Goal: Task Accomplishment & Management: Manage account settings

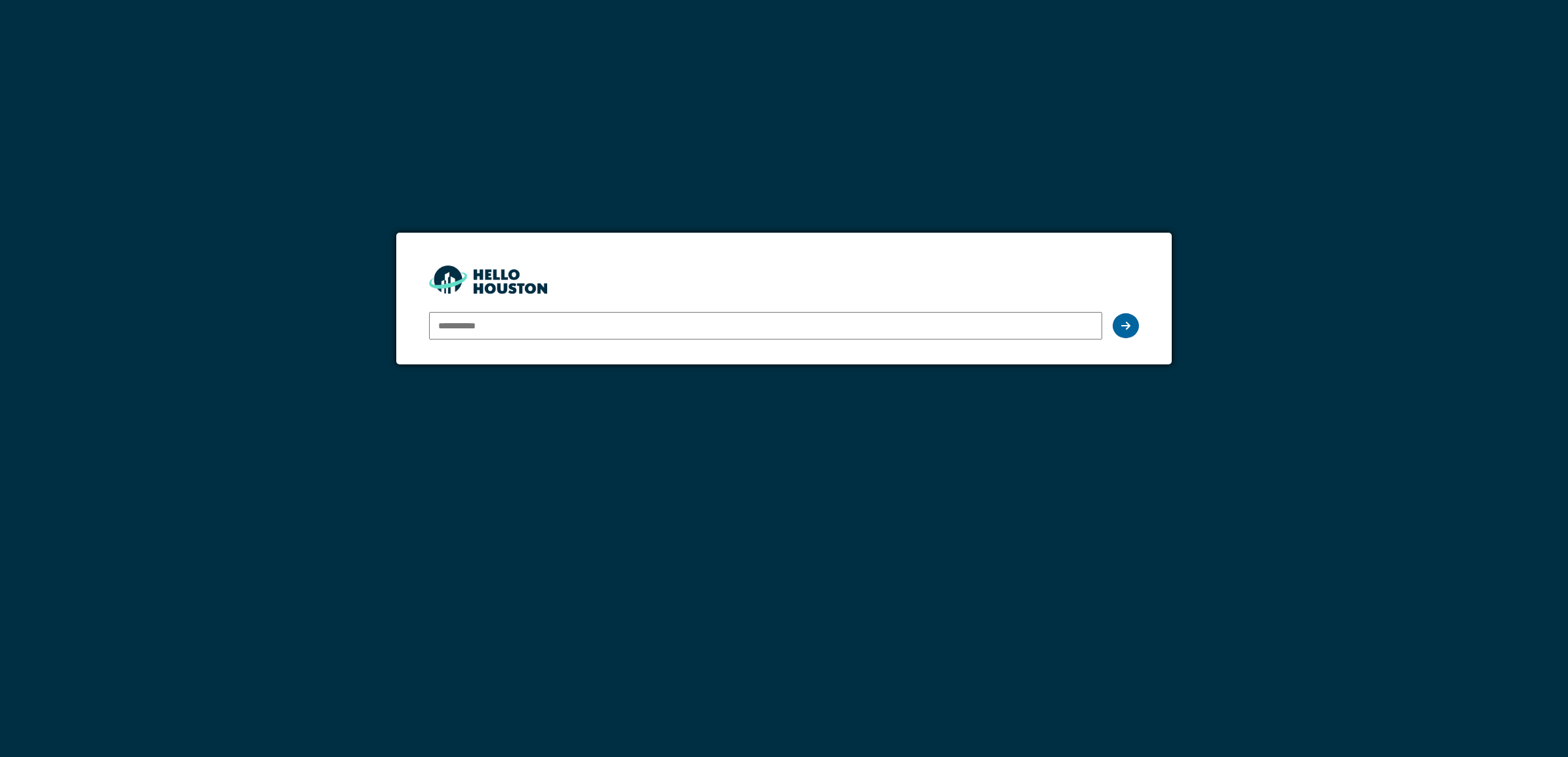
type input "**********"
click at [1118, 322] on div at bounding box center [1125, 326] width 27 height 25
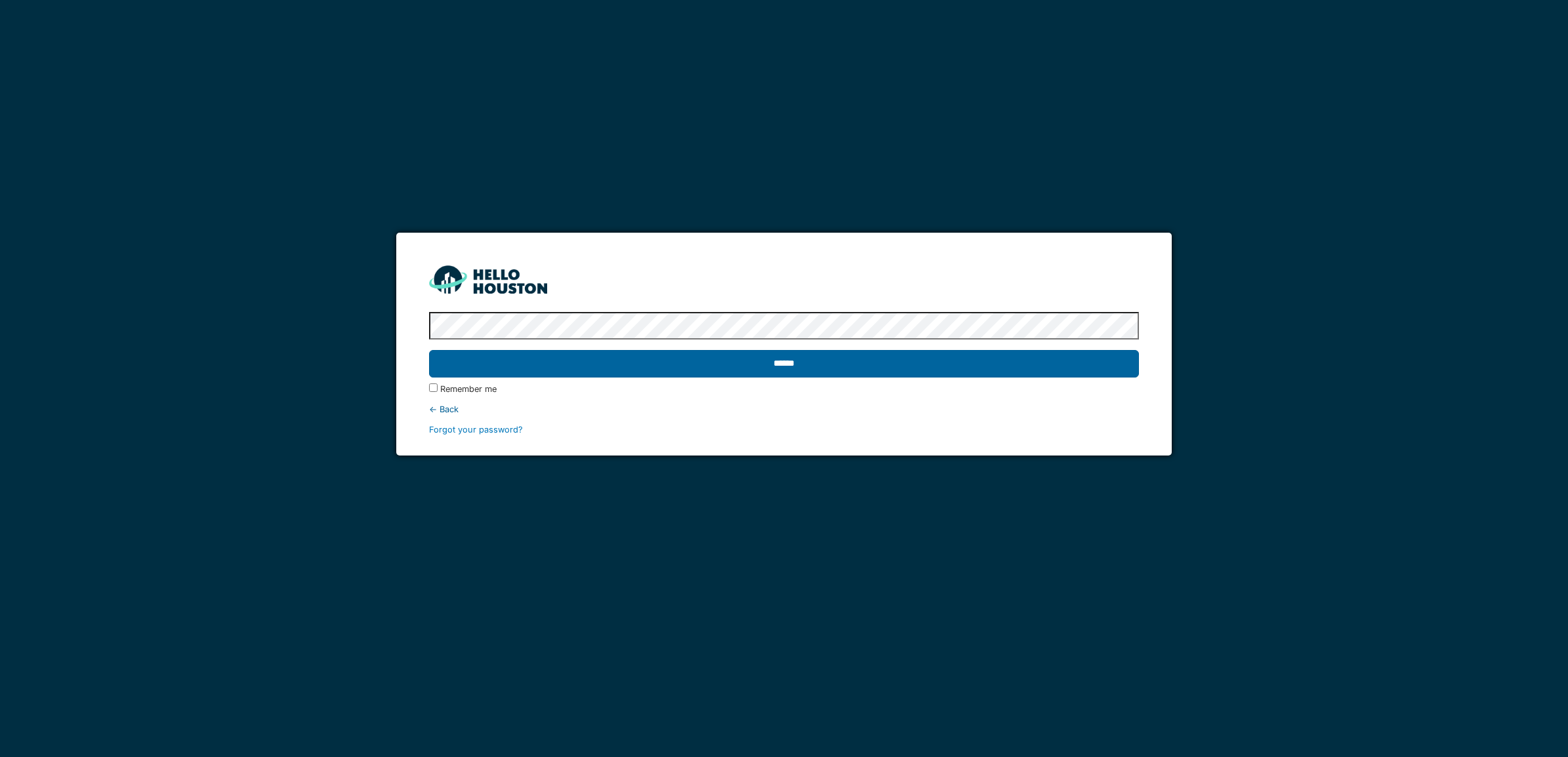
click at [912, 369] on input "******" at bounding box center [784, 364] width 710 height 27
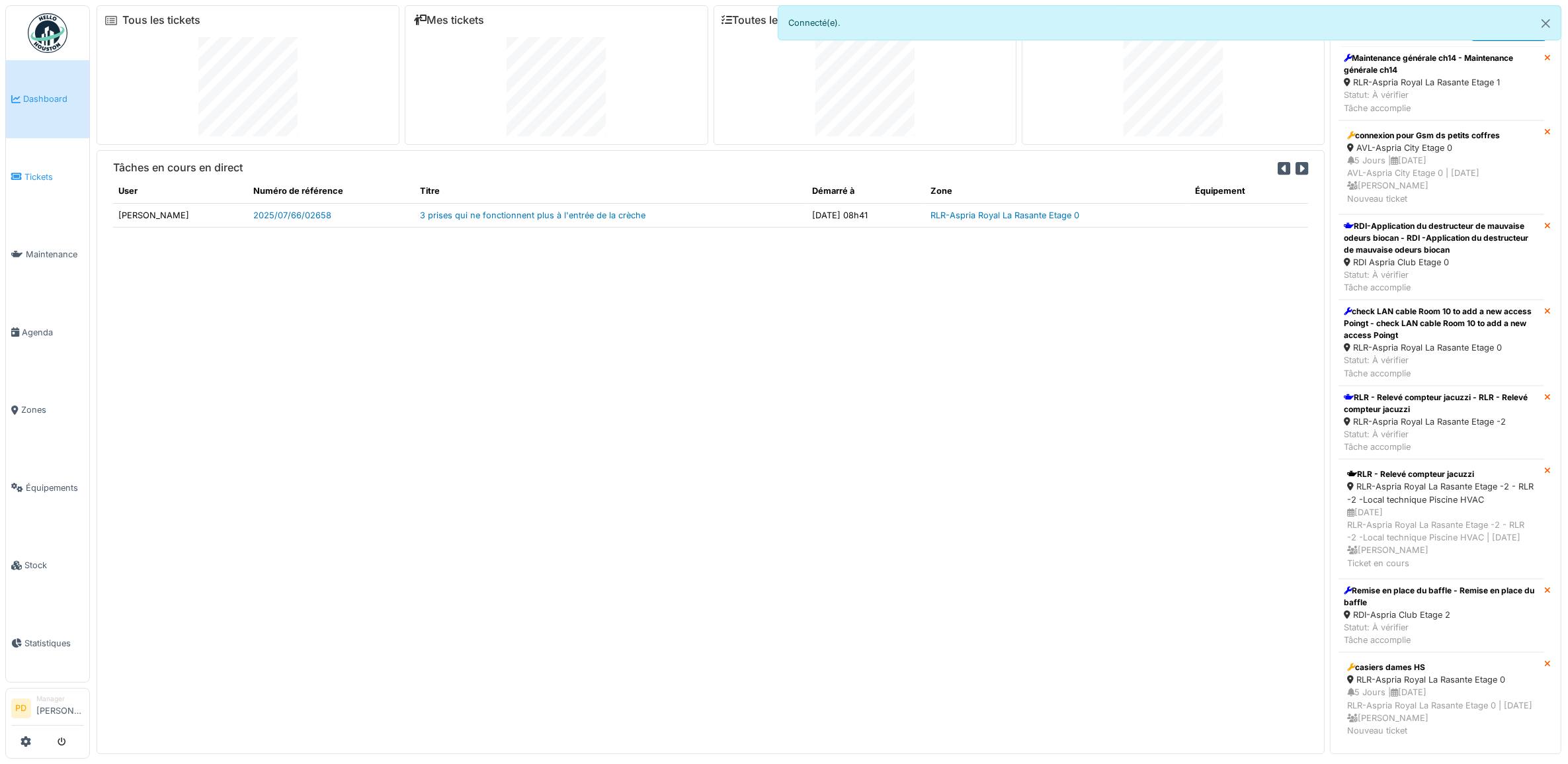
click at [31, 172] on span "Tickets" at bounding box center [54, 177] width 60 height 12
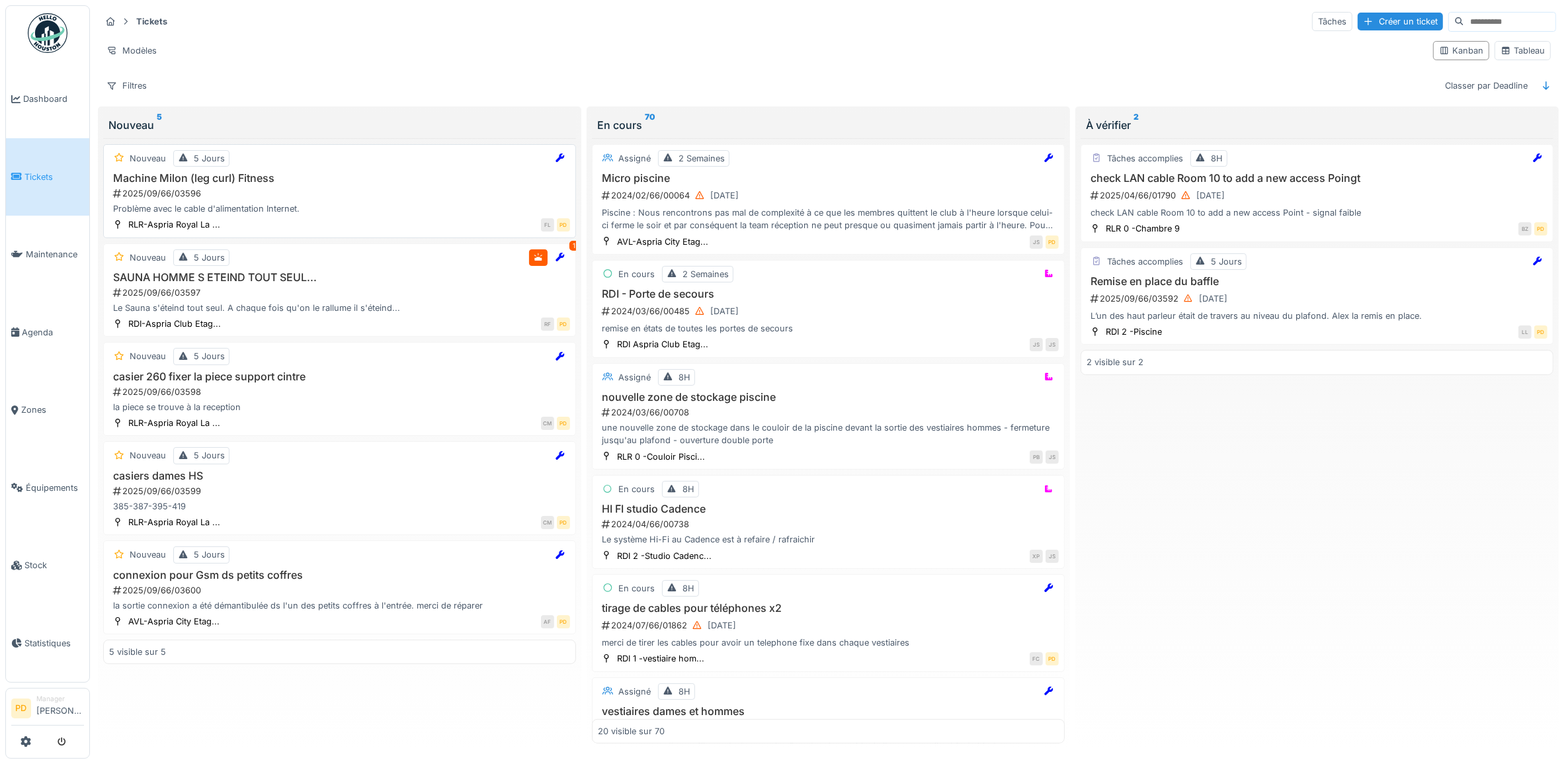
click at [368, 199] on div "2025/09/66/03596" at bounding box center [341, 193] width 459 height 12
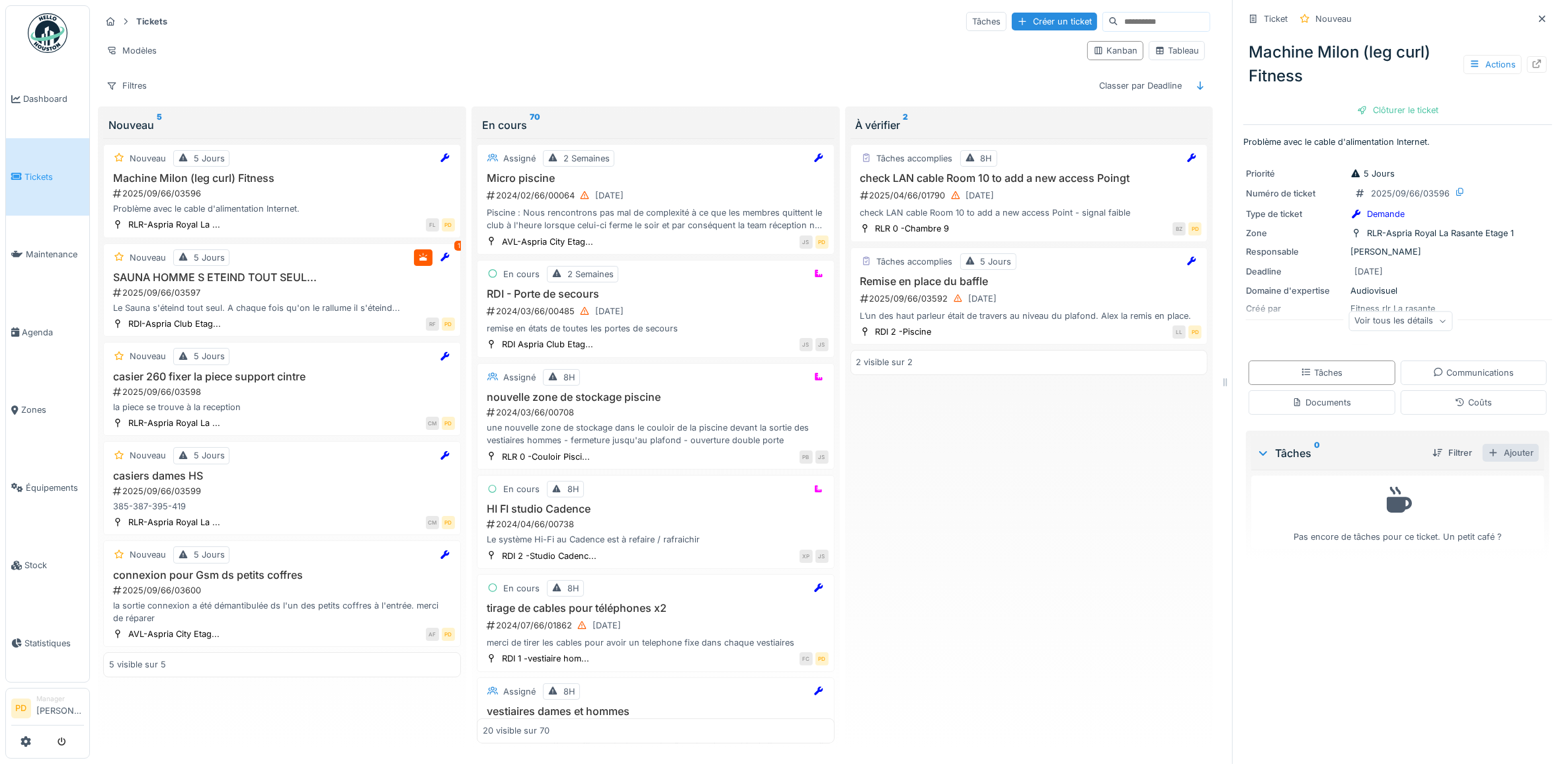
click at [1504, 455] on div "Ajouter" at bounding box center [1511, 453] width 56 height 18
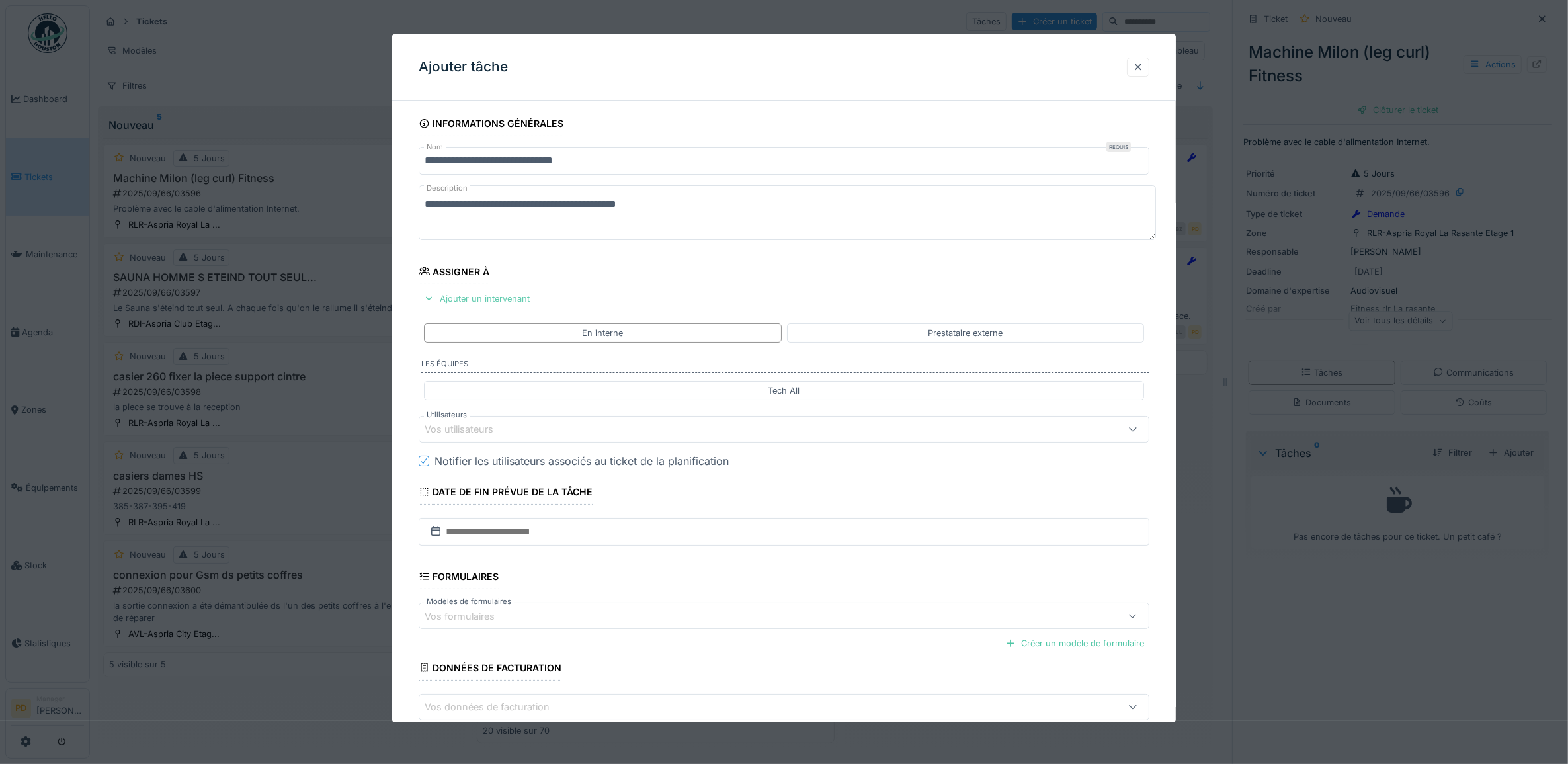
click at [490, 295] on div "Ajouter un intervenant" at bounding box center [477, 298] width 116 height 18
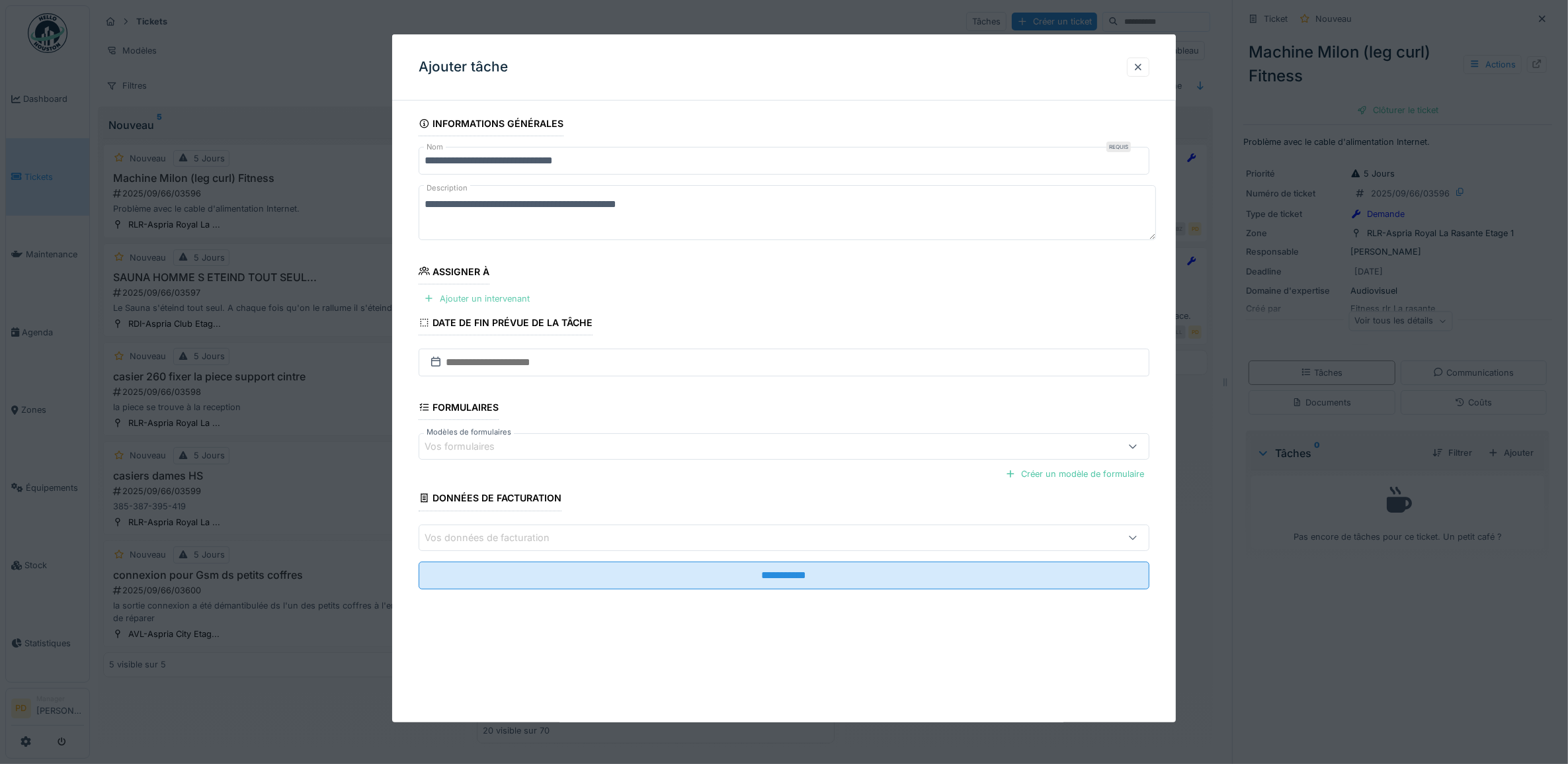
click at [513, 304] on div "Ajouter un intervenant" at bounding box center [477, 298] width 116 height 18
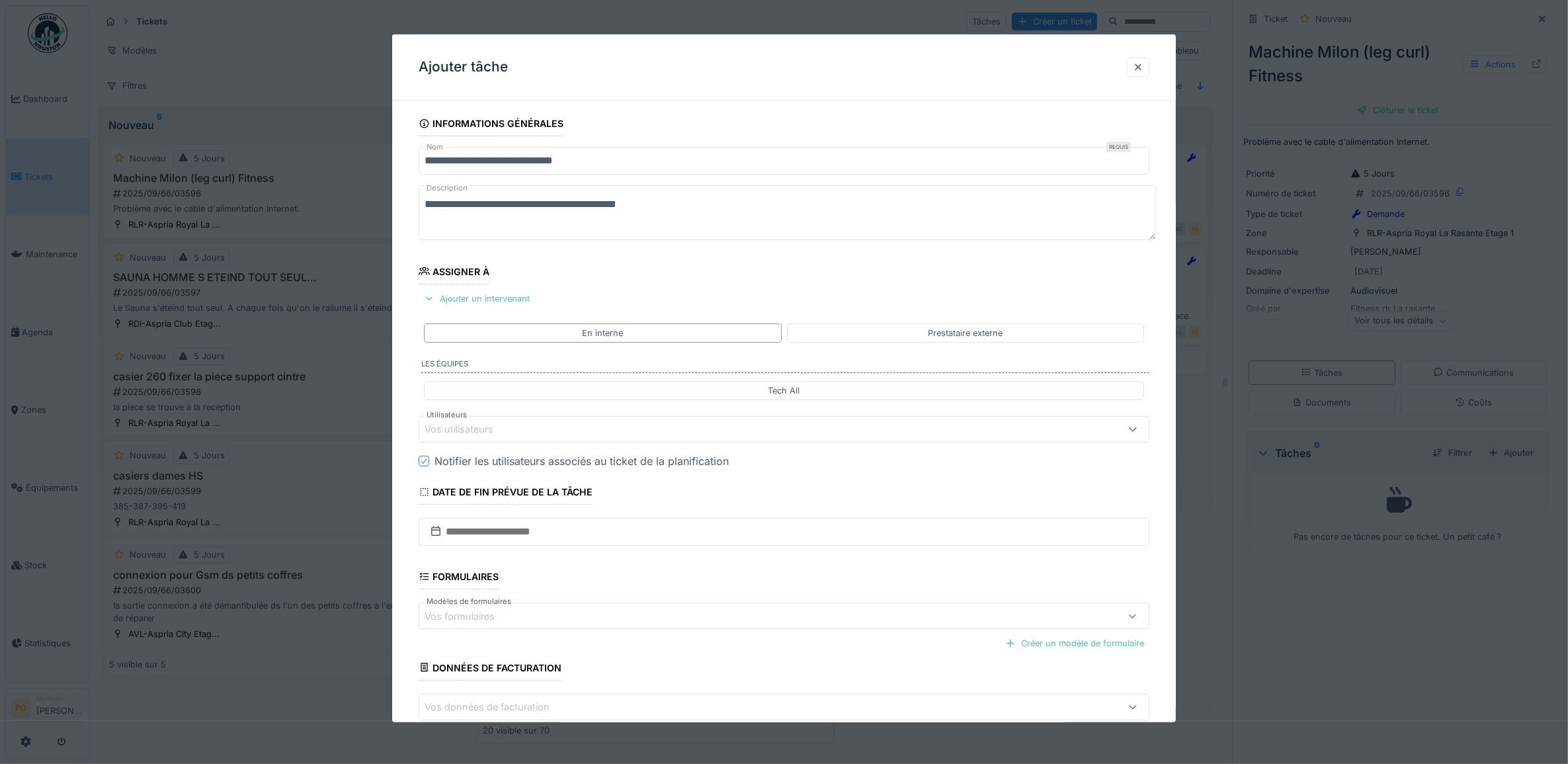
click at [543, 432] on div "Vos utilisateurs" at bounding box center [743, 429] width 637 height 15
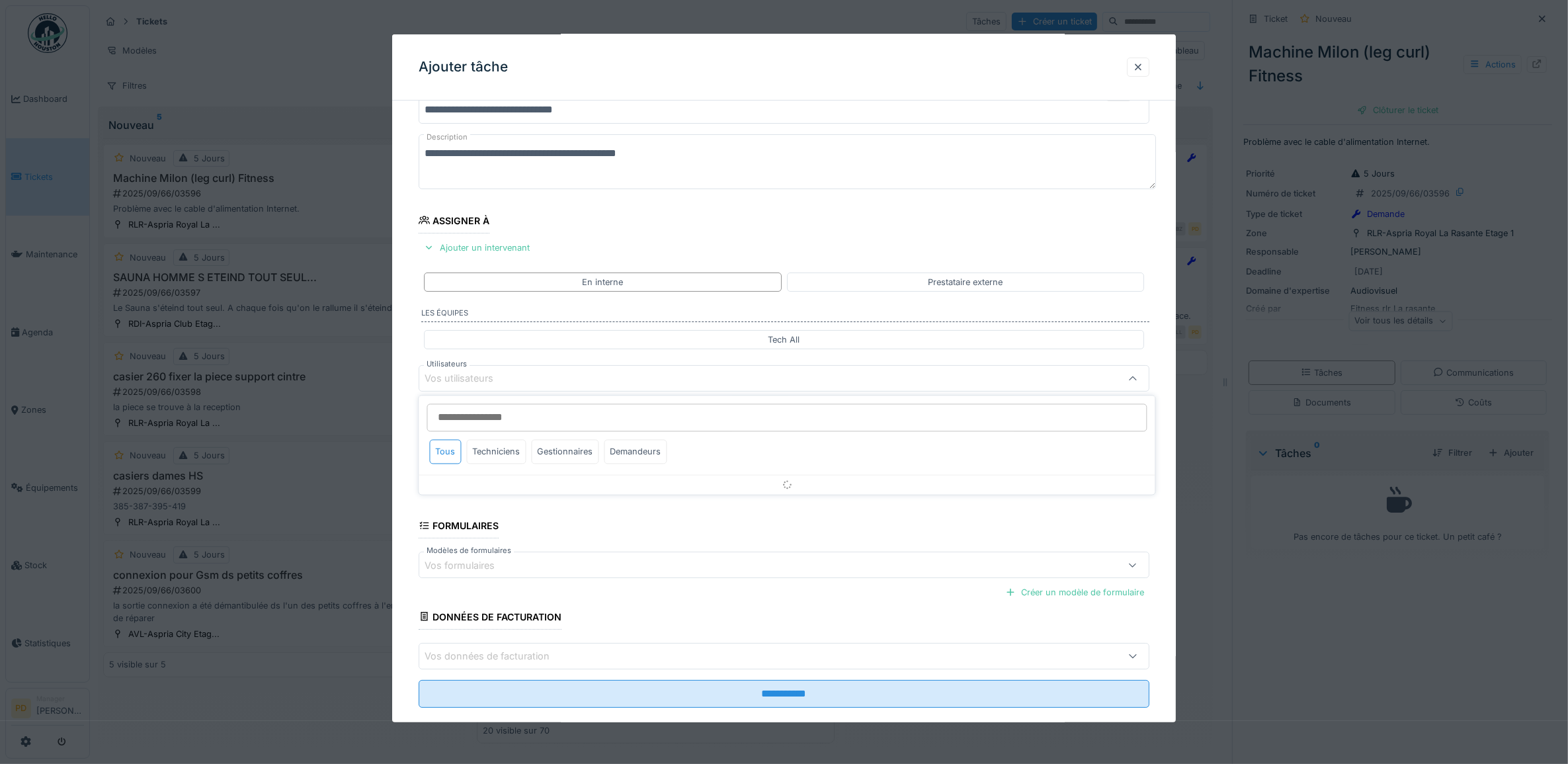
scroll to position [53, 0]
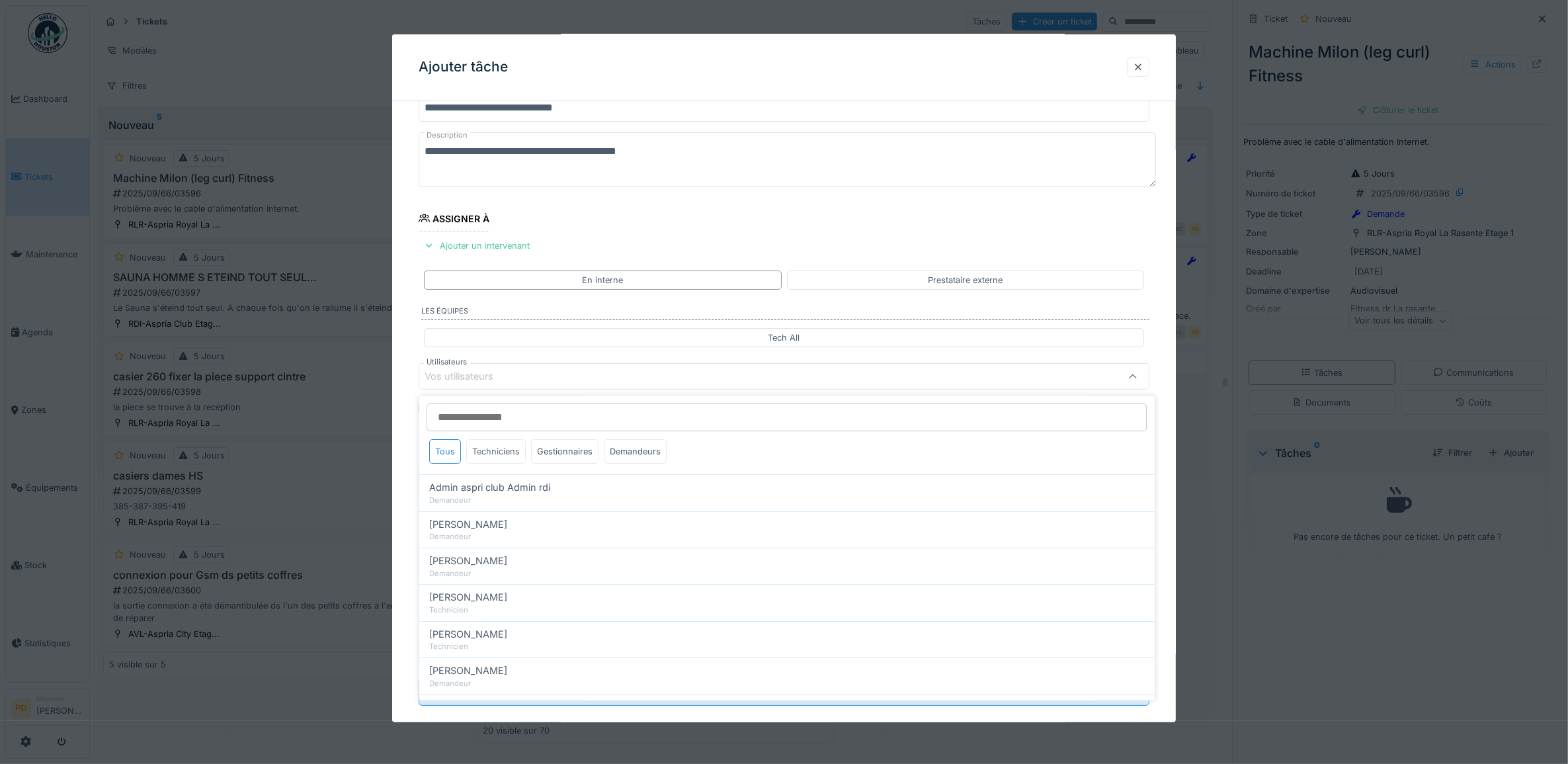
click at [513, 454] on div "Techniciens" at bounding box center [497, 452] width 60 height 24
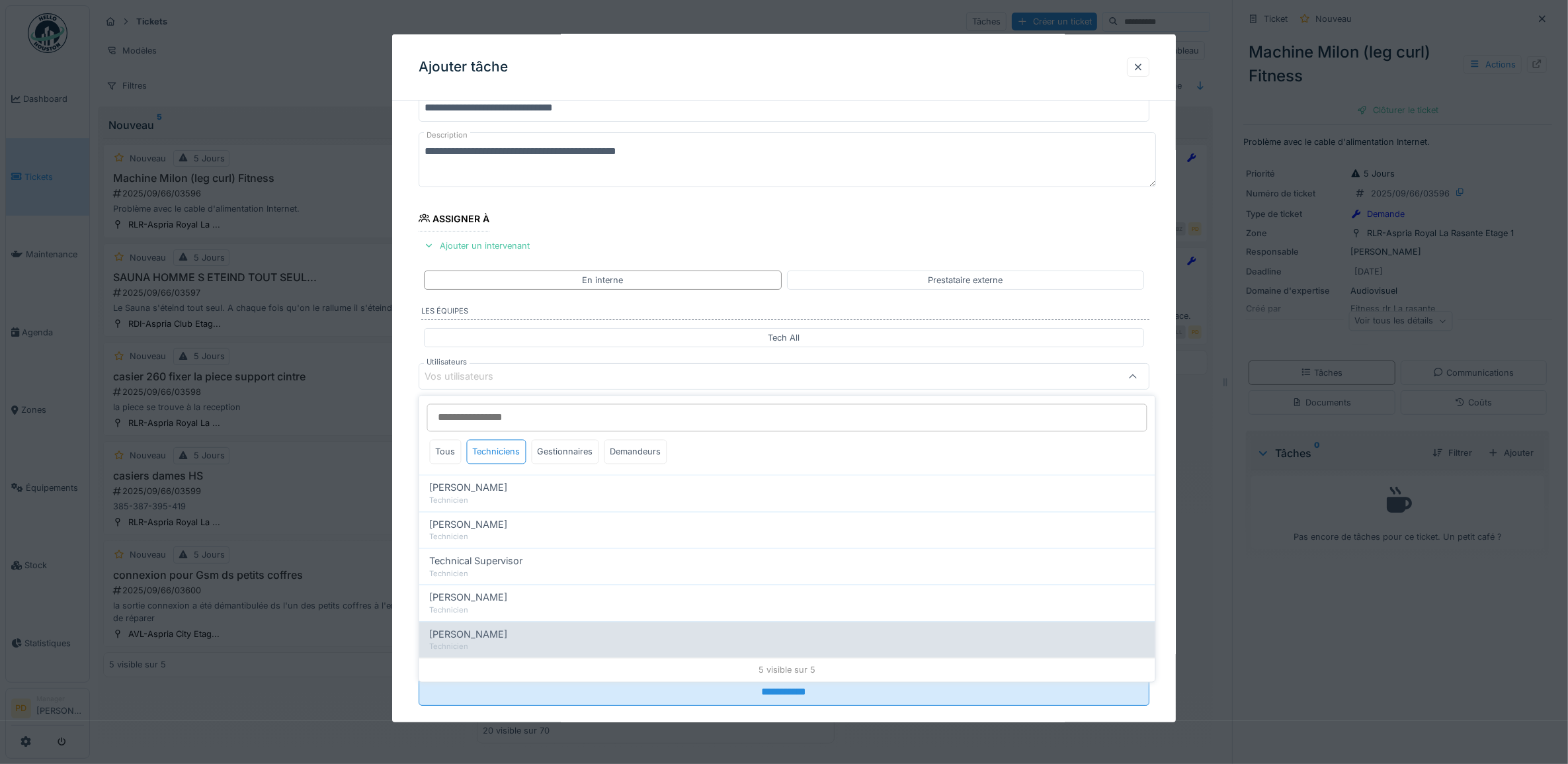
drag, startPoint x: 477, startPoint y: 630, endPoint x: 471, endPoint y: 627, distance: 6.7
click at [473, 629] on span "[PERSON_NAME]" at bounding box center [469, 634] width 78 height 15
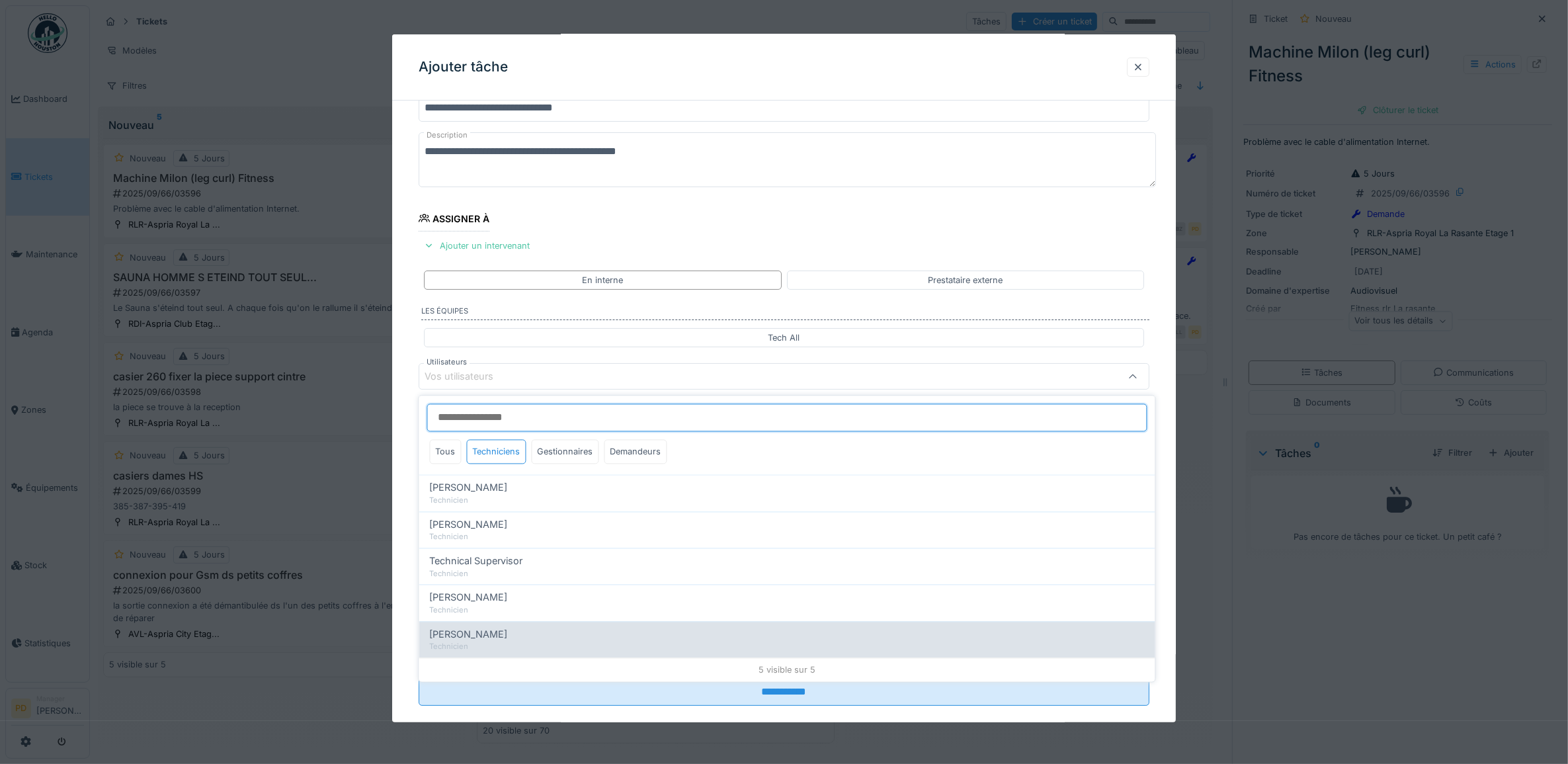
type input "*****"
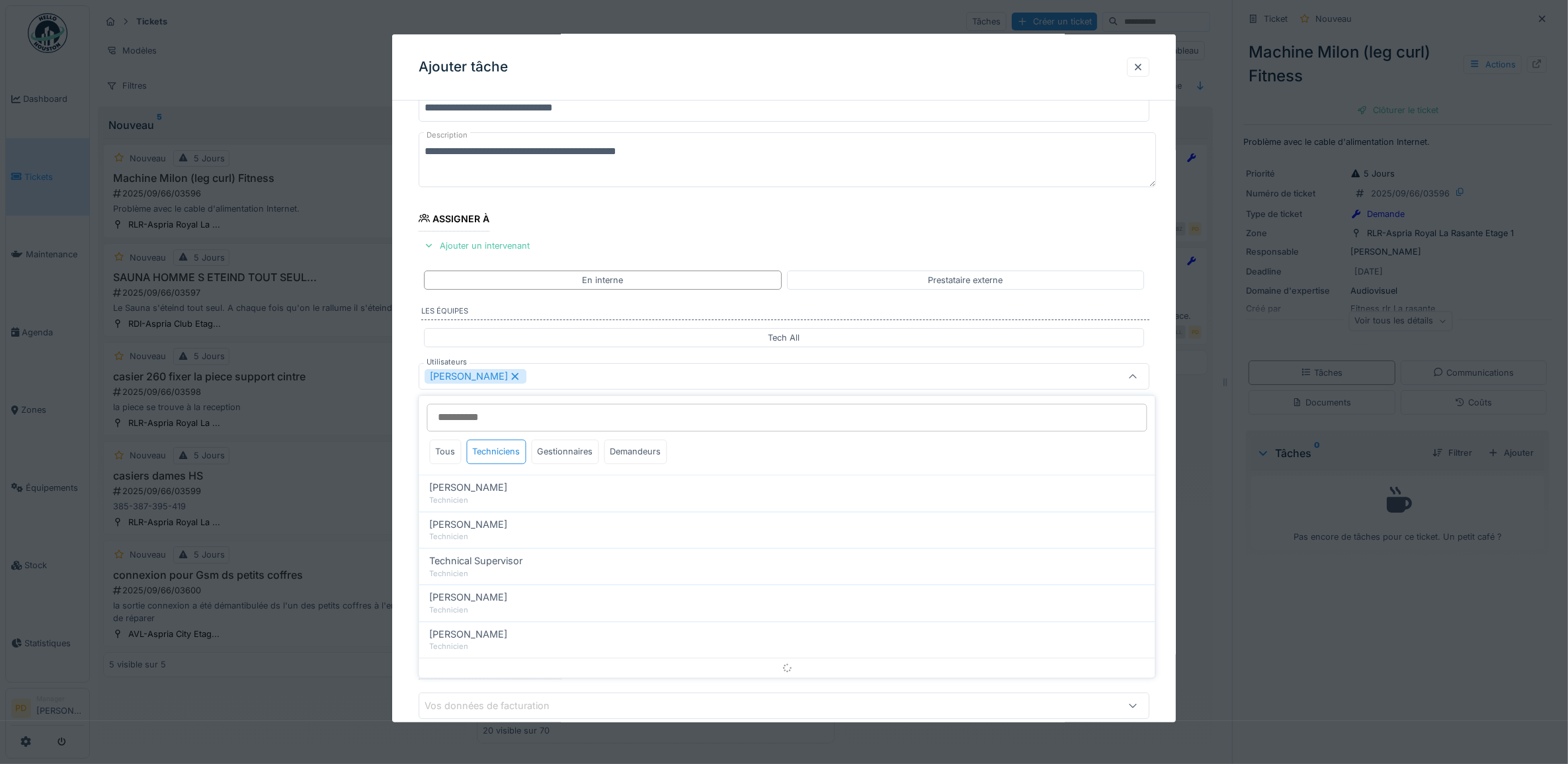
click at [414, 481] on div "**********" at bounding box center [784, 426] width 784 height 736
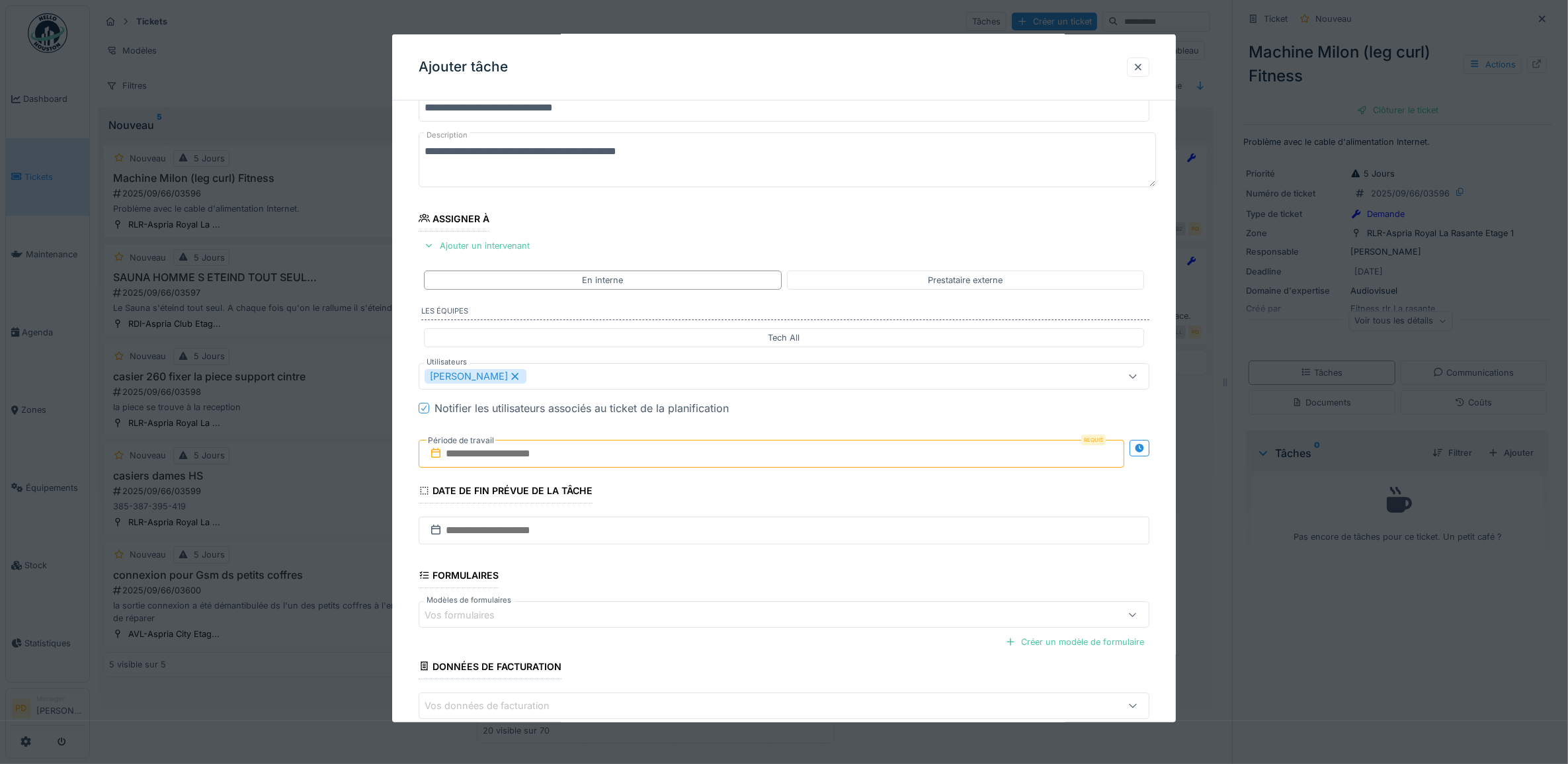
click at [478, 470] on div "Requis Période de travail" at bounding box center [784, 454] width 732 height 49
click at [556, 465] on input "text" at bounding box center [771, 454] width 706 height 28
click at [771, 606] on div "25" at bounding box center [775, 605] width 18 height 19
click at [771, 606] on div "25" at bounding box center [775, 605] width 18 height 19
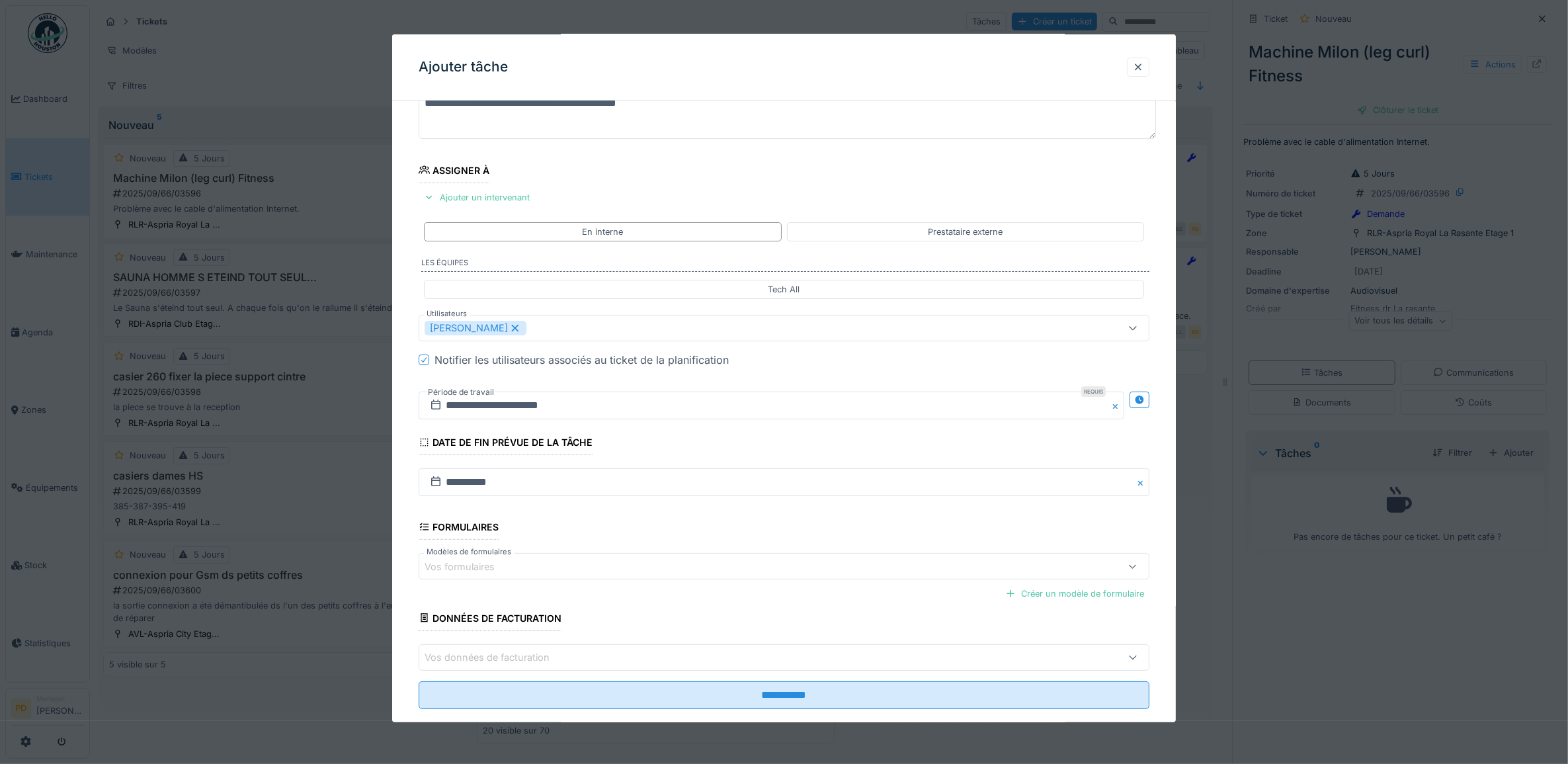
scroll to position [127, 0]
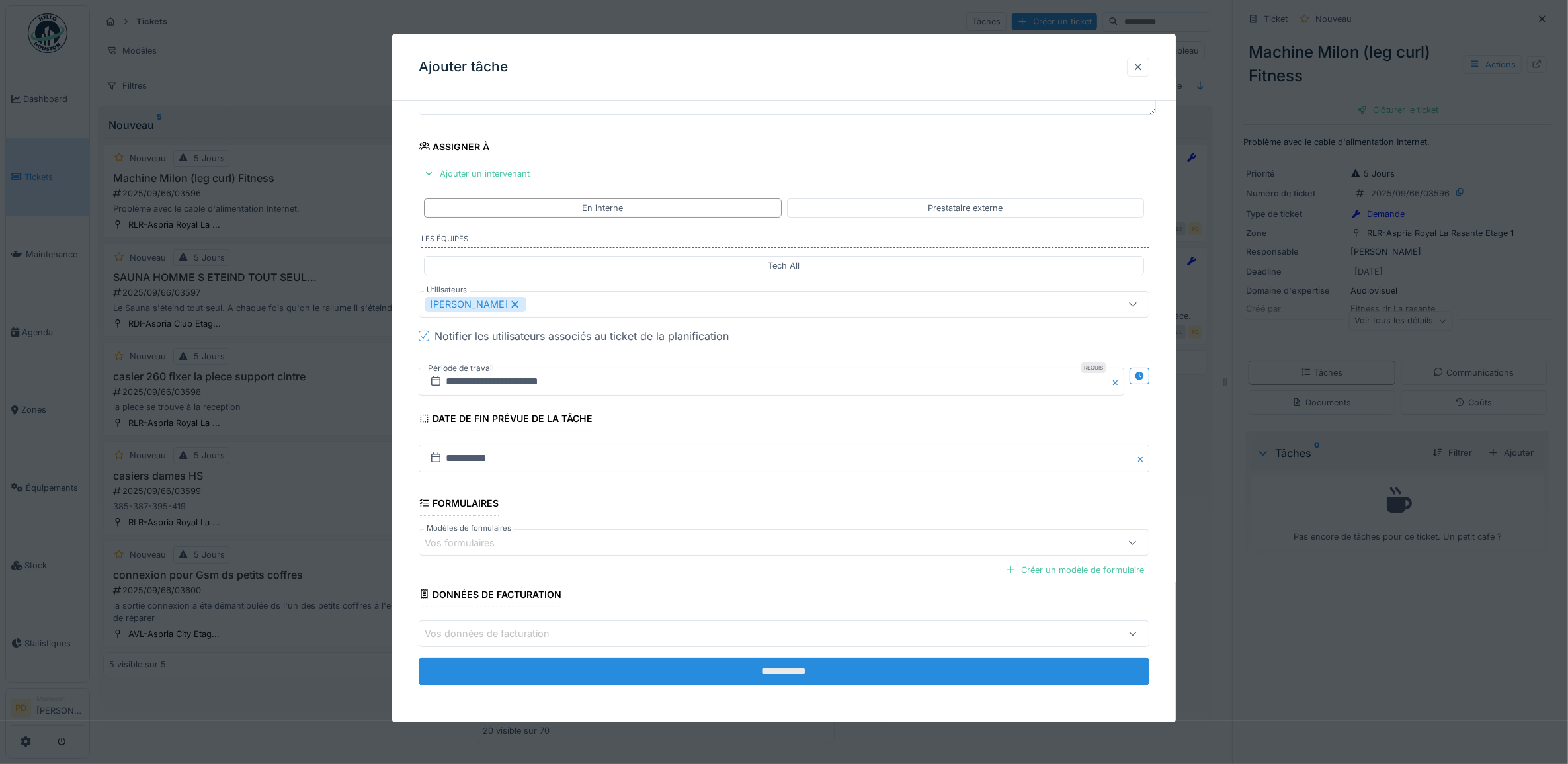
click at [800, 667] on input "**********" at bounding box center [784, 672] width 732 height 28
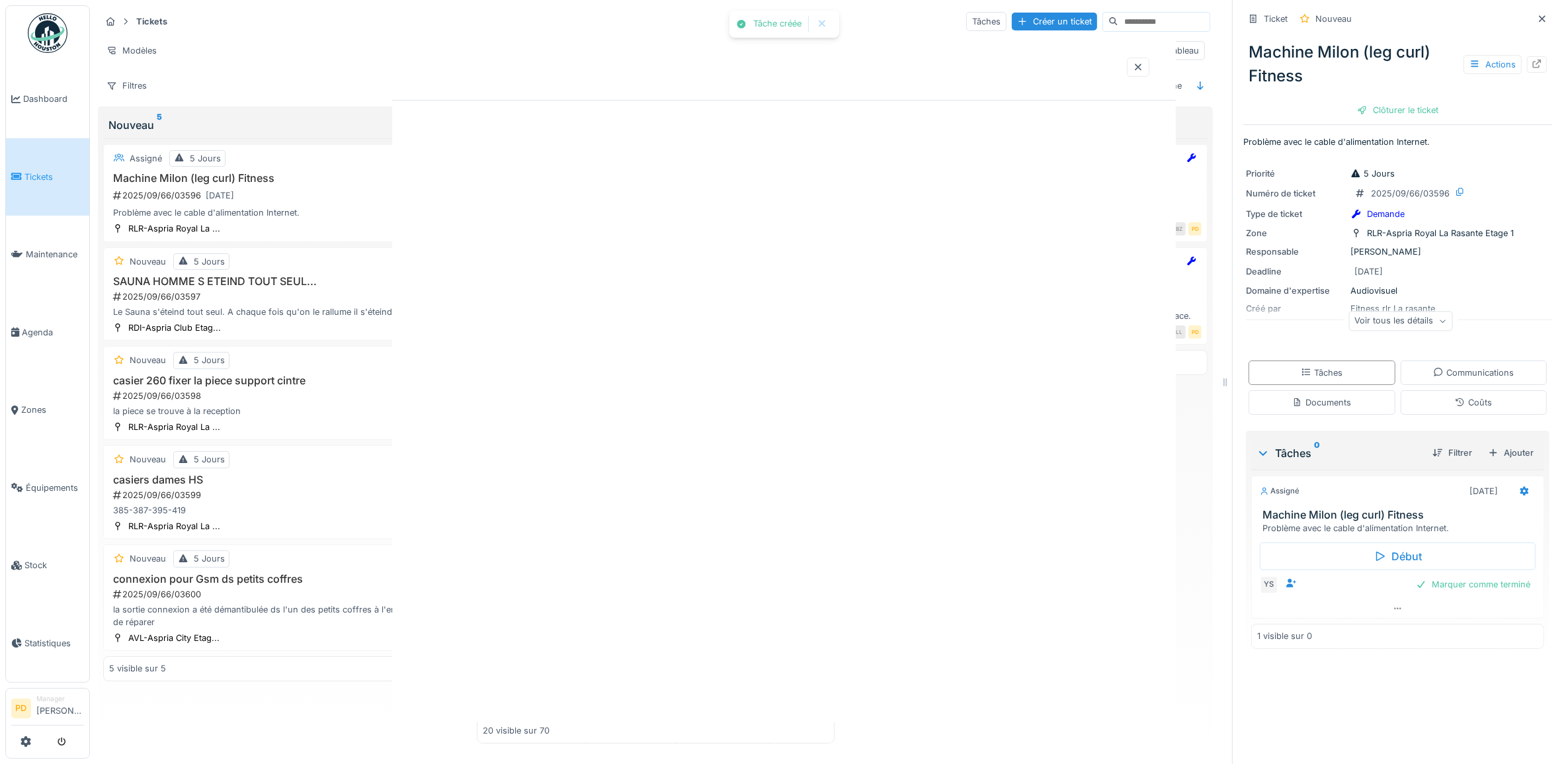
scroll to position [0, 0]
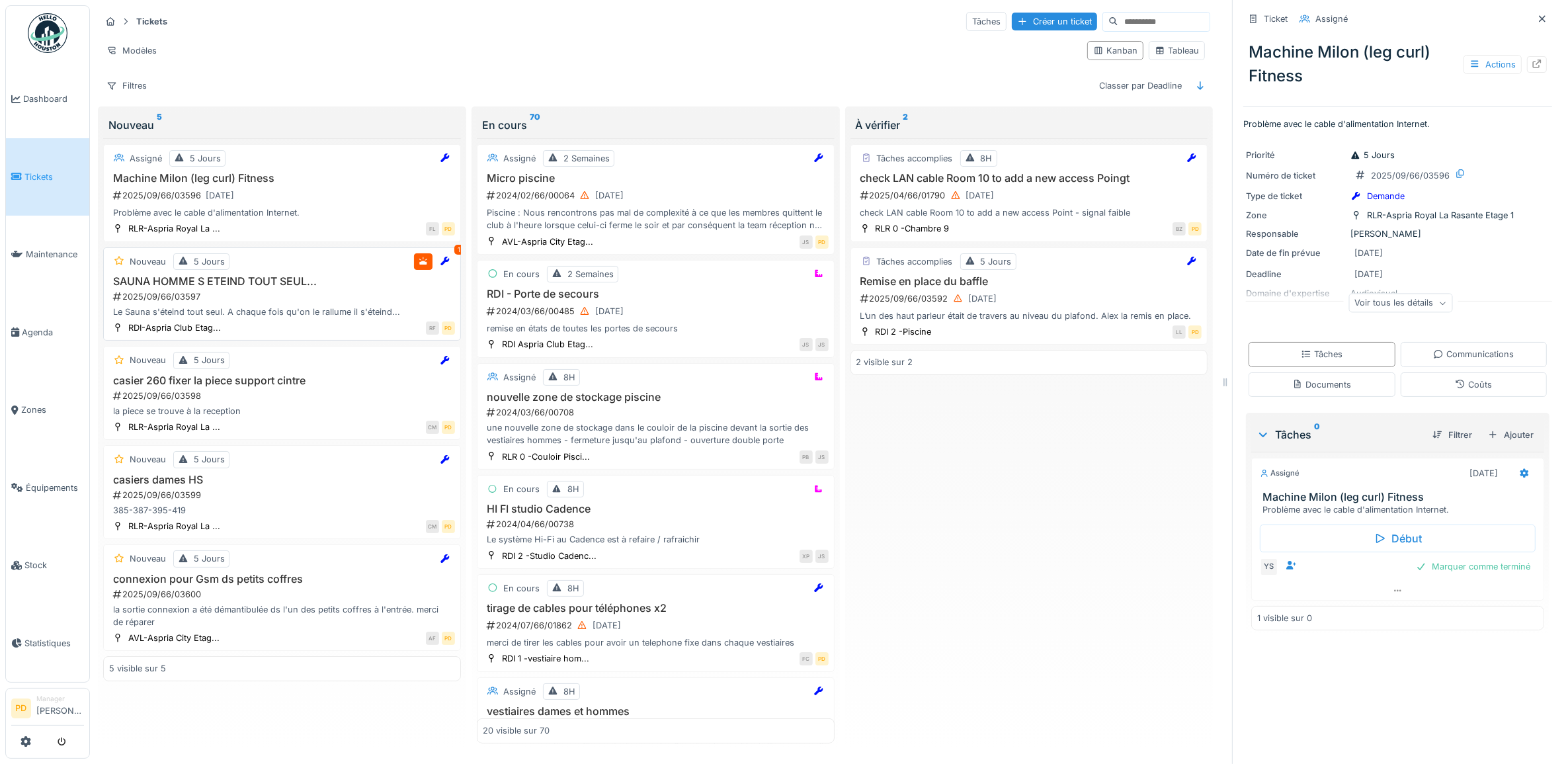
click at [262, 288] on h3 "SAUNA HOMME S ETEIND TOUT SEUL..." at bounding box center [282, 281] width 346 height 12
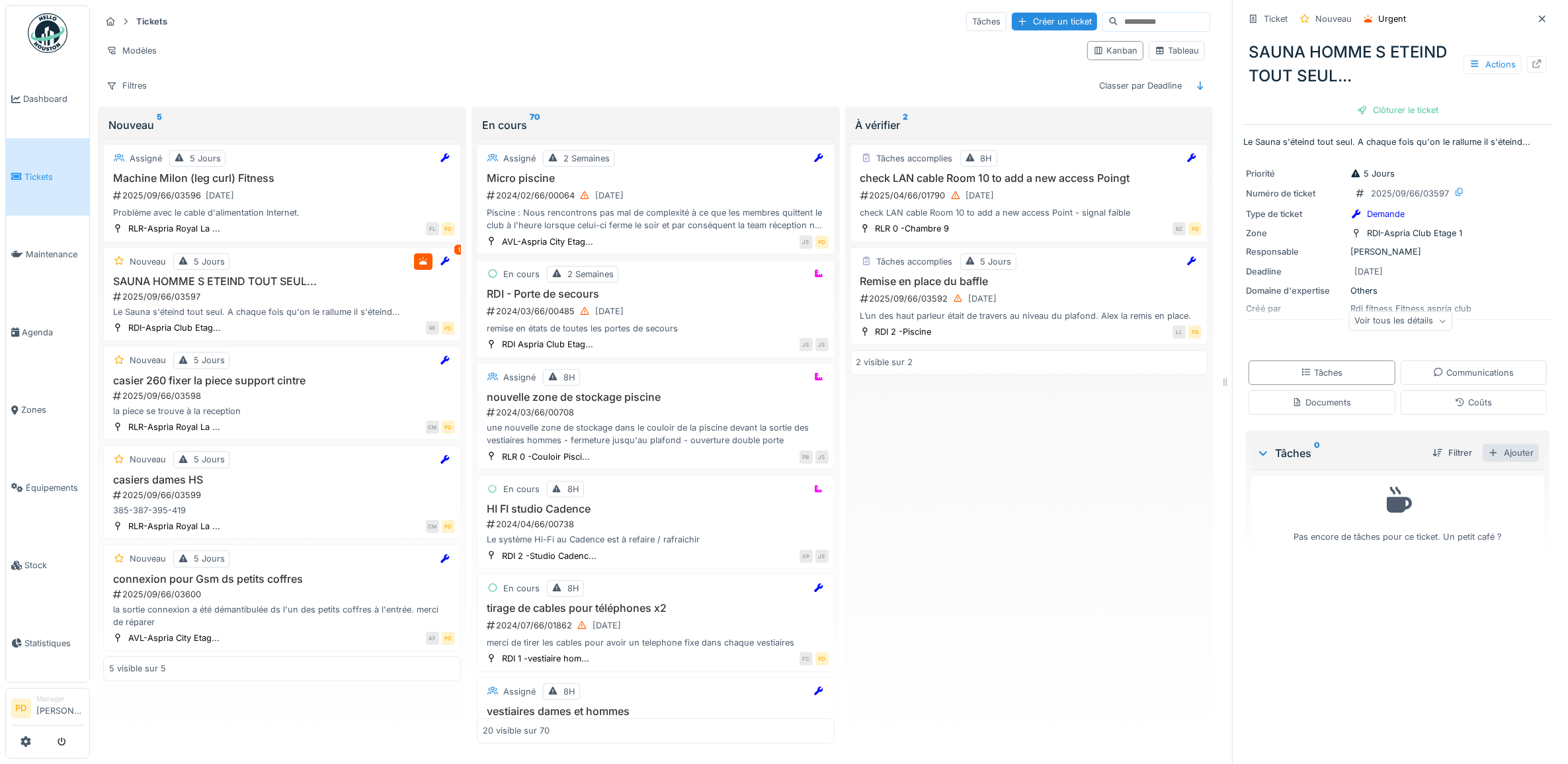
click at [1508, 454] on div "Ajouter" at bounding box center [1511, 453] width 56 height 18
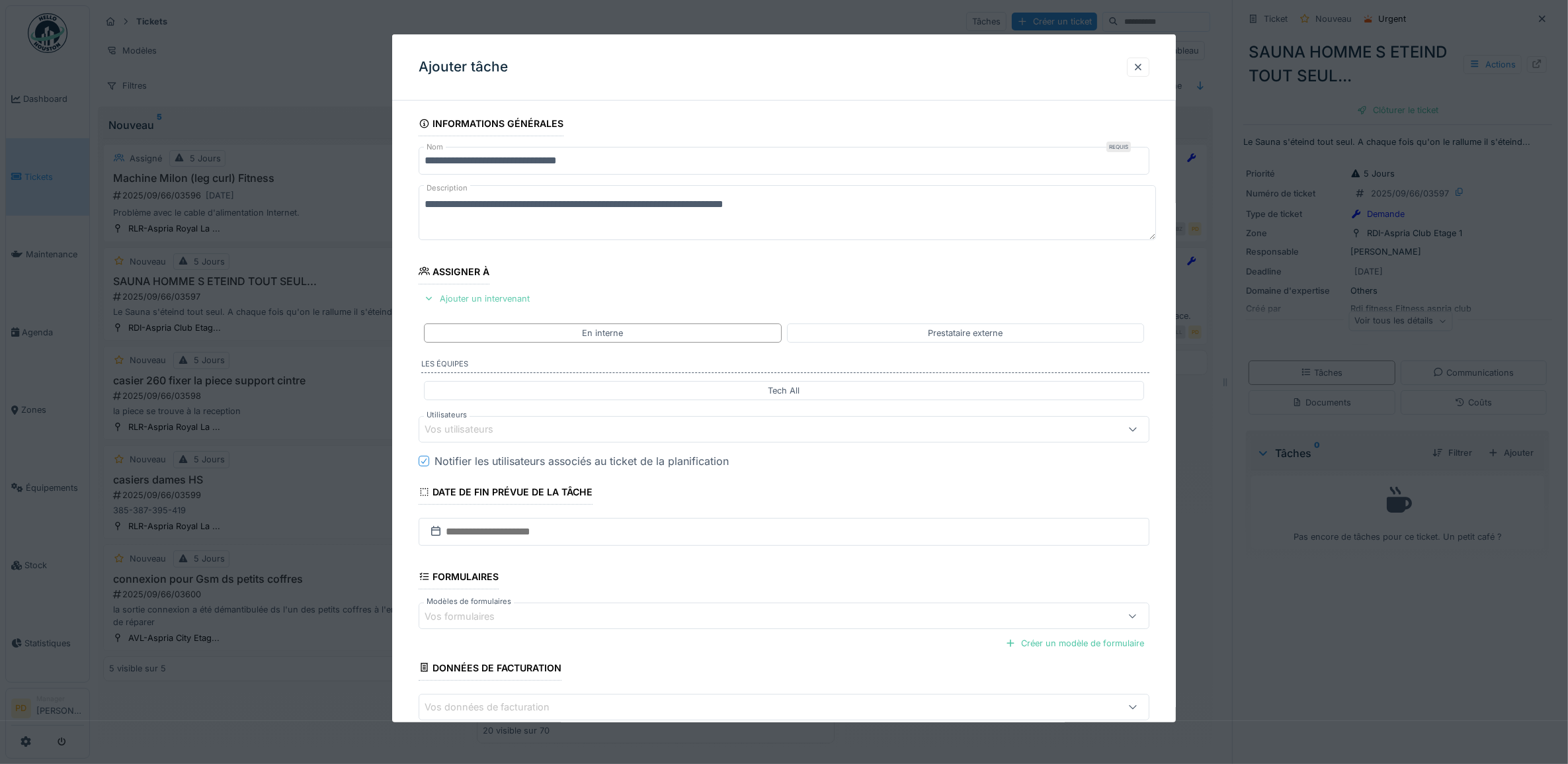
click at [507, 300] on div "Ajouter un intervenant" at bounding box center [477, 298] width 116 height 18
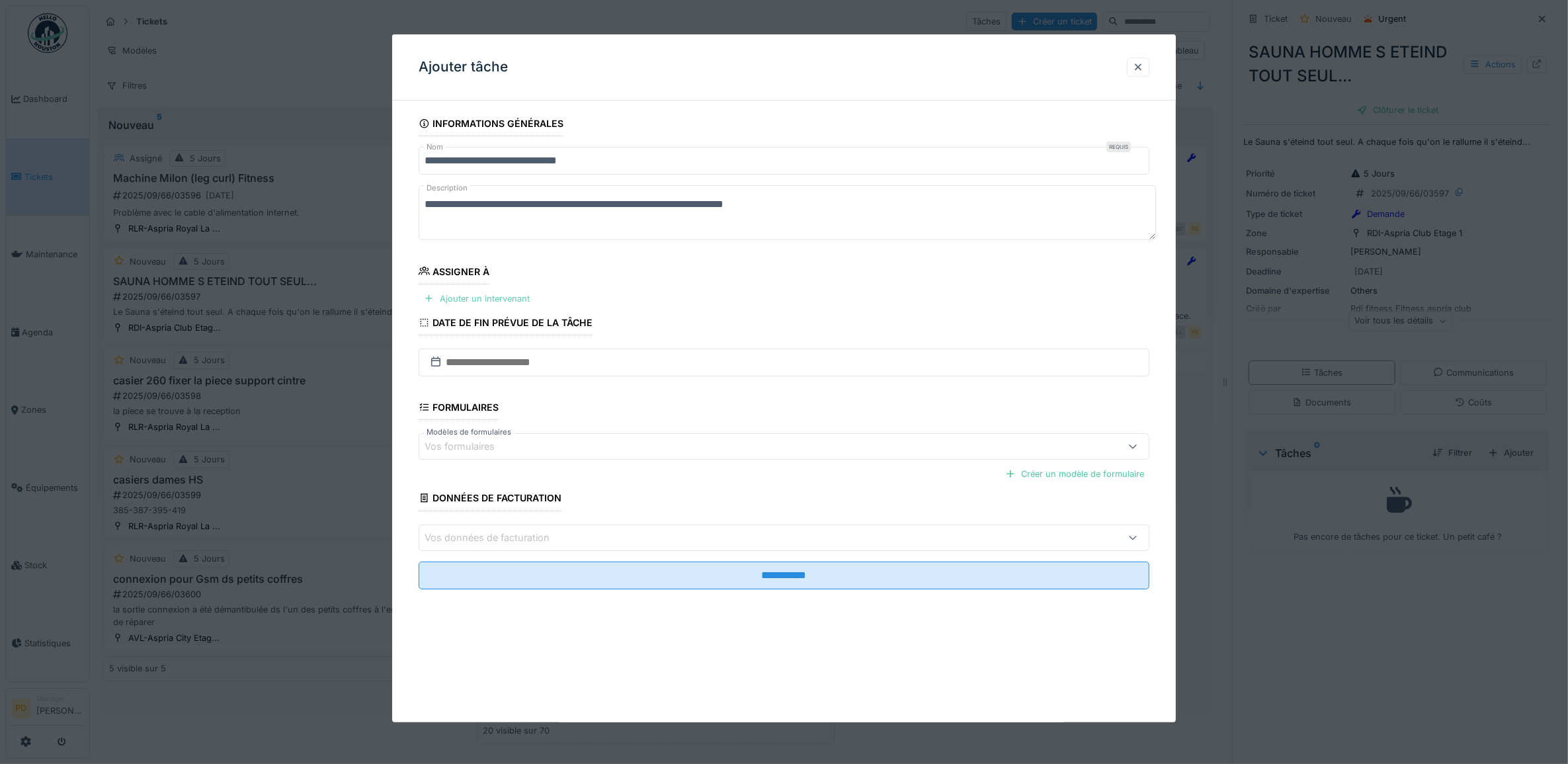
click at [504, 297] on div "Ajouter un intervenant" at bounding box center [477, 298] width 116 height 18
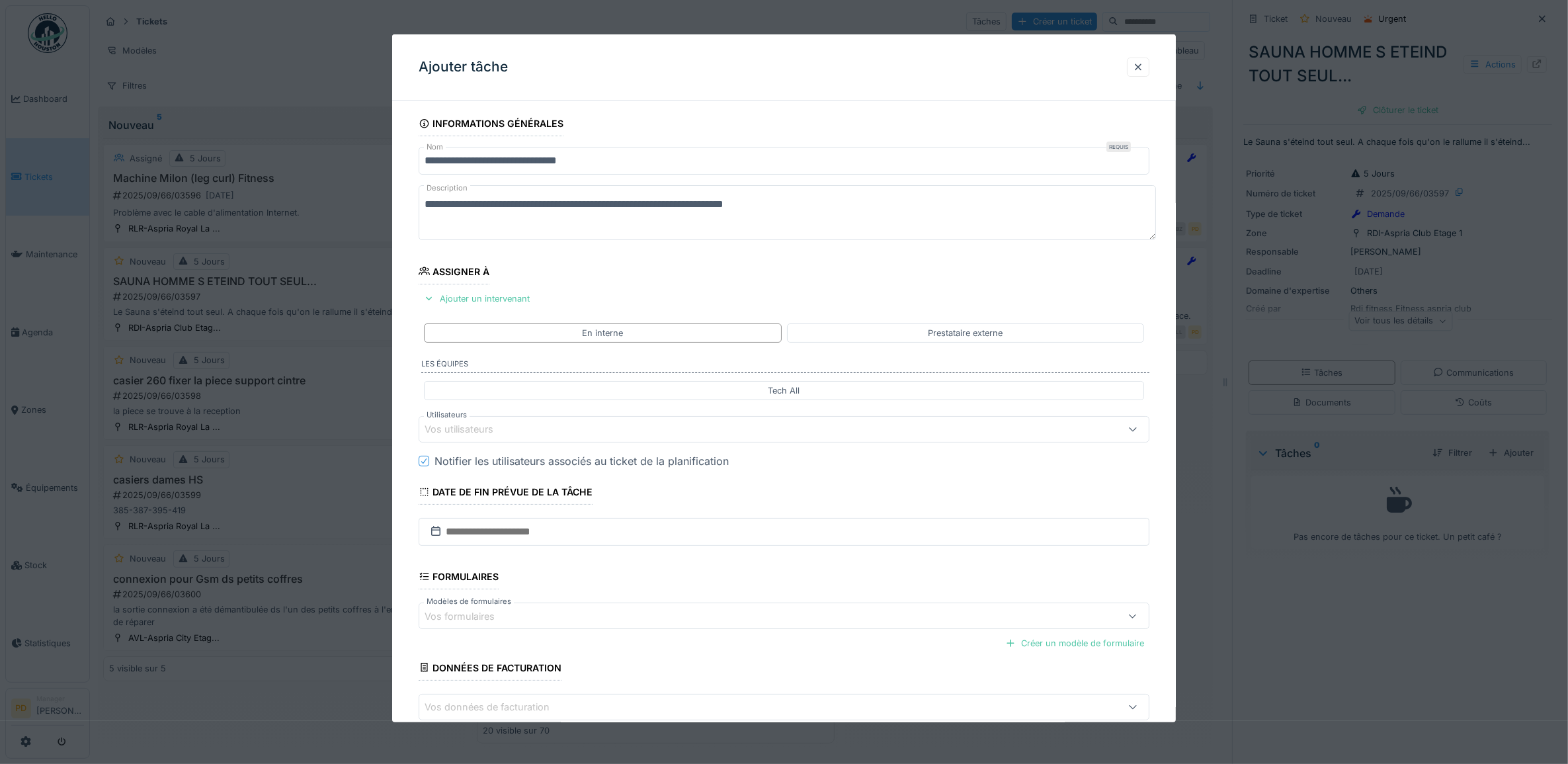
click at [507, 432] on div "Vos utilisateurs" at bounding box center [468, 429] width 88 height 15
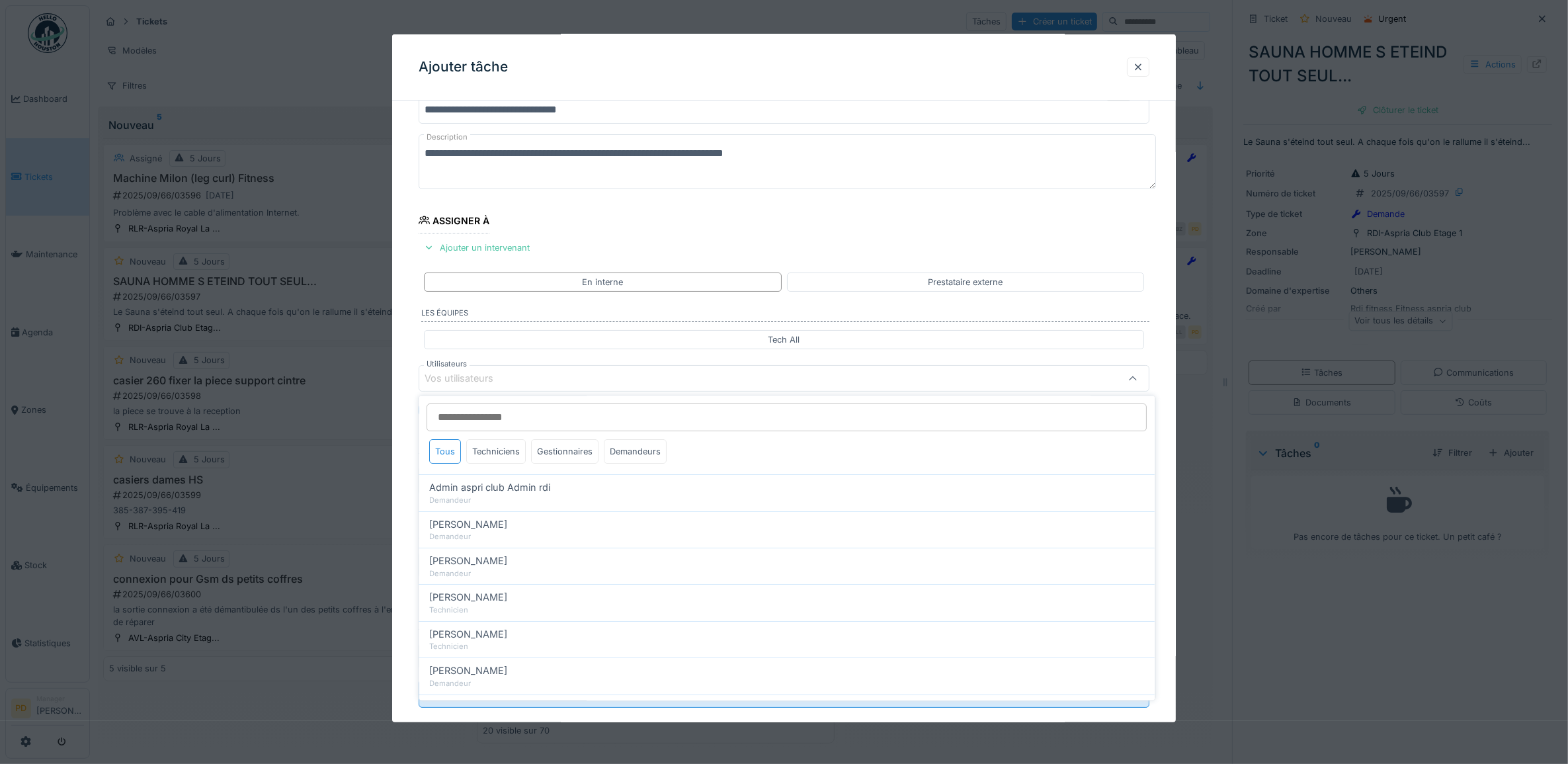
scroll to position [53, 0]
click at [504, 451] on div "Techniciens" at bounding box center [497, 452] width 60 height 24
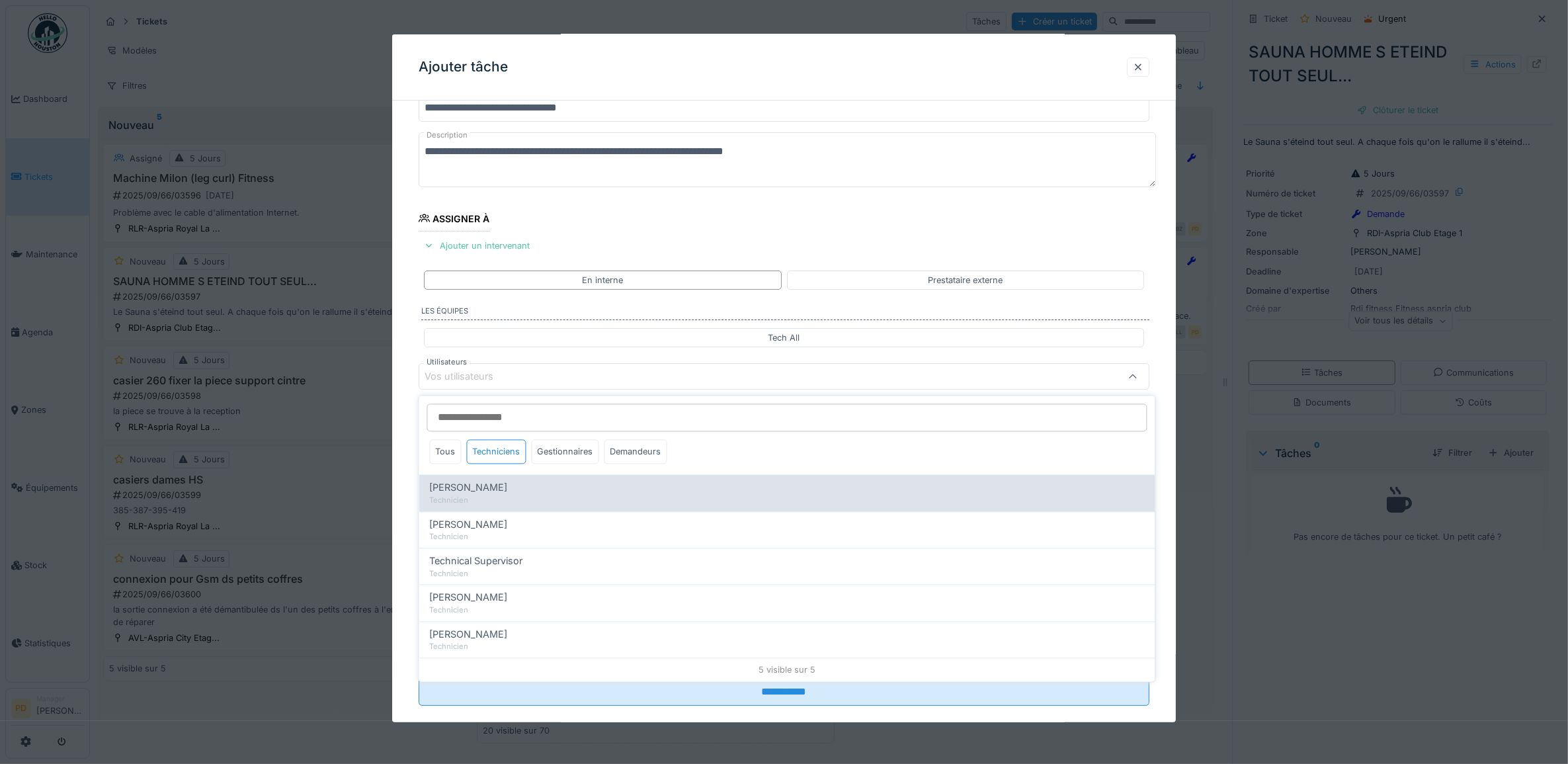
click at [493, 485] on span "[PERSON_NAME]" at bounding box center [469, 488] width 78 height 15
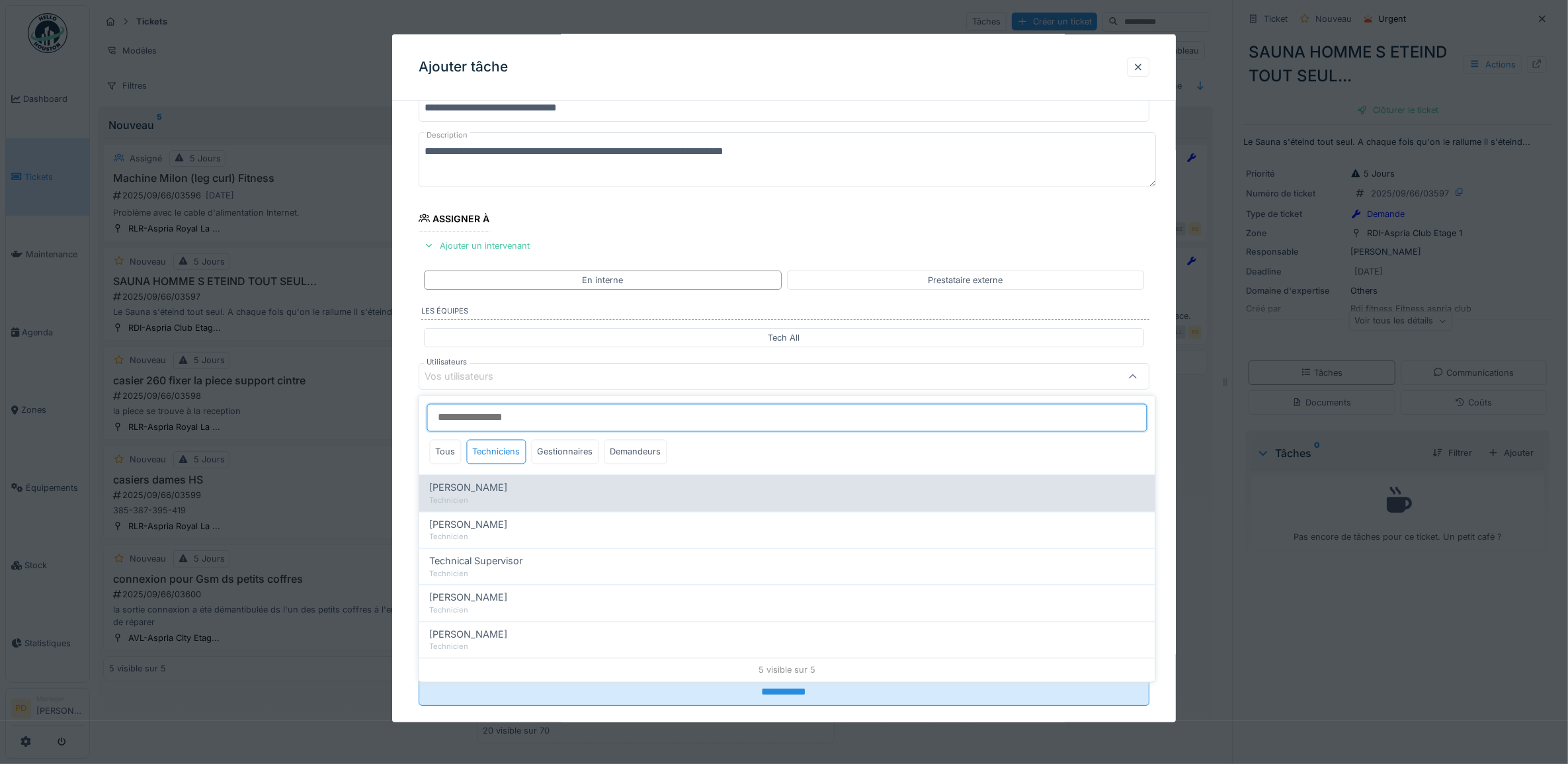
type input "*****"
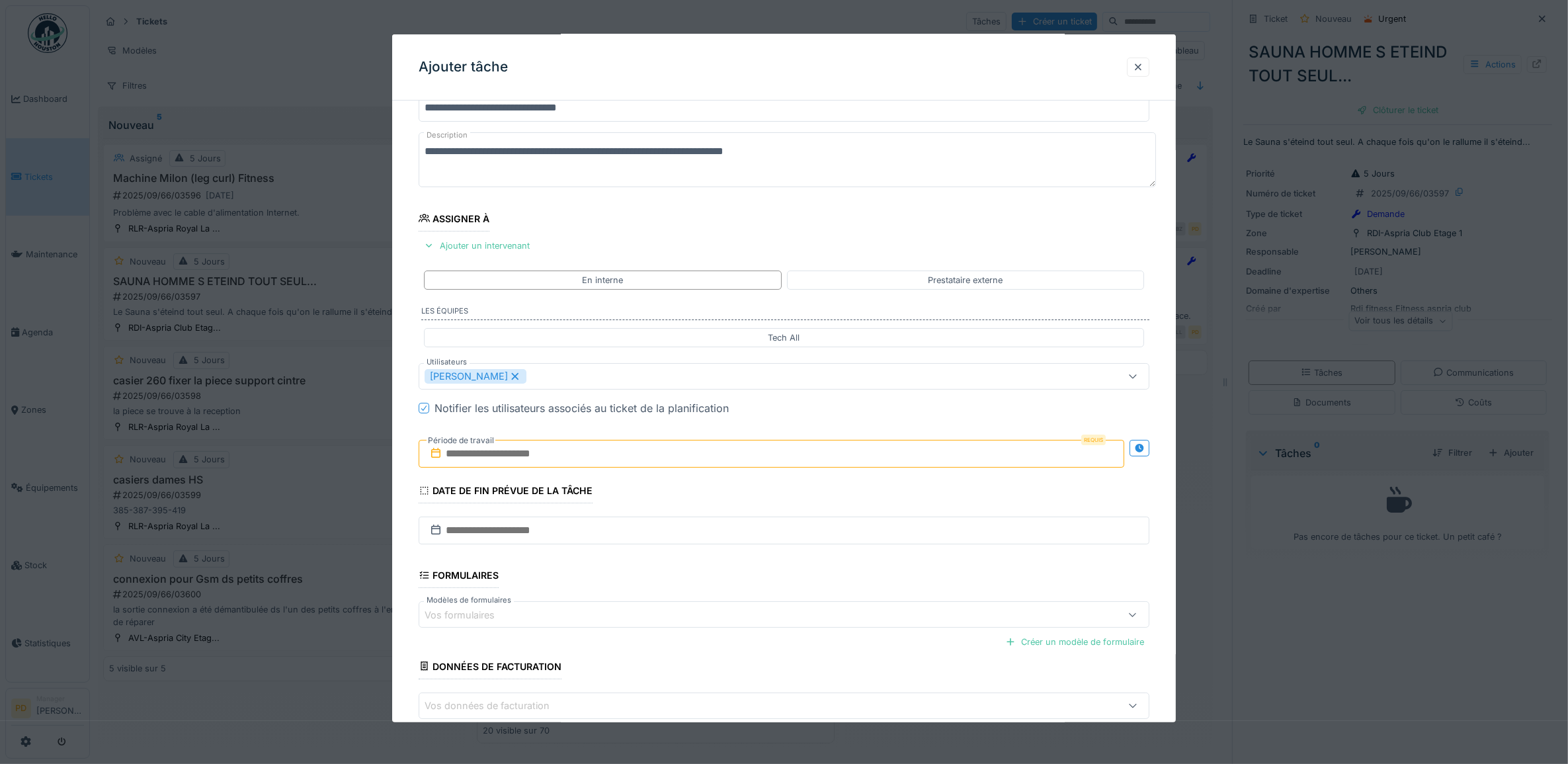
click at [412, 448] on div "**********" at bounding box center [784, 426] width 784 height 736
click at [507, 460] on input "text" at bounding box center [771, 454] width 706 height 28
click at [779, 609] on div "25" at bounding box center [775, 605] width 18 height 19
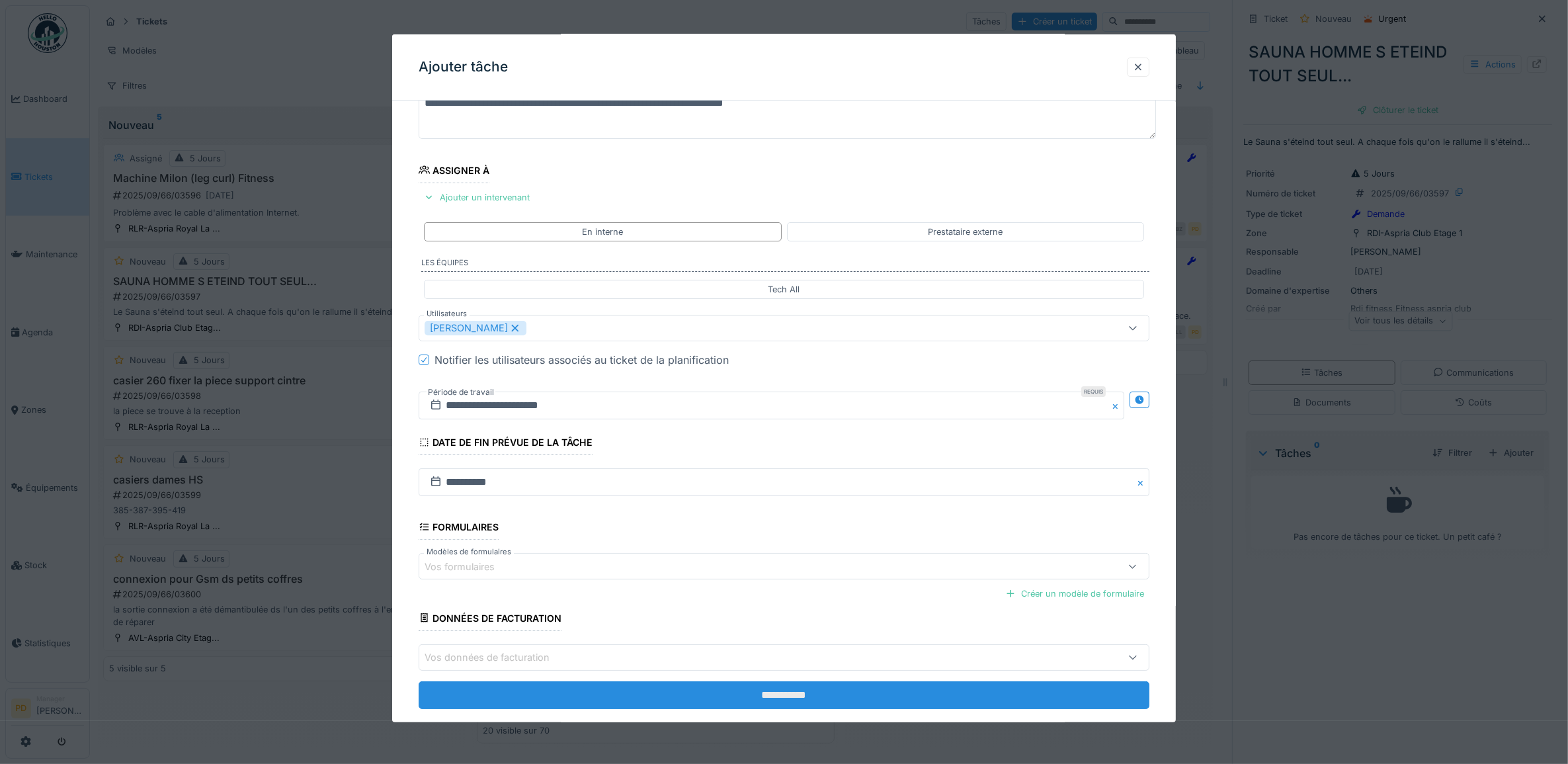
scroll to position [127, 0]
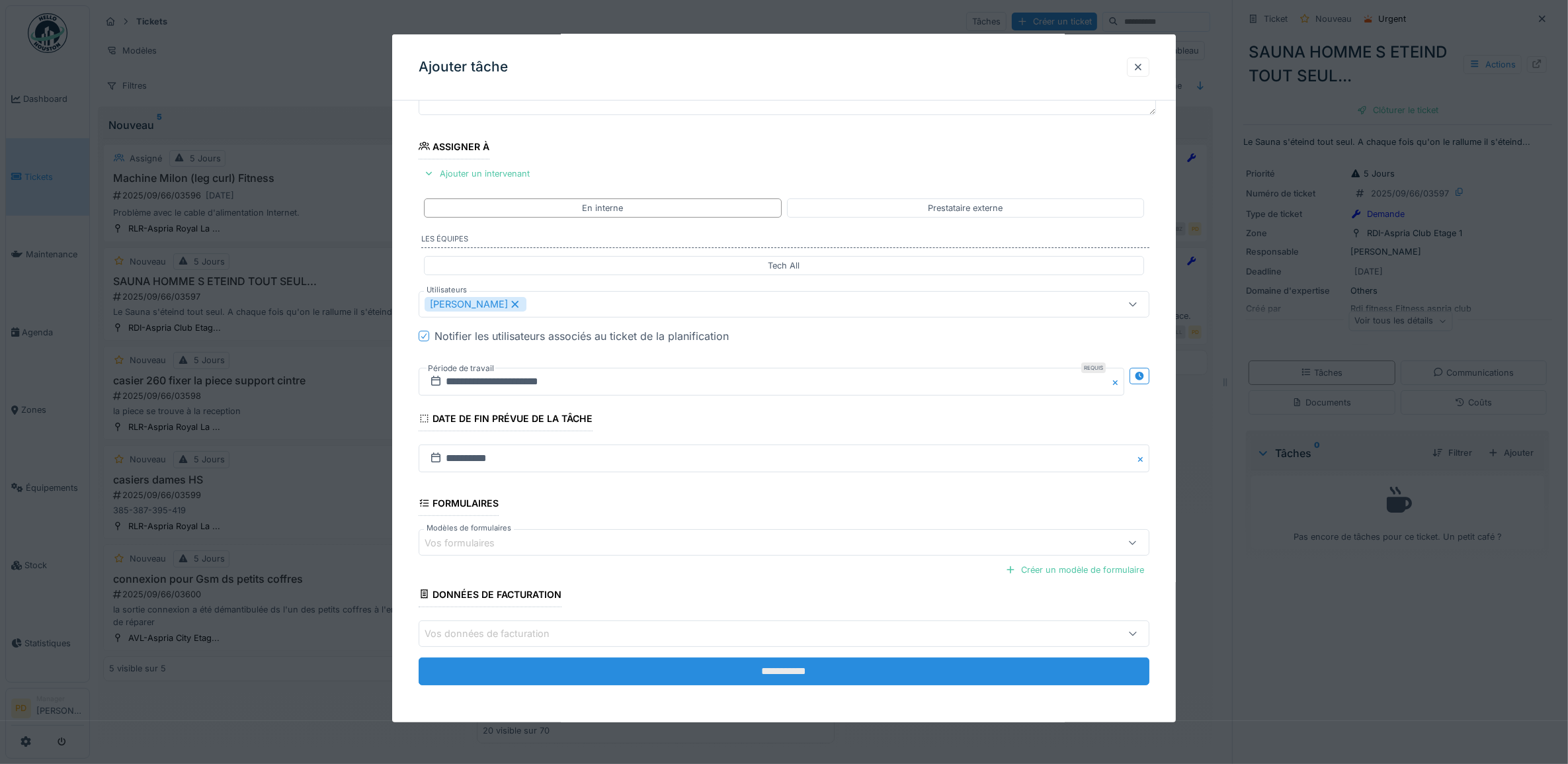
click at [779, 670] on input "**********" at bounding box center [784, 672] width 732 height 28
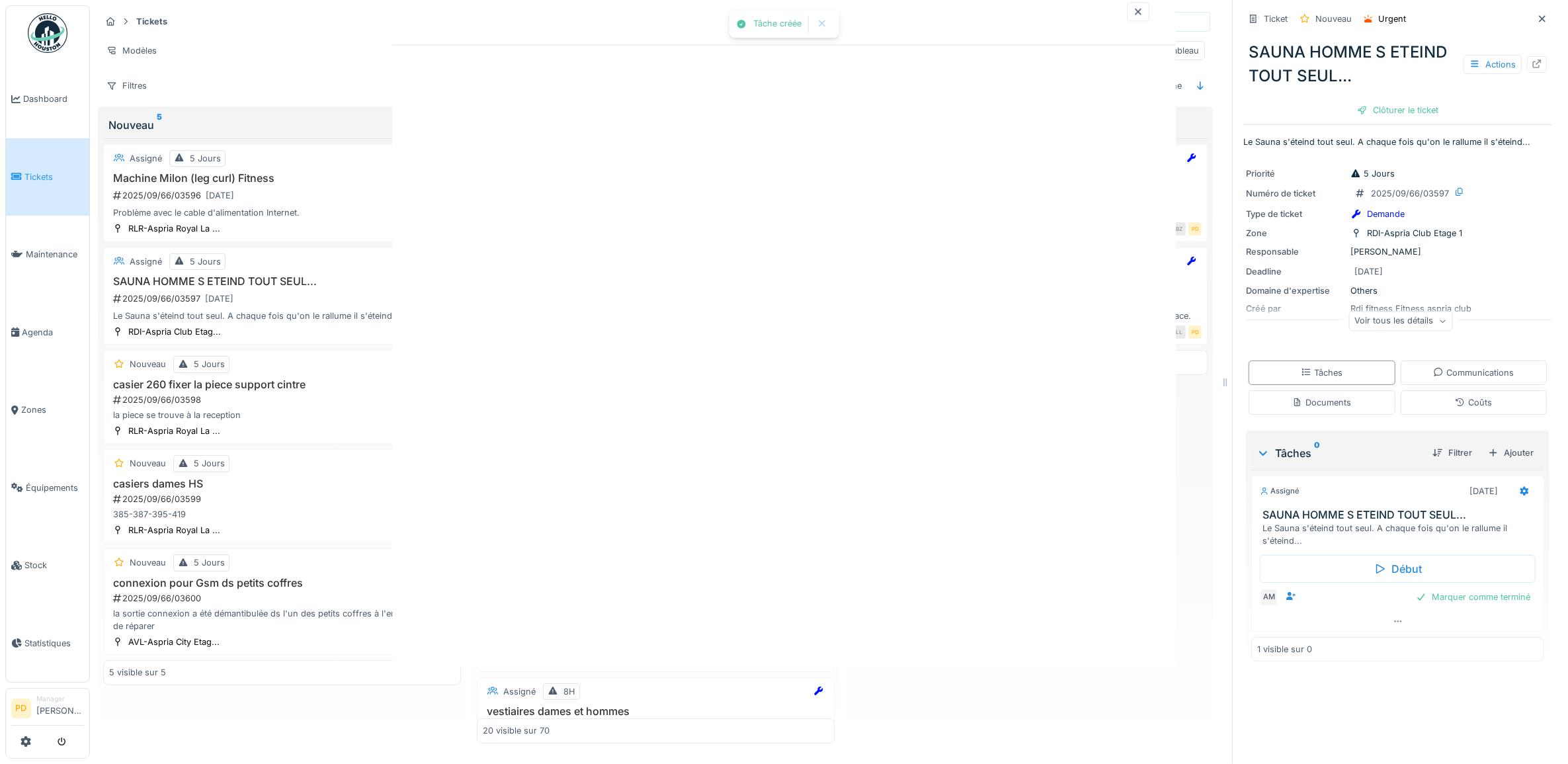
scroll to position [0, 0]
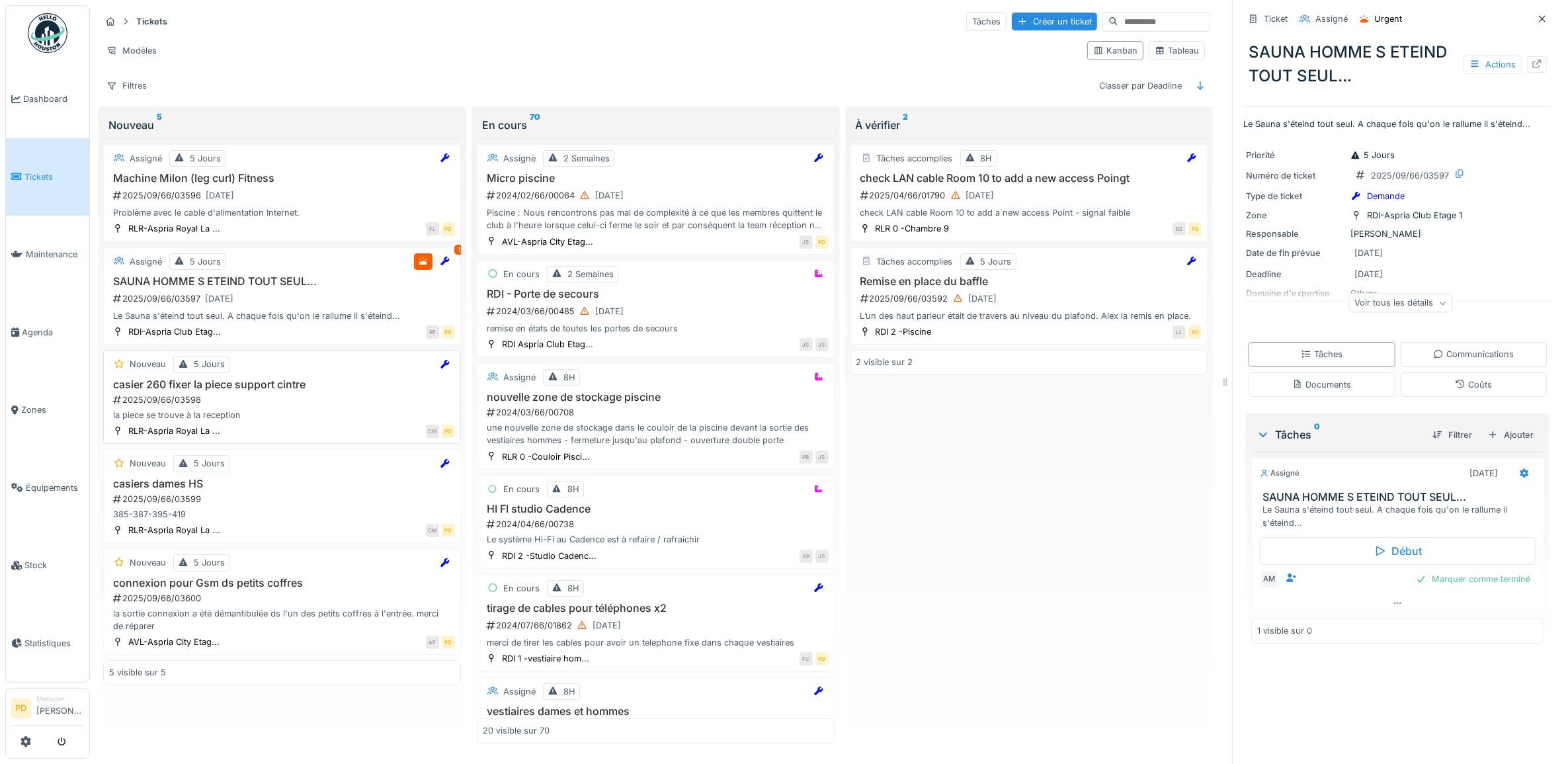
click at [267, 391] on h3 "casier 260 fixer la piece support cintre" at bounding box center [282, 384] width 346 height 12
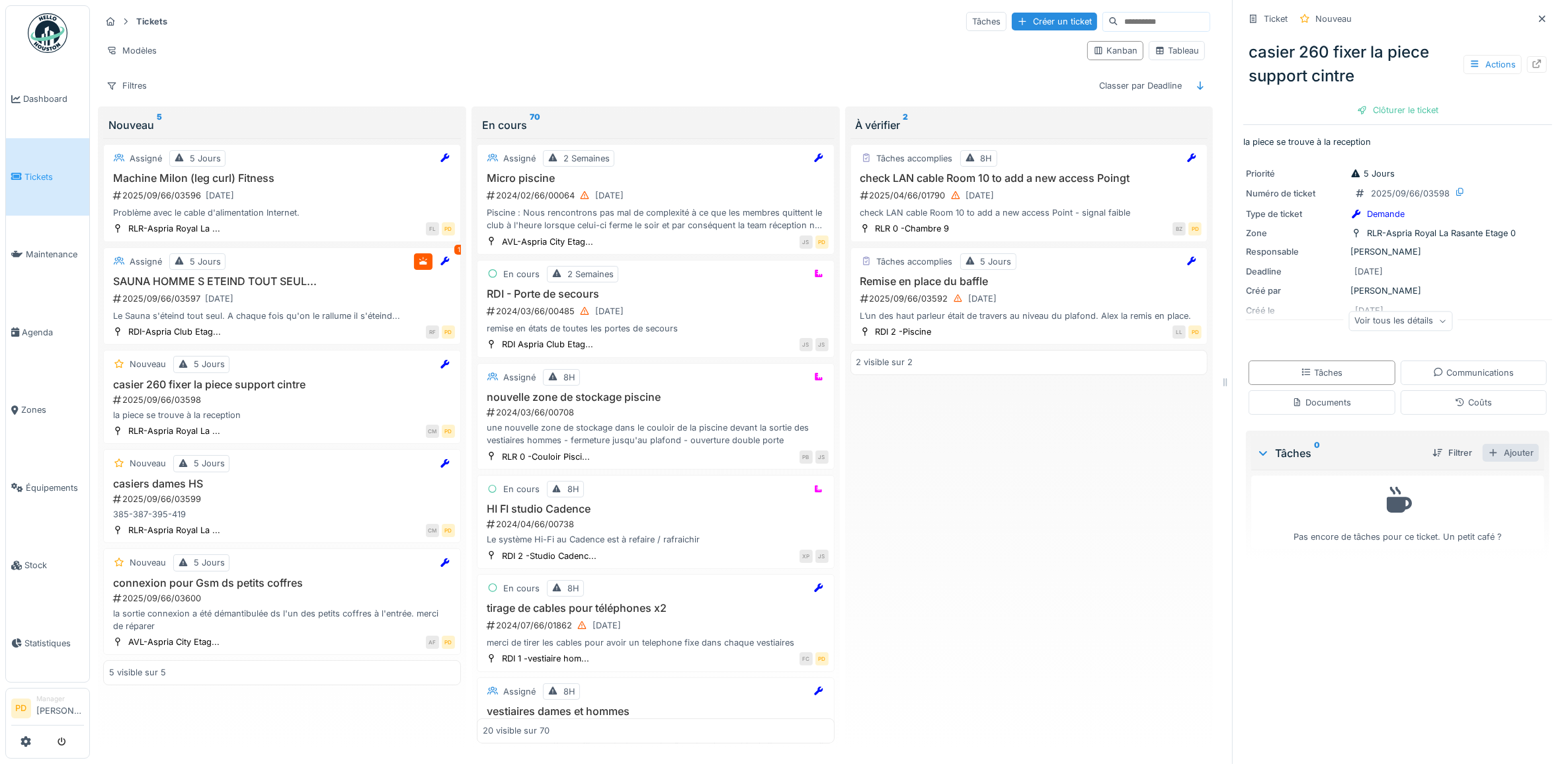
click at [1493, 454] on div "Ajouter" at bounding box center [1511, 453] width 56 height 18
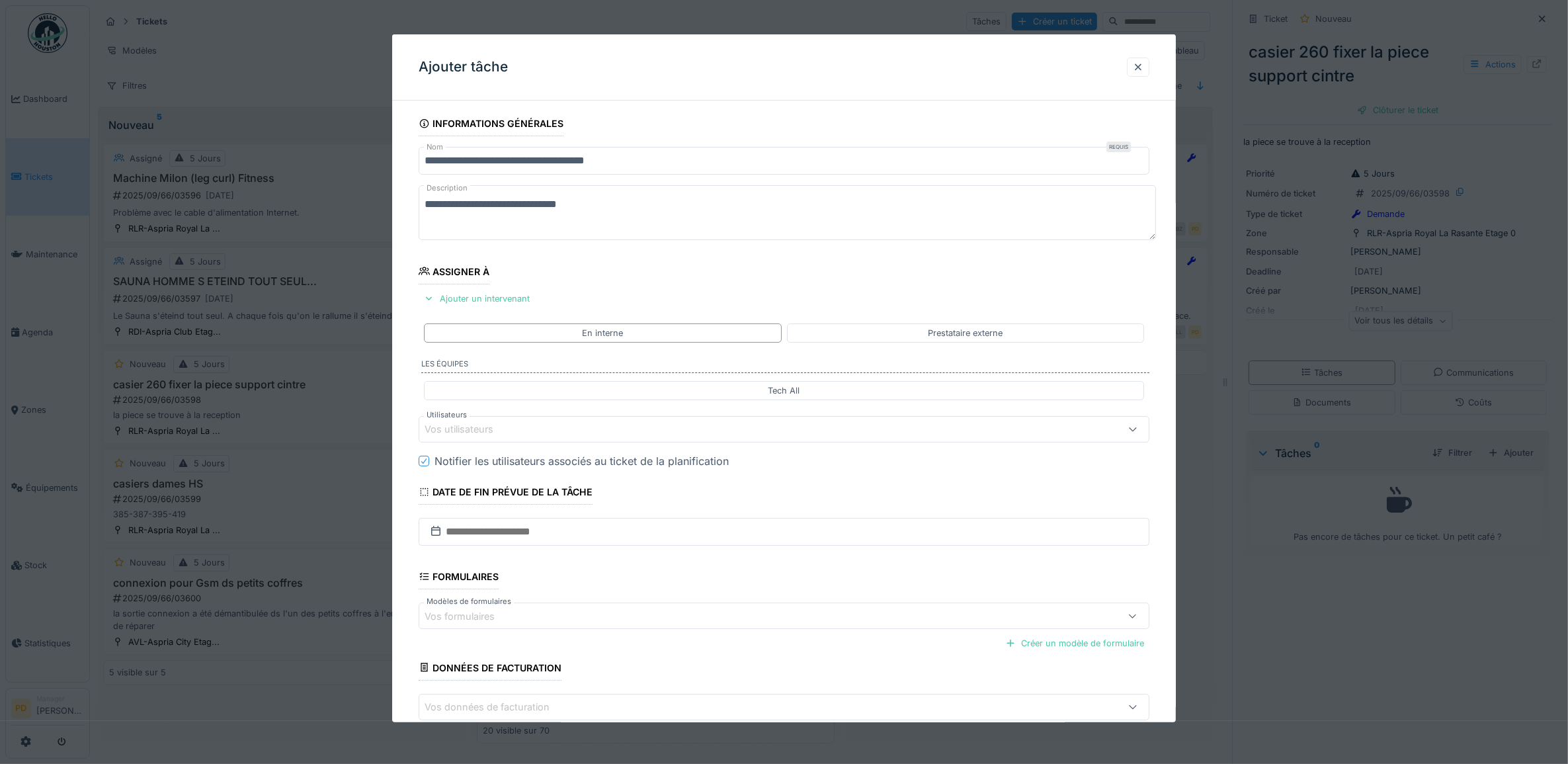
click at [529, 432] on div "Vos utilisateurs" at bounding box center [743, 429] width 637 height 15
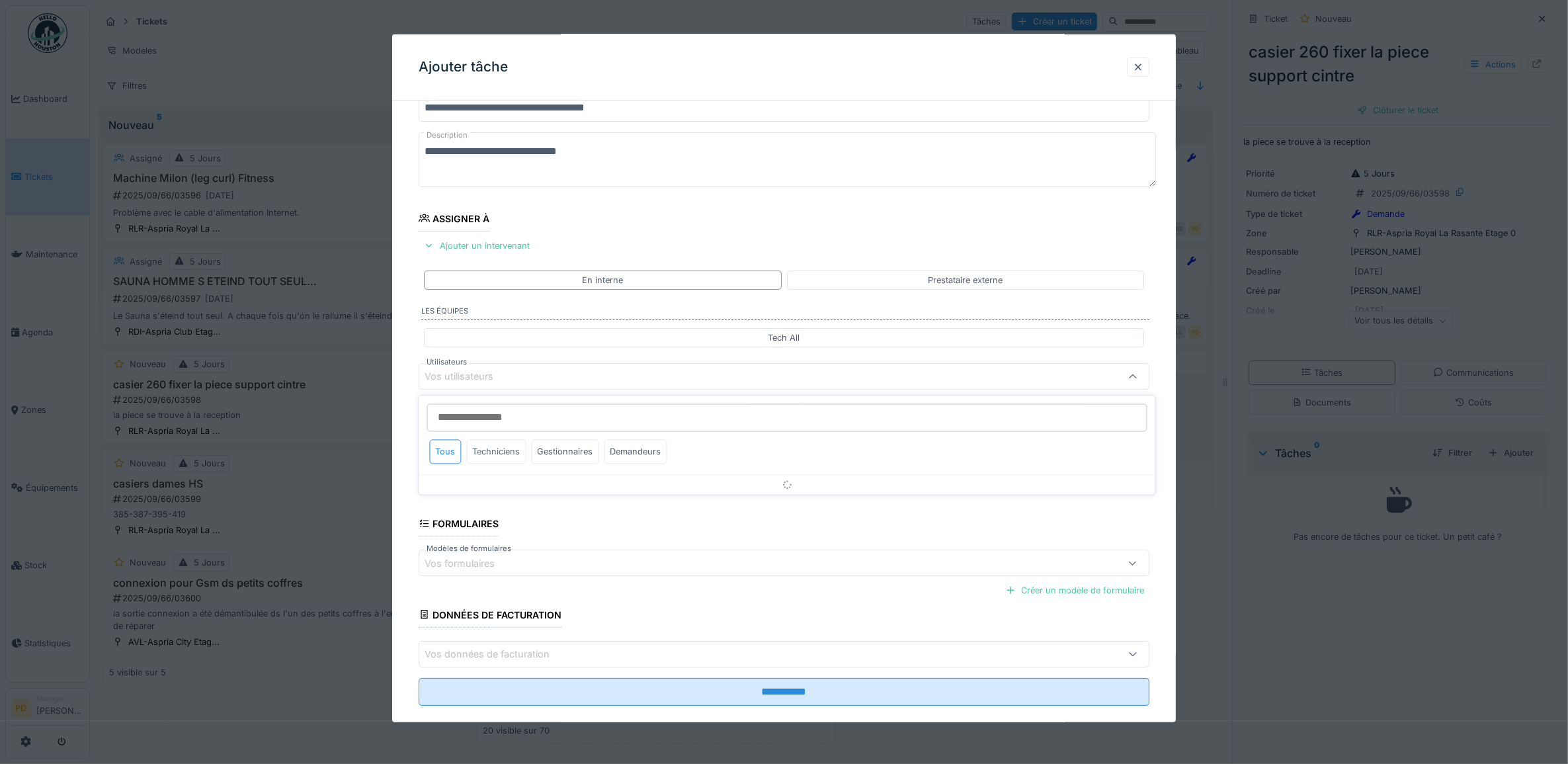
click at [513, 454] on div "Techniciens" at bounding box center [497, 452] width 60 height 24
click at [485, 454] on div "Techniciens" at bounding box center [497, 452] width 60 height 24
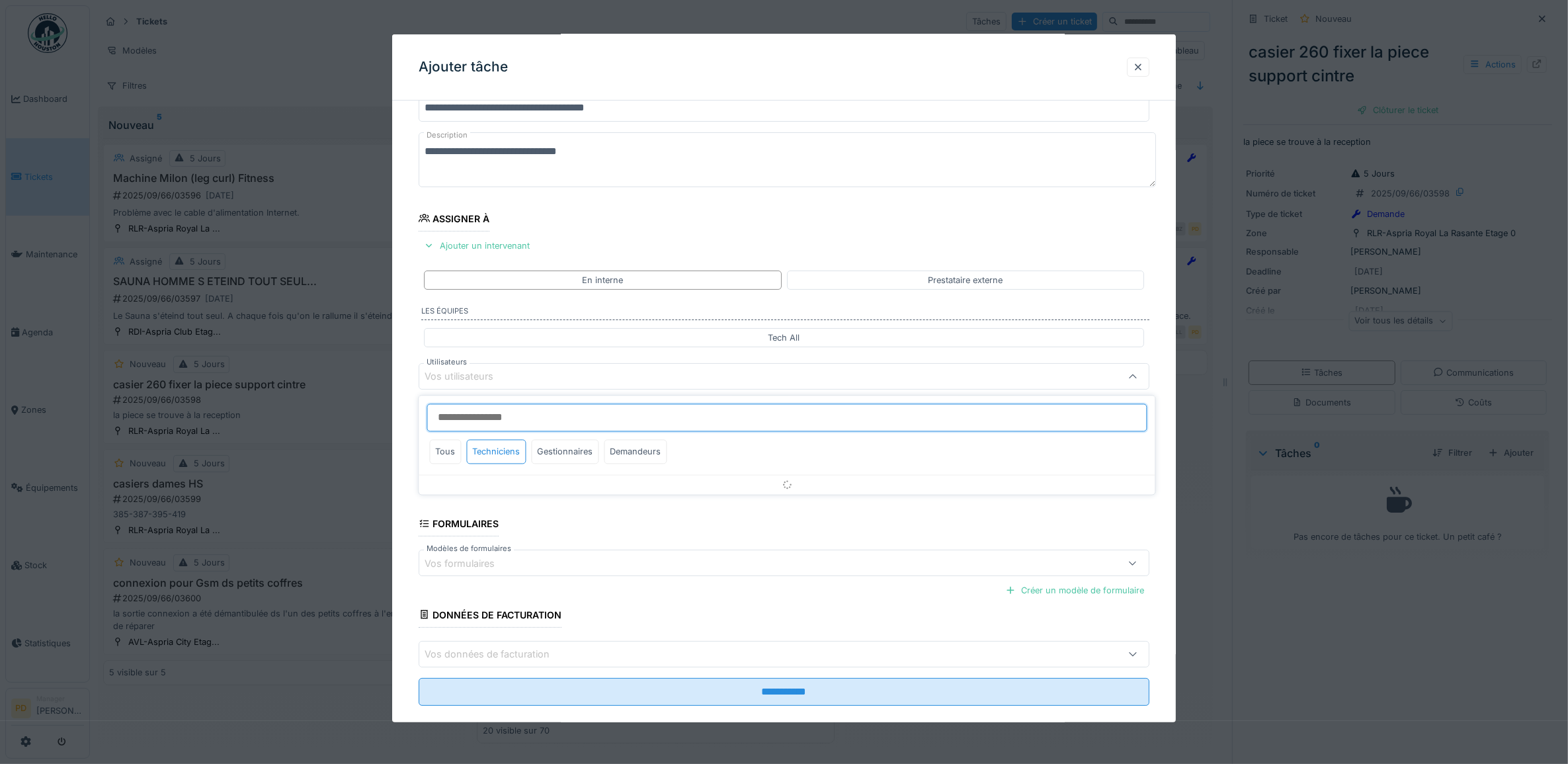
click at [453, 419] on input "Utilisateurs" at bounding box center [787, 418] width 720 height 28
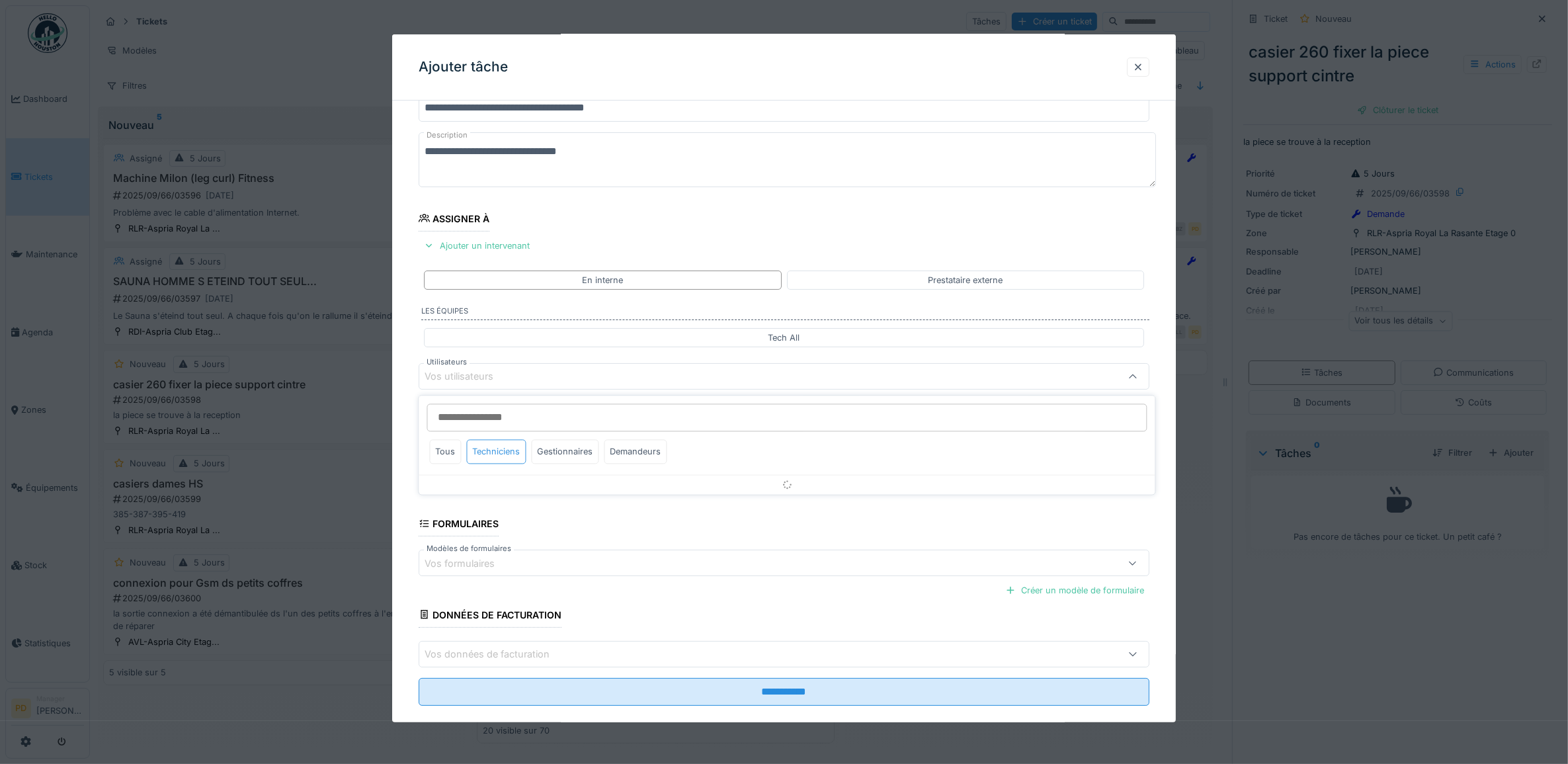
click at [490, 448] on div "Techniciens" at bounding box center [497, 452] width 60 height 24
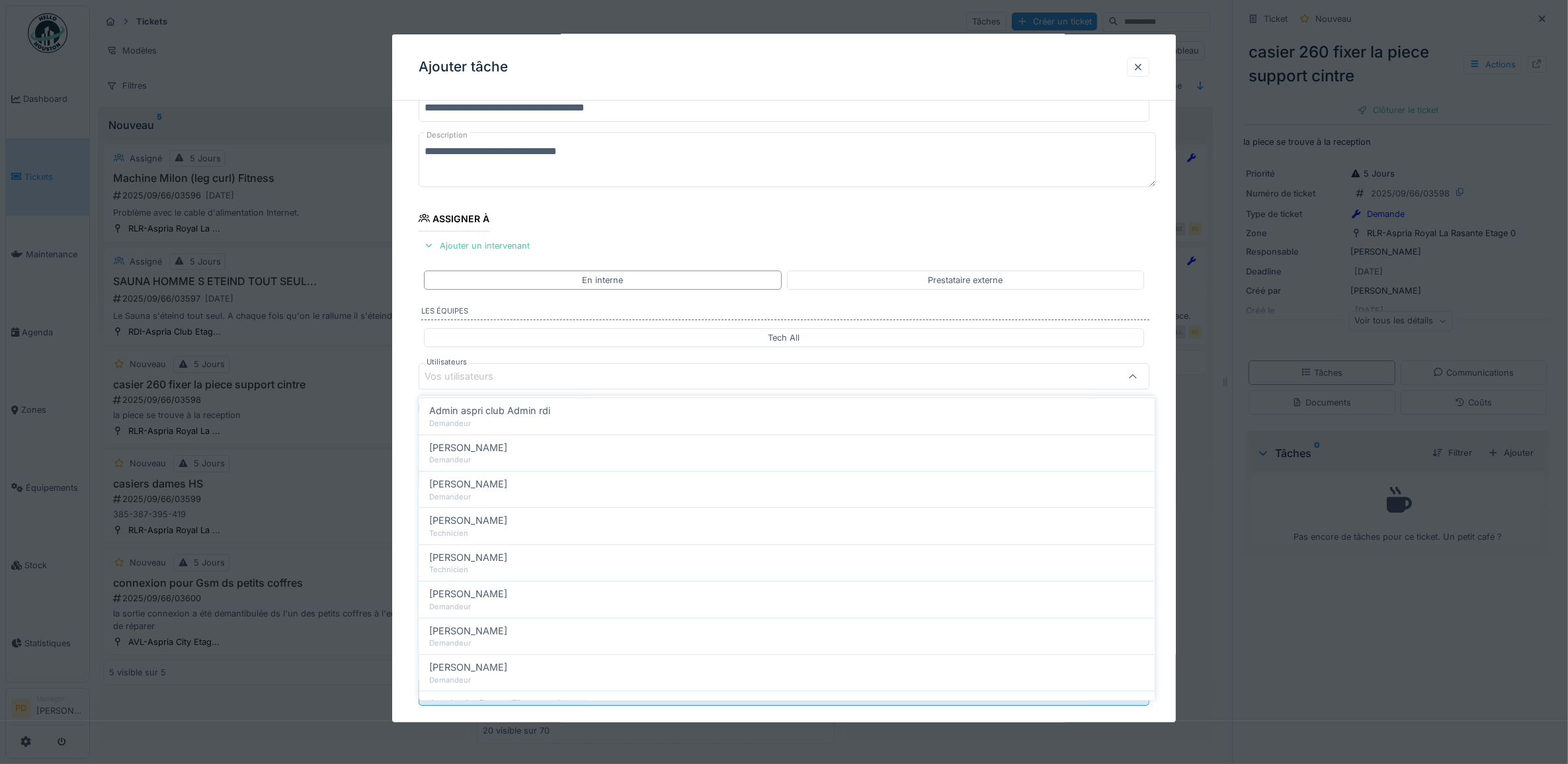
scroll to position [0, 0]
click at [491, 454] on div "Techniciens" at bounding box center [497, 452] width 60 height 24
click at [446, 451] on div "Tous" at bounding box center [446, 452] width 32 height 24
click at [493, 454] on div "Techniciens" at bounding box center [497, 452] width 60 height 24
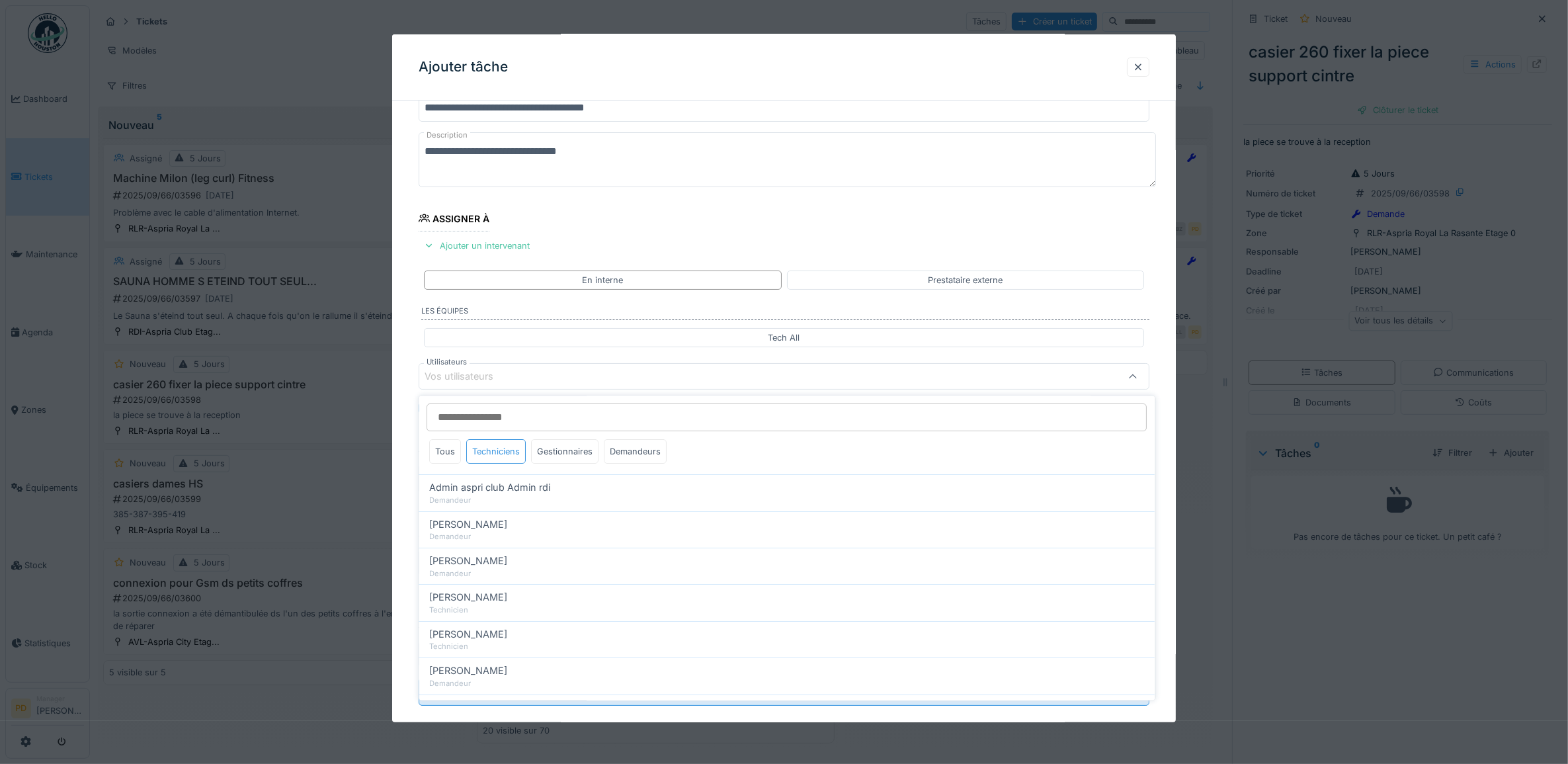
click at [493, 454] on div "Techniciens" at bounding box center [497, 452] width 60 height 24
click at [566, 454] on div "Gestionnaires" at bounding box center [566, 452] width 68 height 24
click at [565, 443] on div "Gestionnaires" at bounding box center [566, 452] width 68 height 24
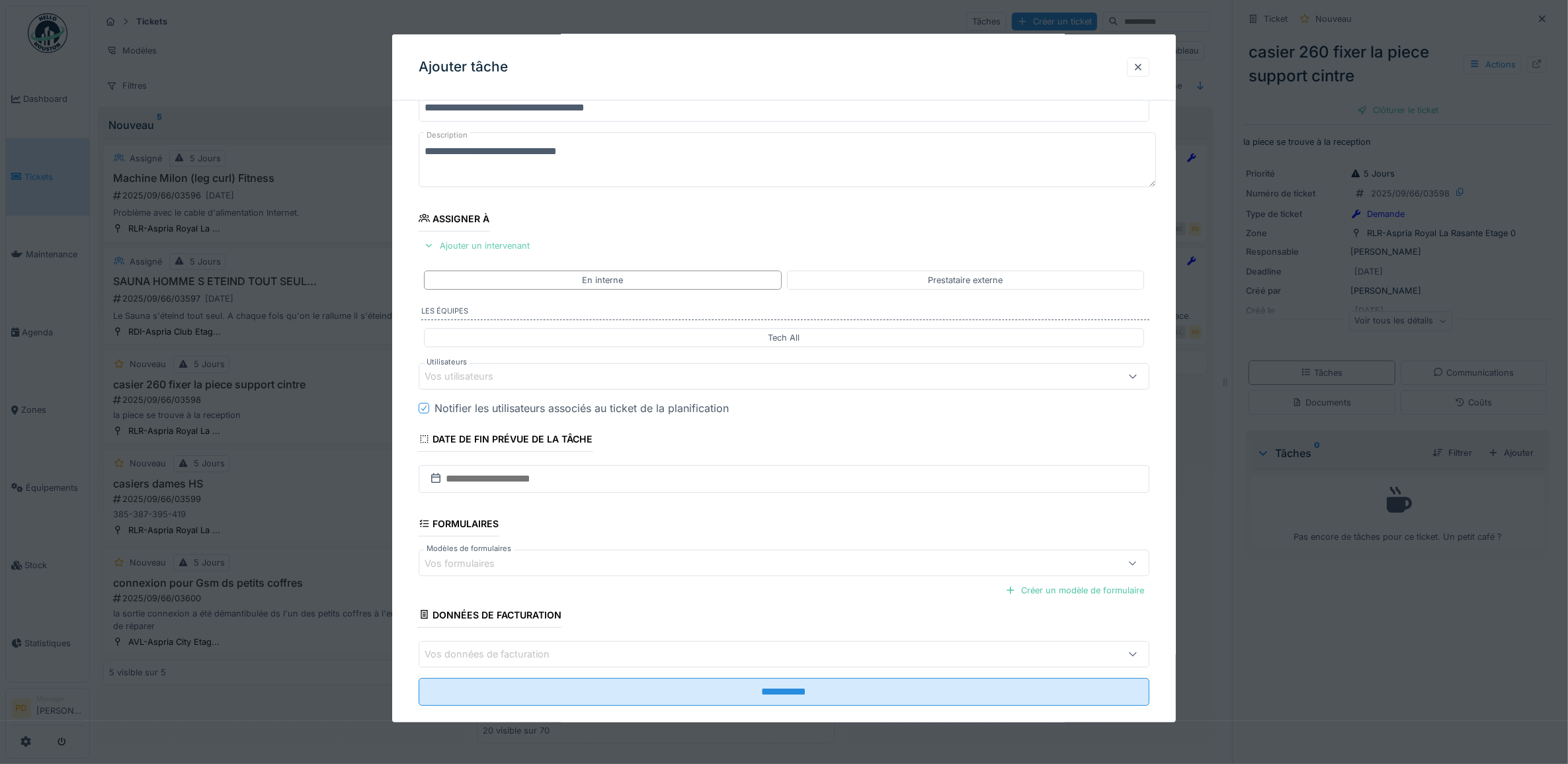
click at [506, 250] on div "Ajouter un intervenant" at bounding box center [477, 245] width 116 height 18
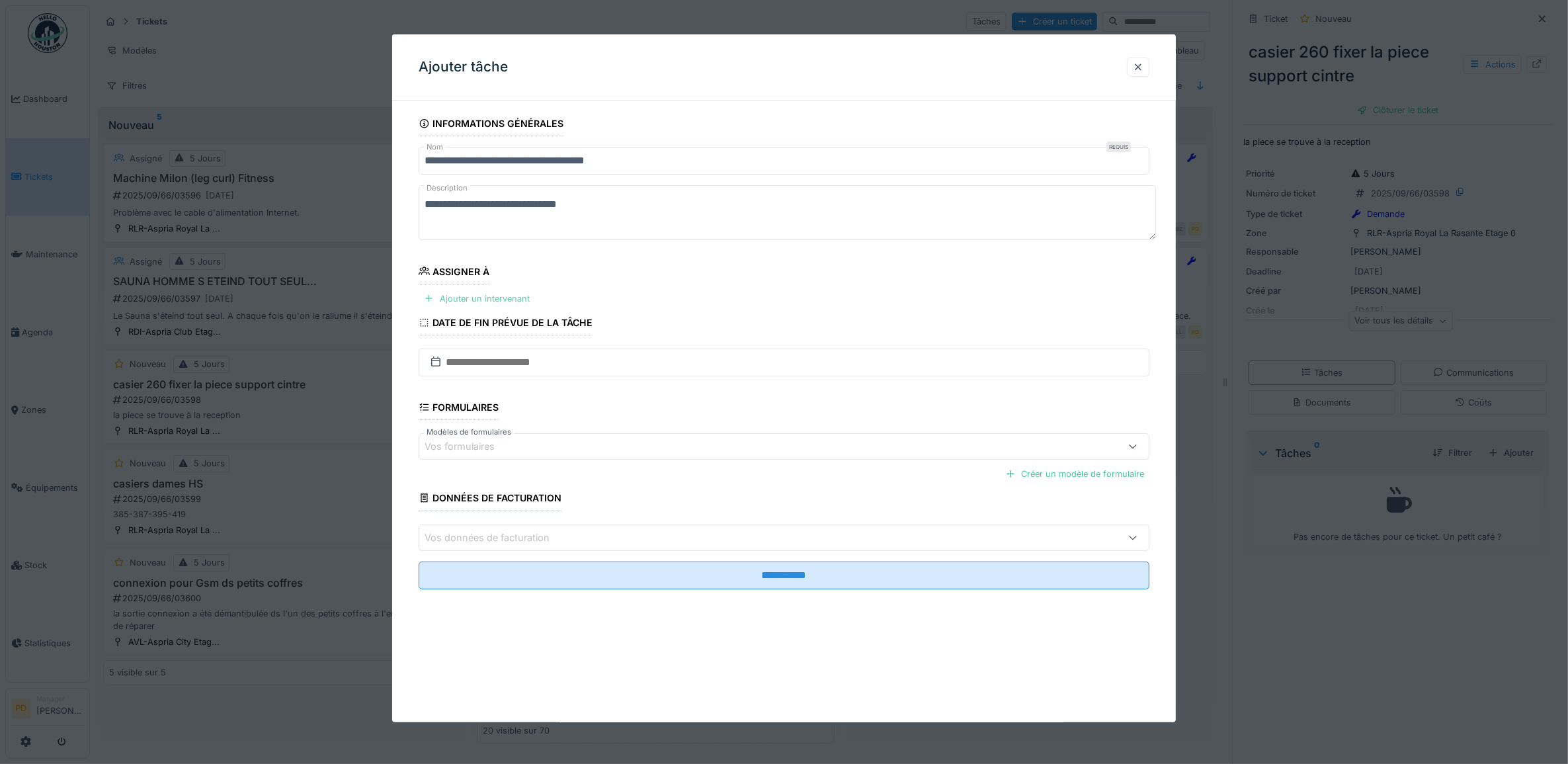
click at [448, 296] on div "Ajouter un intervenant" at bounding box center [477, 298] width 116 height 18
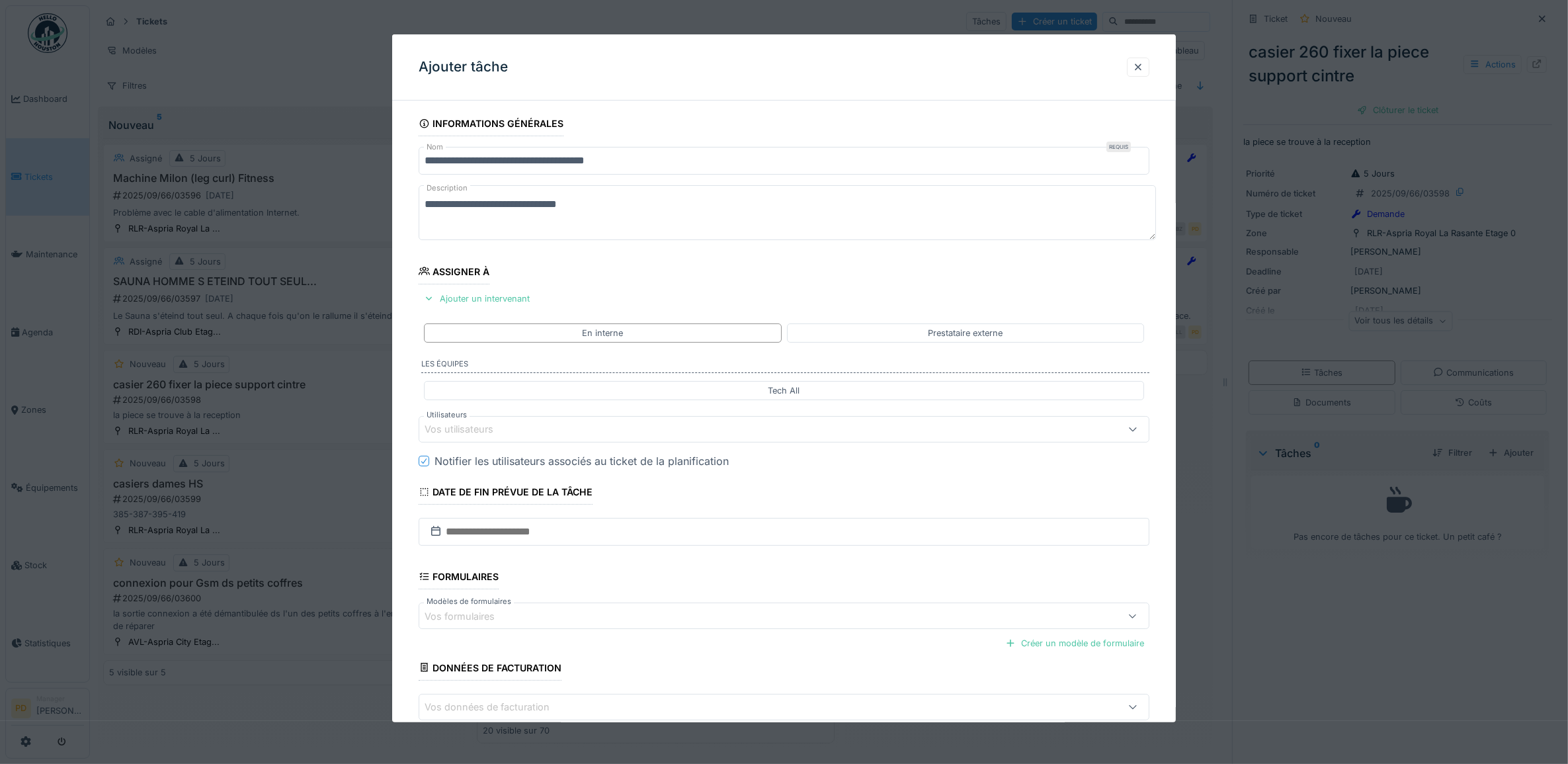
click at [479, 430] on div "Vos utilisateurs" at bounding box center [468, 429] width 88 height 15
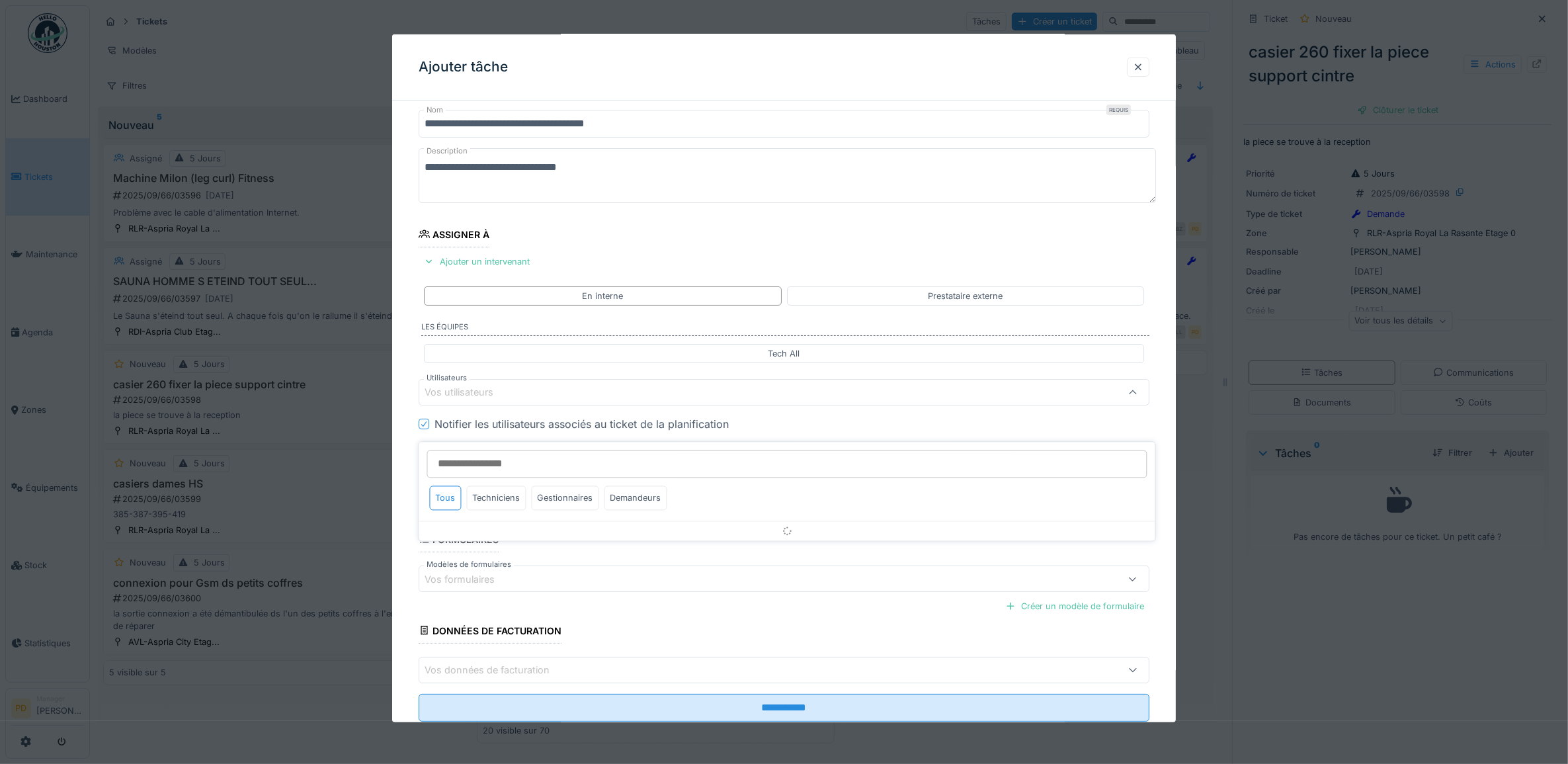
scroll to position [53, 0]
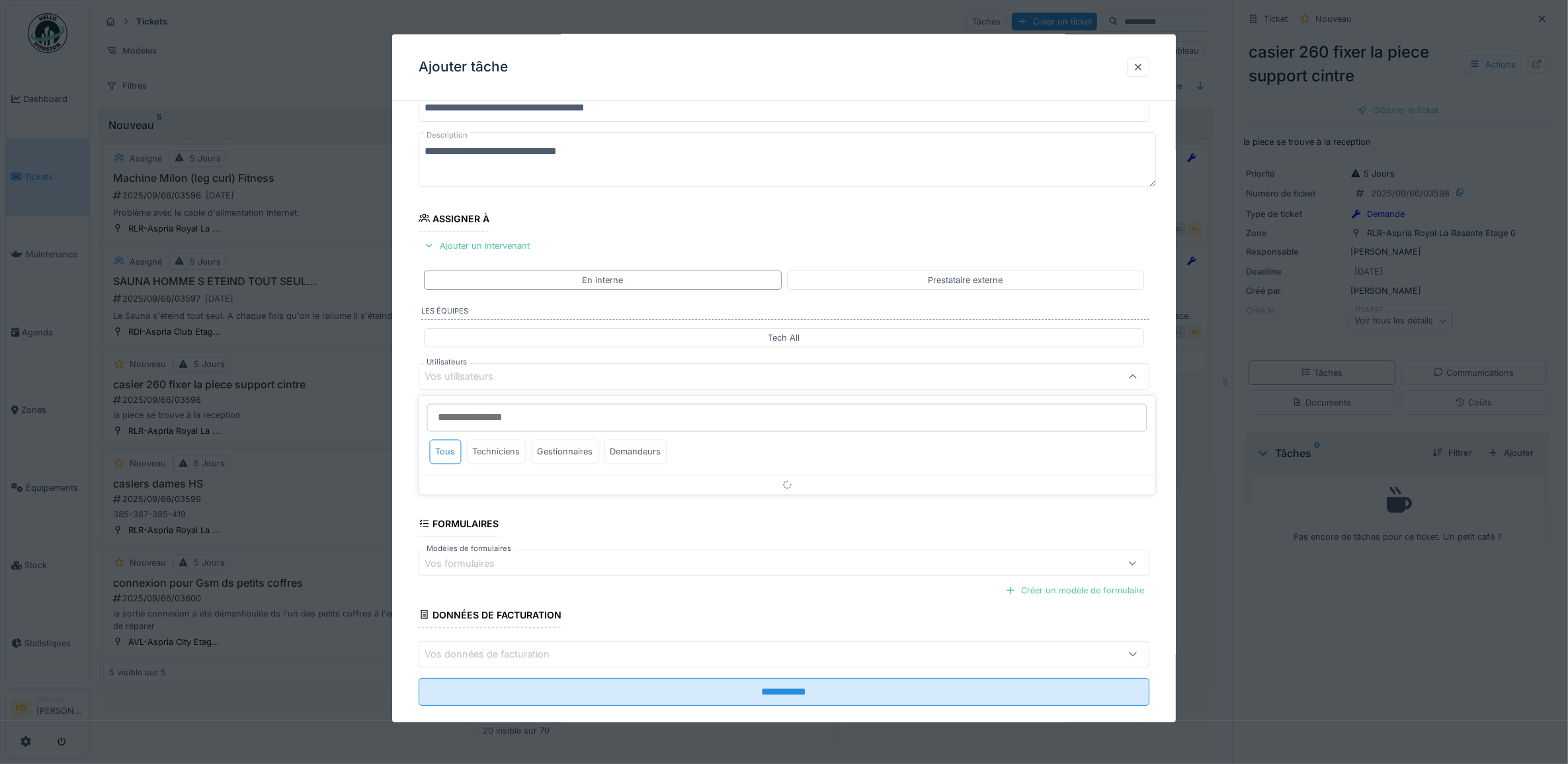
click at [488, 454] on div "Techniciens" at bounding box center [497, 452] width 60 height 24
click at [490, 454] on div "Techniciens" at bounding box center [497, 452] width 60 height 24
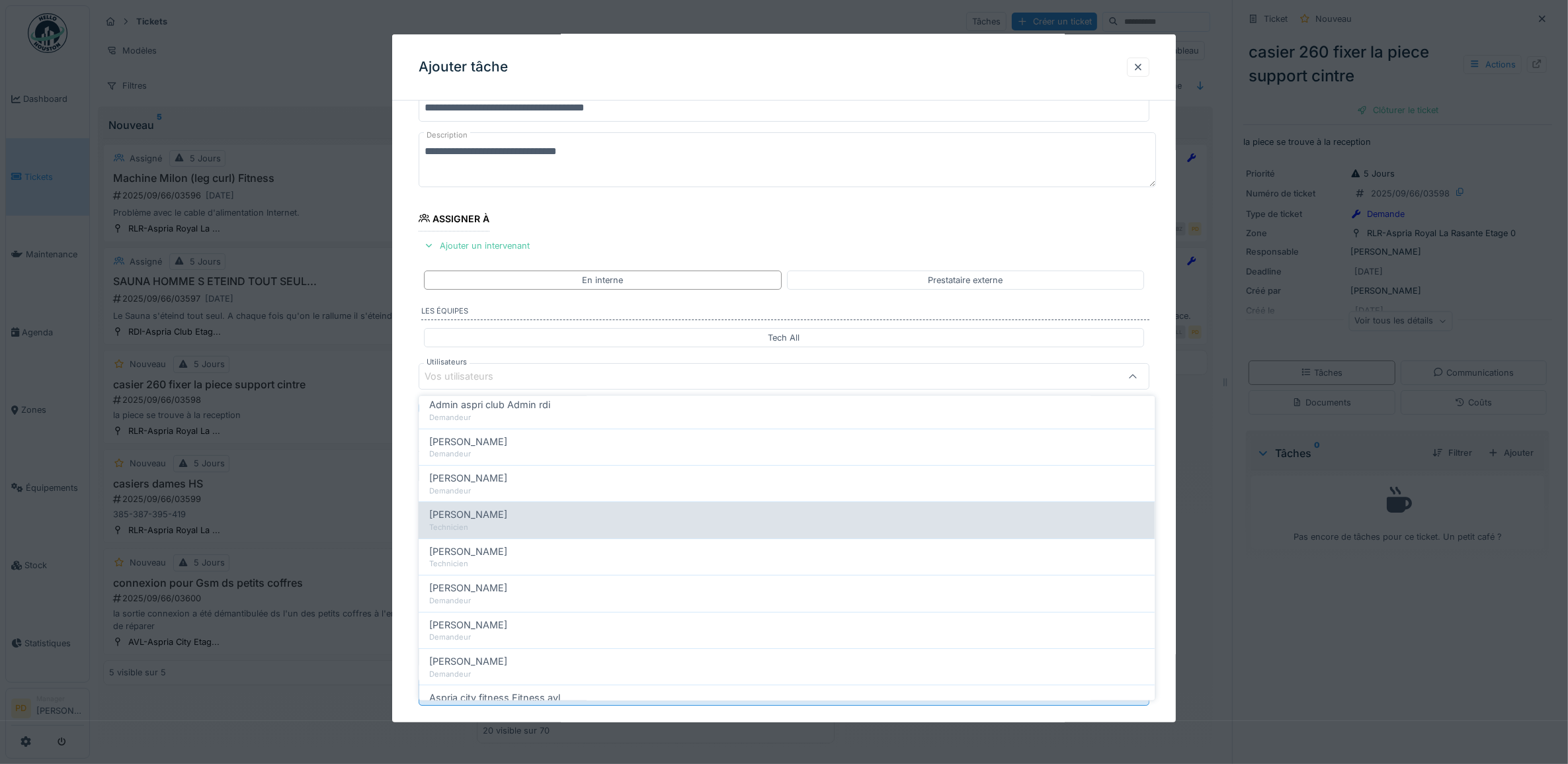
scroll to position [0, 0]
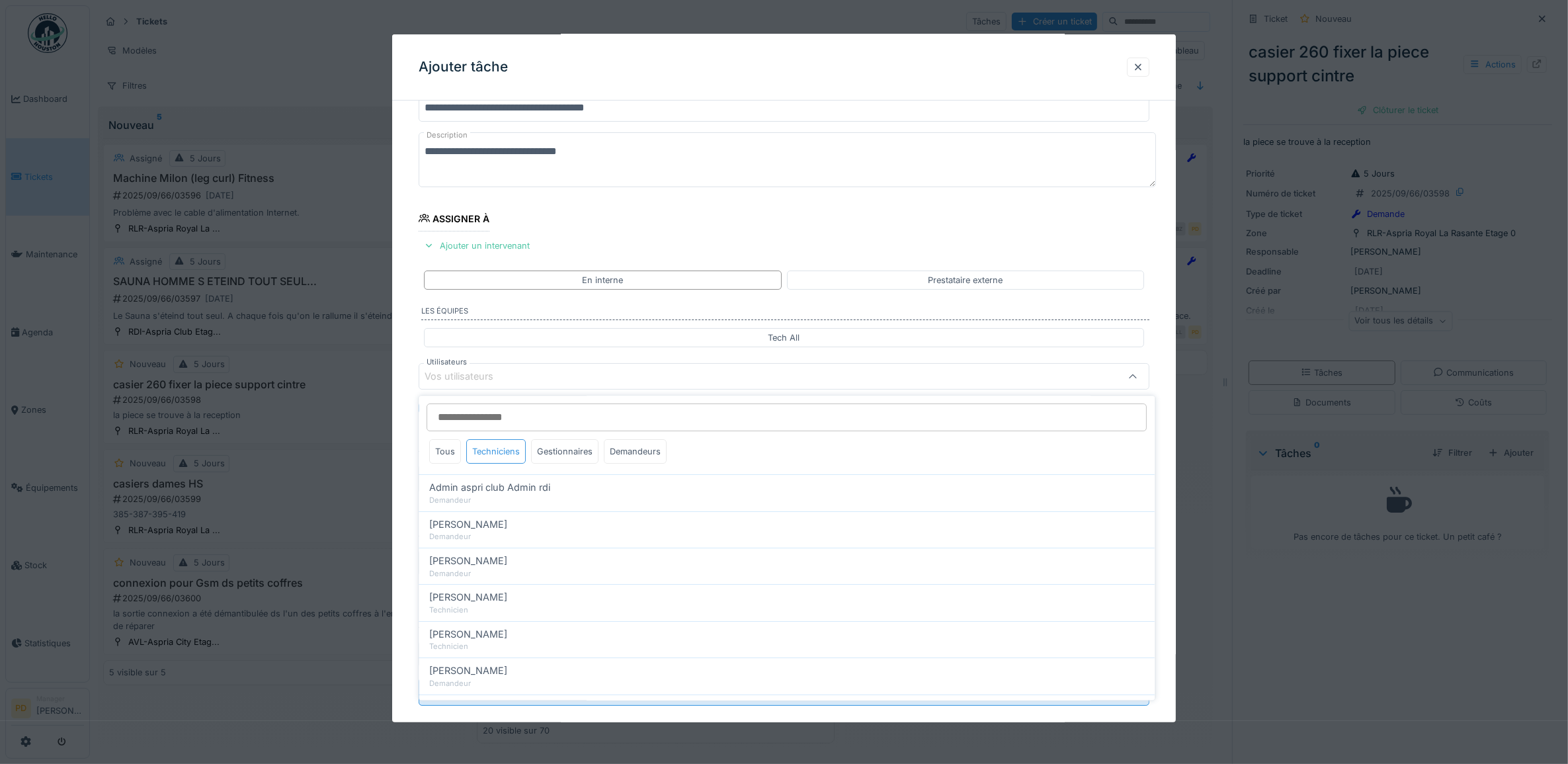
click at [507, 448] on div "Techniciens" at bounding box center [497, 452] width 60 height 24
click at [448, 450] on div "Tous" at bounding box center [446, 452] width 32 height 24
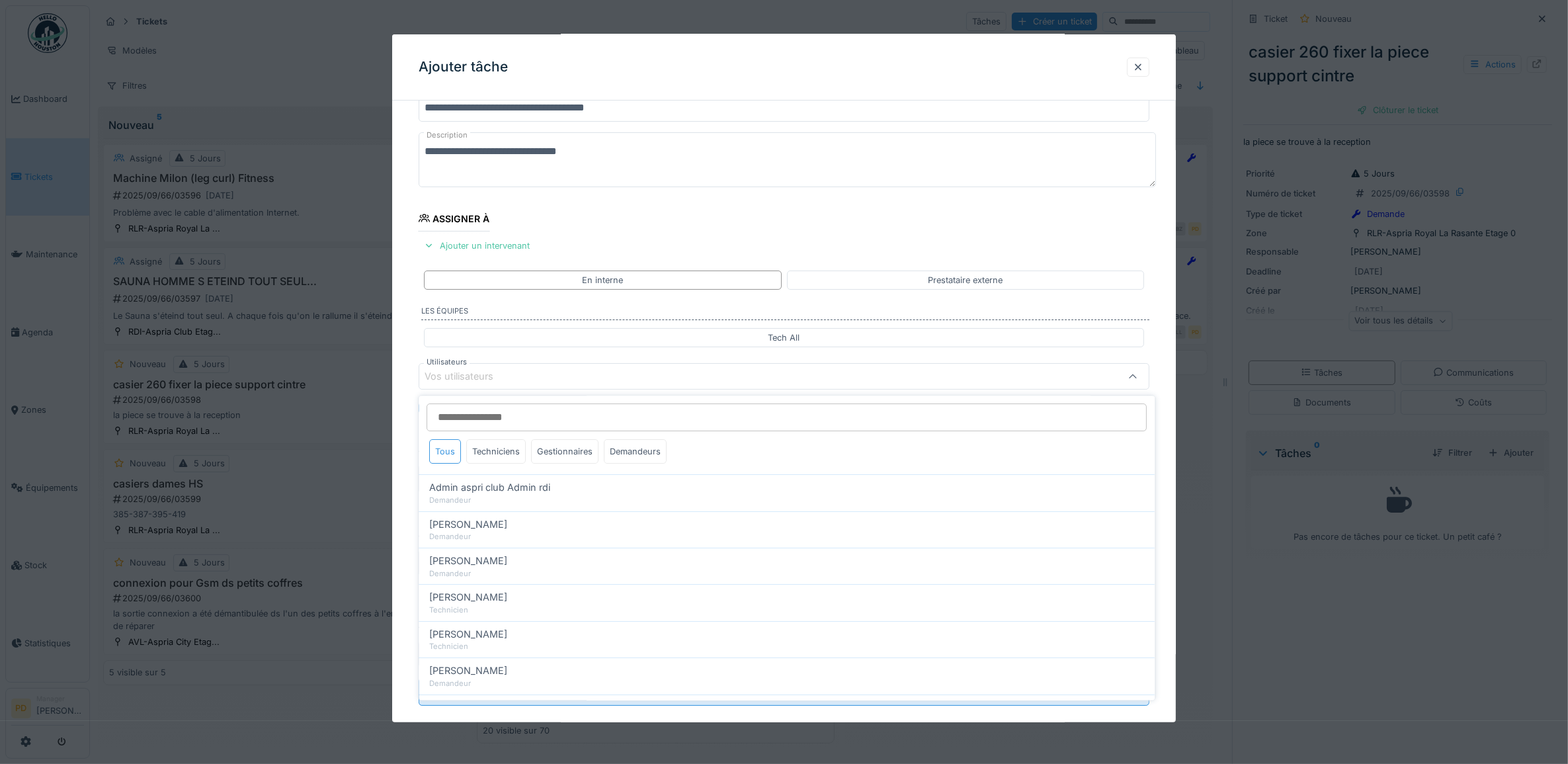
click at [448, 448] on div "Tous" at bounding box center [446, 452] width 32 height 24
click at [450, 448] on div "Tous" at bounding box center [446, 452] width 32 height 24
click at [1141, 67] on div at bounding box center [1138, 67] width 10 height 12
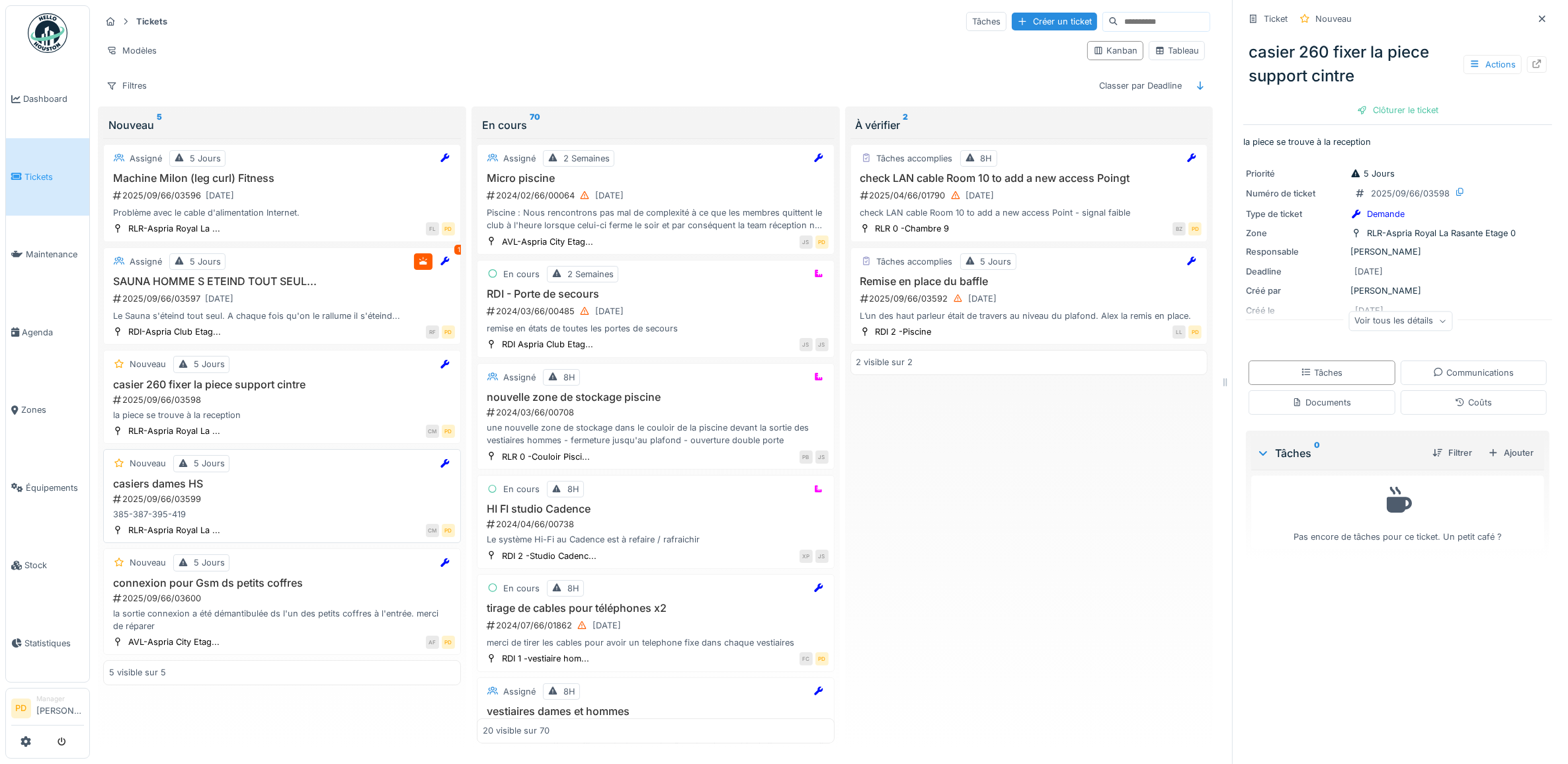
click at [292, 503] on div "2025/09/66/03599" at bounding box center [283, 500] width 343 height 12
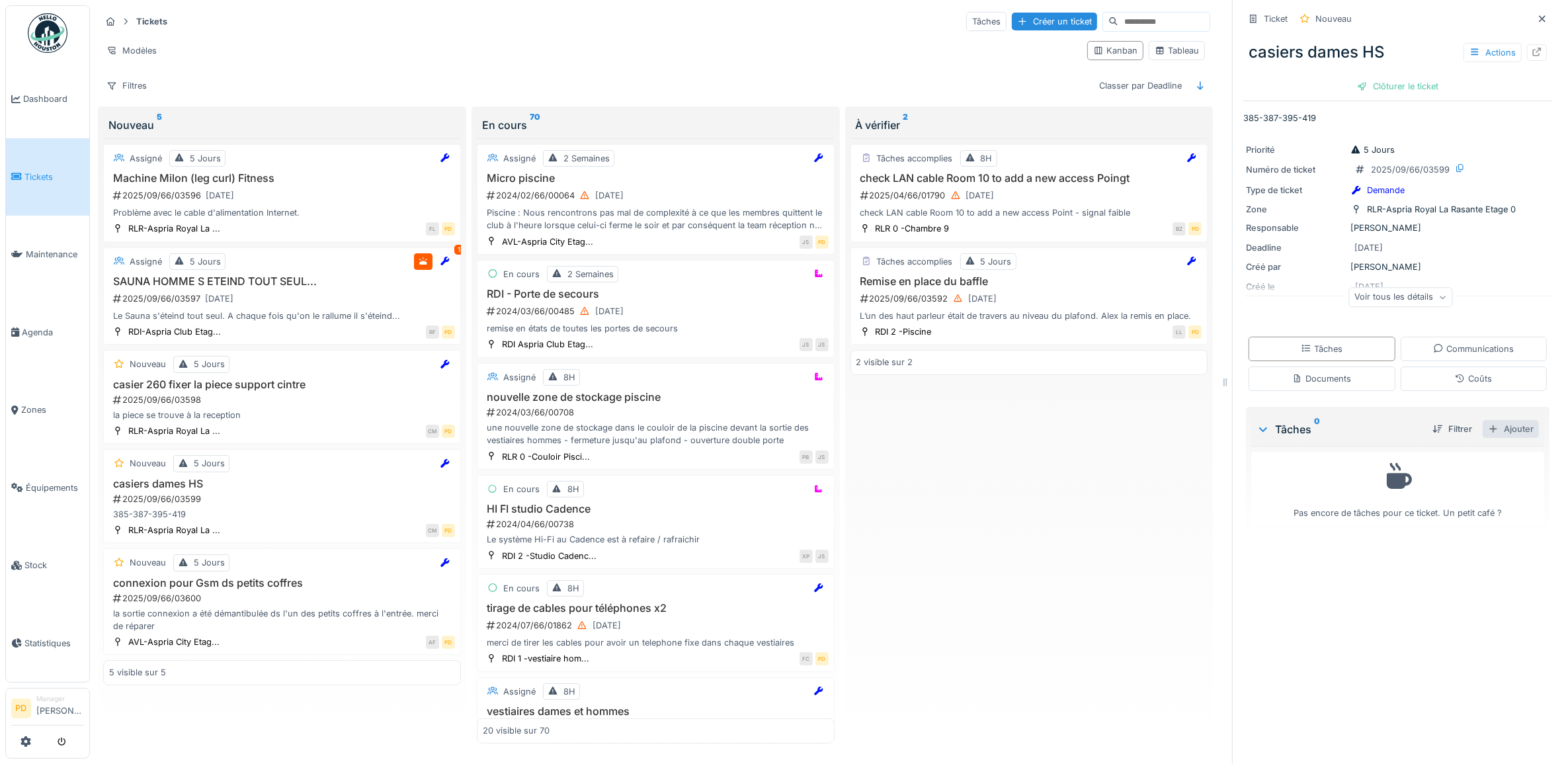
click at [1500, 431] on div "Ajouter" at bounding box center [1511, 429] width 56 height 18
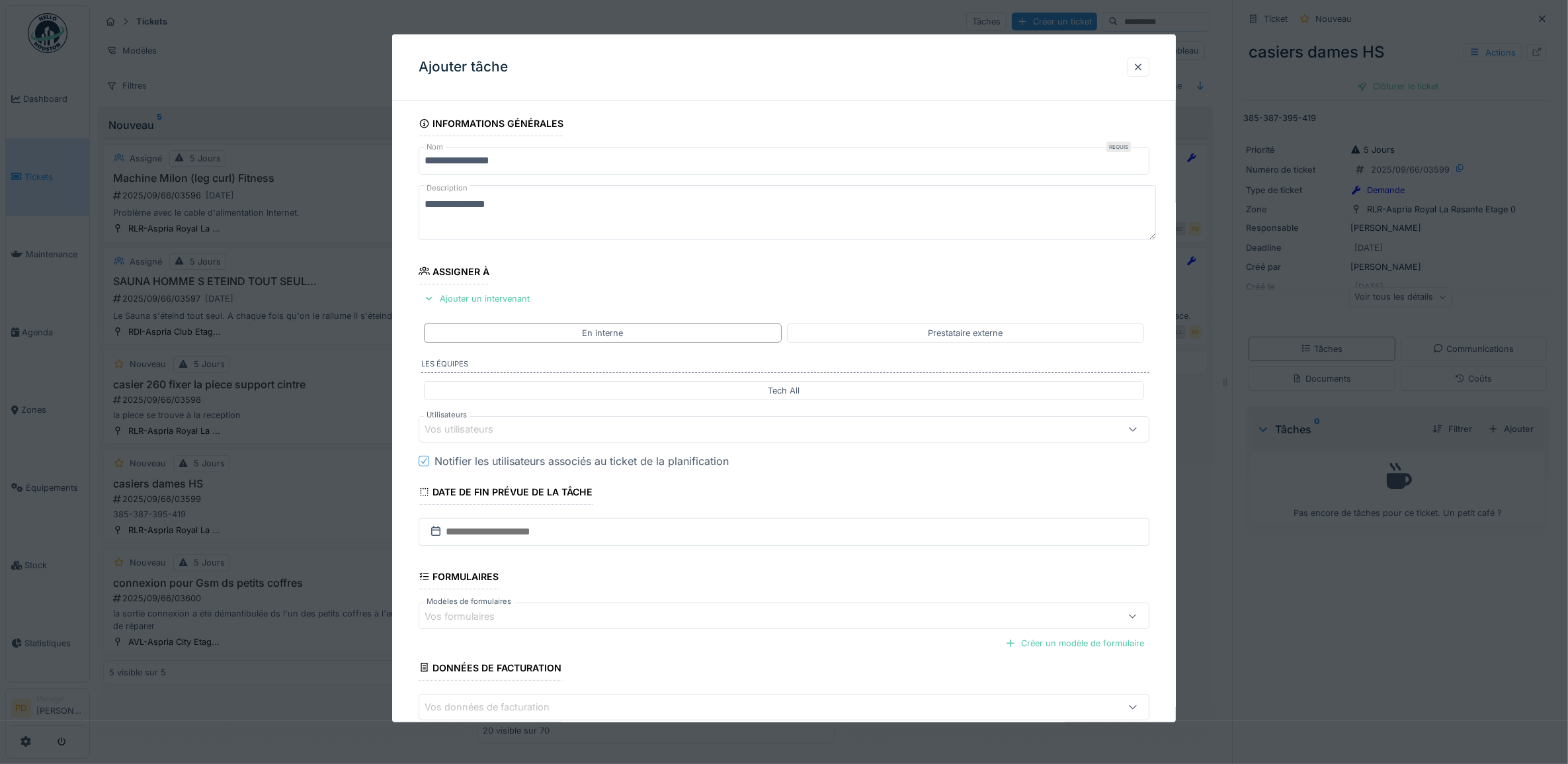
click at [574, 427] on div "Vos utilisateurs" at bounding box center [784, 429] width 732 height 27
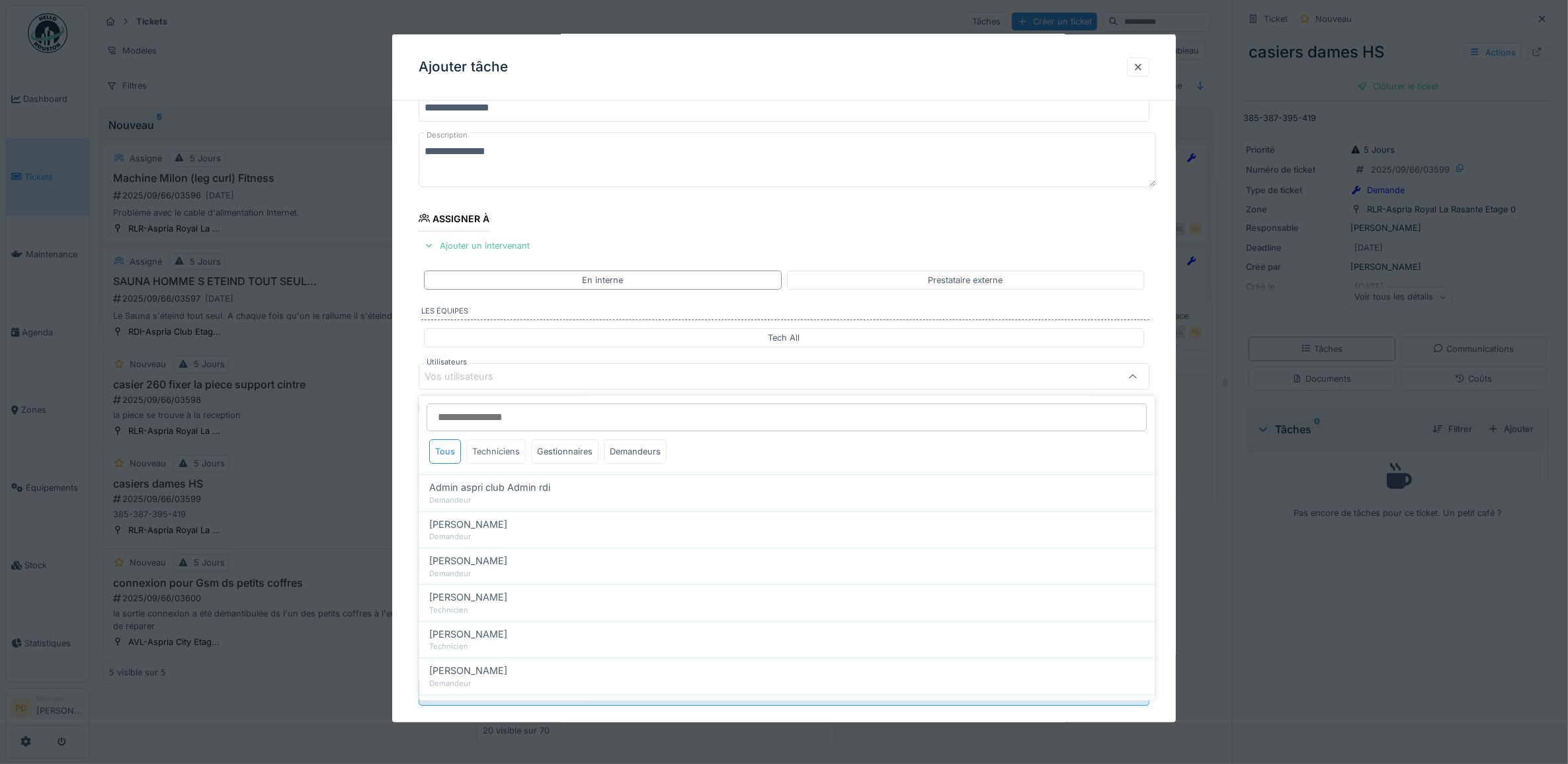
click at [504, 448] on div "Techniciens" at bounding box center [497, 452] width 60 height 24
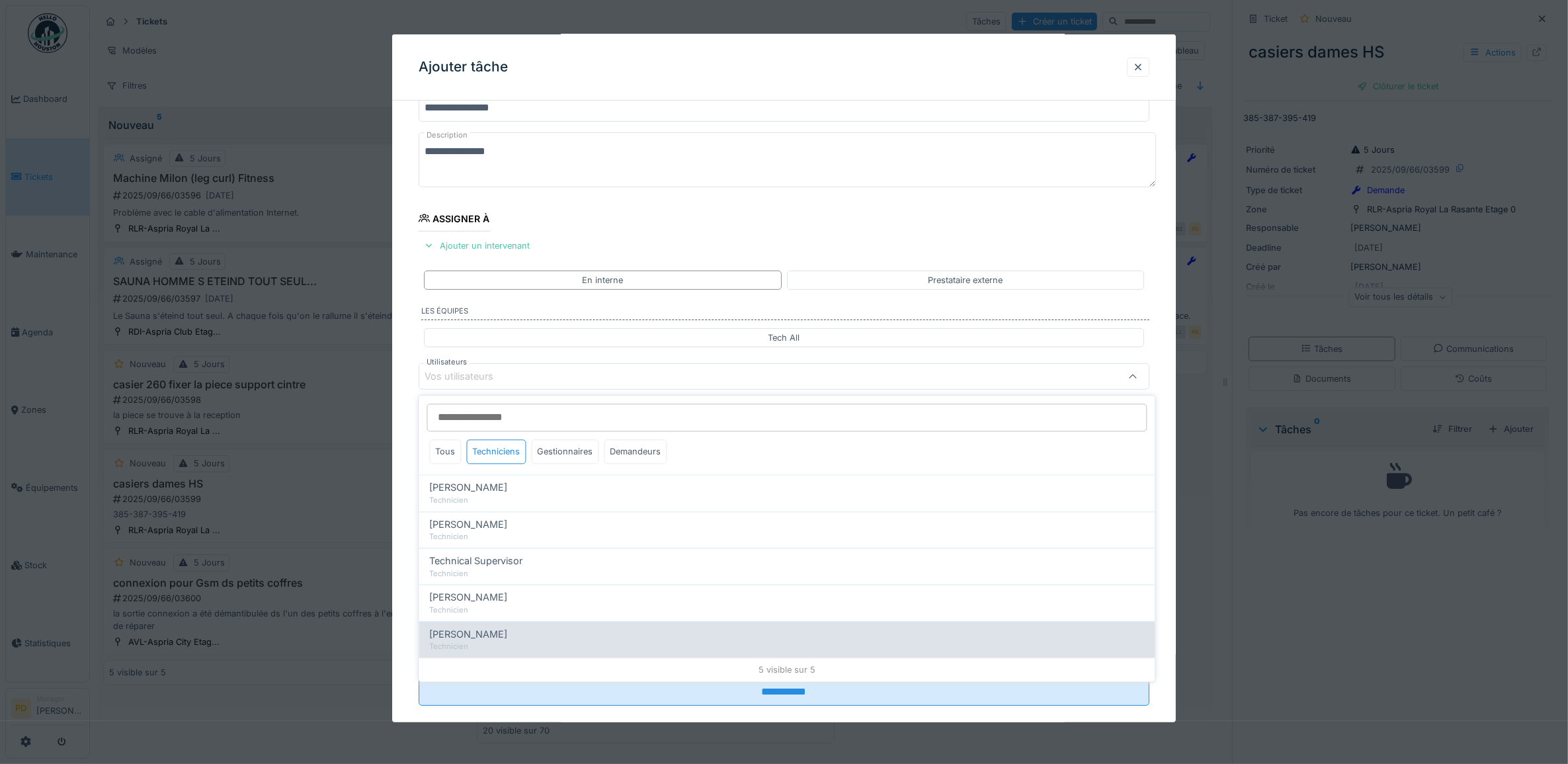
click at [467, 637] on span "Yusuf Siamar" at bounding box center [469, 634] width 78 height 15
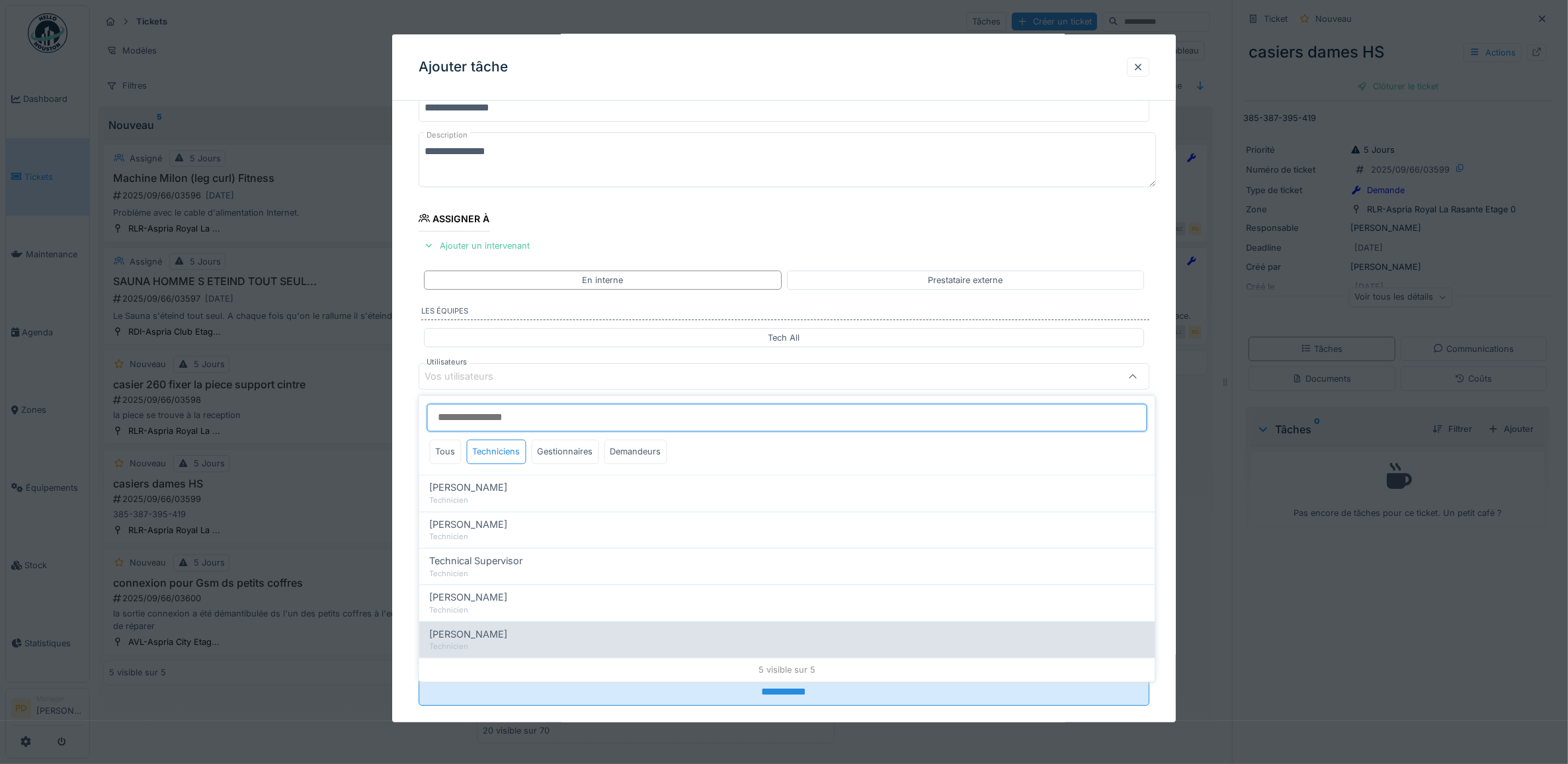
type input "*****"
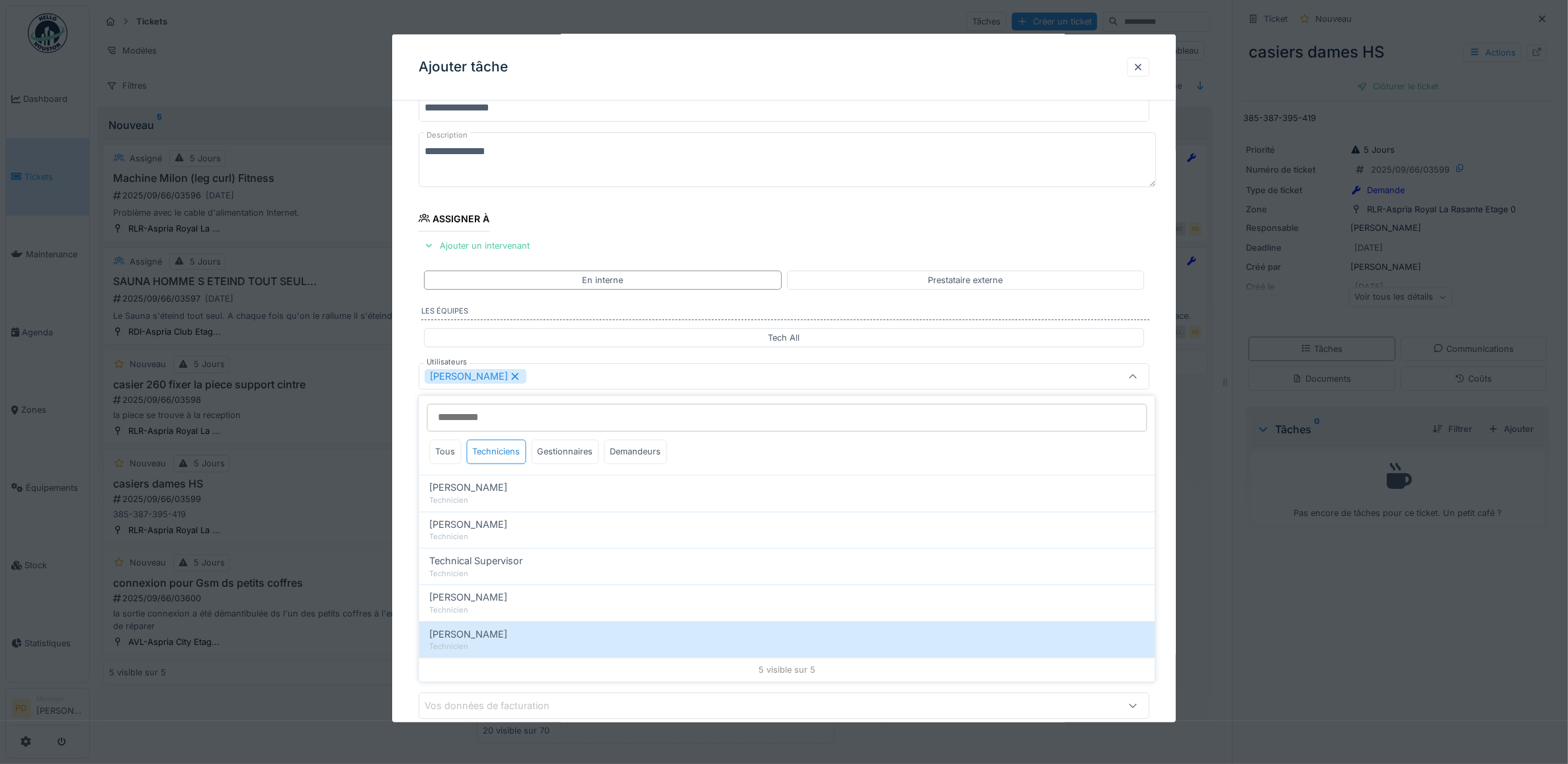
click at [410, 428] on div "**********" at bounding box center [784, 426] width 784 height 736
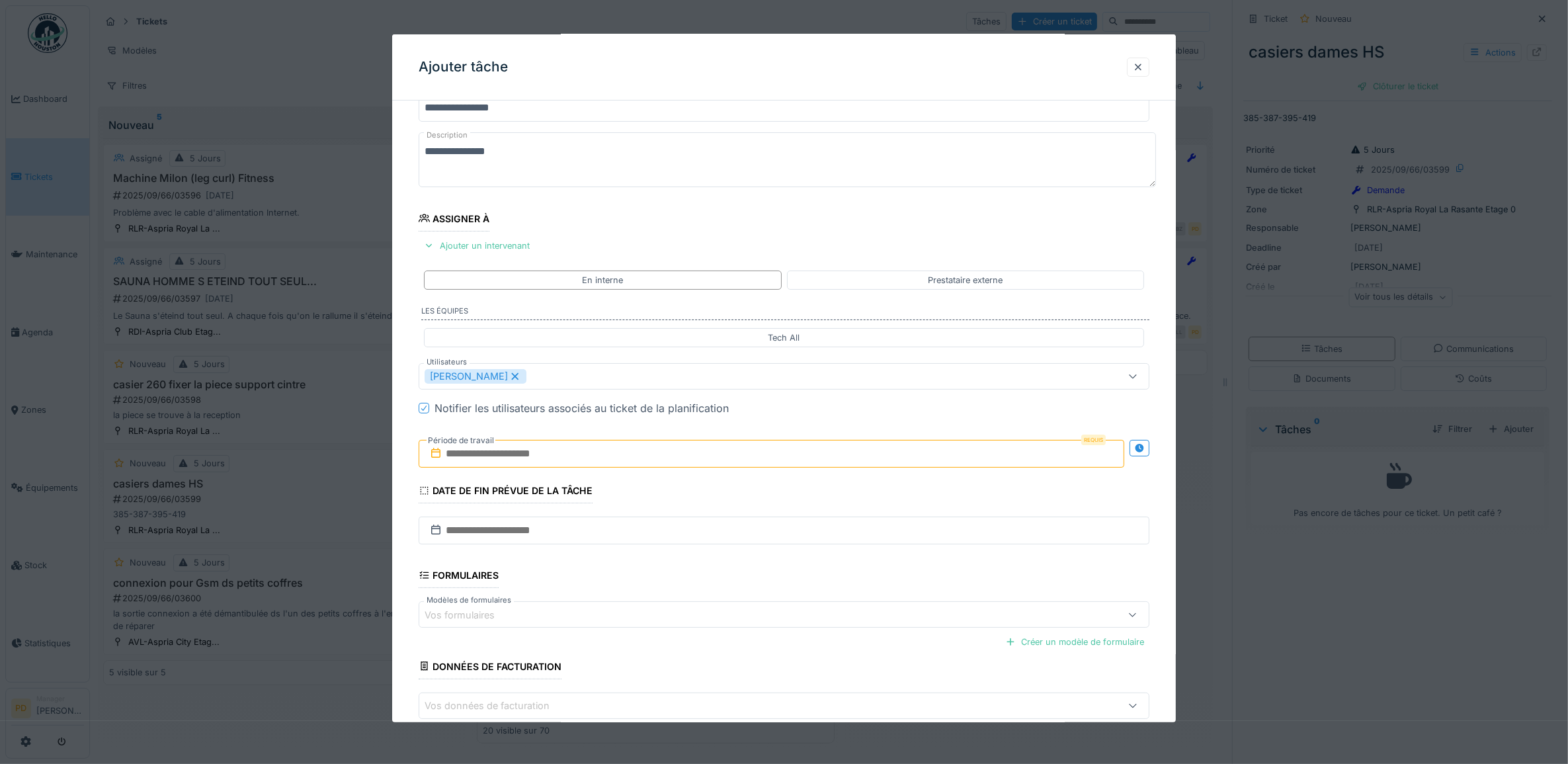
click at [526, 459] on input "text" at bounding box center [771, 454] width 706 height 28
click at [511, 377] on icon at bounding box center [515, 376] width 7 height 7
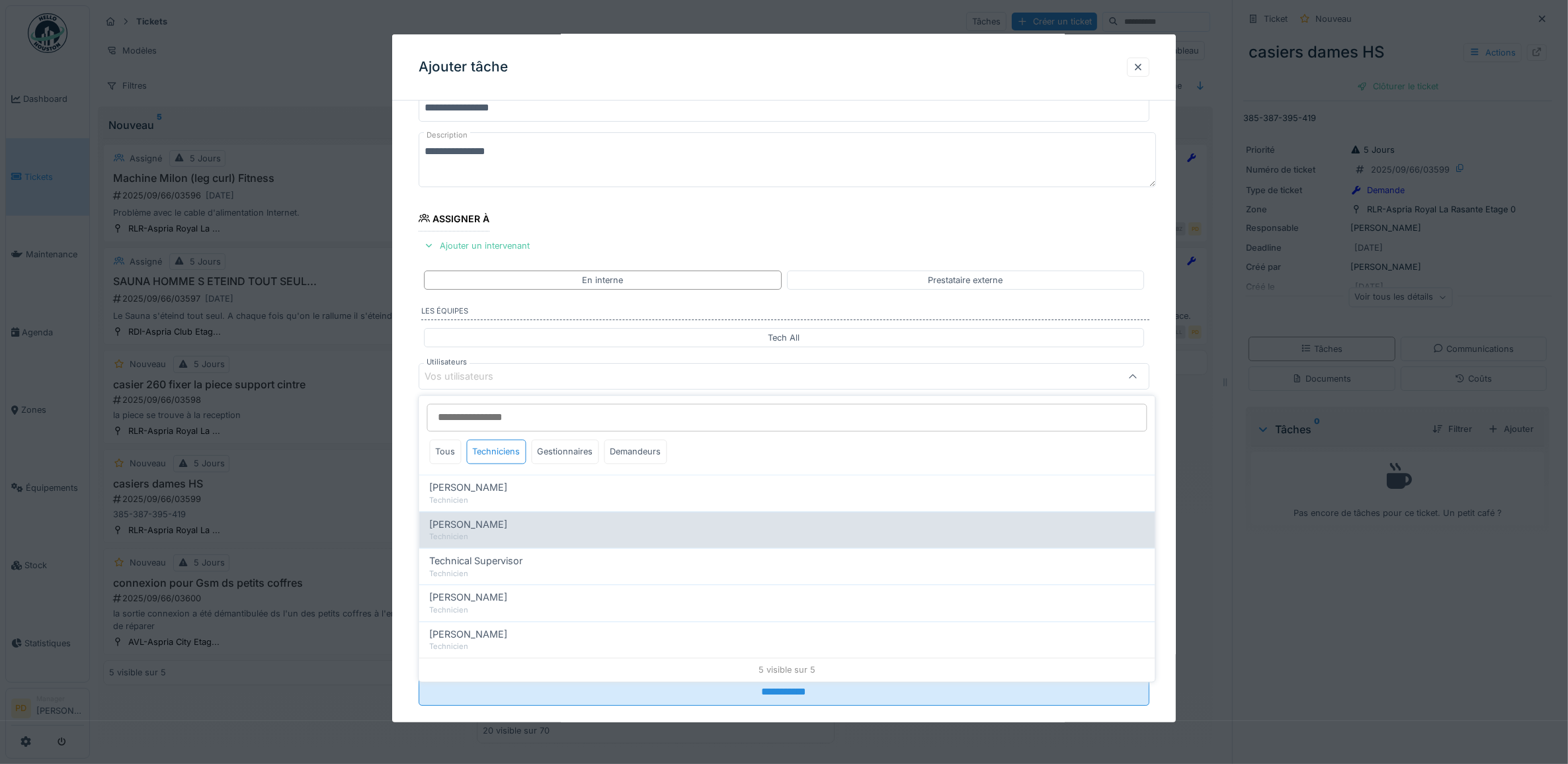
click at [504, 527] on span "Alexsander Batista" at bounding box center [469, 525] width 78 height 15
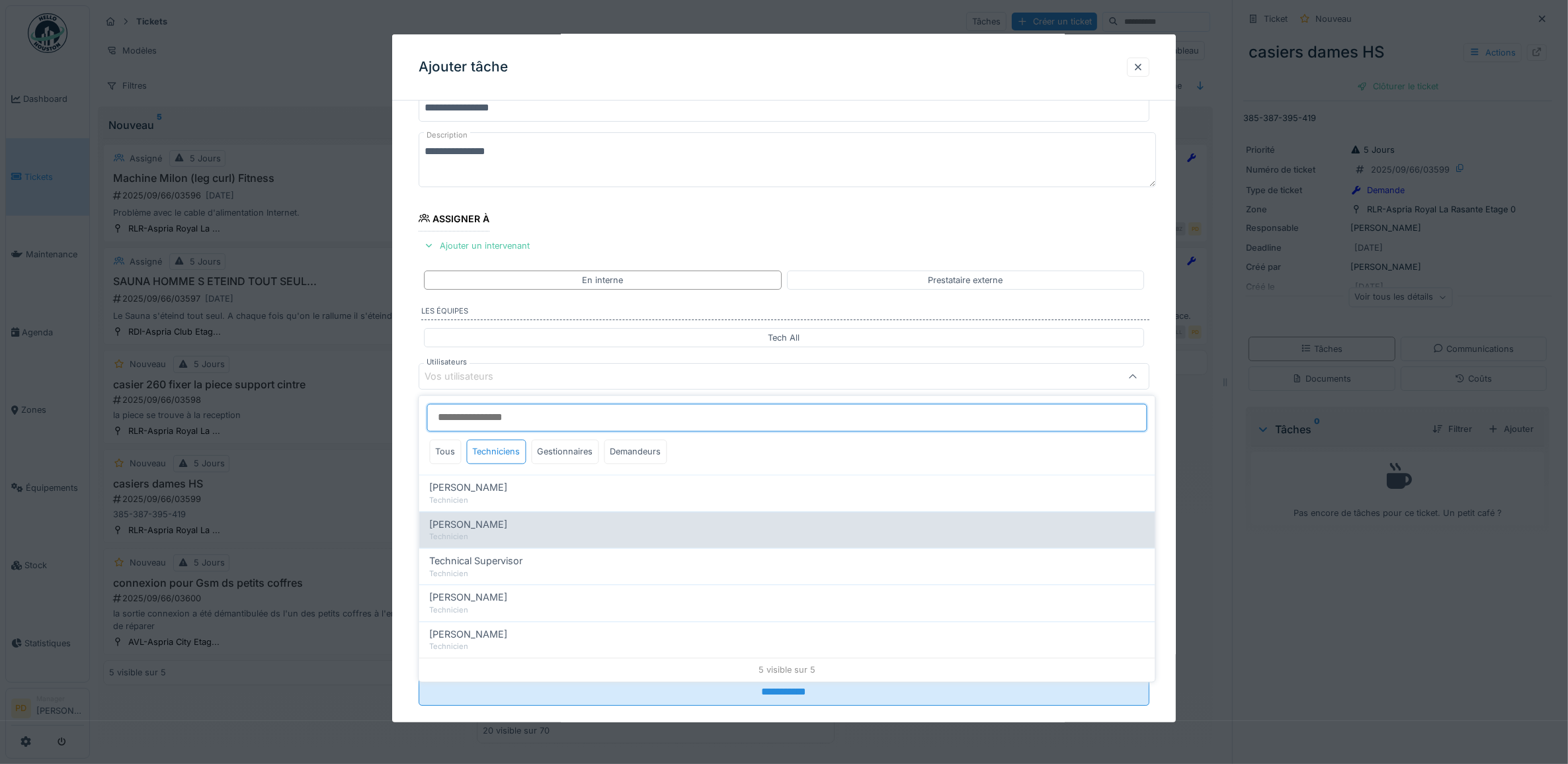
type input "*****"
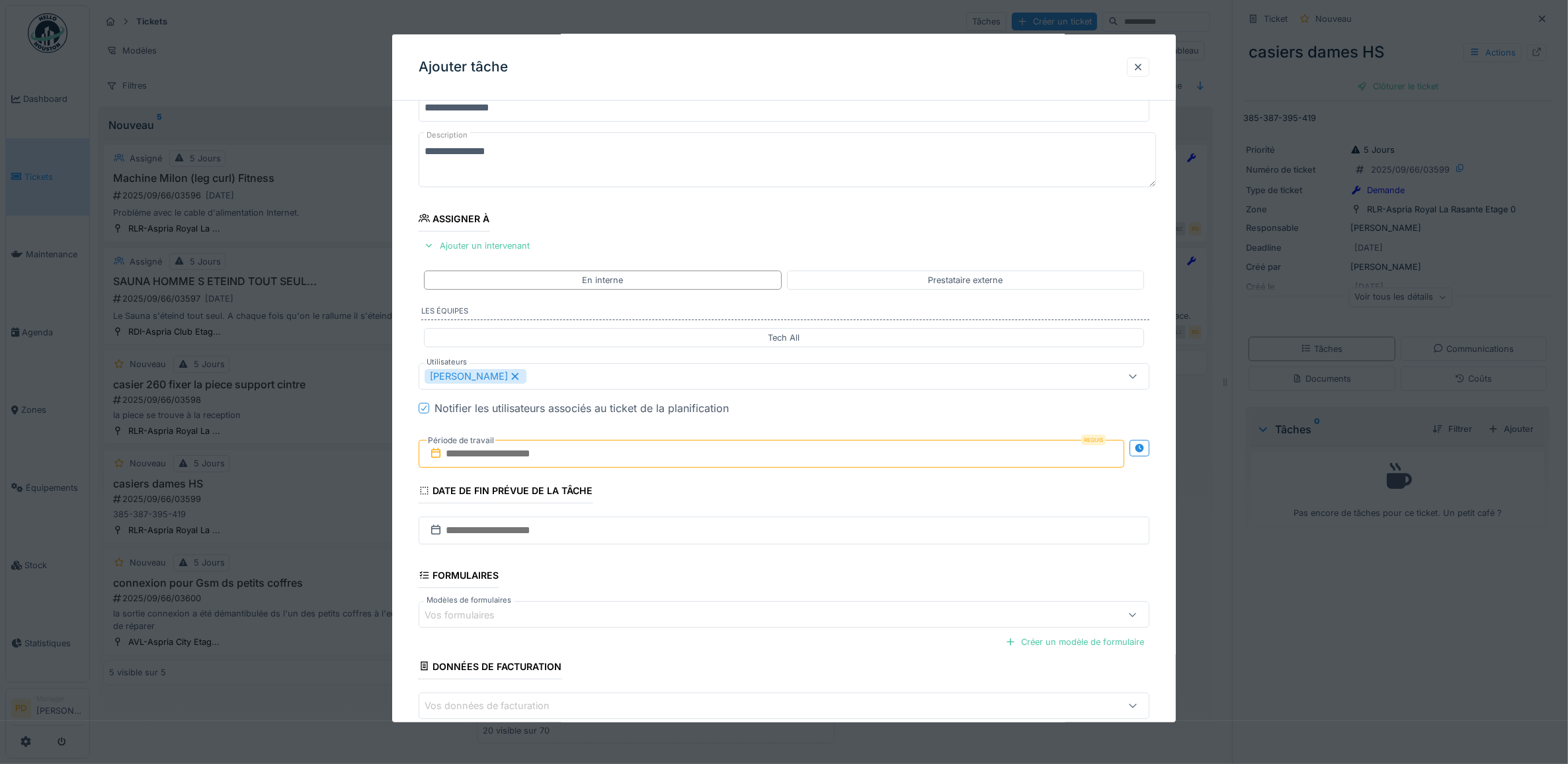
click at [403, 408] on div "**********" at bounding box center [784, 426] width 784 height 736
click at [493, 451] on input "text" at bounding box center [771, 454] width 706 height 28
click at [772, 611] on div "25" at bounding box center [775, 605] width 18 height 19
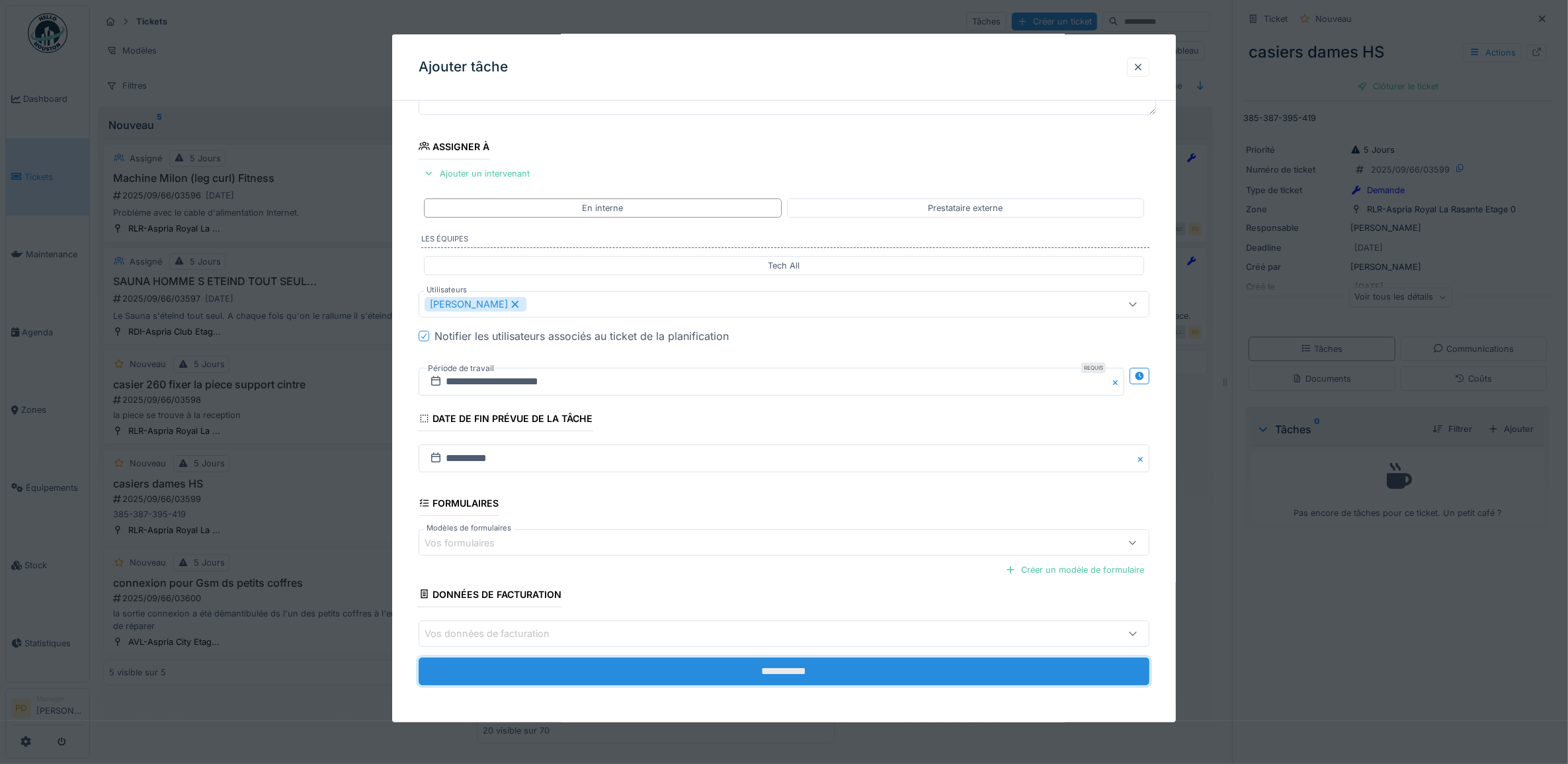
click at [772, 667] on input "**********" at bounding box center [784, 672] width 732 height 28
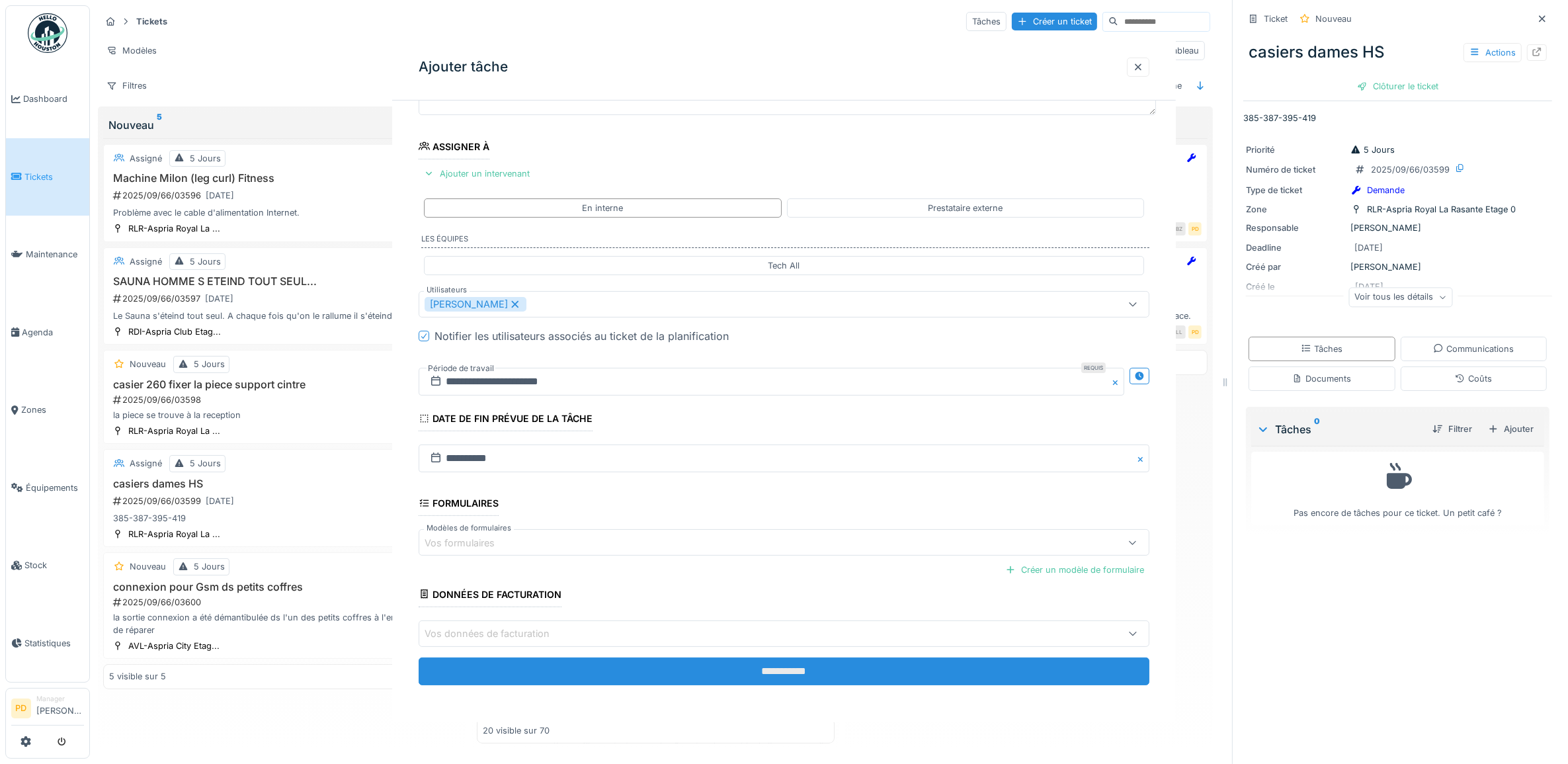
scroll to position [0, 0]
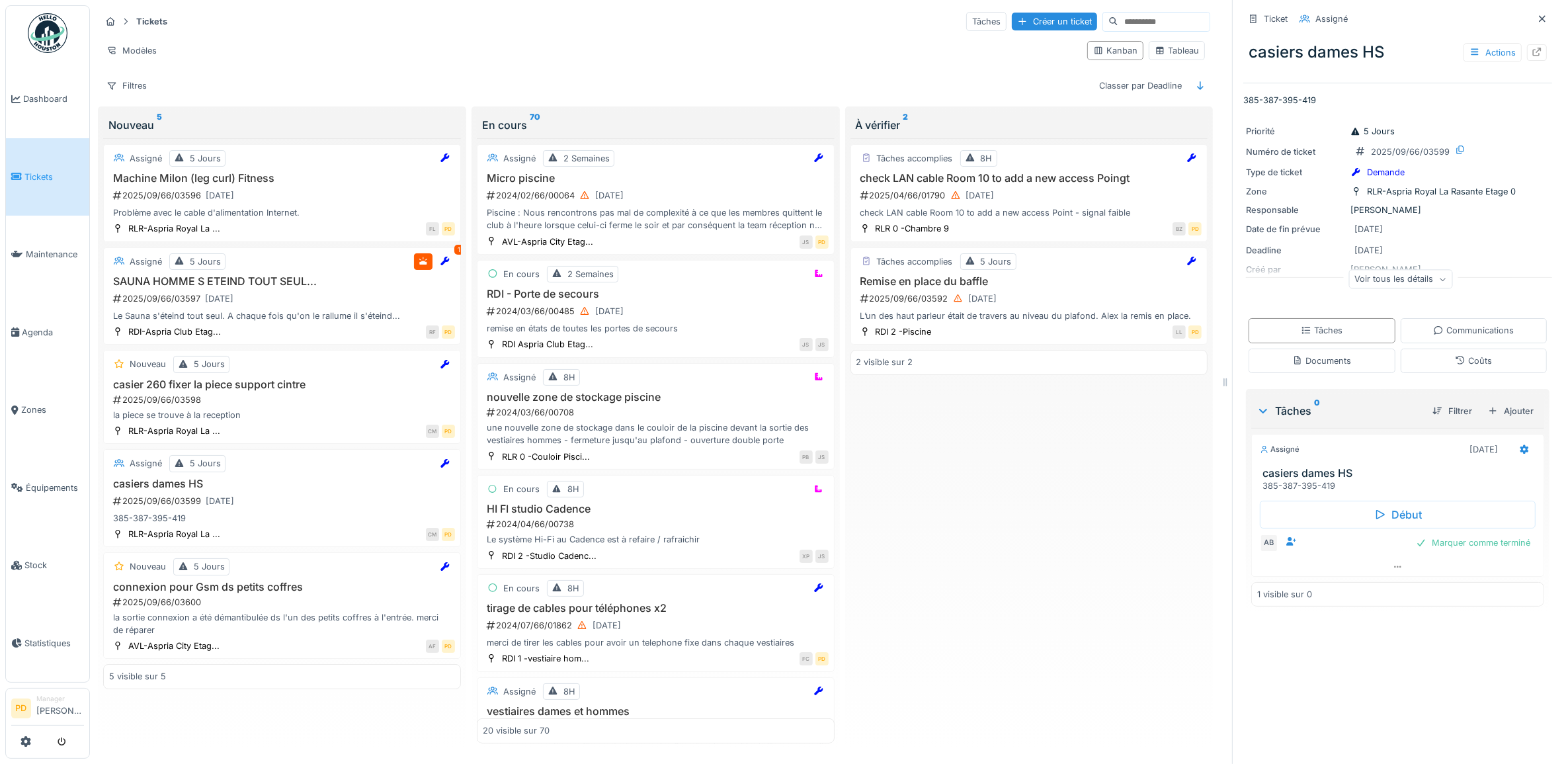
click at [46, 171] on span "Tickets" at bounding box center [54, 177] width 60 height 12
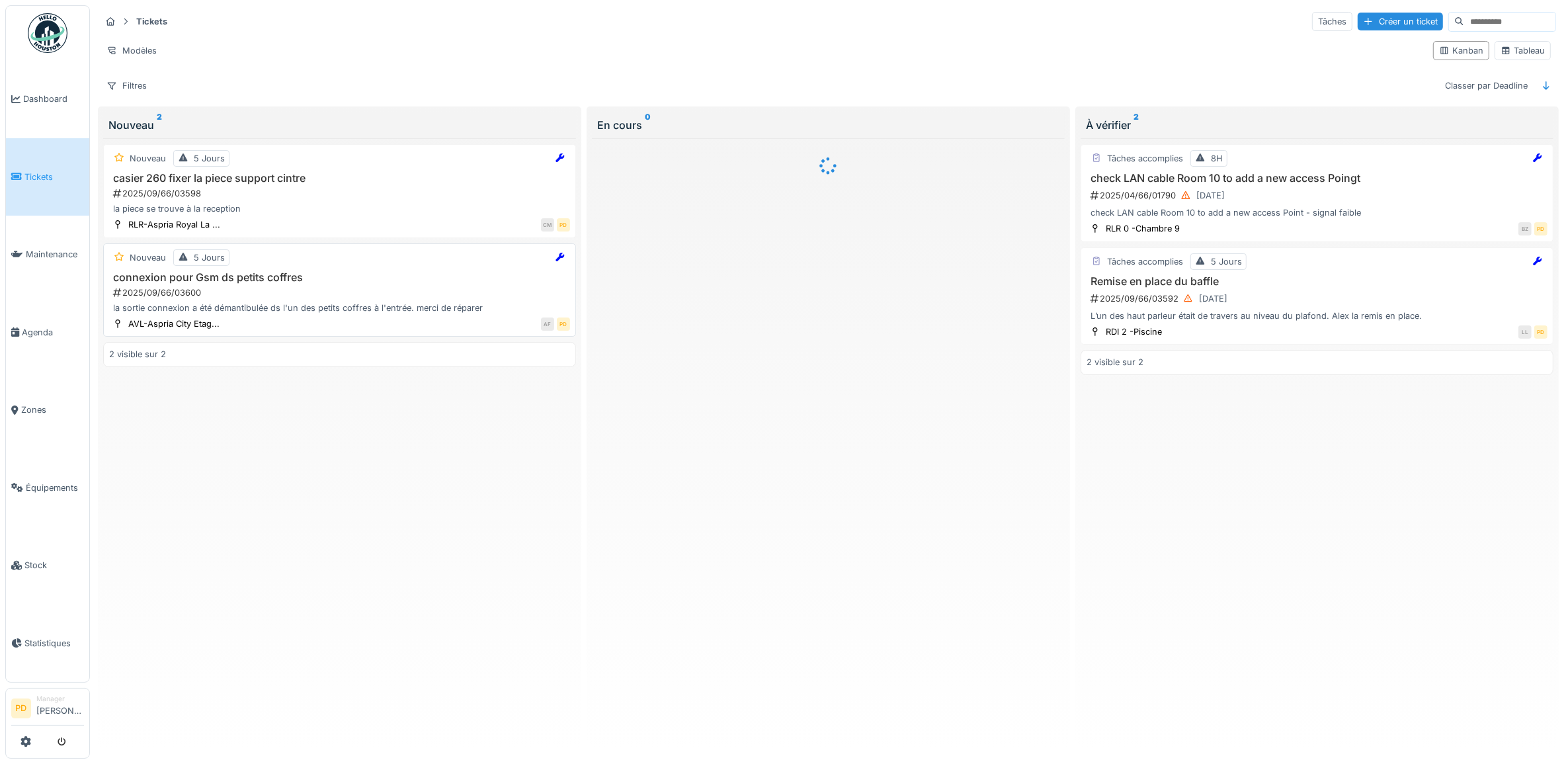
click at [354, 297] on div "2025/09/66/03600" at bounding box center [341, 292] width 459 height 12
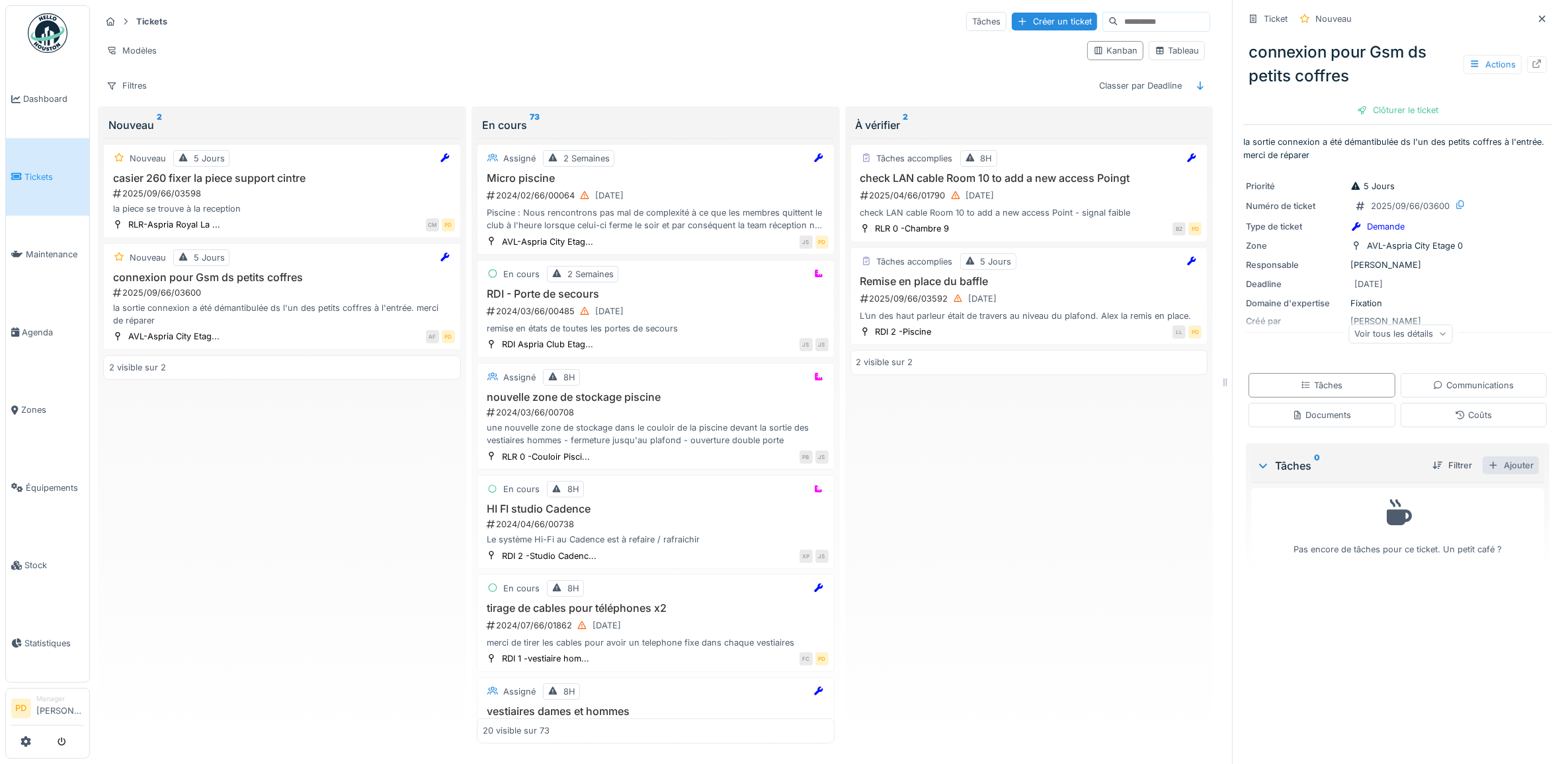
click at [1490, 465] on div "Ajouter" at bounding box center [1511, 466] width 56 height 18
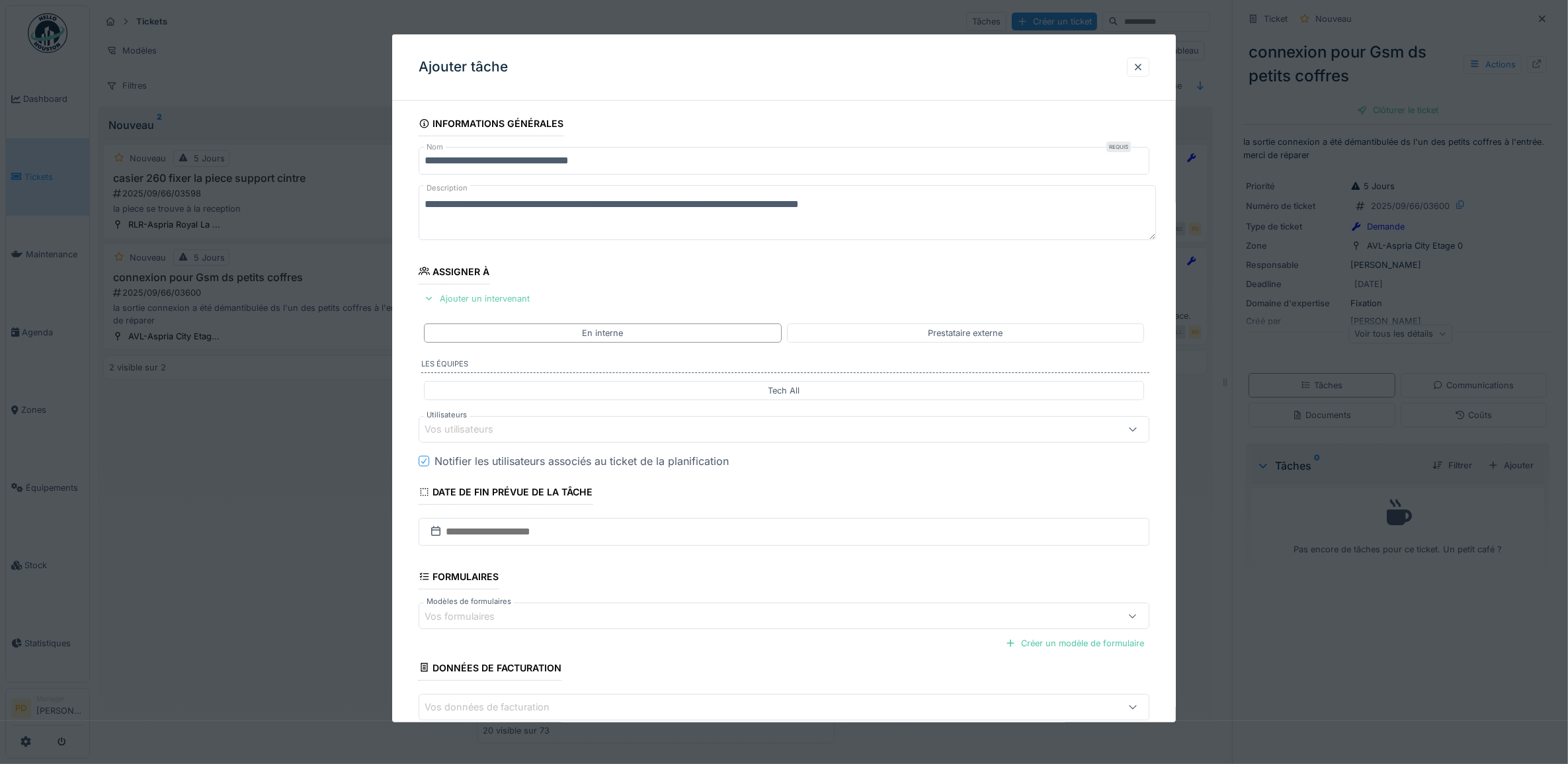
click at [451, 301] on div "Ajouter un intervenant" at bounding box center [477, 298] width 116 height 18
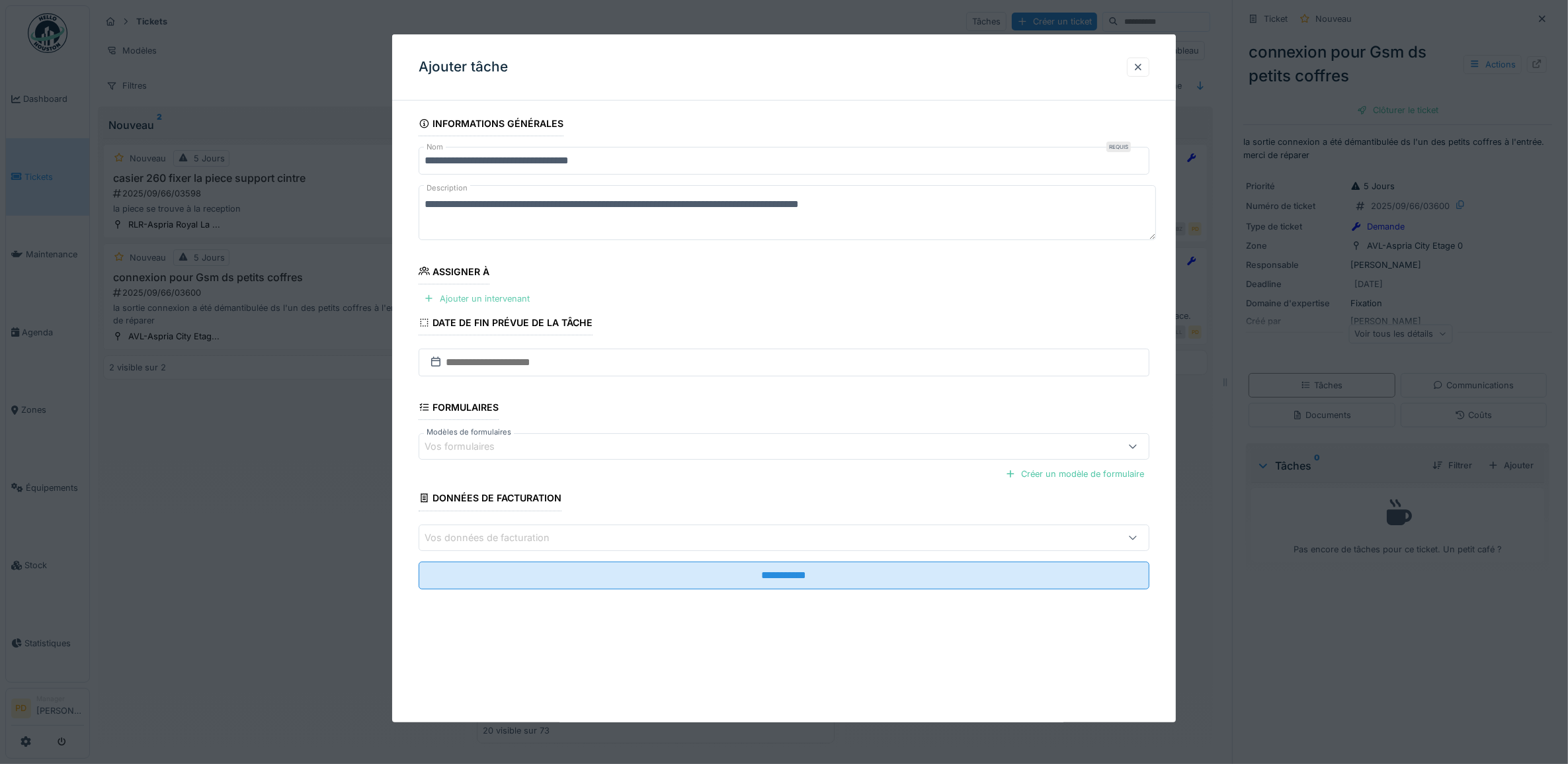
click at [504, 301] on div "Ajouter un intervenant" at bounding box center [477, 298] width 116 height 18
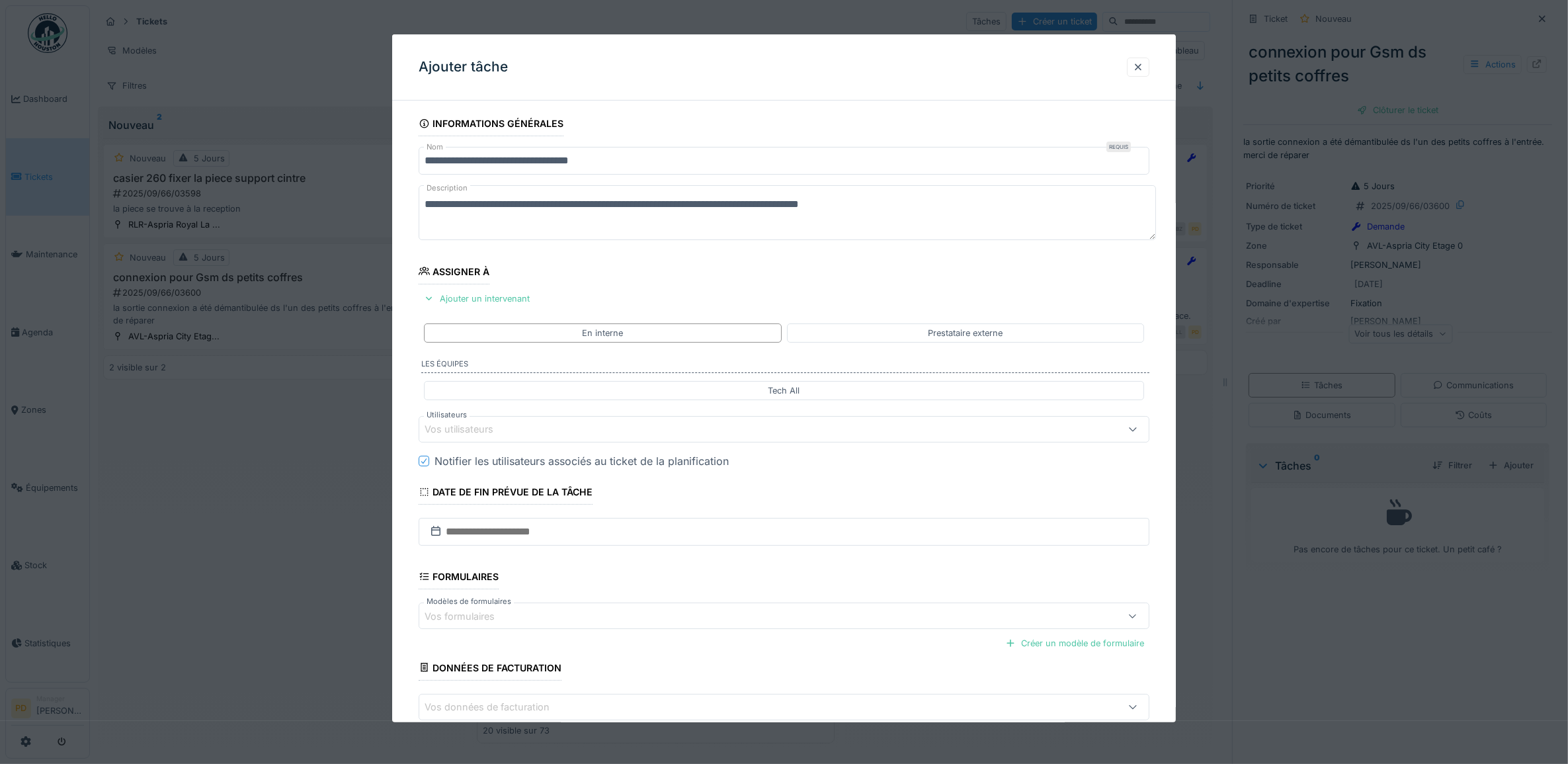
click at [504, 428] on div "Vos utilisateurs" at bounding box center [468, 429] width 88 height 15
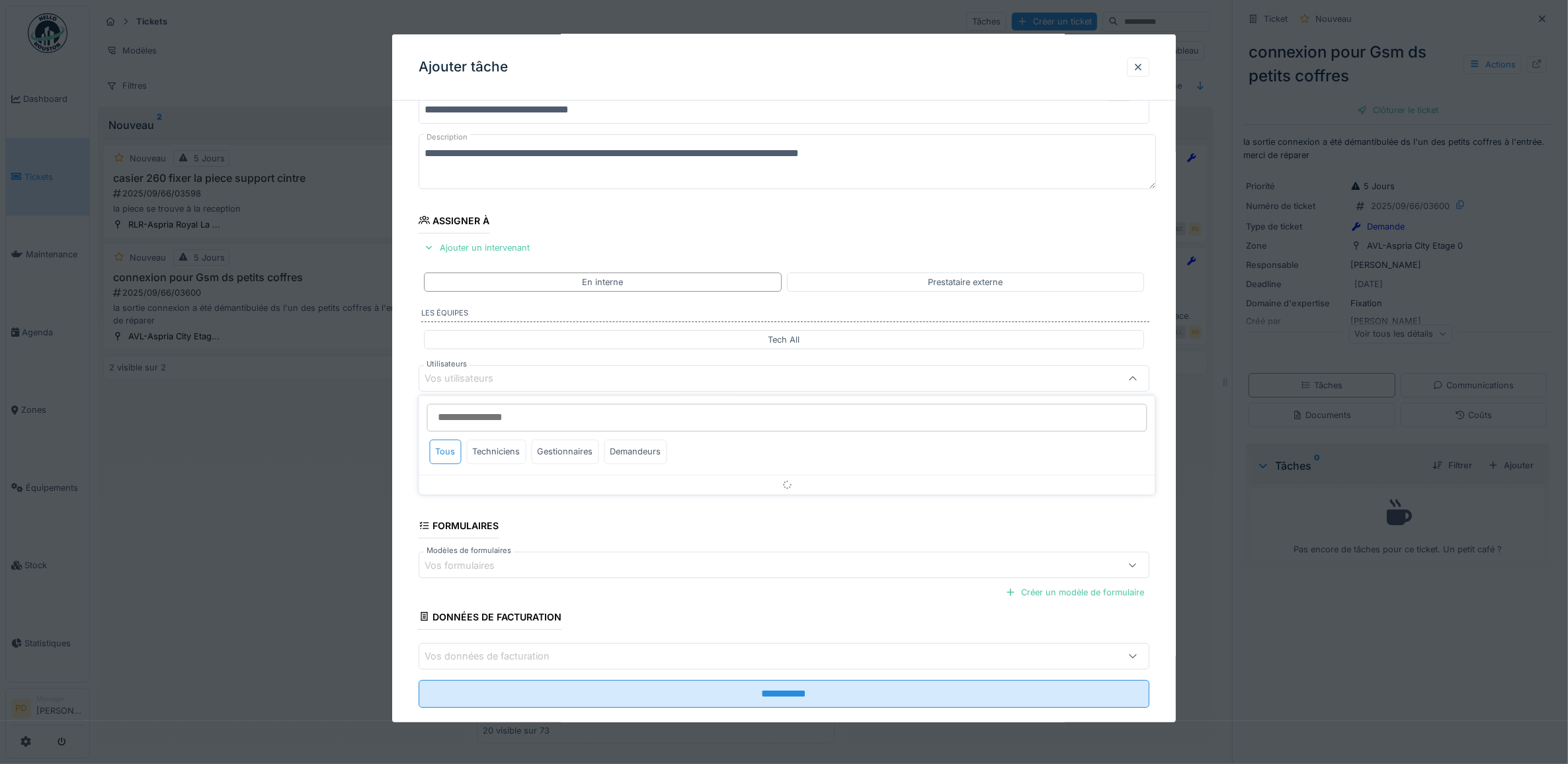
scroll to position [53, 0]
click at [510, 451] on div "Techniciens" at bounding box center [497, 452] width 60 height 24
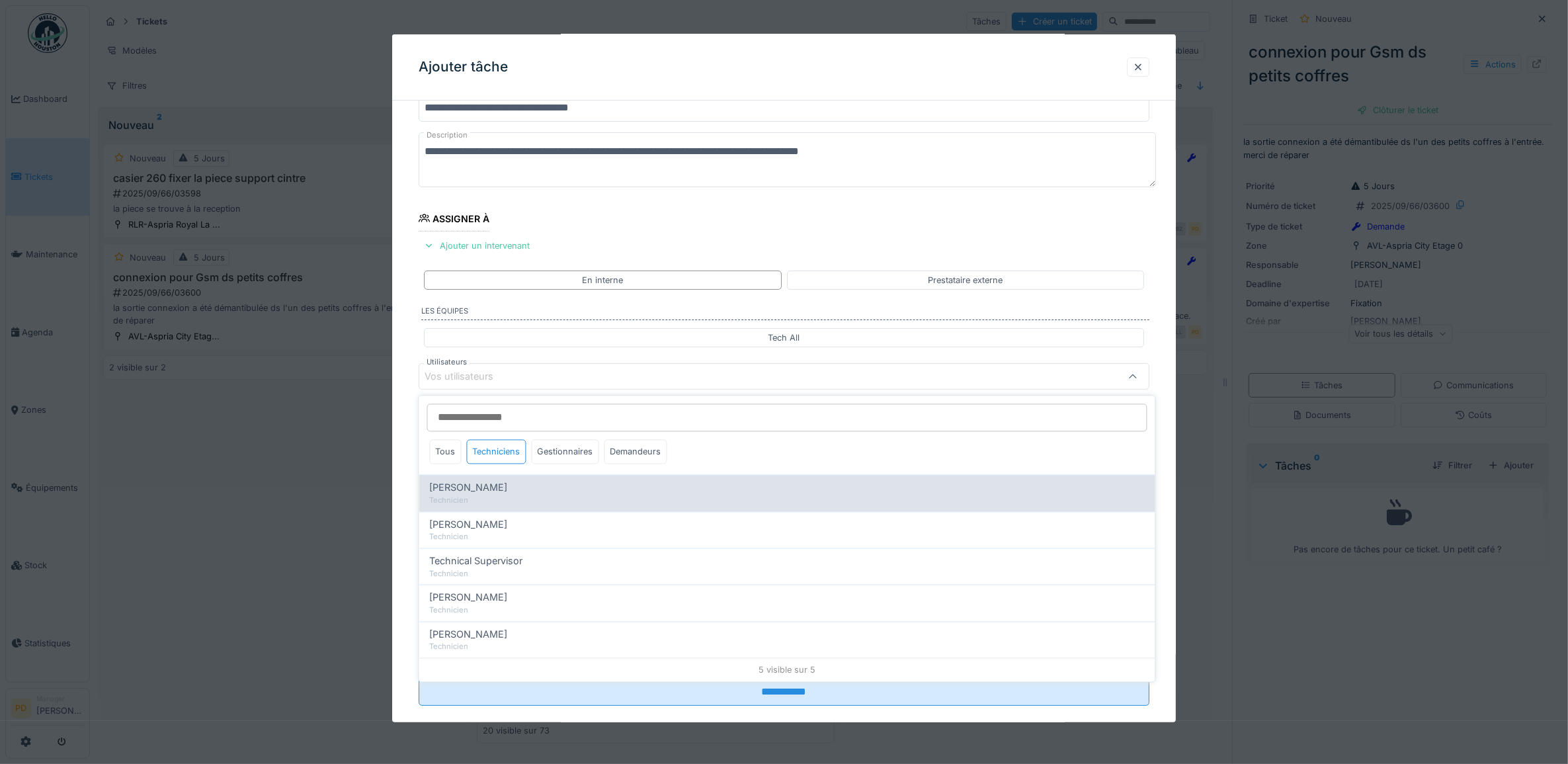
click at [504, 496] on div "Technicien" at bounding box center [787, 500] width 715 height 11
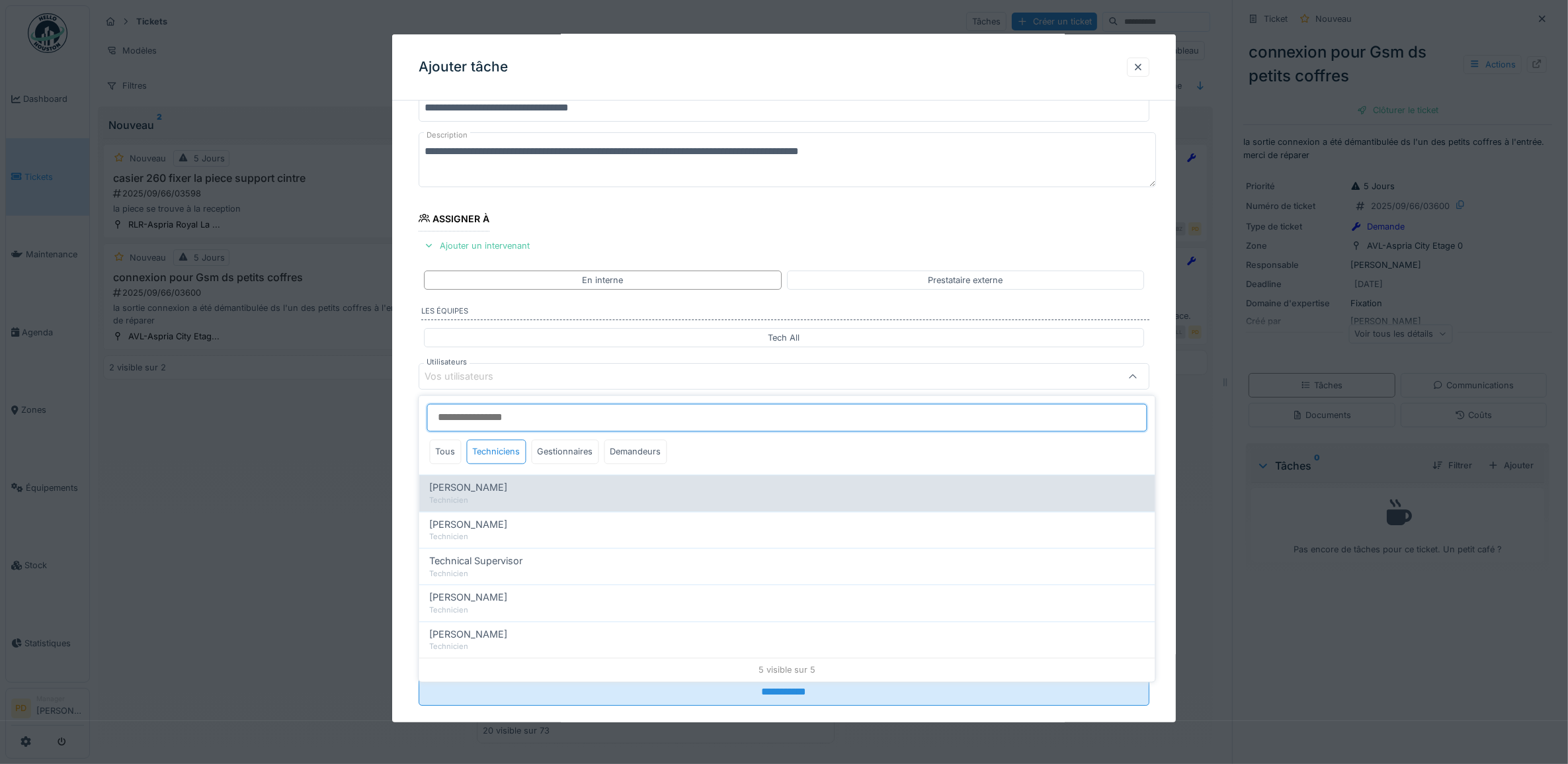
type input "*****"
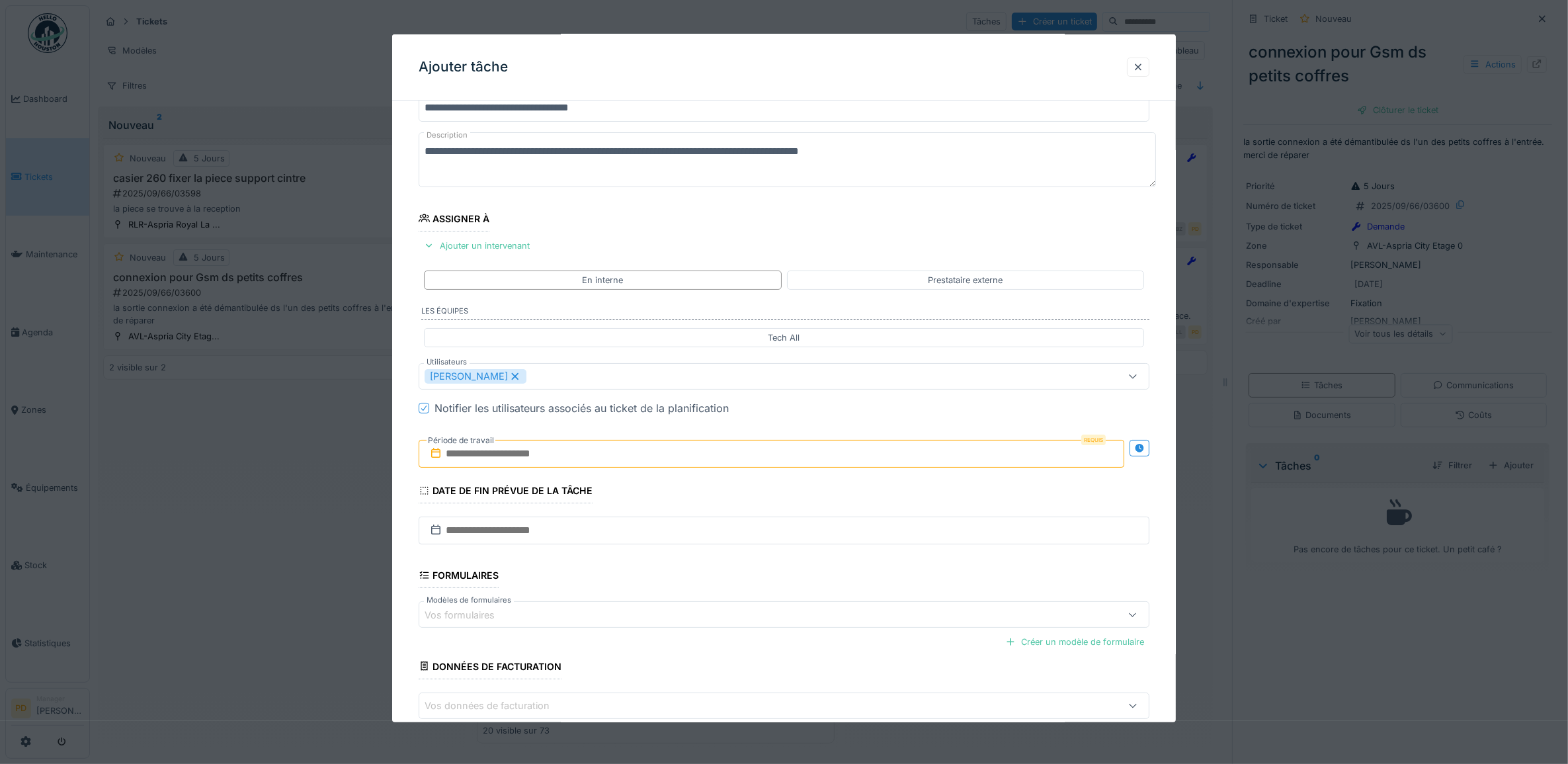
click at [414, 431] on div "**********" at bounding box center [784, 426] width 784 height 736
click at [485, 458] on input "text" at bounding box center [771, 454] width 706 height 28
click at [777, 605] on div "25" at bounding box center [775, 605] width 18 height 19
click at [777, 604] on div "25" at bounding box center [775, 605] width 18 height 19
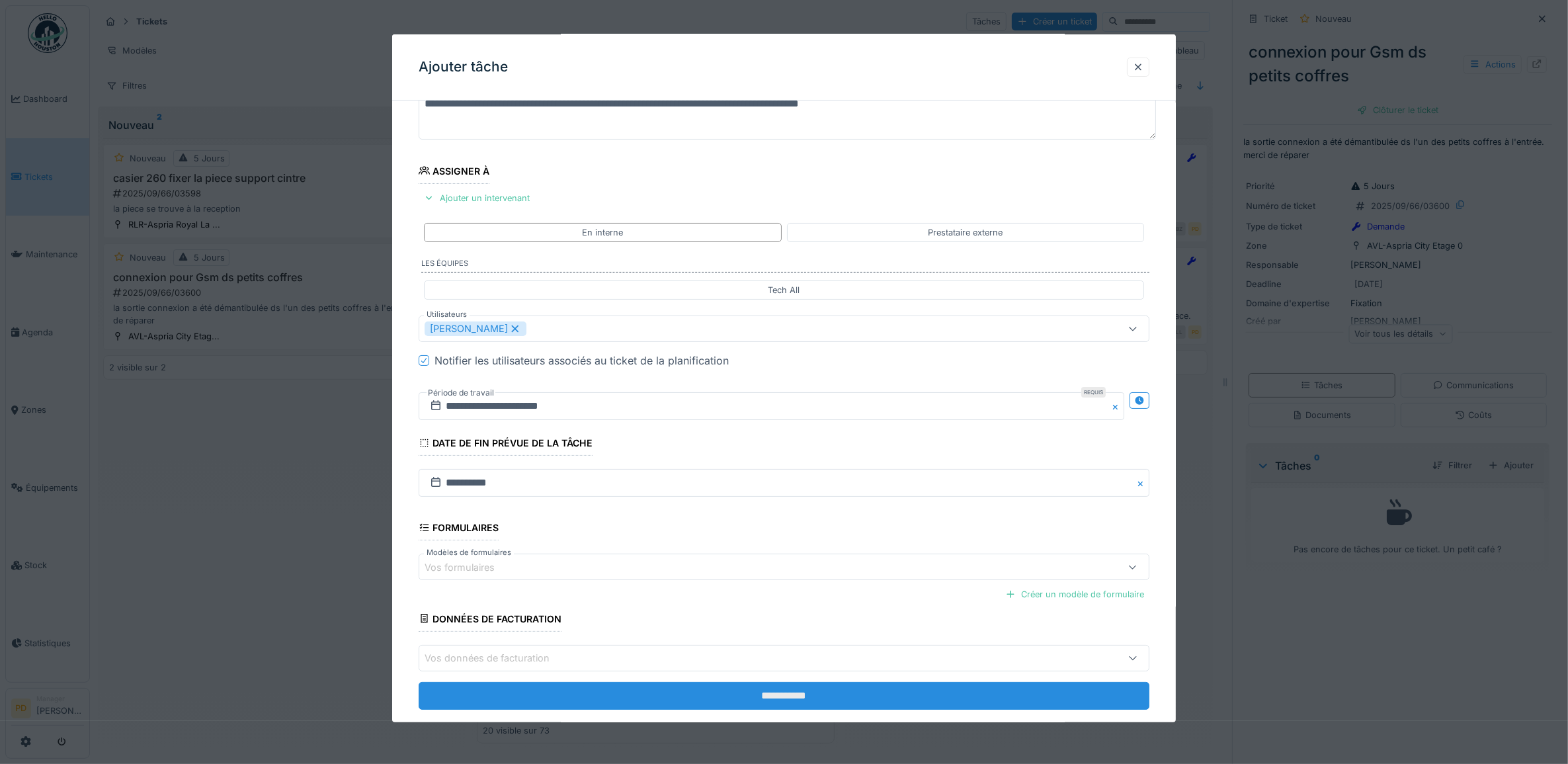
scroll to position [127, 0]
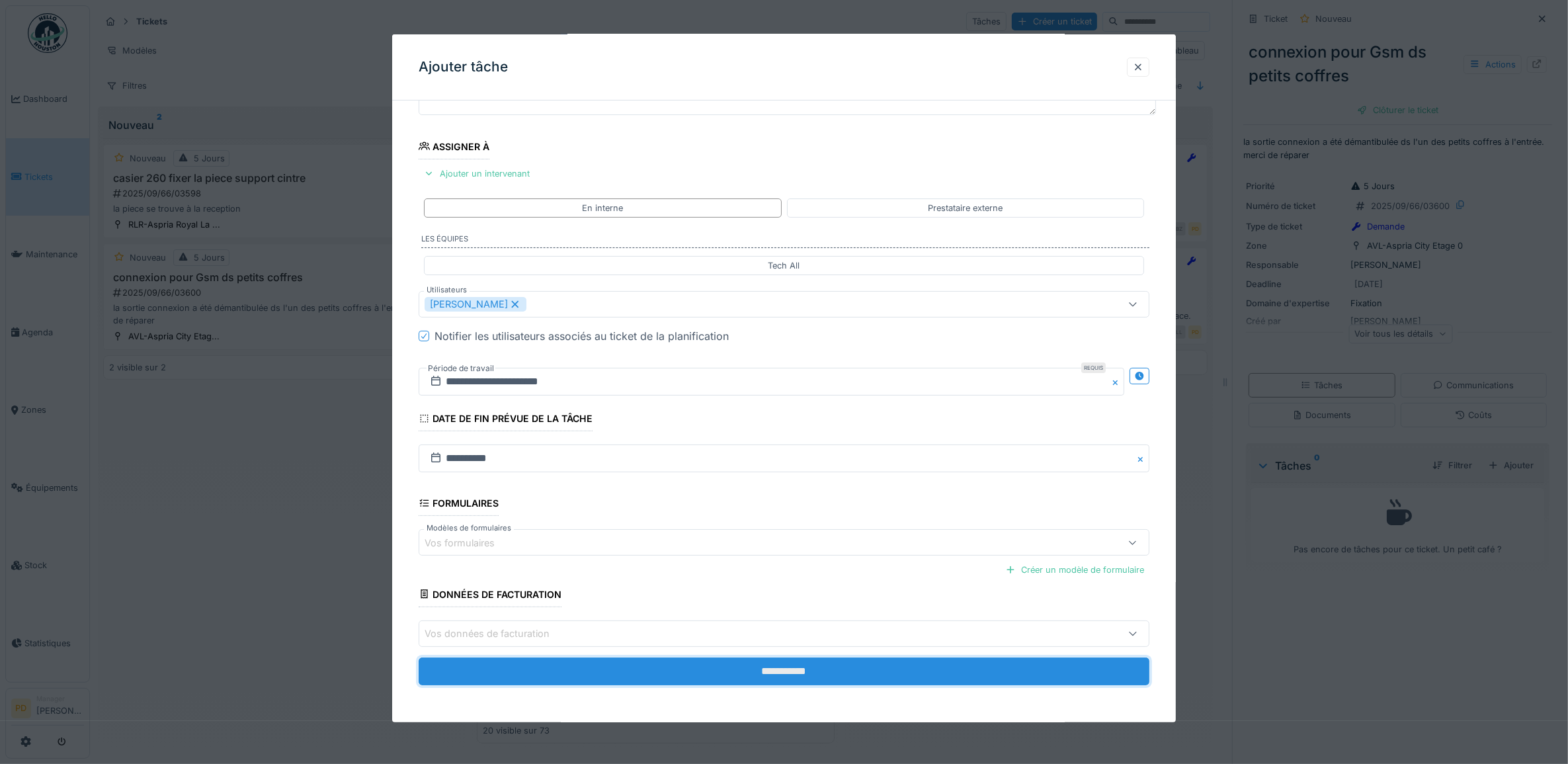
click at [784, 669] on input "**********" at bounding box center [784, 672] width 732 height 28
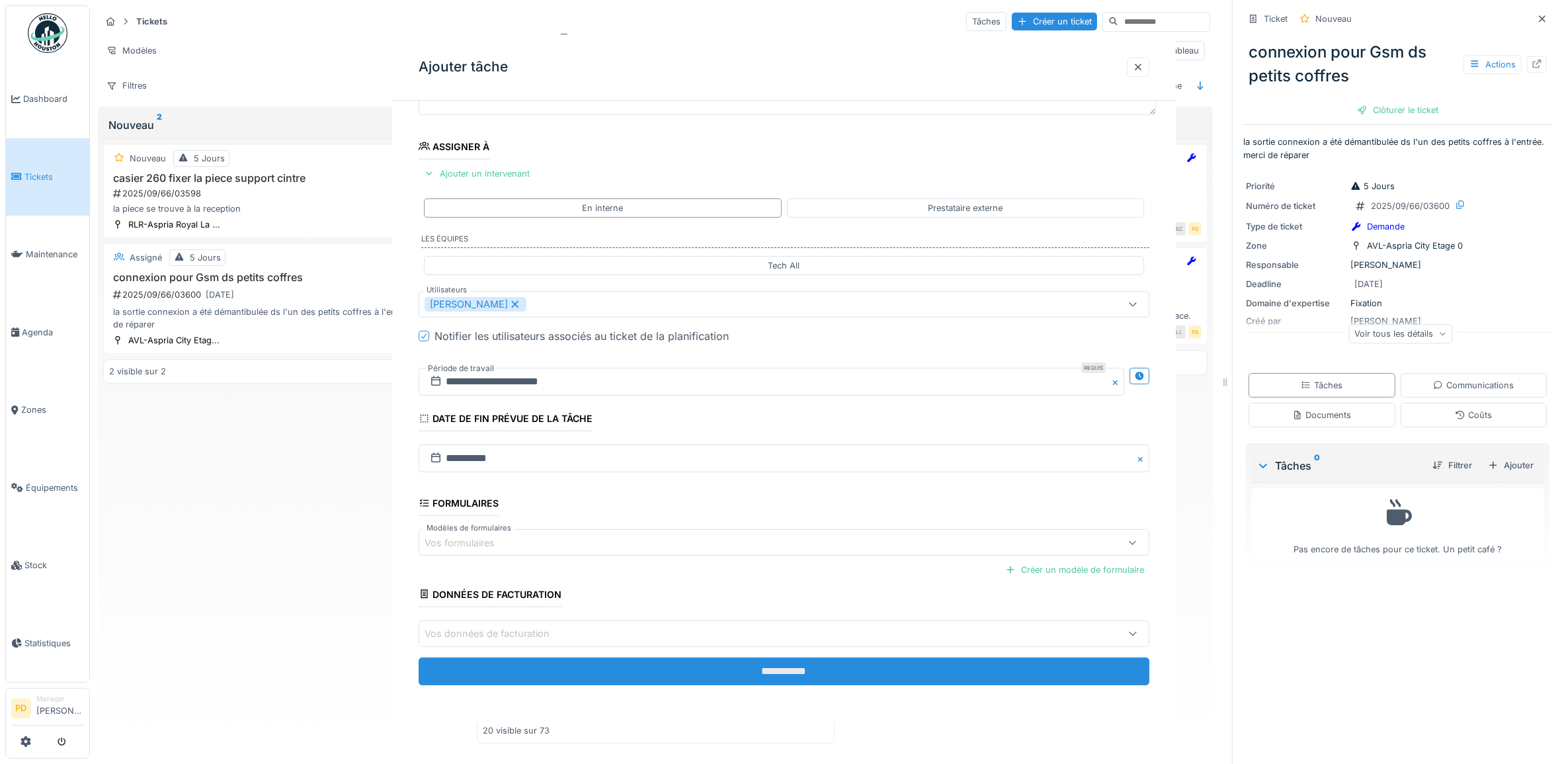
scroll to position [0, 0]
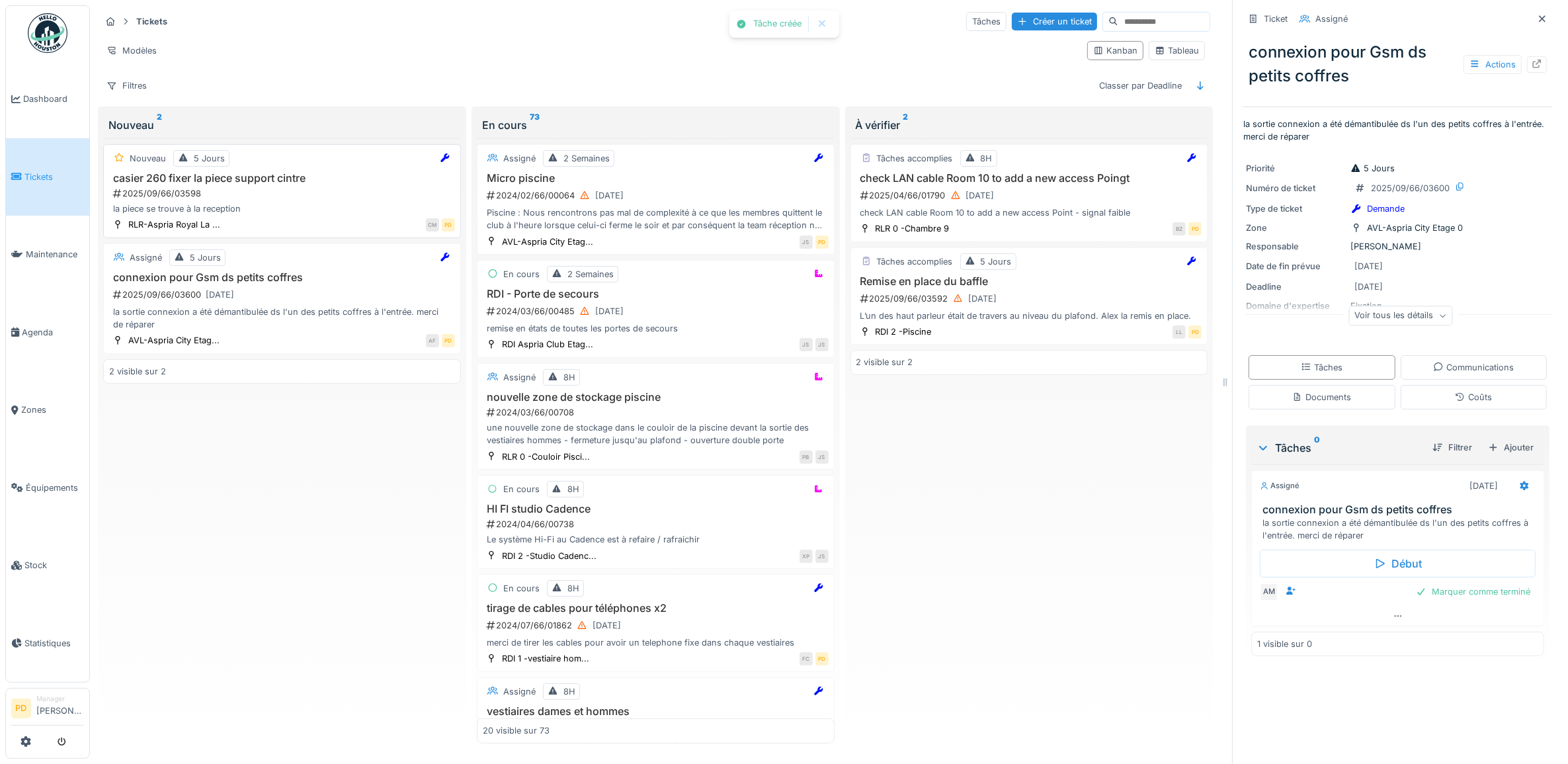
click at [235, 219] on div "Nouveau 5 Jours casier 260 fixer la piece support cintre 2025/09/66/03598 la pi…" at bounding box center [282, 191] width 358 height 94
drag, startPoint x: 235, startPoint y: 217, endPoint x: 348, endPoint y: 208, distance: 113.4
click at [348, 209] on div "la piece se trouve à la reception" at bounding box center [282, 209] width 346 height 12
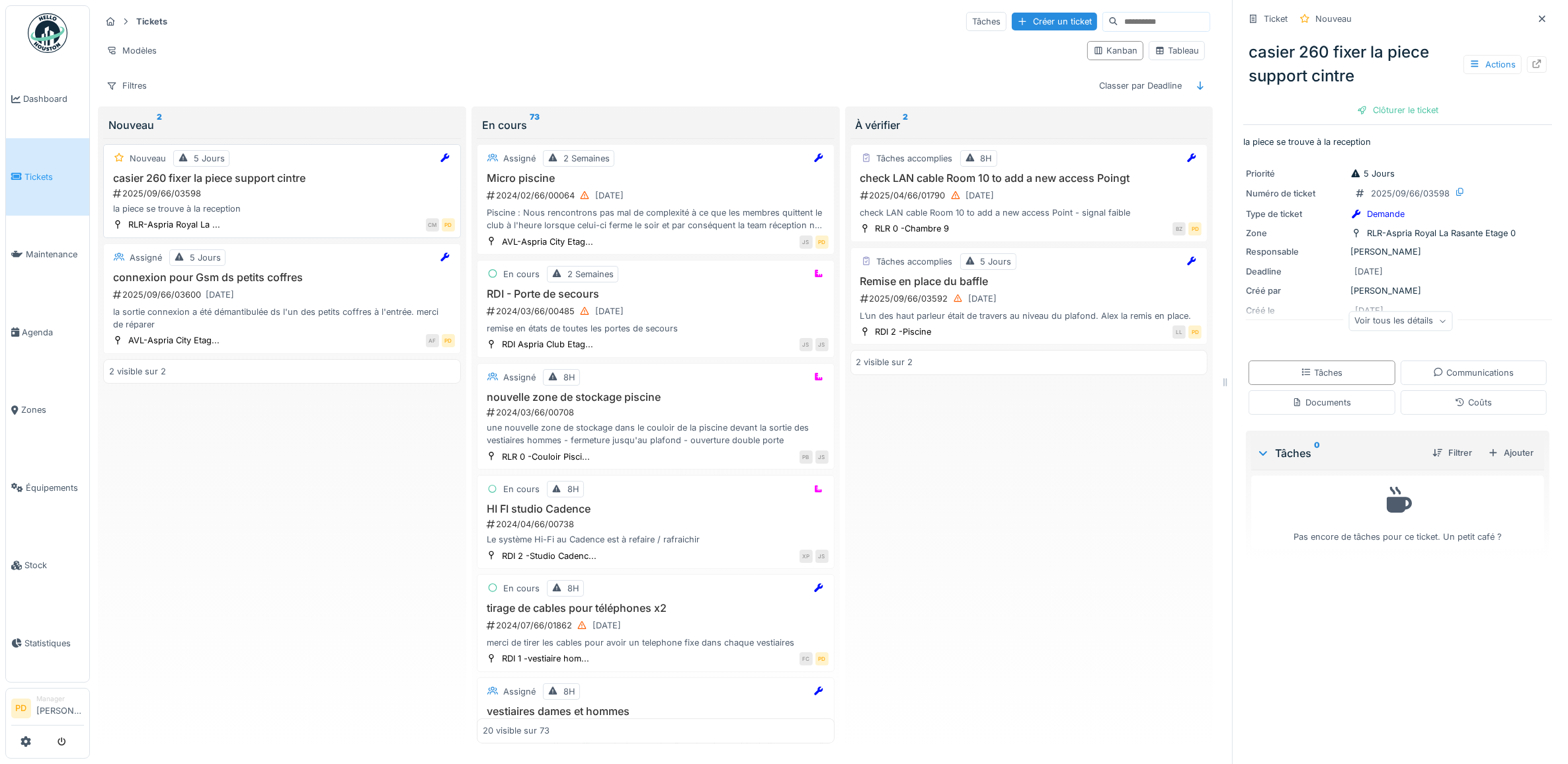
click at [268, 180] on h3 "casier 260 fixer la piece support cintre" at bounding box center [282, 178] width 346 height 12
click at [1493, 455] on div "Ajouter" at bounding box center [1511, 453] width 56 height 18
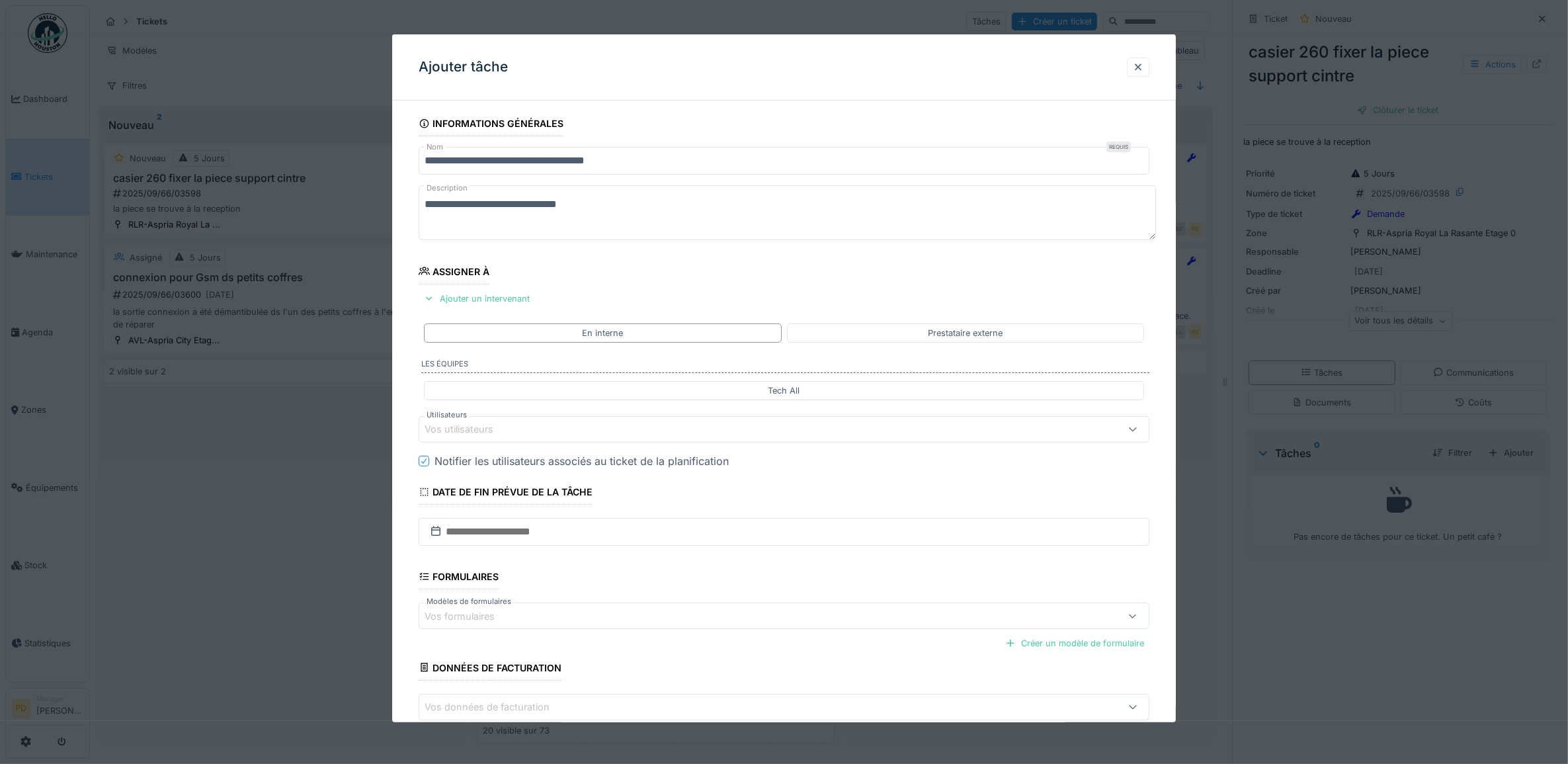
click at [486, 437] on div "Vos utilisateurs" at bounding box center [468, 429] width 88 height 15
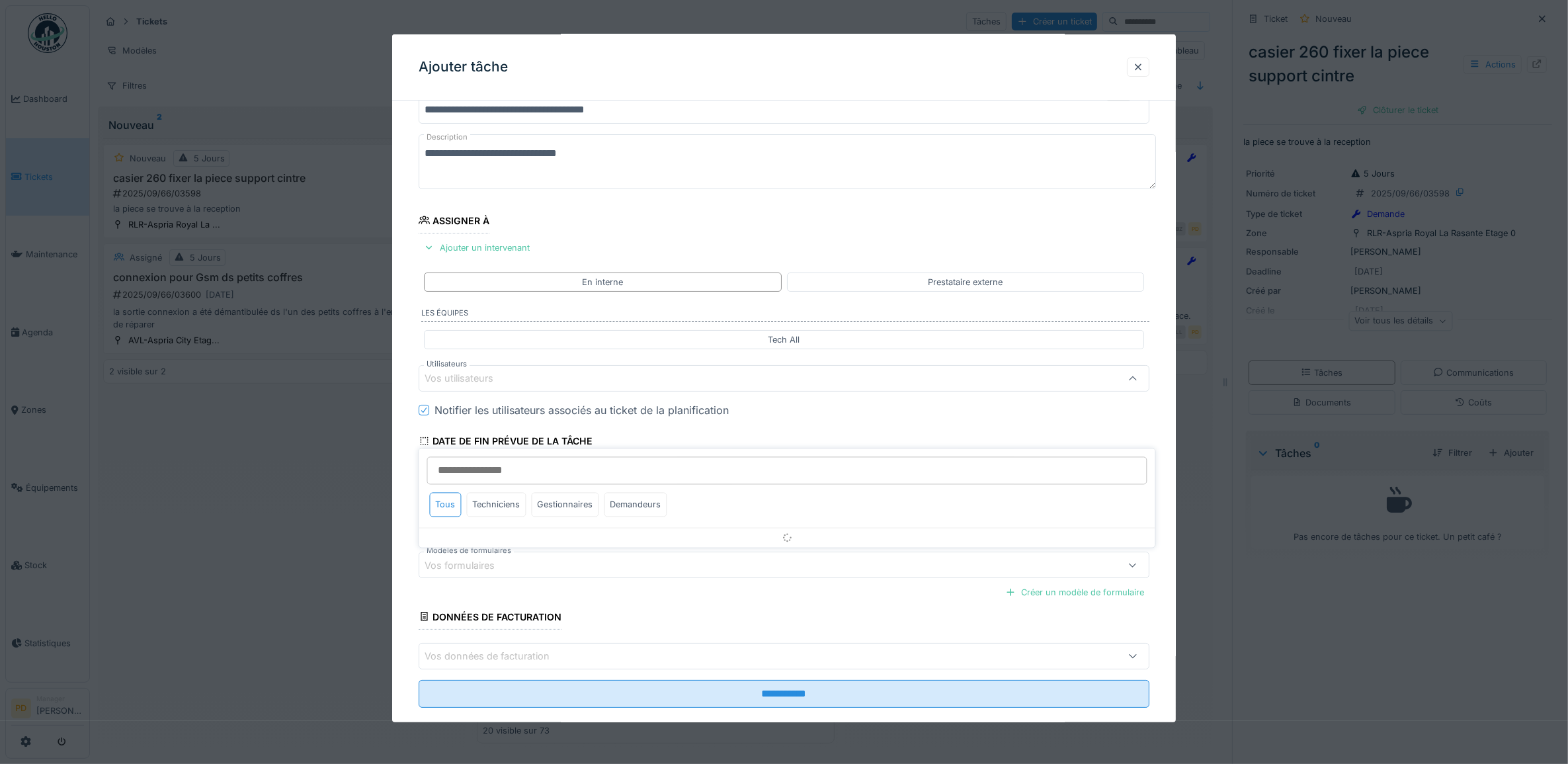
scroll to position [53, 0]
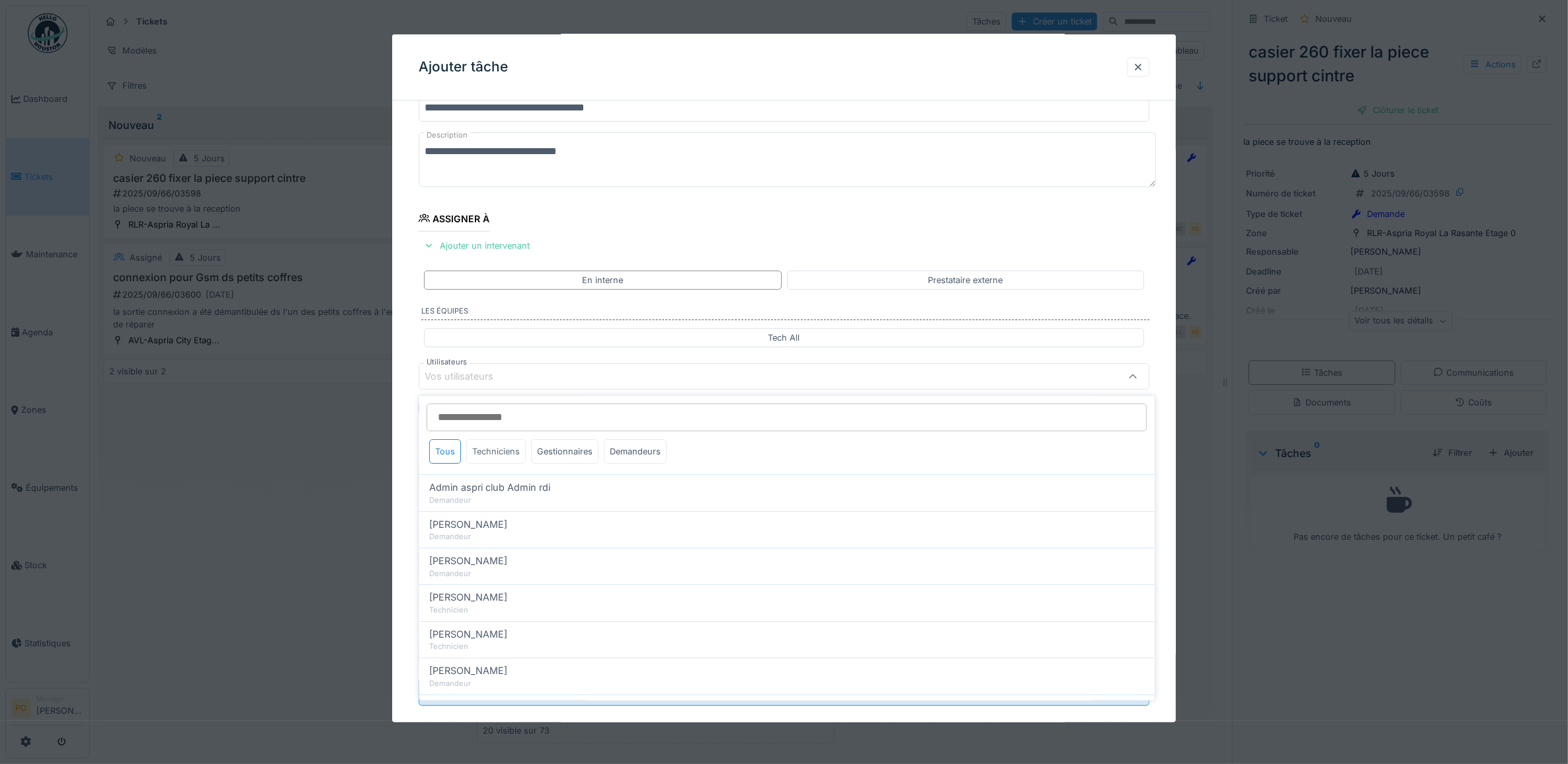
click at [493, 451] on div "Techniciens" at bounding box center [497, 452] width 60 height 24
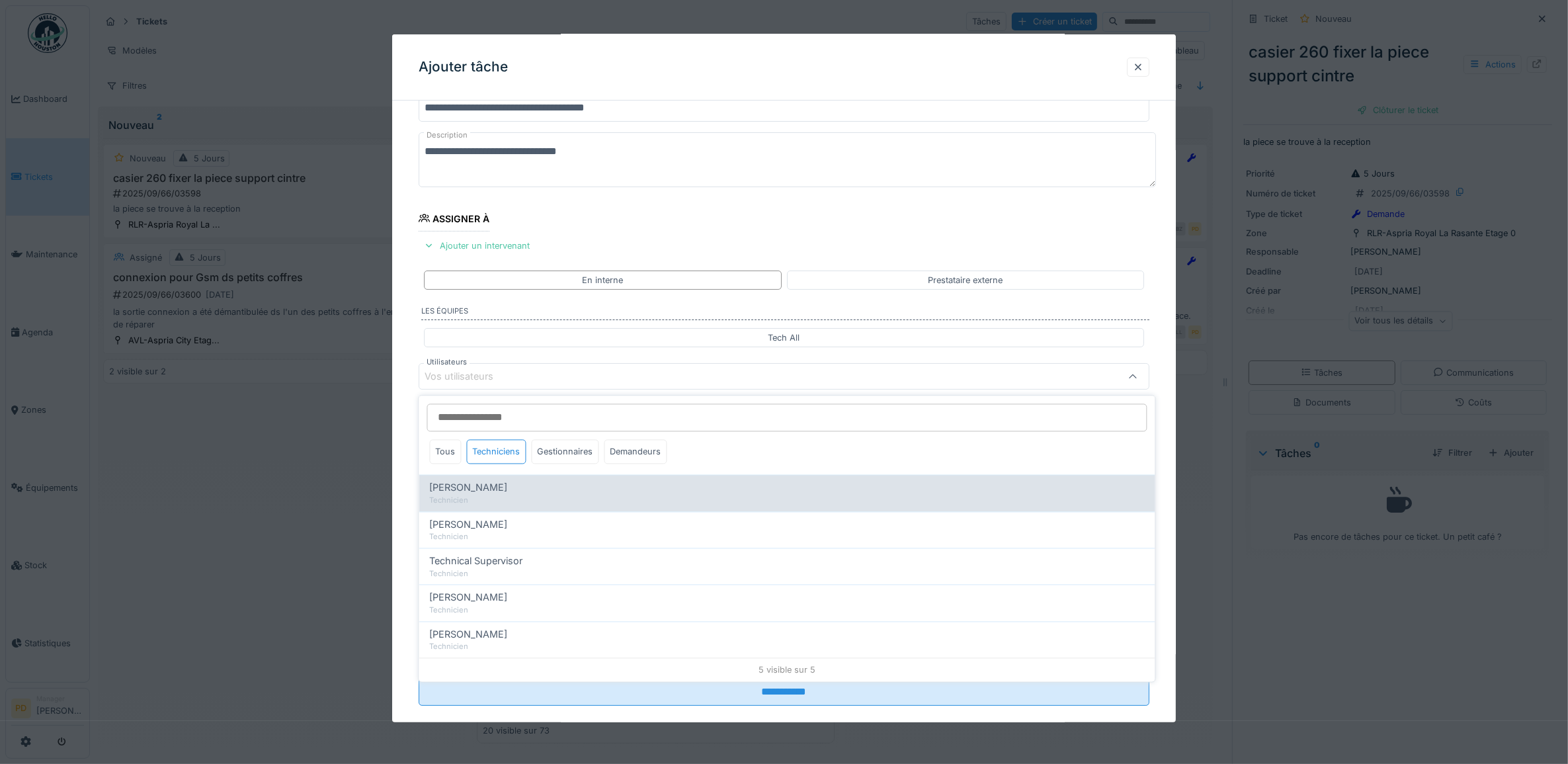
drag, startPoint x: 490, startPoint y: 528, endPoint x: 451, endPoint y: 483, distance: 59.5
click at [490, 528] on span "[PERSON_NAME]" at bounding box center [469, 525] width 78 height 15
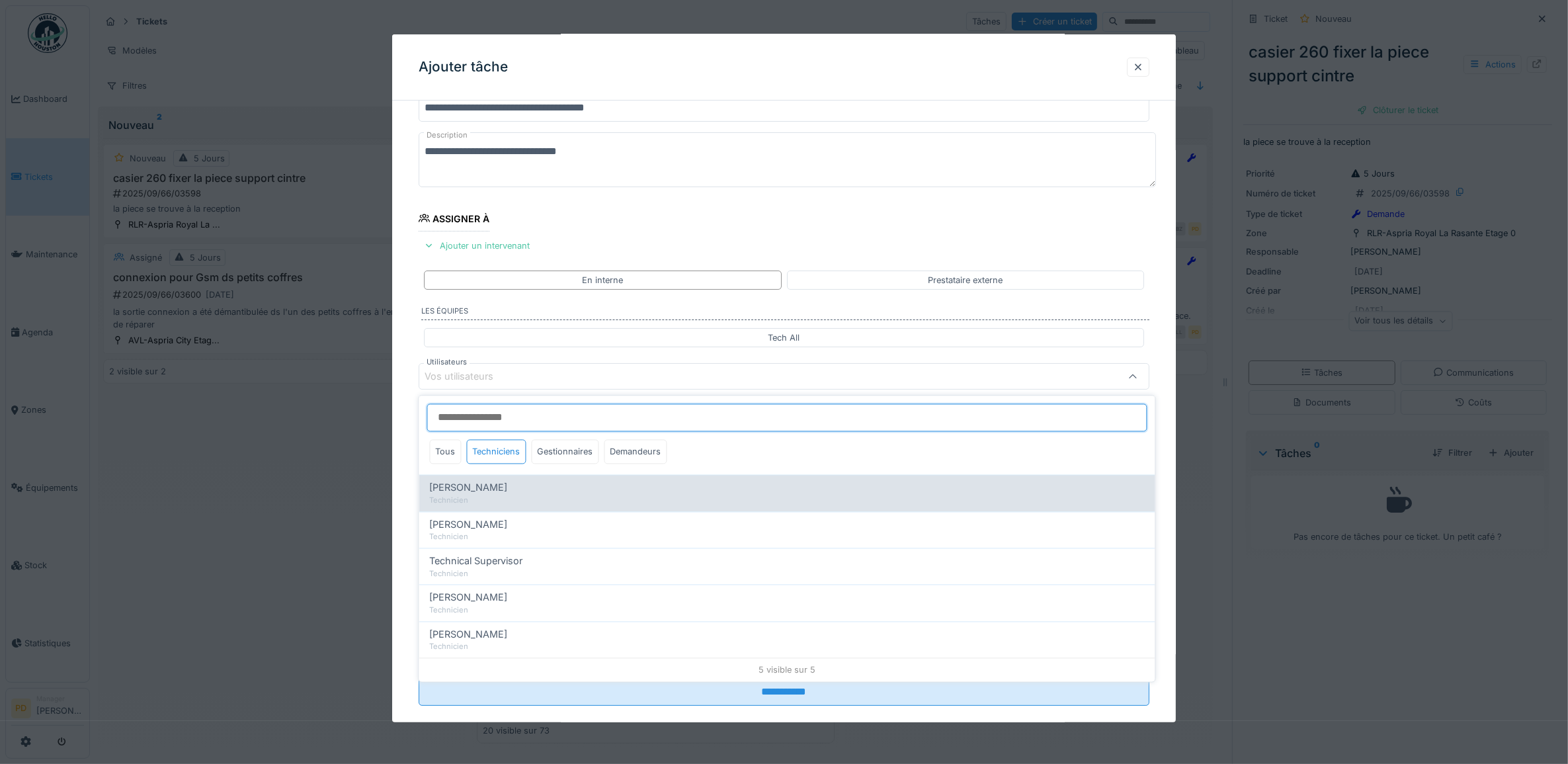
type input "*****"
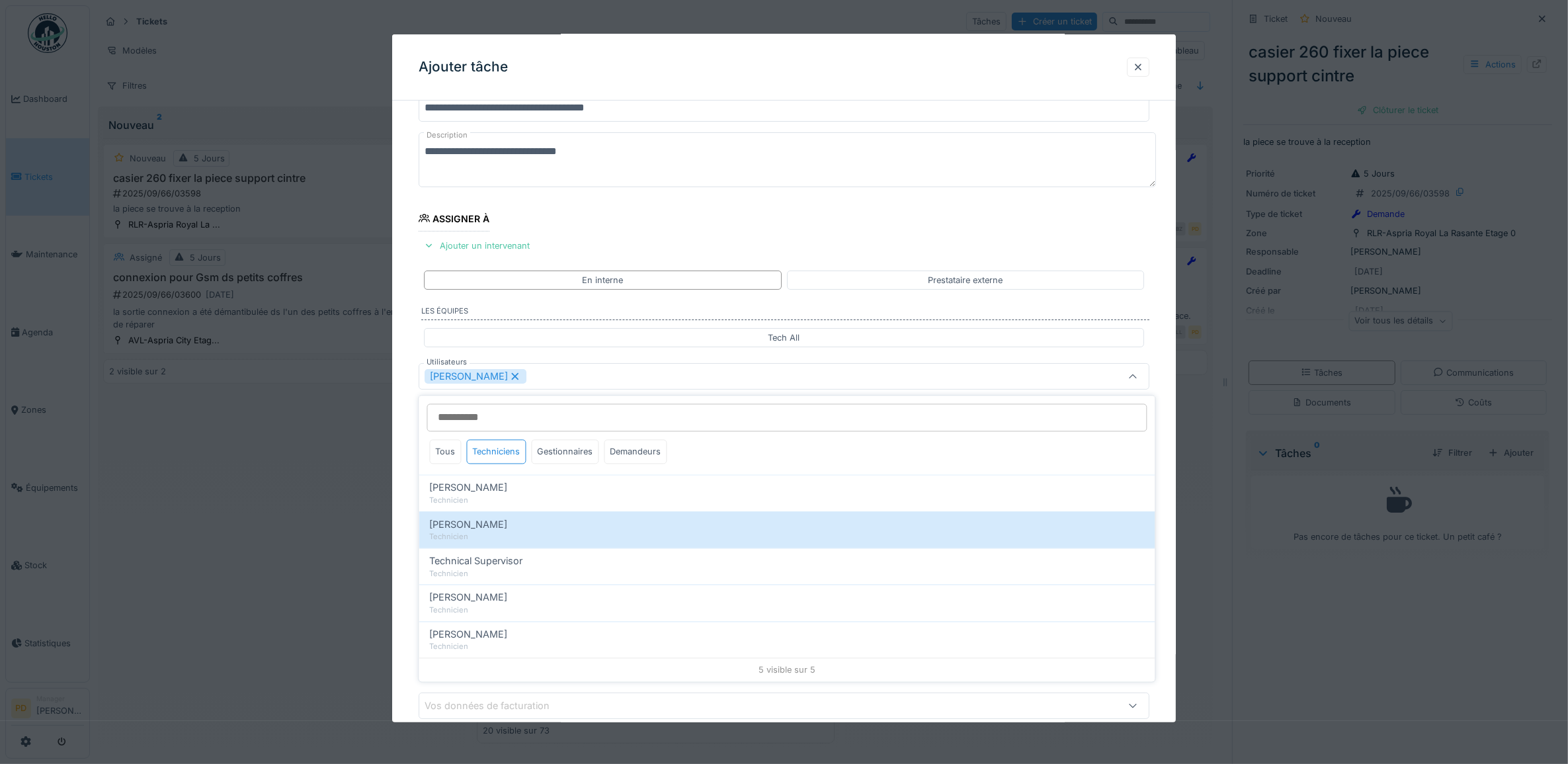
click at [414, 432] on div "**********" at bounding box center [784, 426] width 784 height 736
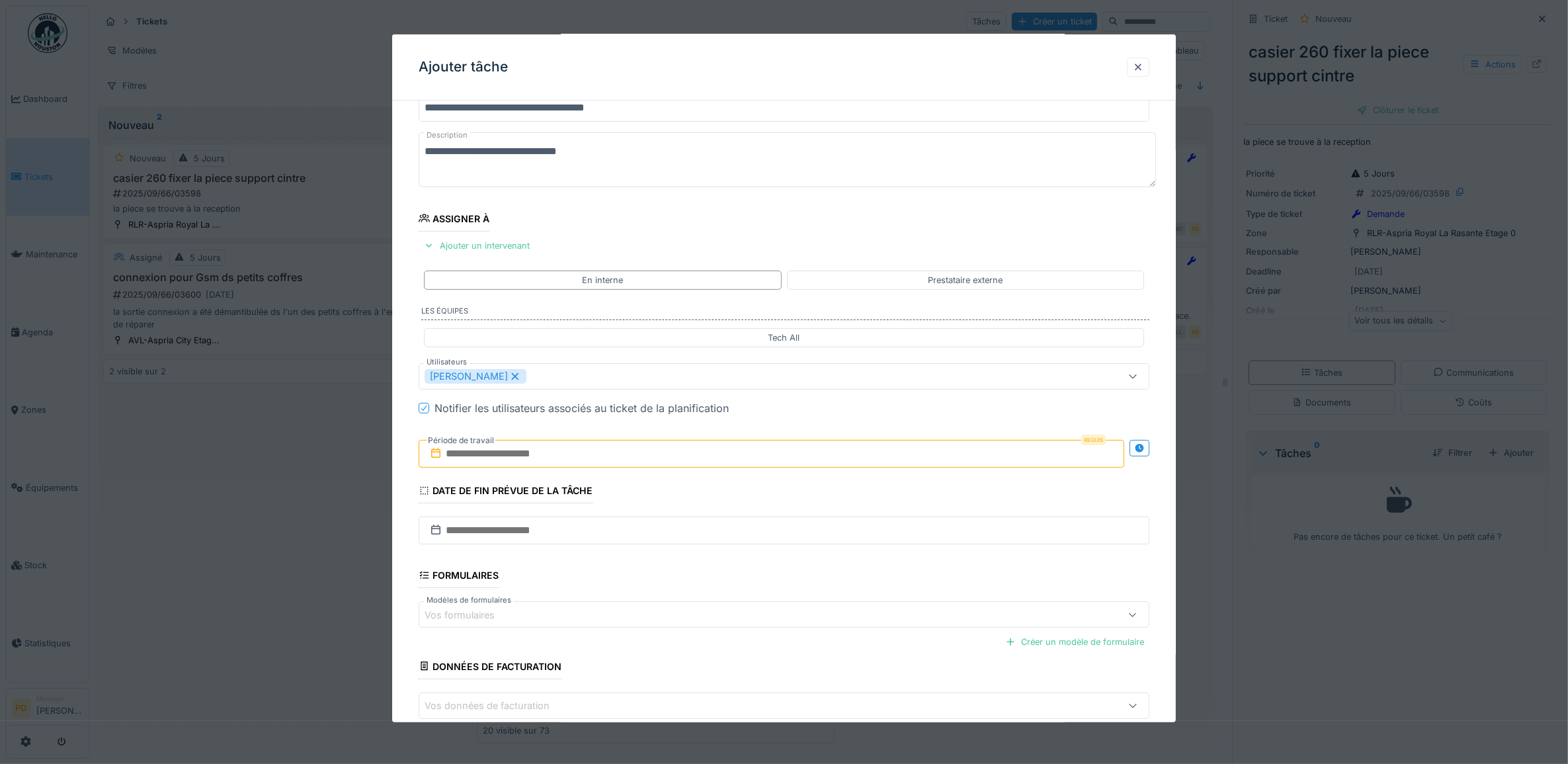
drag, startPoint x: 486, startPoint y: 460, endPoint x: 494, endPoint y: 463, distance: 8.5
click at [486, 460] on input "text" at bounding box center [771, 454] width 706 height 28
click at [782, 608] on div "25" at bounding box center [775, 605] width 18 height 19
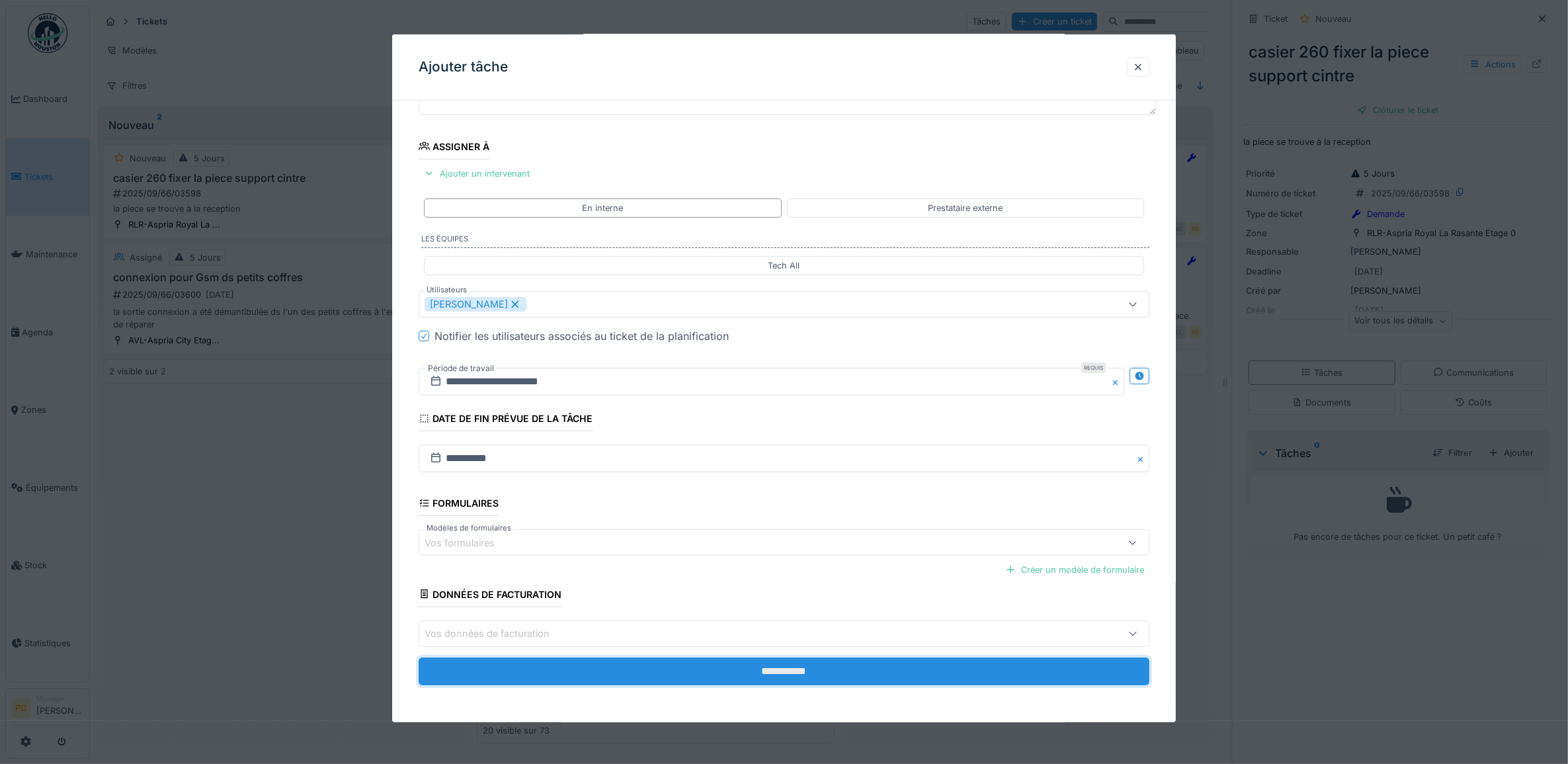
click at [776, 674] on input "**********" at bounding box center [784, 672] width 732 height 28
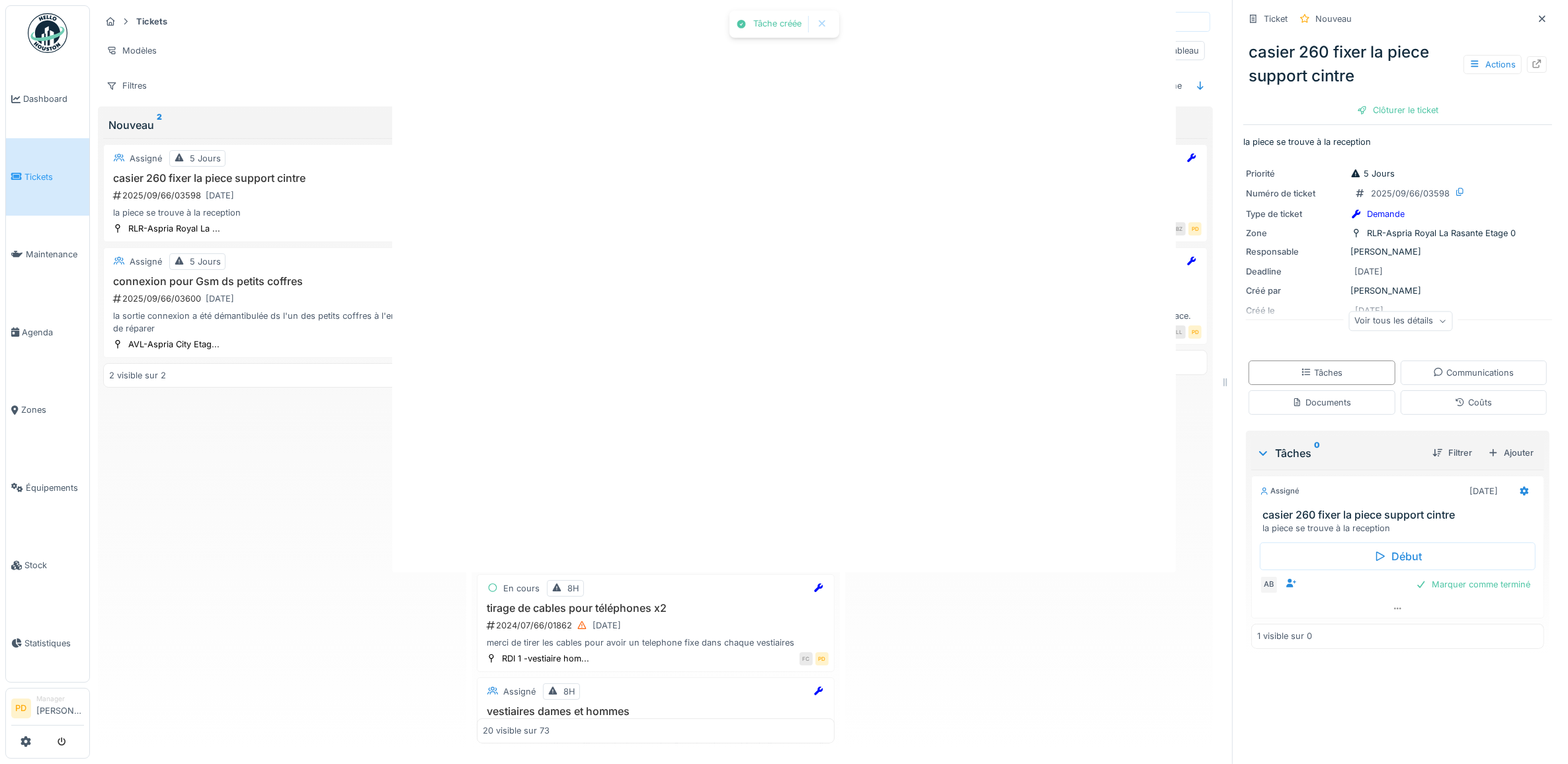
scroll to position [0, 0]
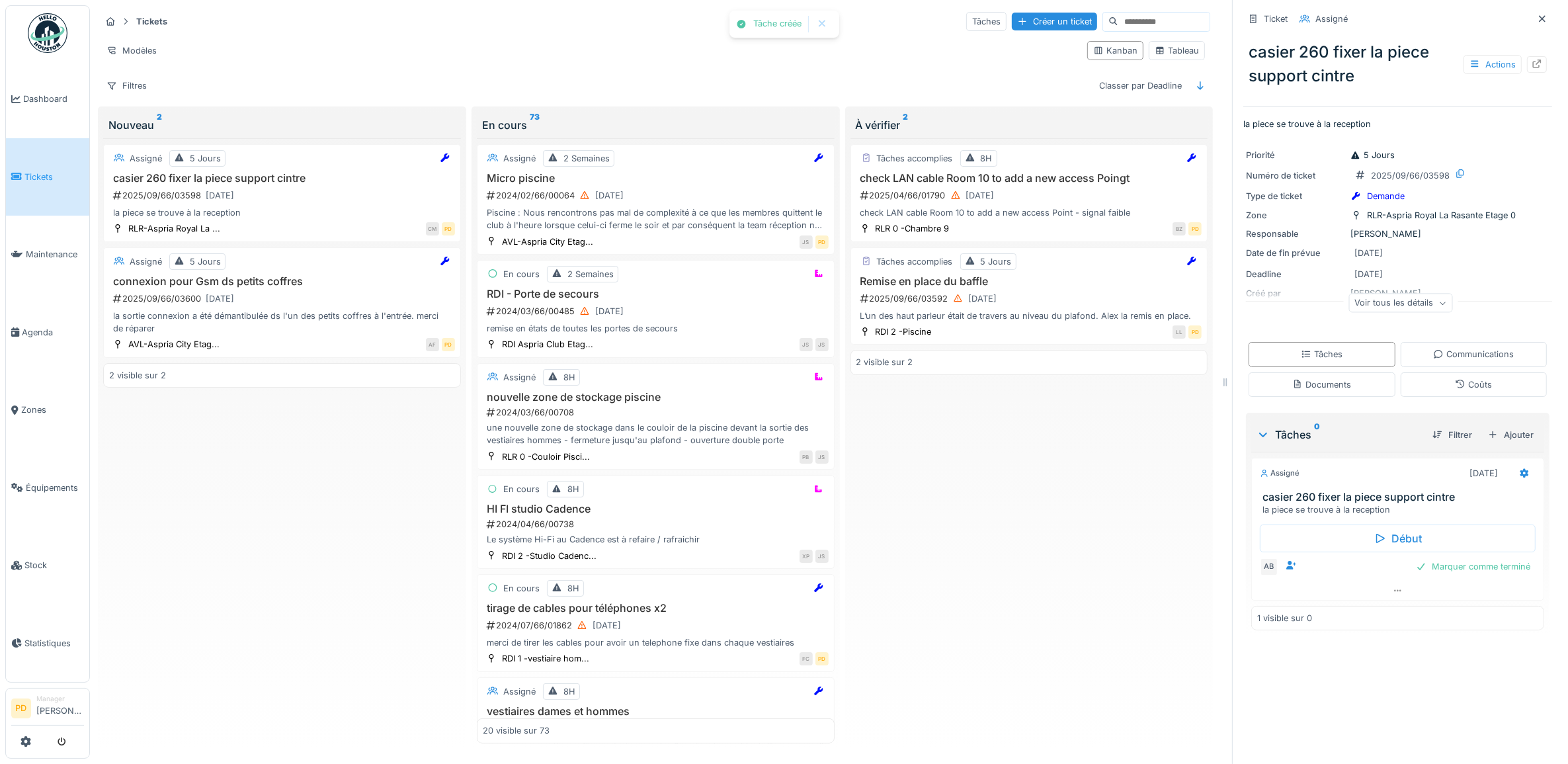
click at [23, 173] on li "Tickets" at bounding box center [48, 177] width 73 height 12
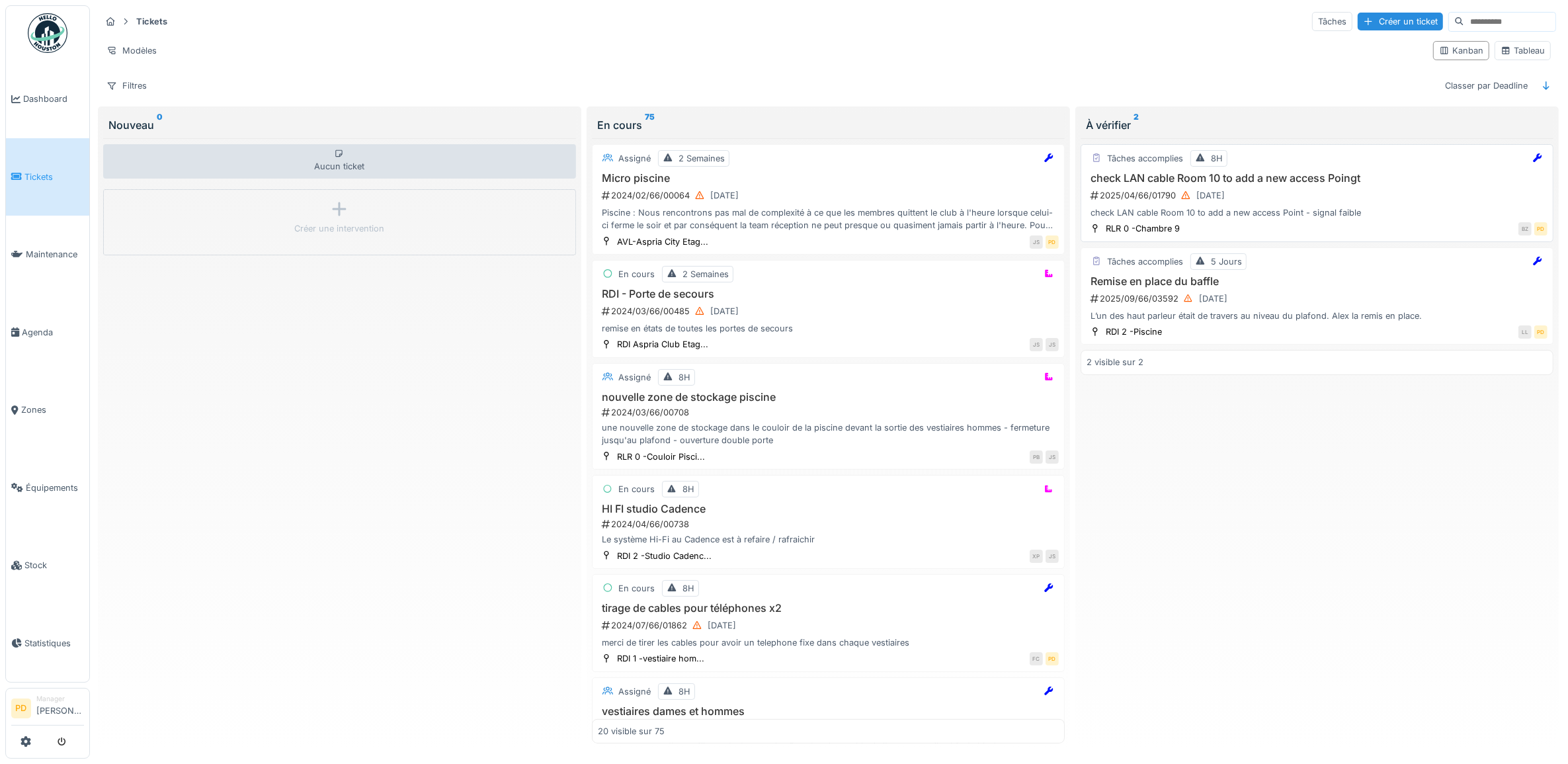
click at [1315, 215] on div "check LAN cable Room 10 to add a new access Point - signal faible" at bounding box center [1318, 212] width 461 height 12
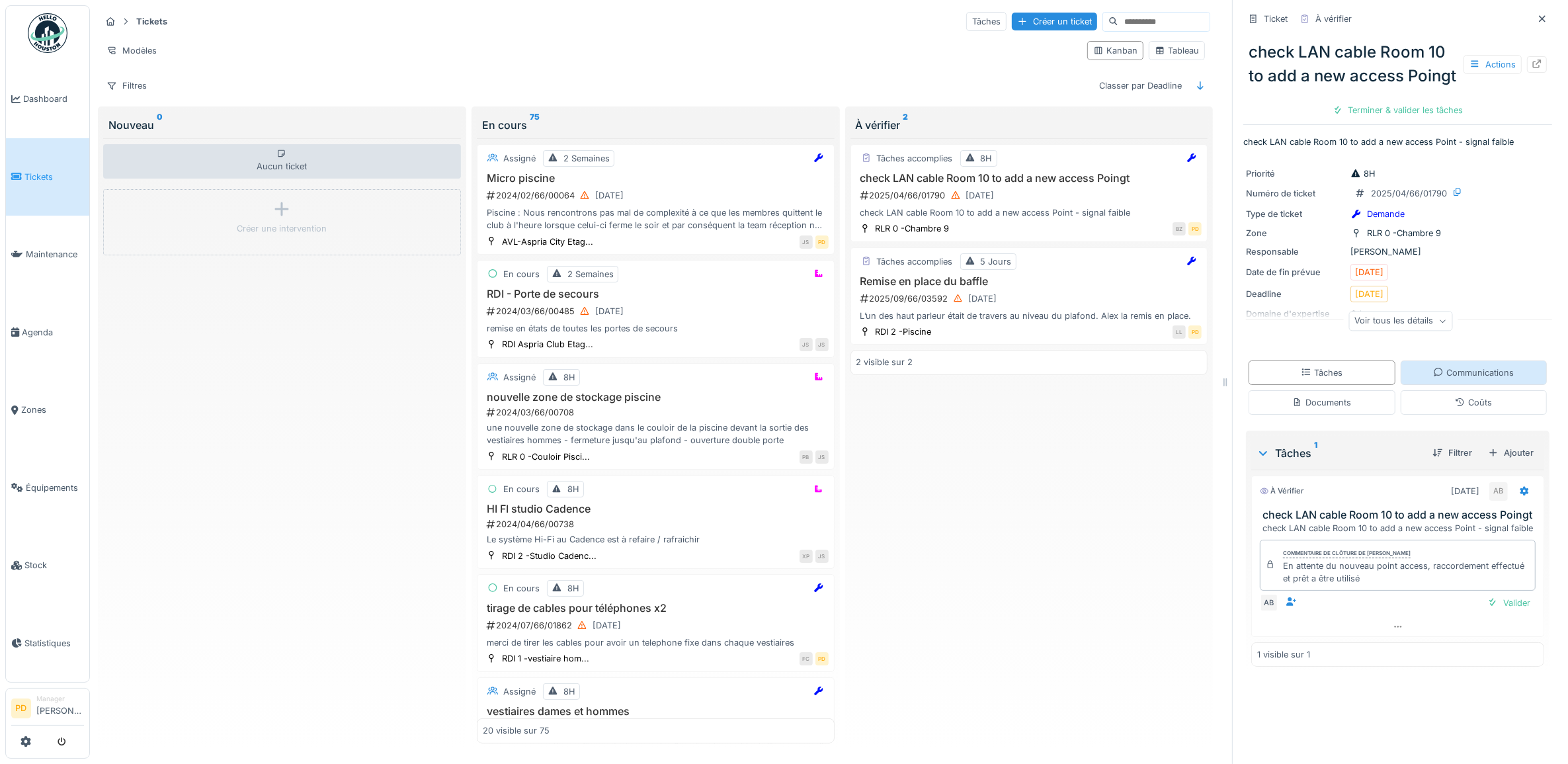
click at [1451, 379] on div "Communications" at bounding box center [1474, 373] width 81 height 12
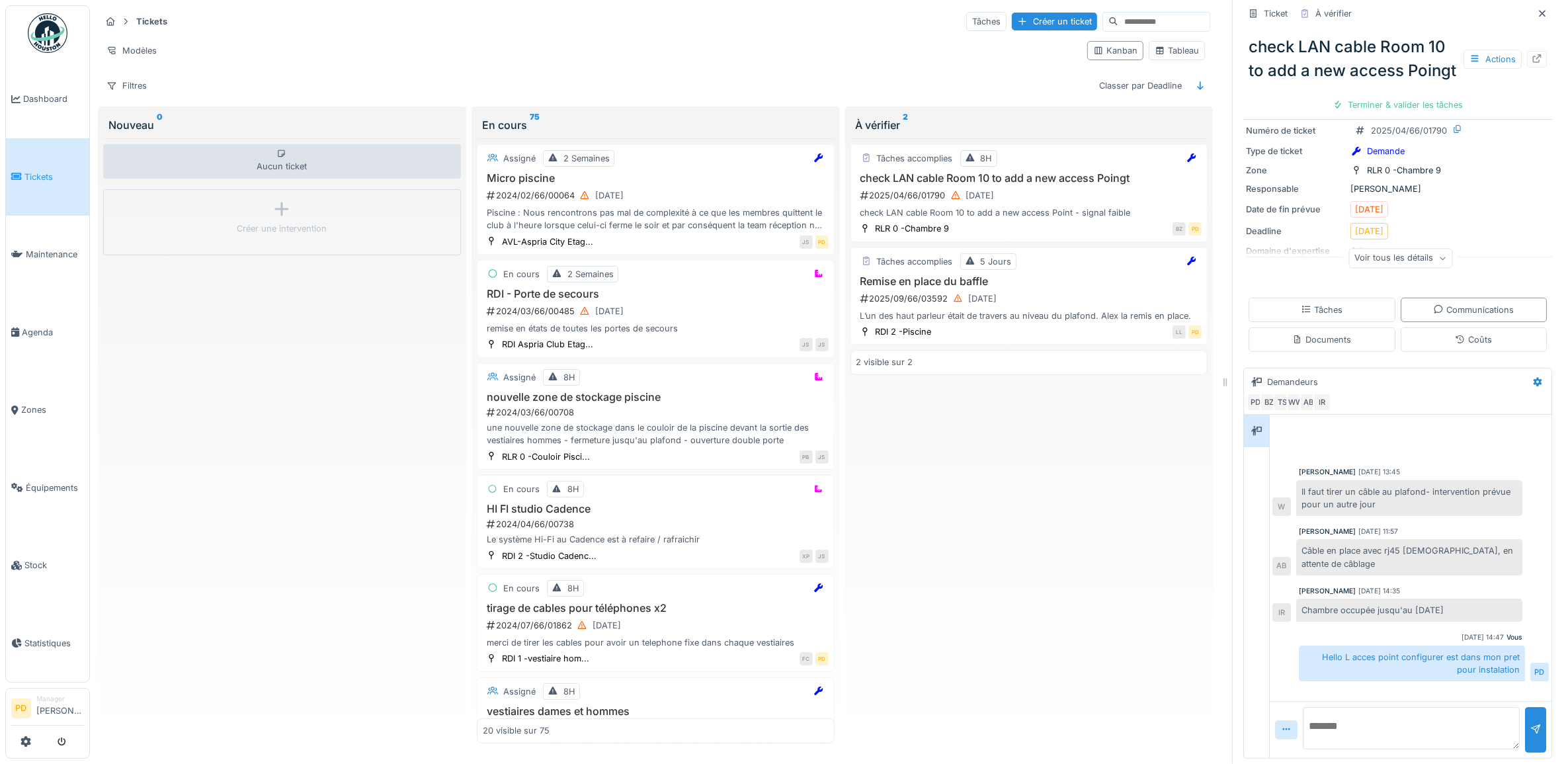
scroll to position [90, 0]
click at [1077, 206] on div "check LAN cable Room 10 to add a new access Point - signal faible" at bounding box center [1029, 212] width 346 height 12
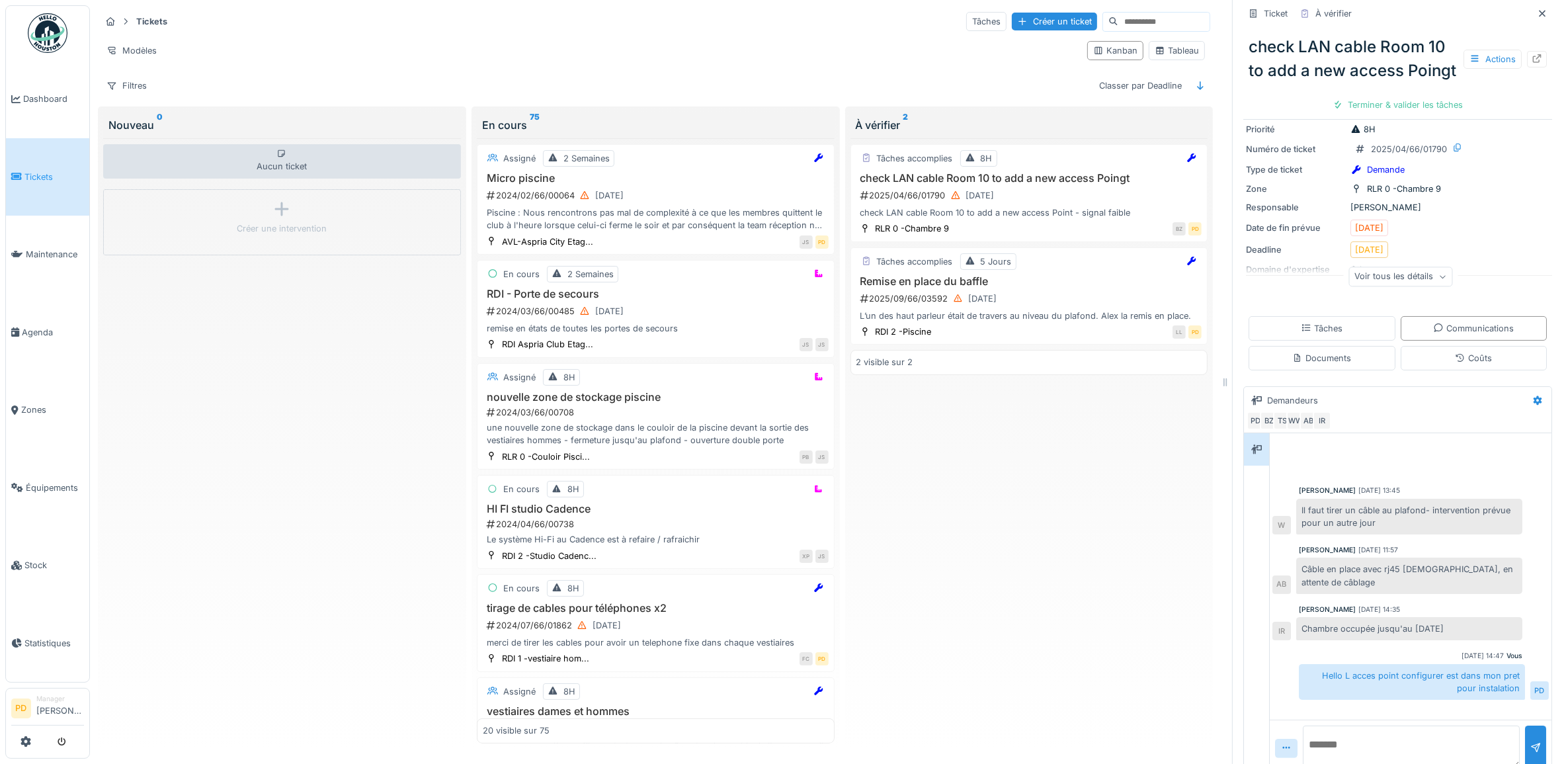
scroll to position [0, 0]
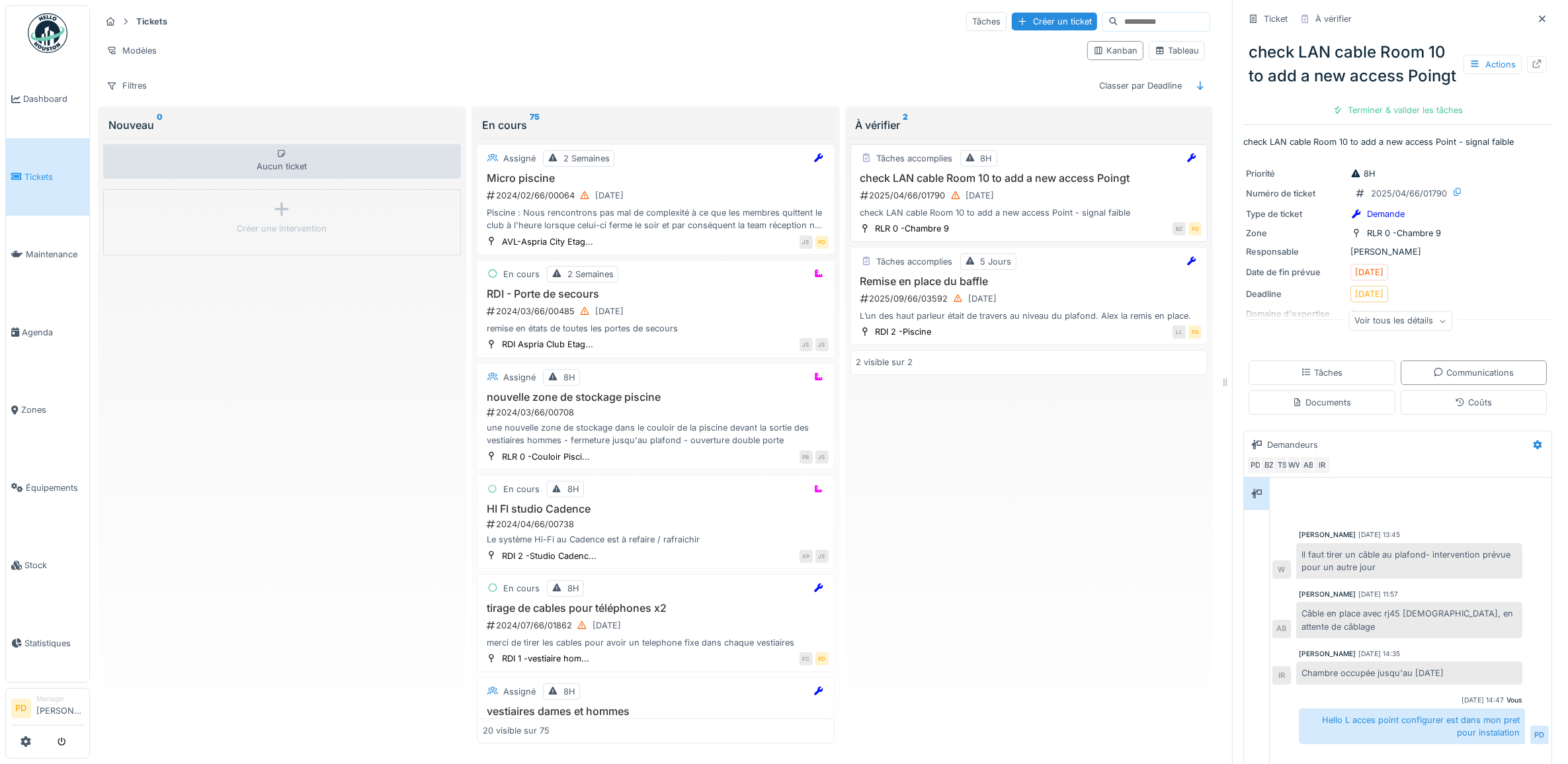
click at [1015, 172] on h3 "check LAN cable Room 10 to add a new access Poingt" at bounding box center [1029, 178] width 346 height 12
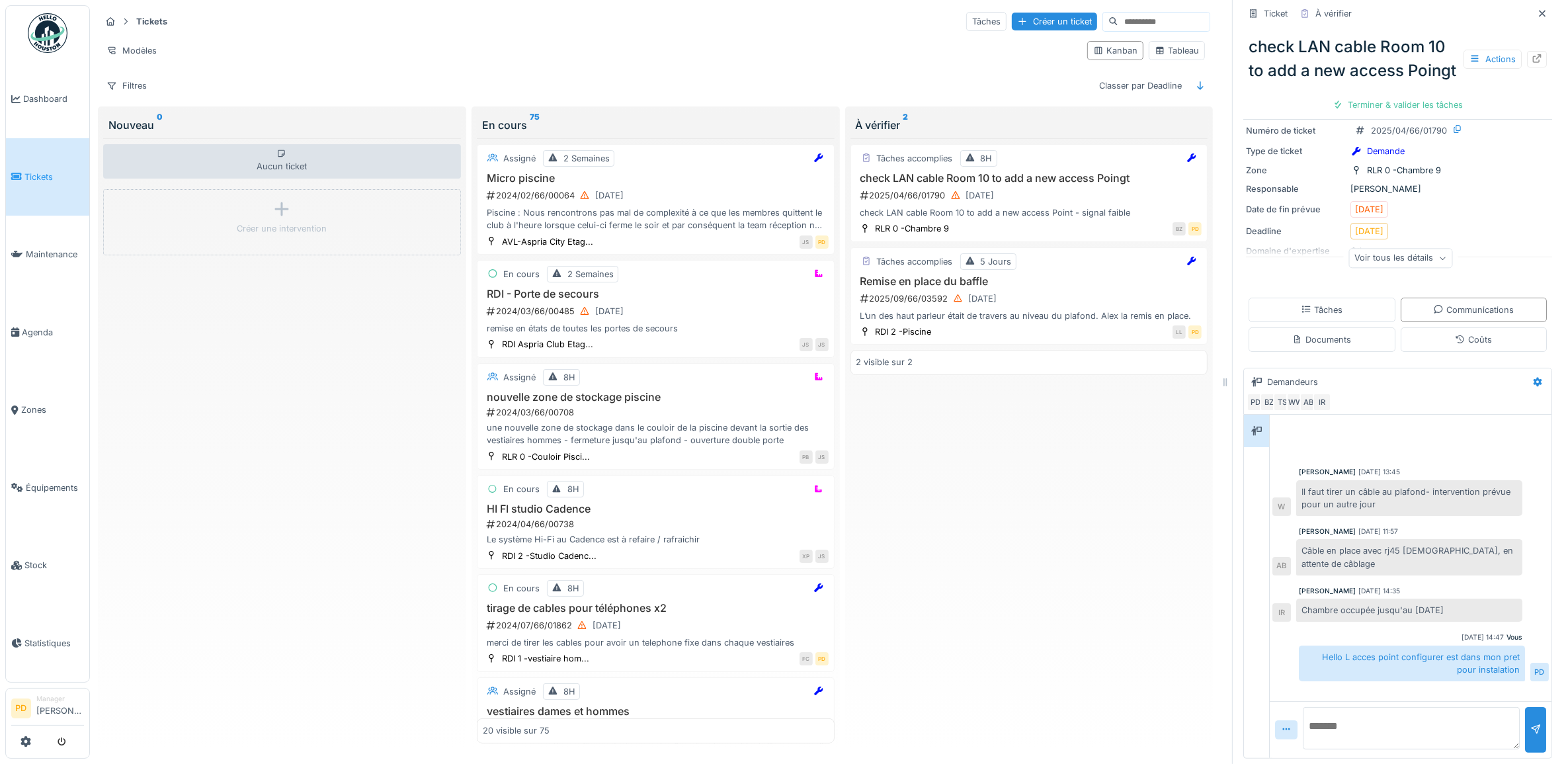
scroll to position [90, 0]
click at [1380, 715] on textarea at bounding box center [1411, 728] width 217 height 42
click at [1434, 304] on div "Communications" at bounding box center [1474, 310] width 81 height 12
click at [1403, 711] on textarea at bounding box center [1411, 728] width 217 height 42
click at [1044, 155] on div "Tâches accomplies 8H" at bounding box center [1029, 158] width 346 height 16
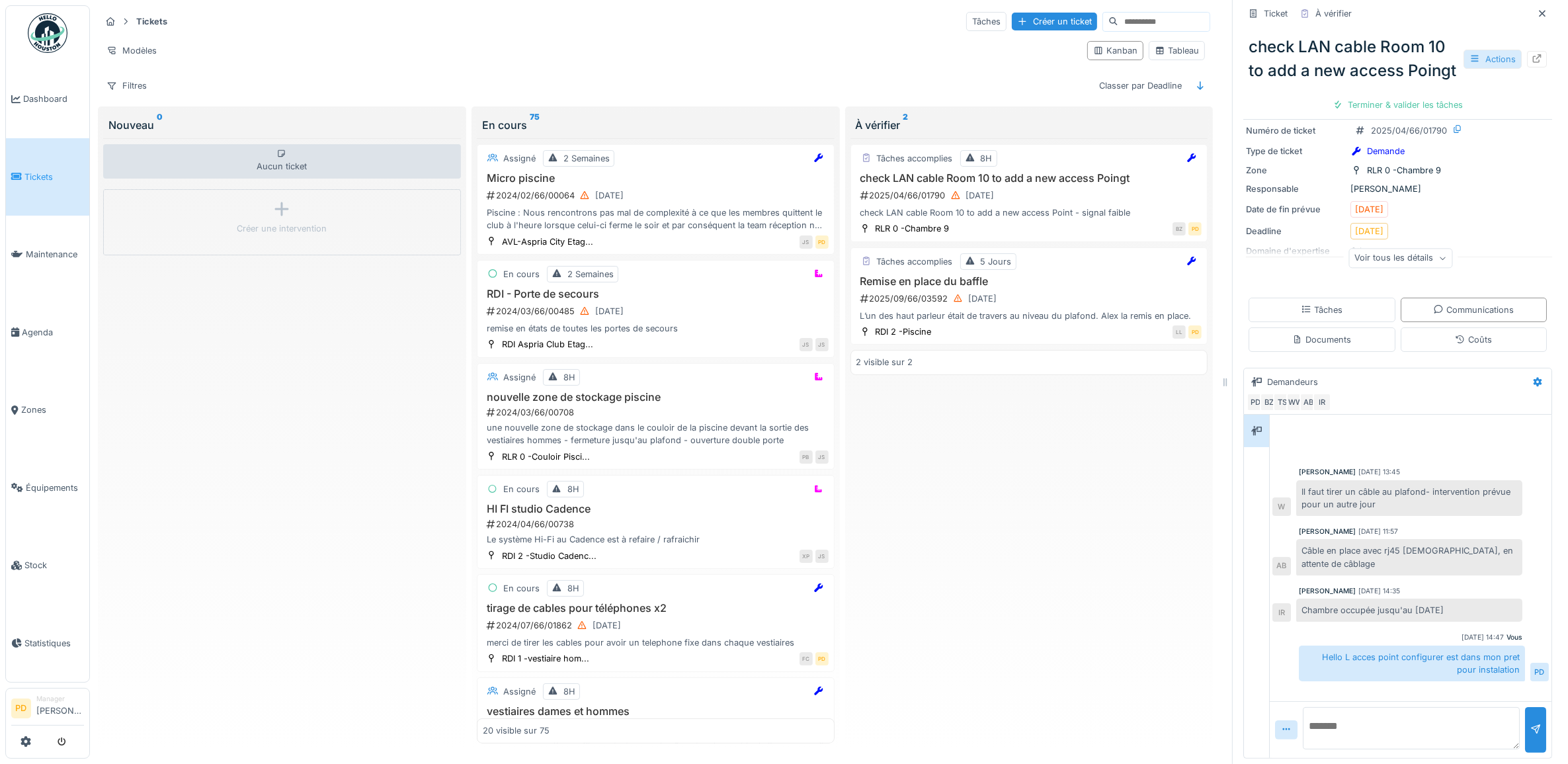
click at [1467, 60] on div "Actions" at bounding box center [1493, 59] width 58 height 19
click at [1324, 304] on div "Tâches" at bounding box center [1322, 310] width 42 height 12
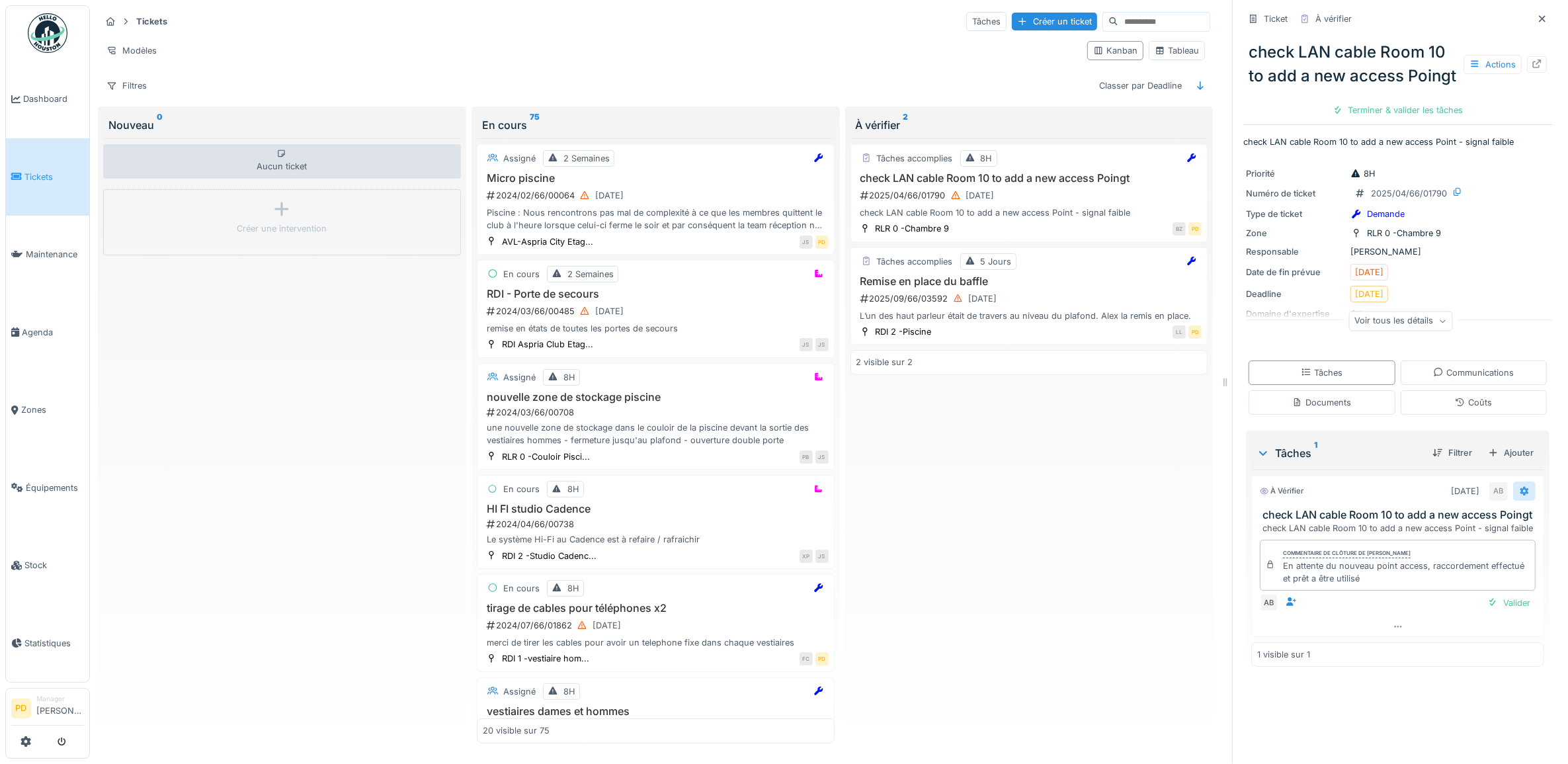
click at [1519, 496] on icon at bounding box center [1525, 492] width 10 height 9
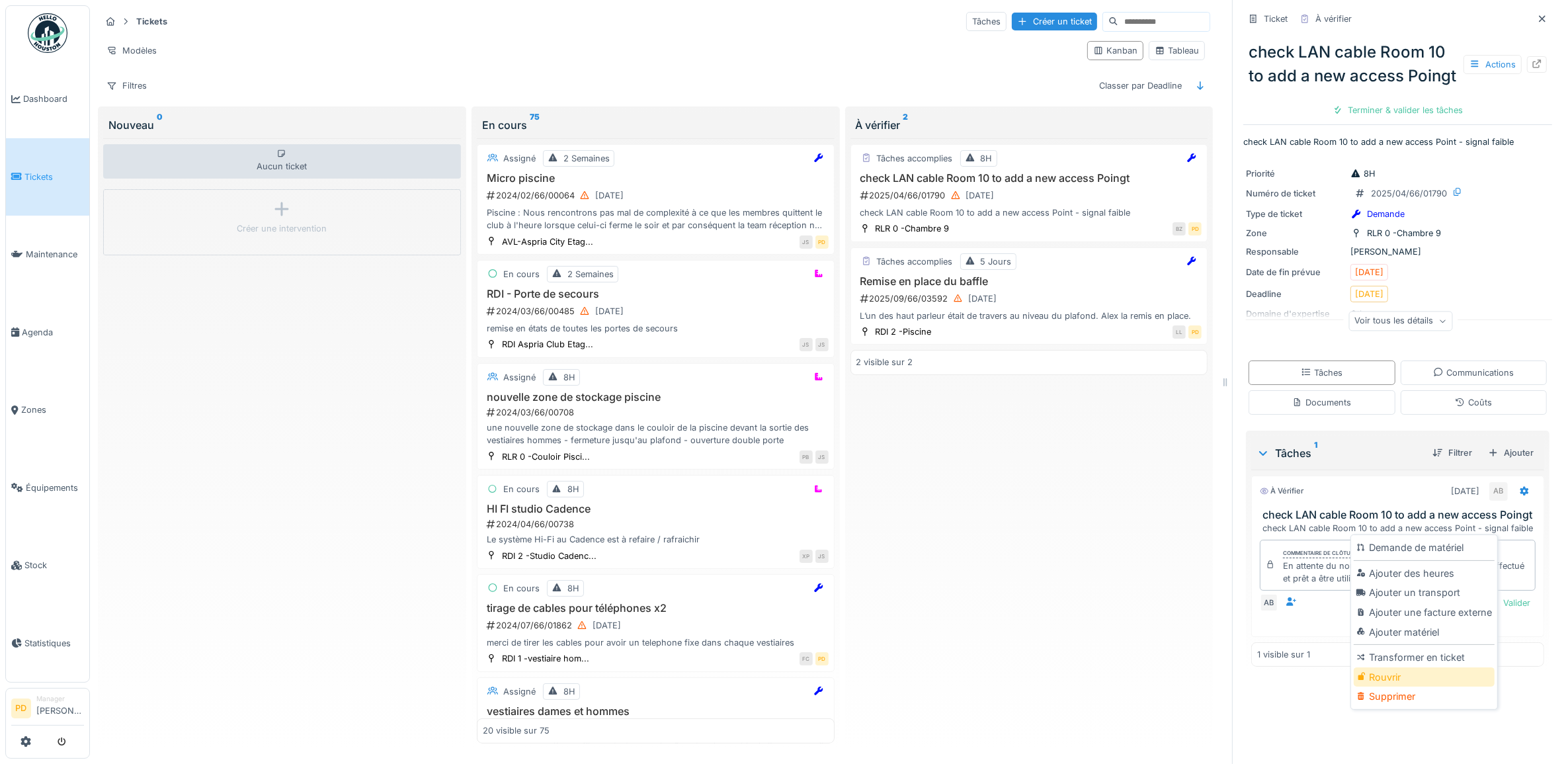
click at [1397, 670] on div "Rouvrir" at bounding box center [1424, 677] width 141 height 20
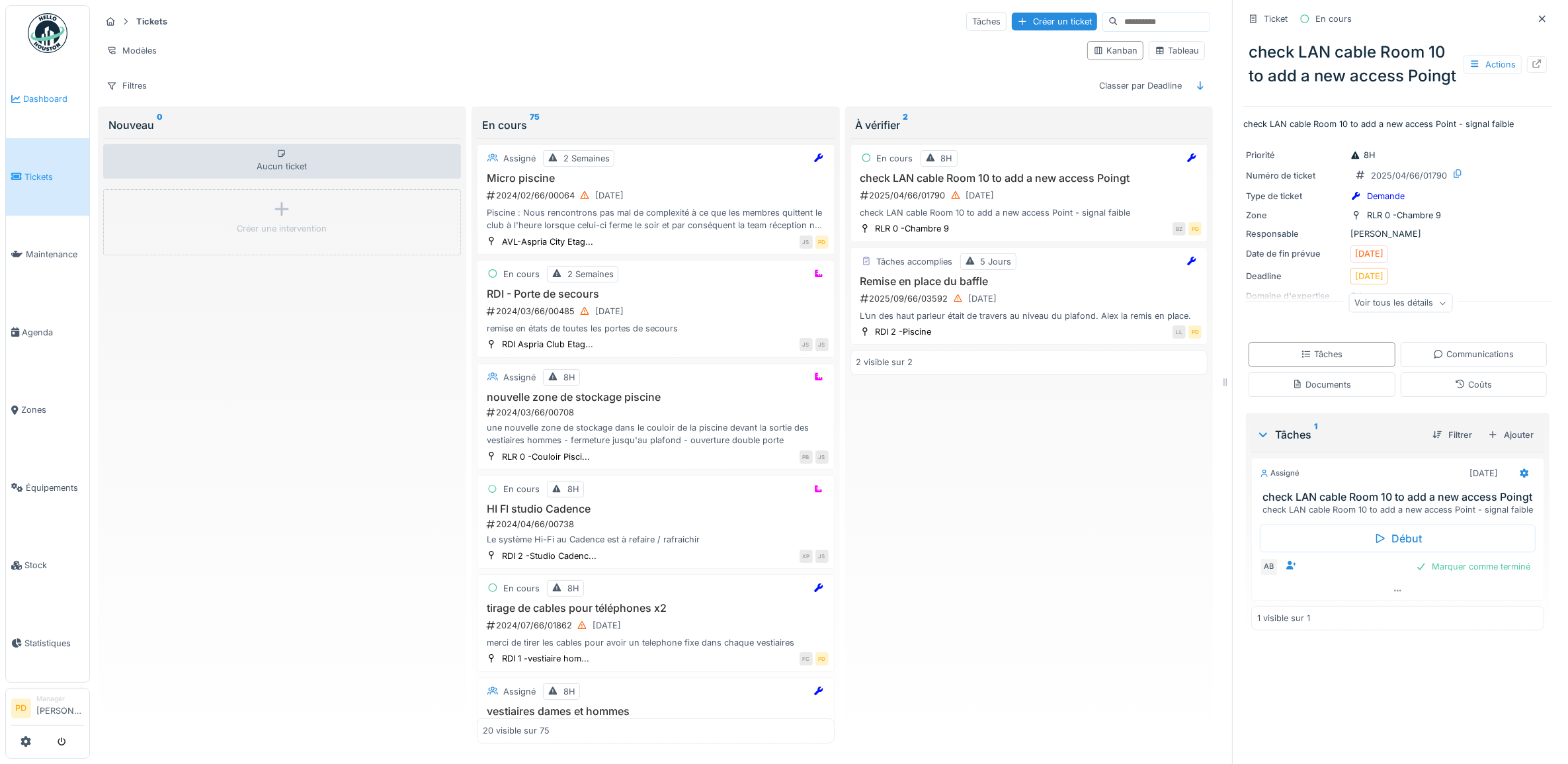
click at [55, 96] on span "Dashboard" at bounding box center [54, 99] width 61 height 12
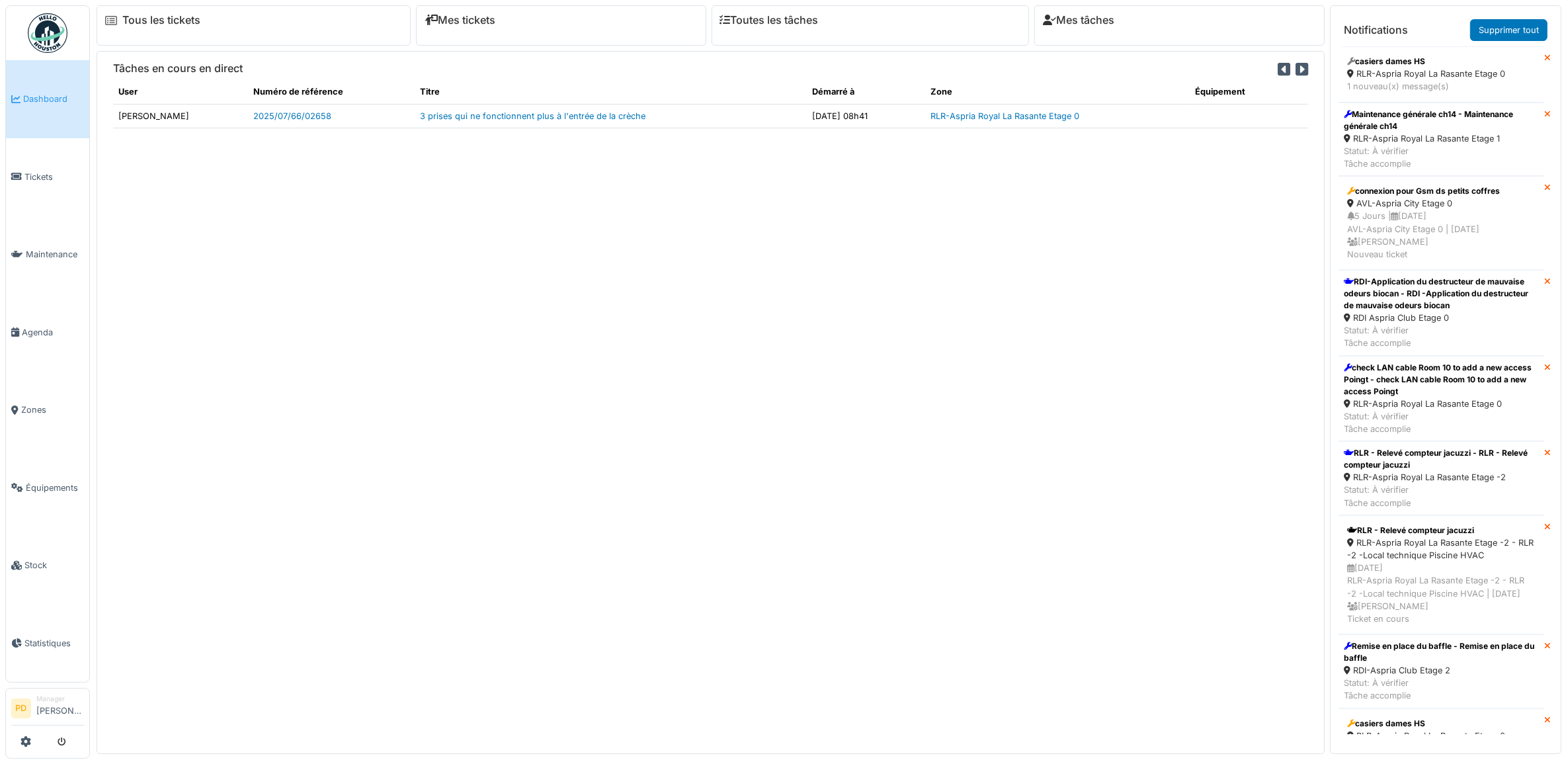
click at [37, 171] on span "Tickets" at bounding box center [54, 177] width 60 height 12
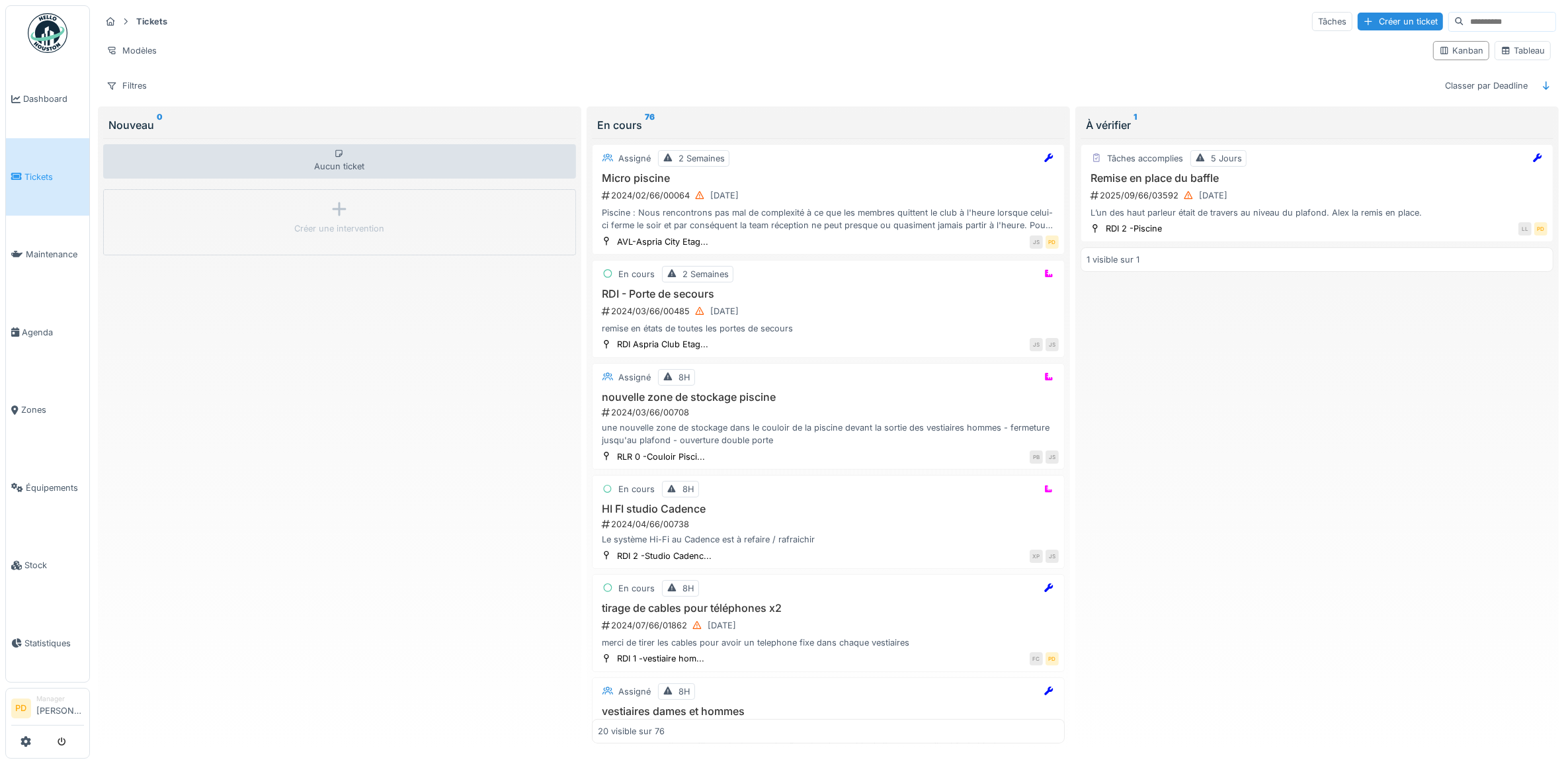
click at [43, 175] on span "Tickets" at bounding box center [54, 177] width 60 height 12
click at [1294, 210] on div "L’un des haut parleur était de travers au niveau du plafond. Alex la remis en p…" at bounding box center [1318, 212] width 461 height 12
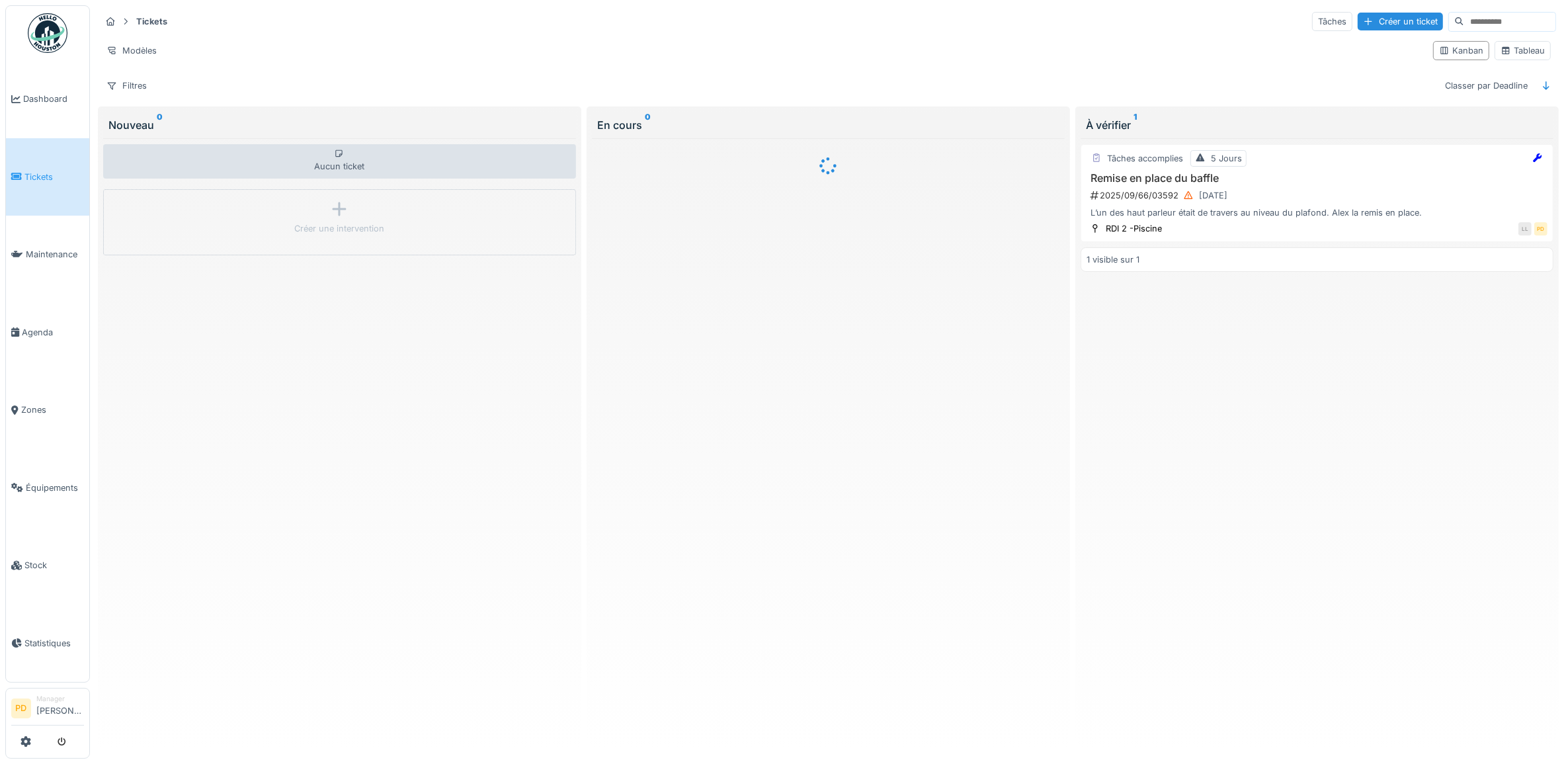
click at [1294, 210] on div "L’un des haut parleur était de travers au niveau du plafond. Alex la remis en p…" at bounding box center [1318, 212] width 461 height 12
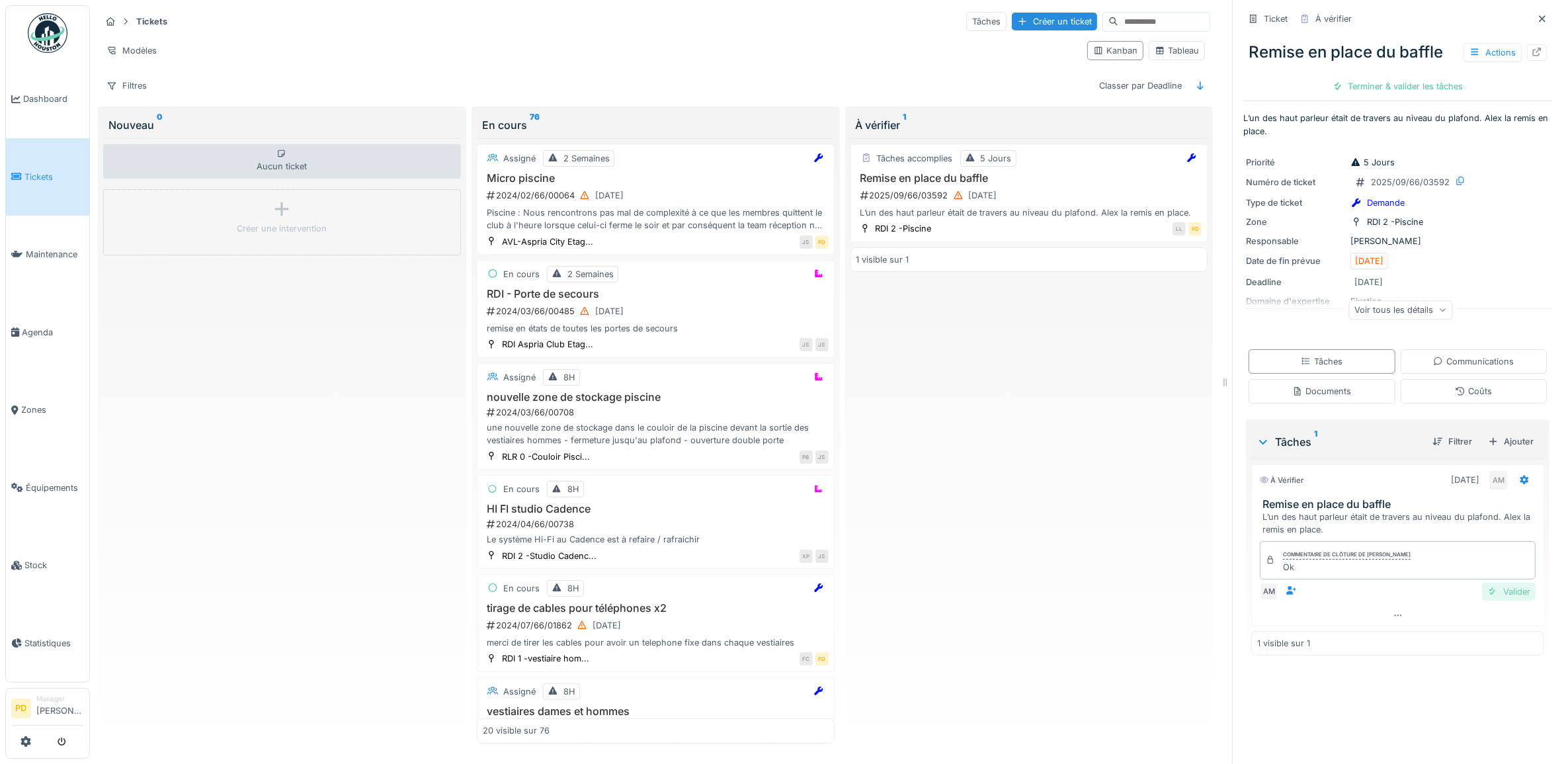
click at [1497, 601] on div "Valider" at bounding box center [1509, 591] width 54 height 18
click at [1383, 90] on div "Clôturer le ticket" at bounding box center [1398, 86] width 92 height 18
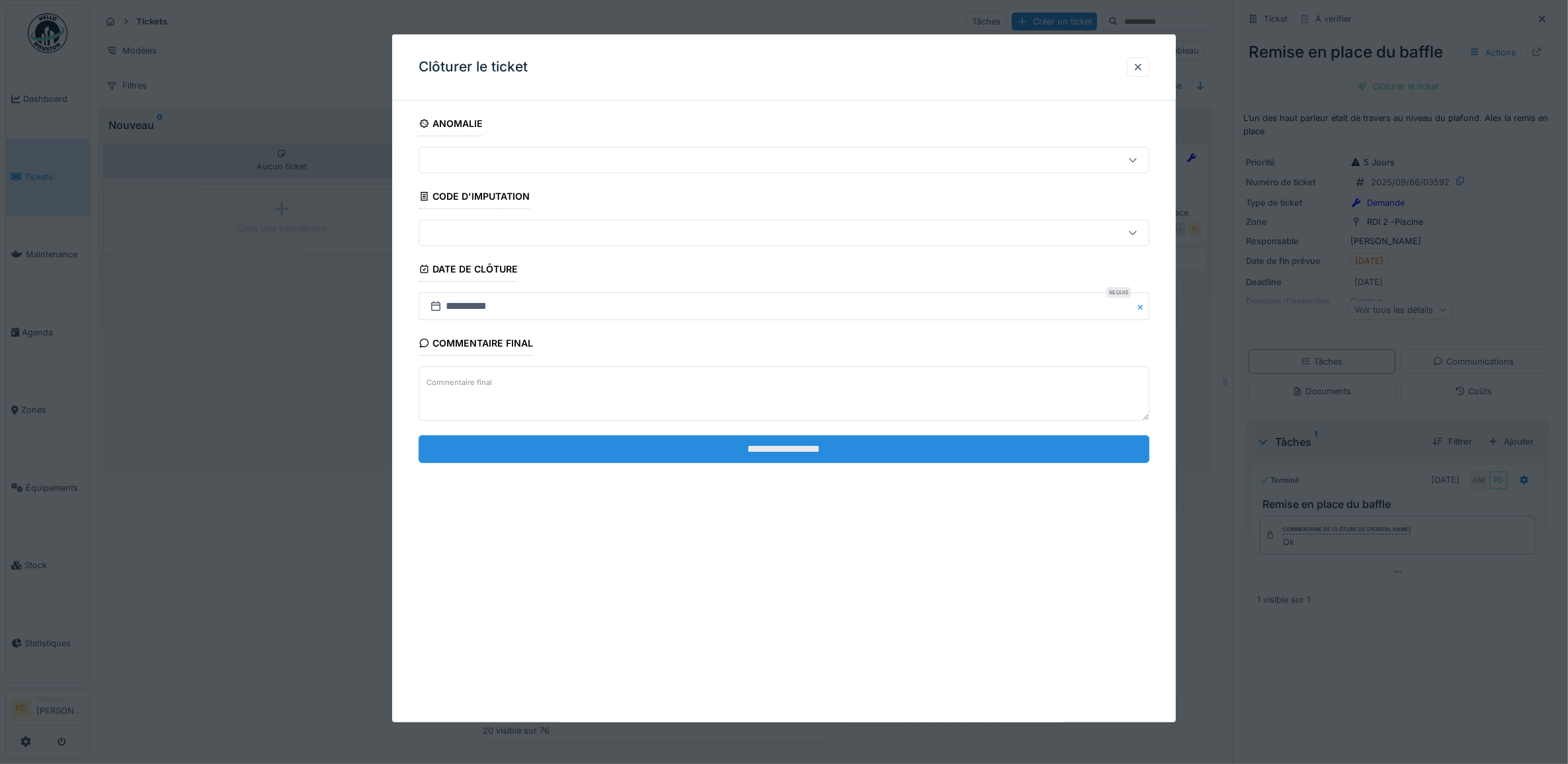
click at [800, 455] on input "**********" at bounding box center [784, 449] width 732 height 28
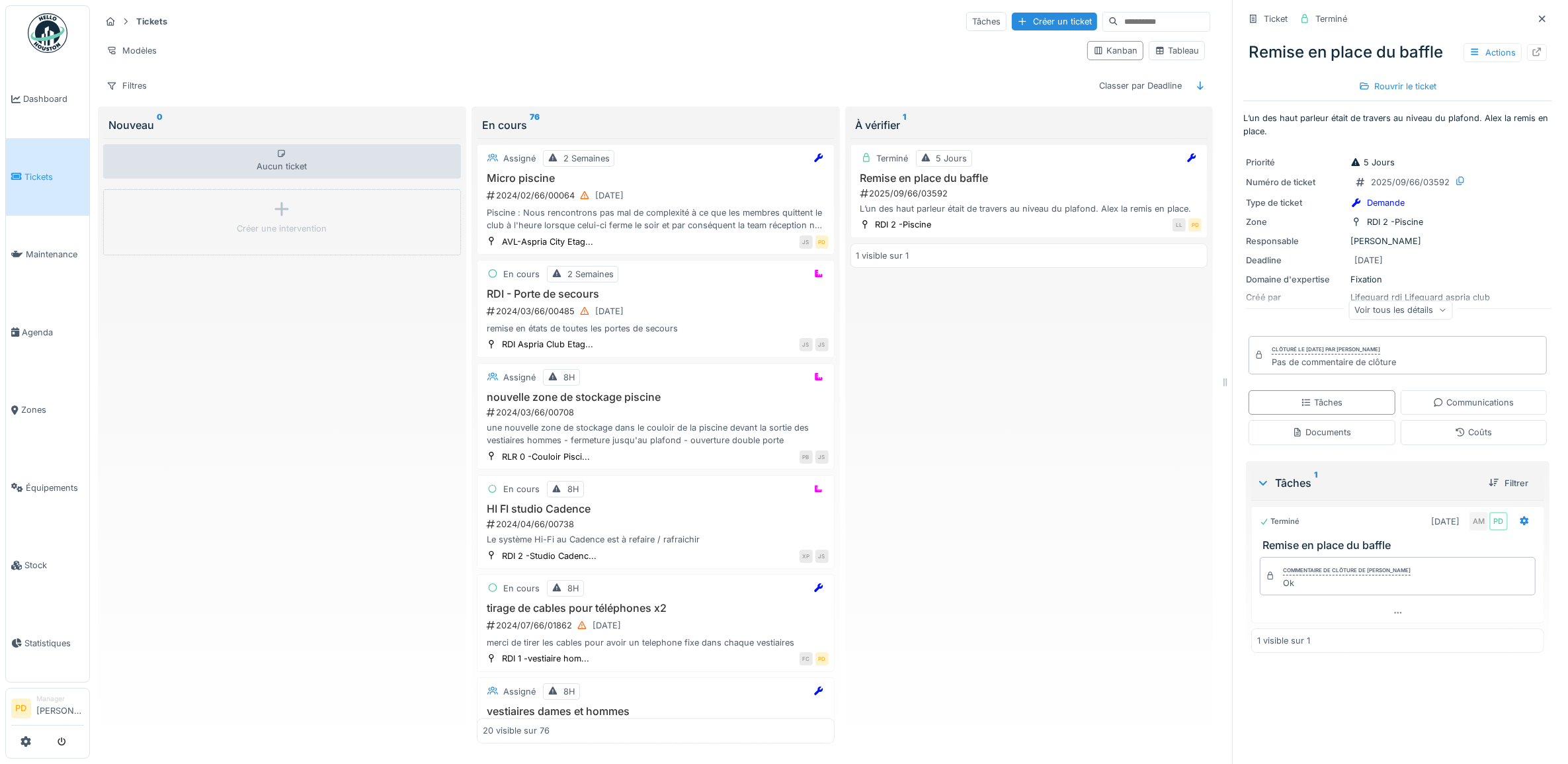
click at [45, 177] on span "Tickets" at bounding box center [54, 177] width 60 height 12
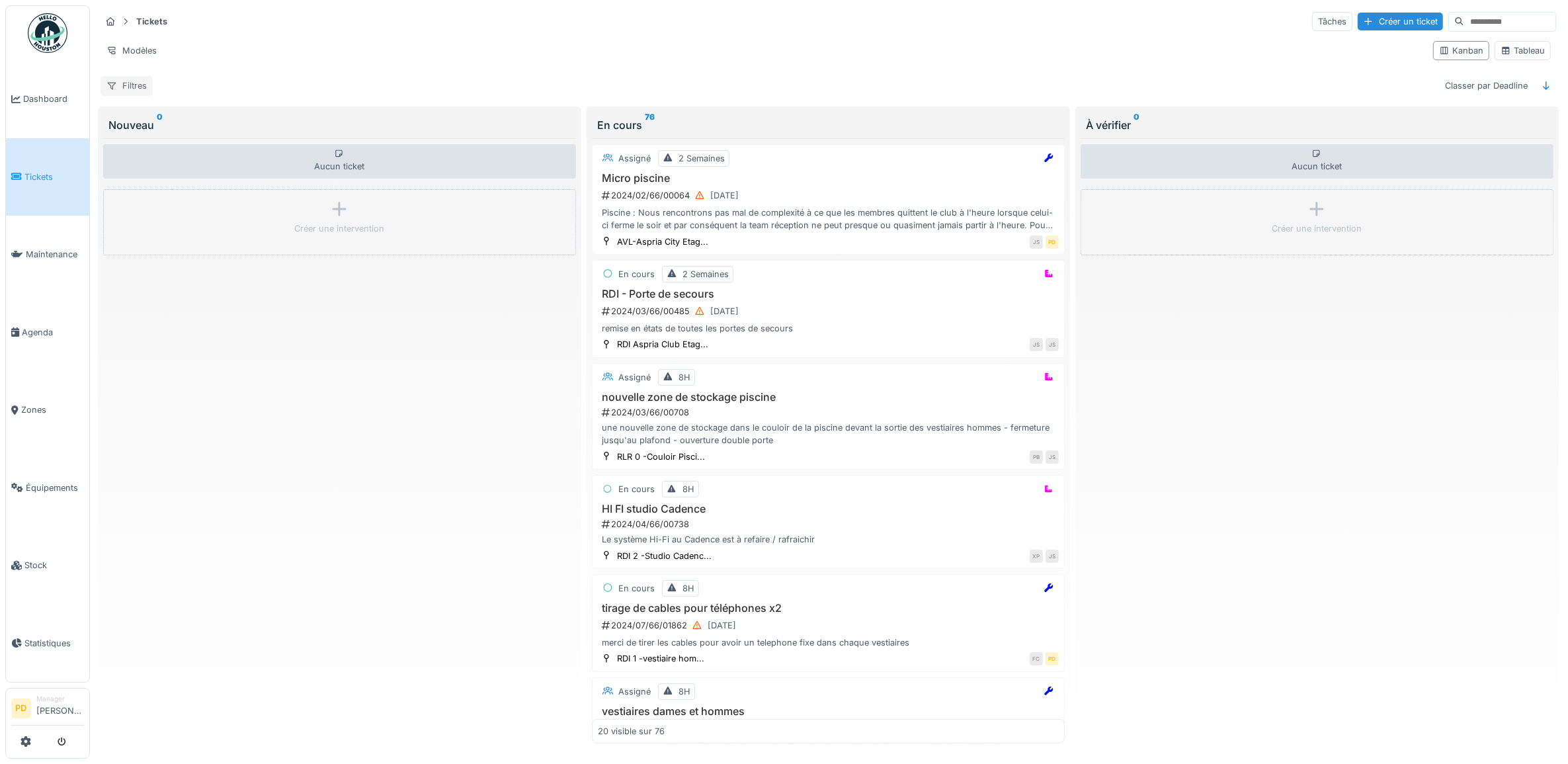
click at [138, 85] on div "Filtres" at bounding box center [127, 86] width 52 height 19
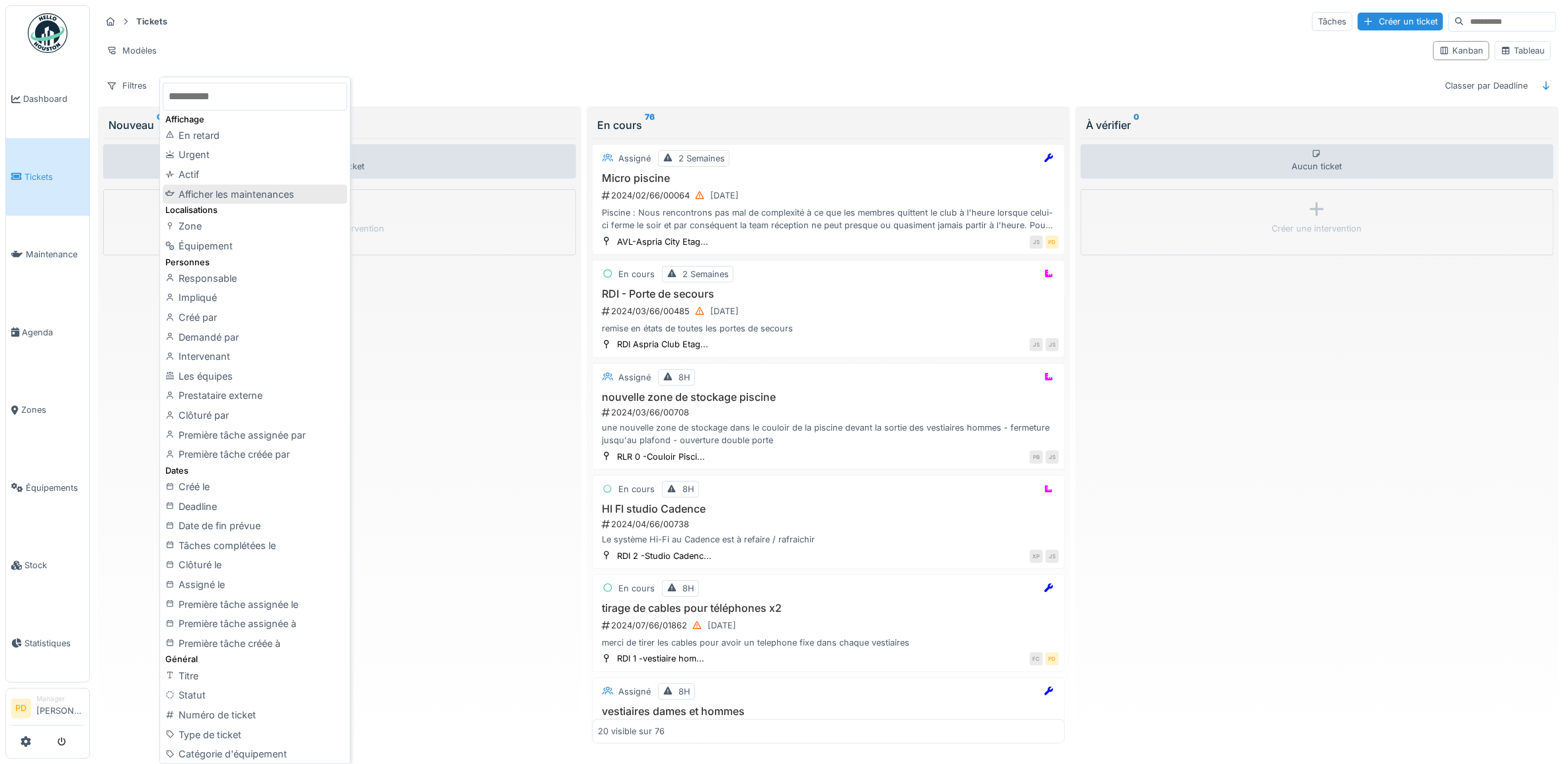
click at [258, 190] on div "Afficher les maintenances" at bounding box center [255, 194] width 184 height 20
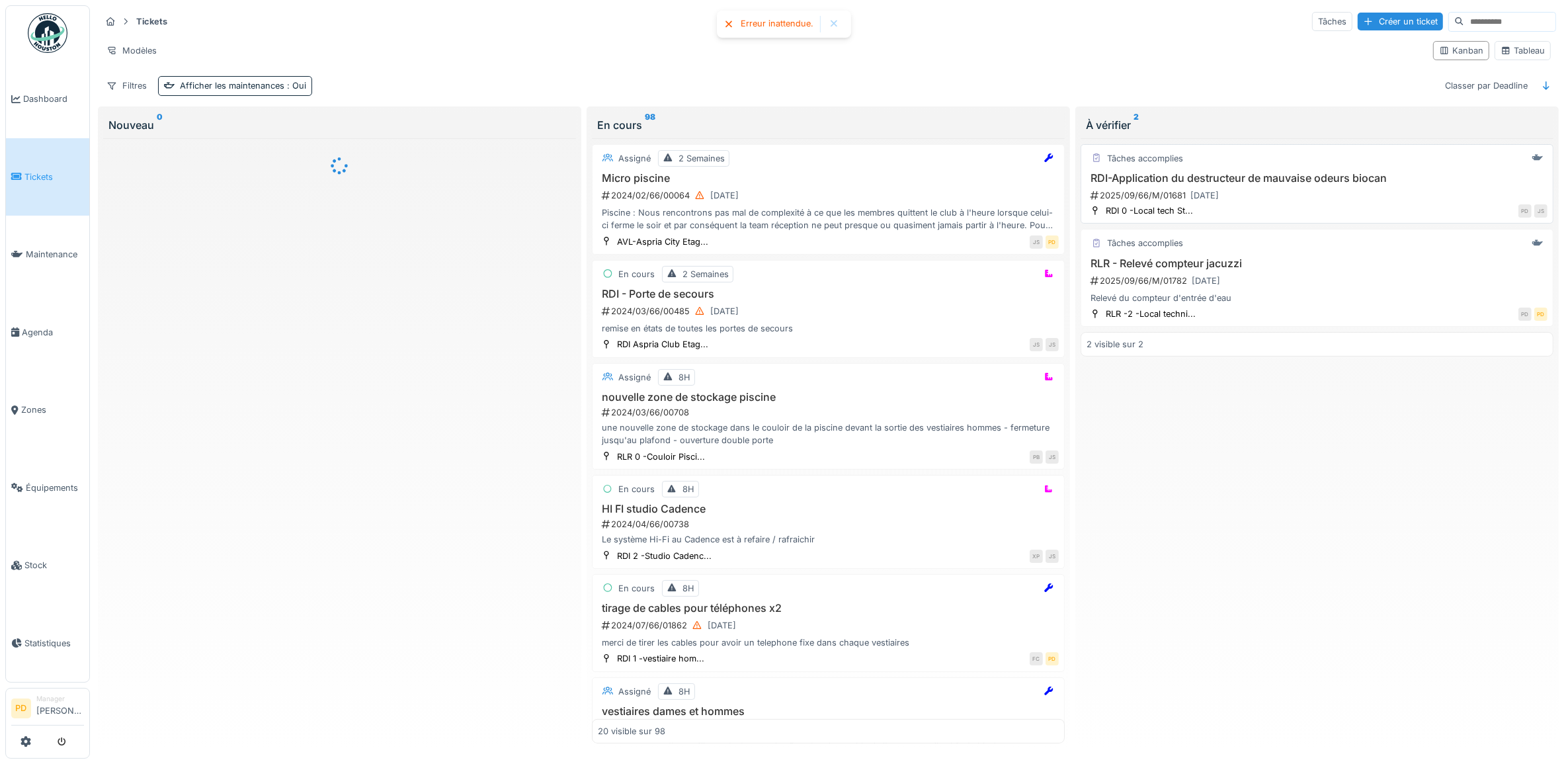
click at [1252, 193] on div "2025/09/66/M/01681 [DATE]" at bounding box center [1318, 195] width 459 height 16
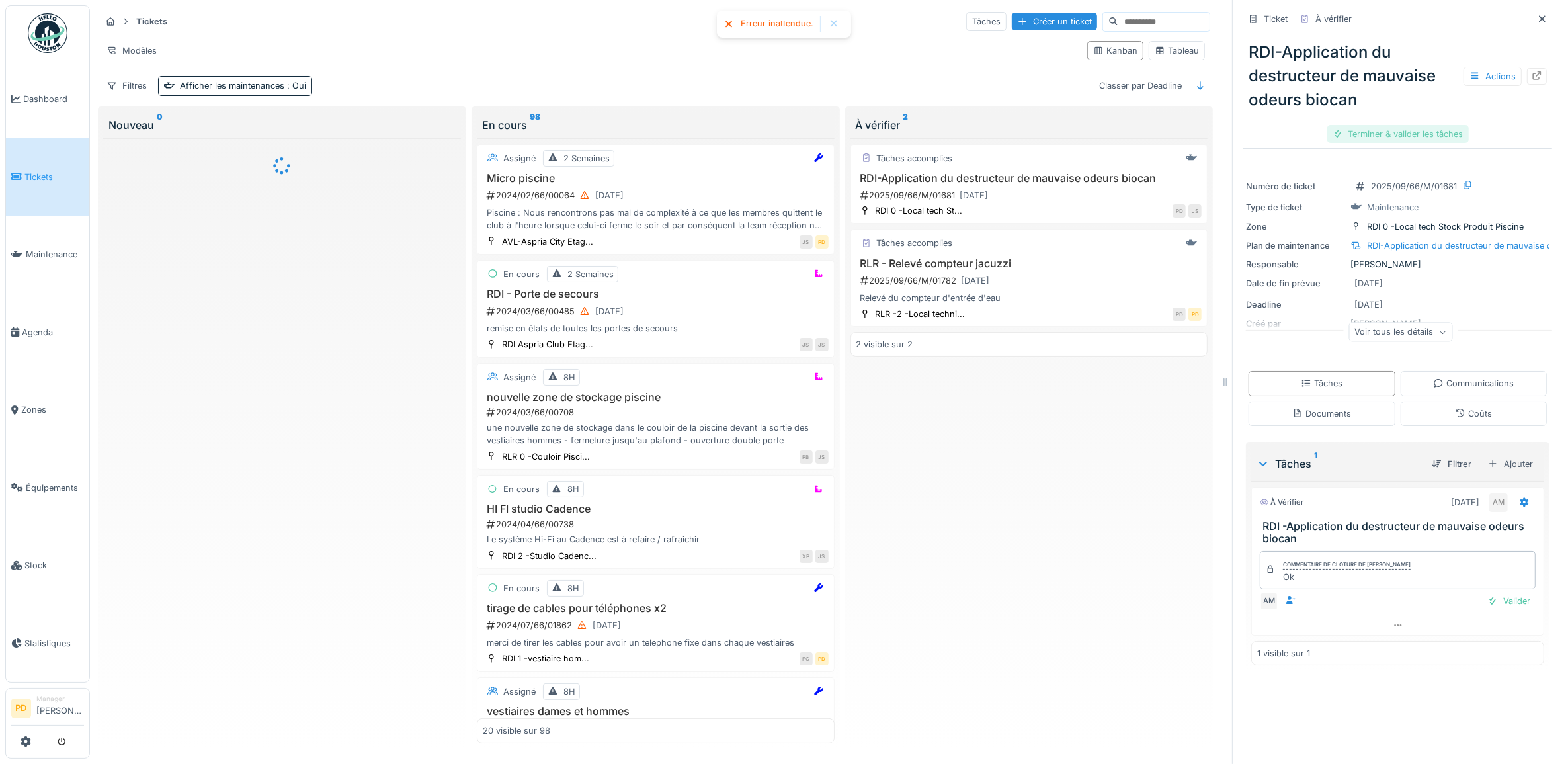
click at [1370, 130] on div "Terminer & valider les tâches" at bounding box center [1398, 134] width 141 height 18
click at [1370, 133] on div "Clôturer le ticket" at bounding box center [1398, 134] width 92 height 18
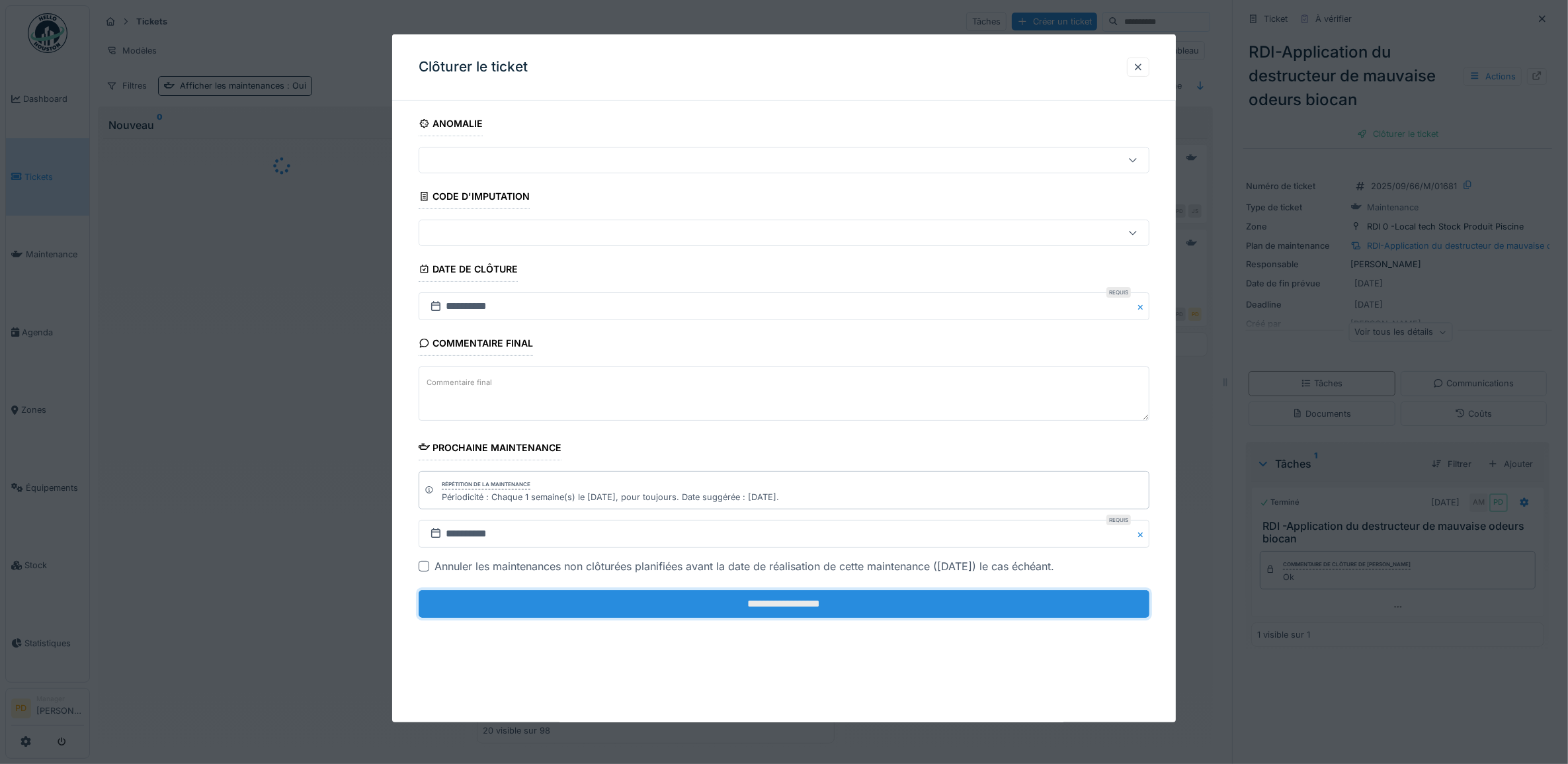
click at [924, 606] on input "**********" at bounding box center [784, 604] width 732 height 28
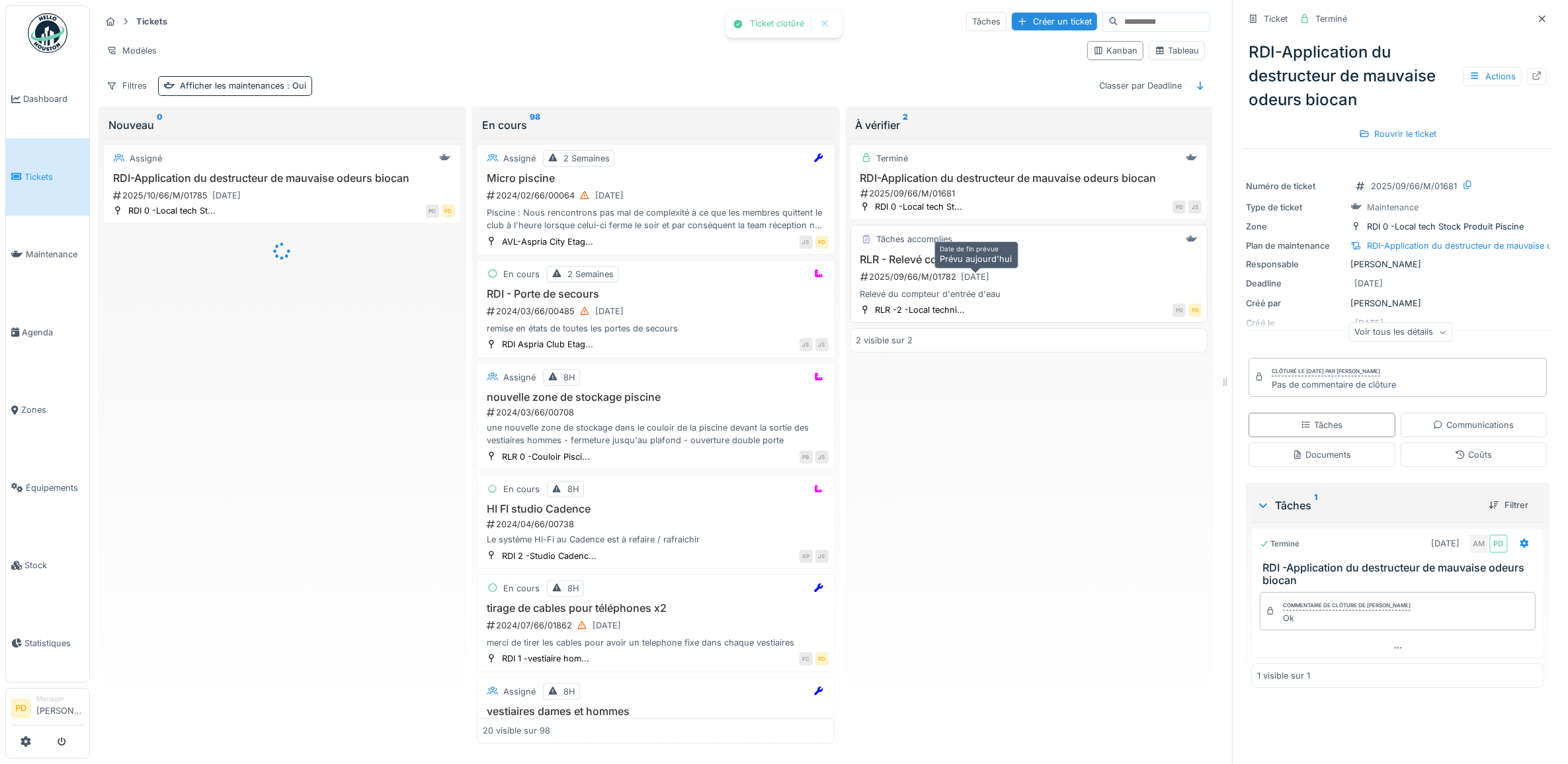
click at [990, 284] on div "[DATE]" at bounding box center [976, 277] width 29 height 12
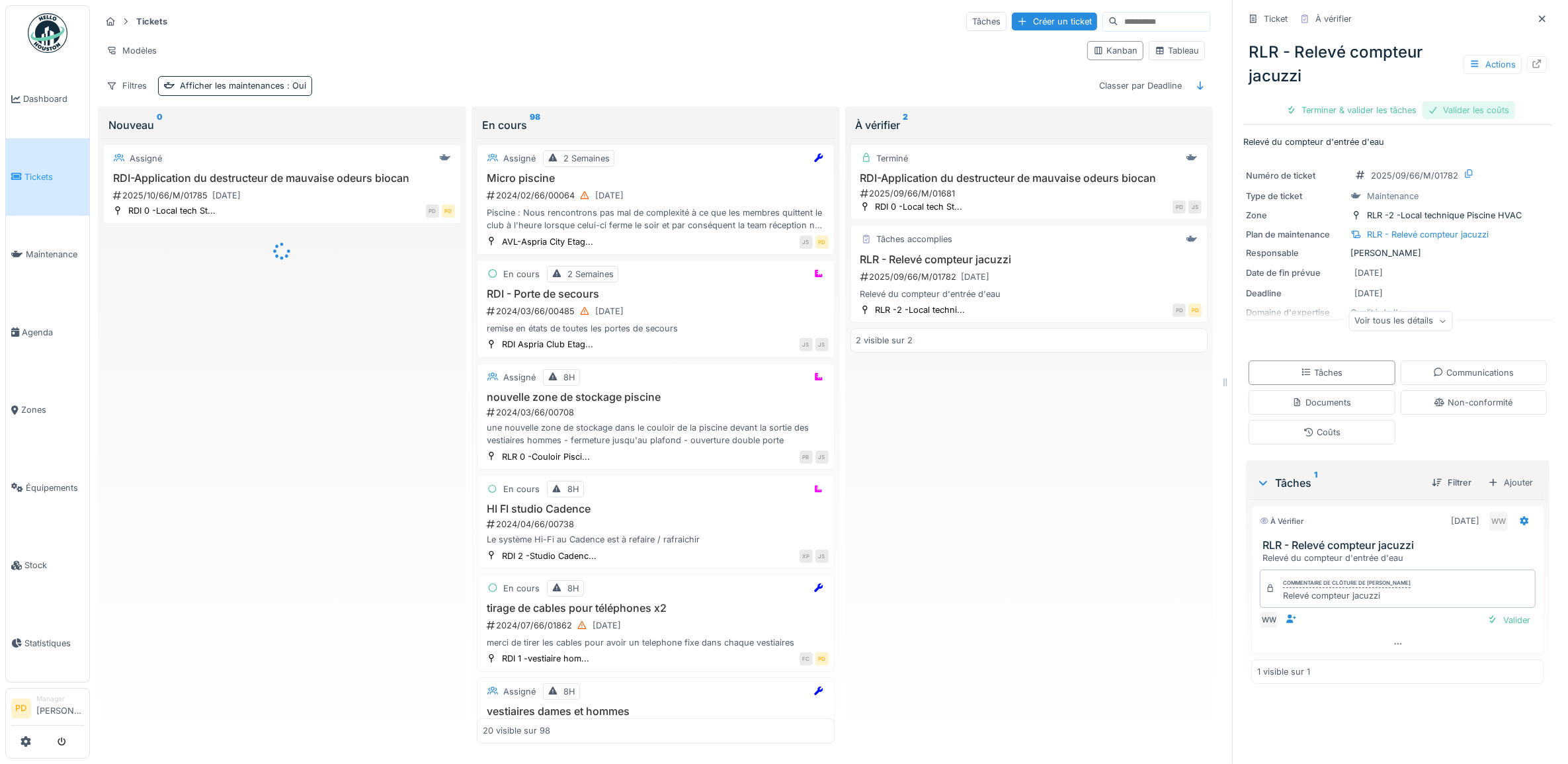
click at [1436, 102] on div "Valider les coûts" at bounding box center [1468, 110] width 93 height 18
click at [1397, 105] on div "Terminer & valider les tâches" at bounding box center [1398, 110] width 141 height 18
click at [1376, 106] on div "Clôturer le ticket" at bounding box center [1398, 110] width 92 height 18
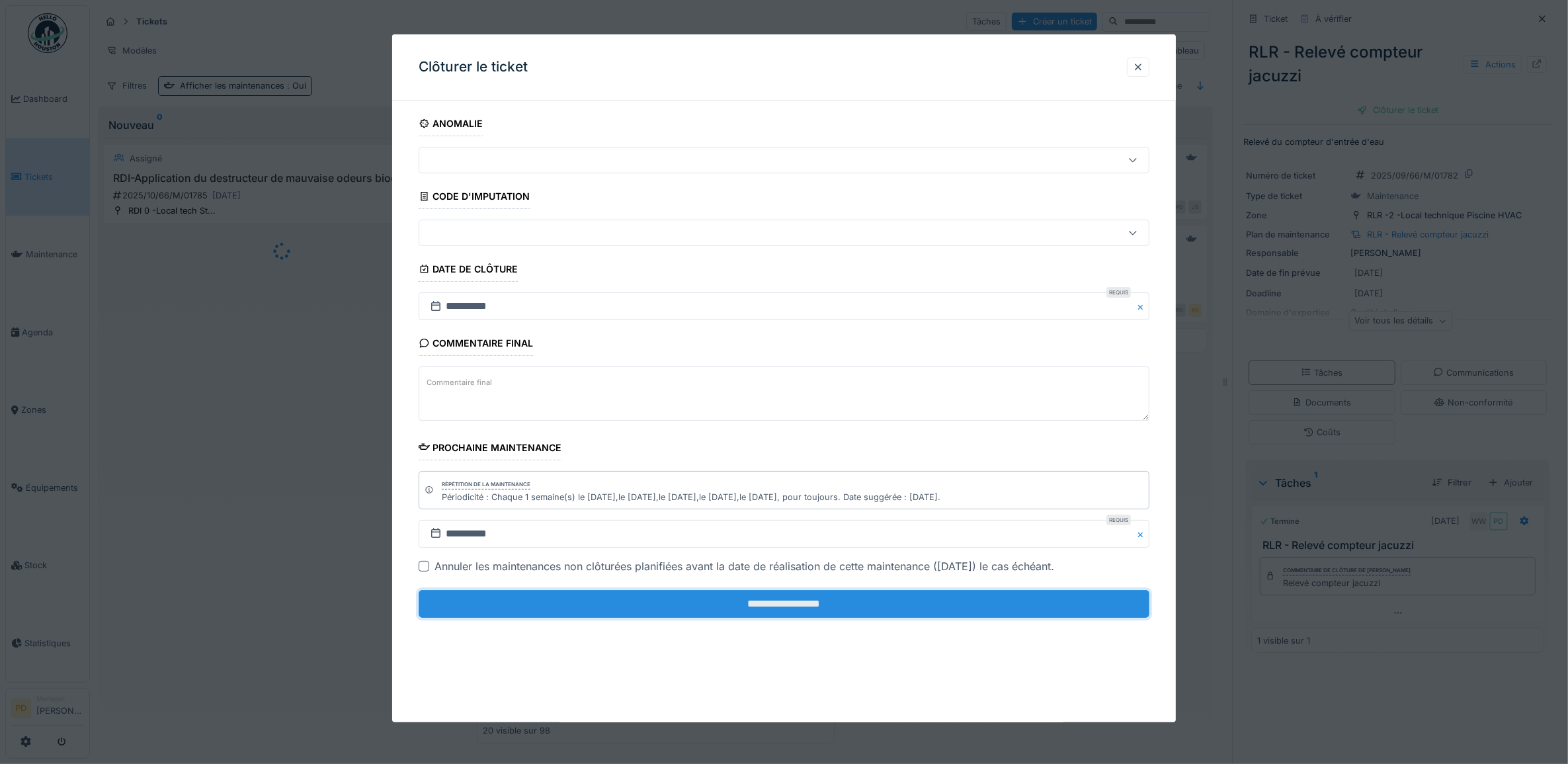
click at [812, 606] on input "**********" at bounding box center [784, 604] width 732 height 28
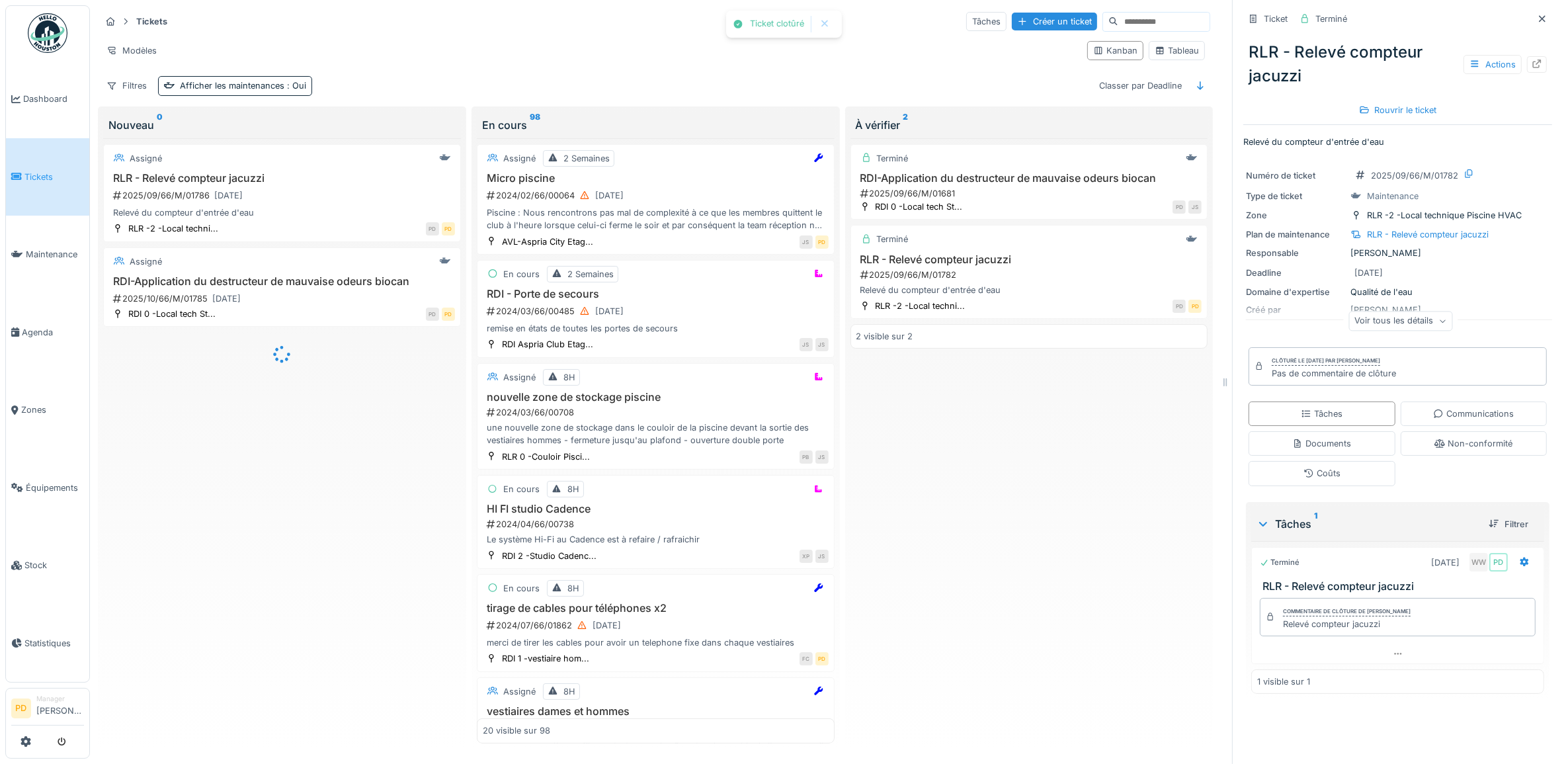
click at [41, 174] on span "Tickets" at bounding box center [54, 177] width 60 height 12
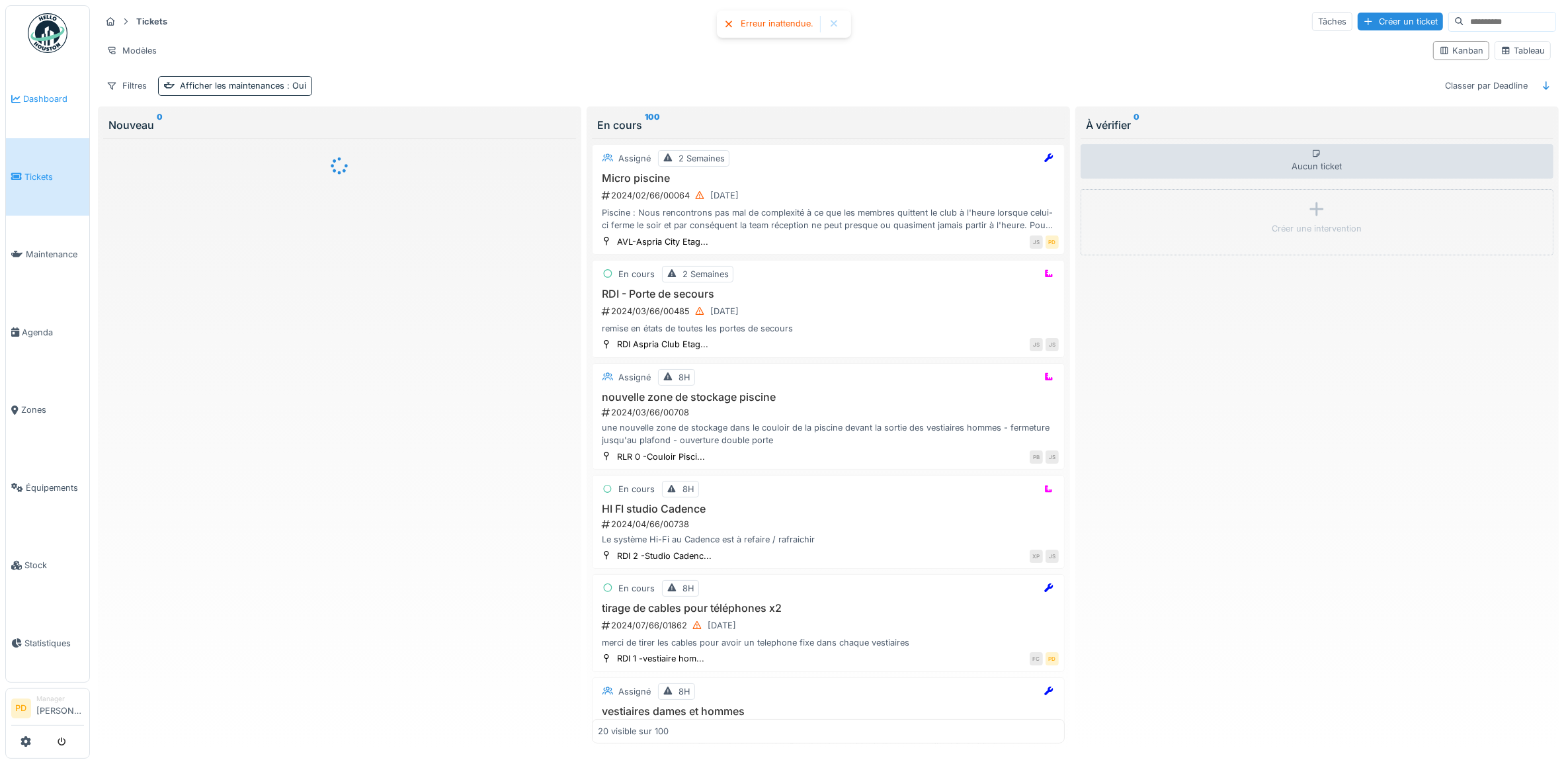
click at [36, 98] on span "Dashboard" at bounding box center [54, 99] width 61 height 12
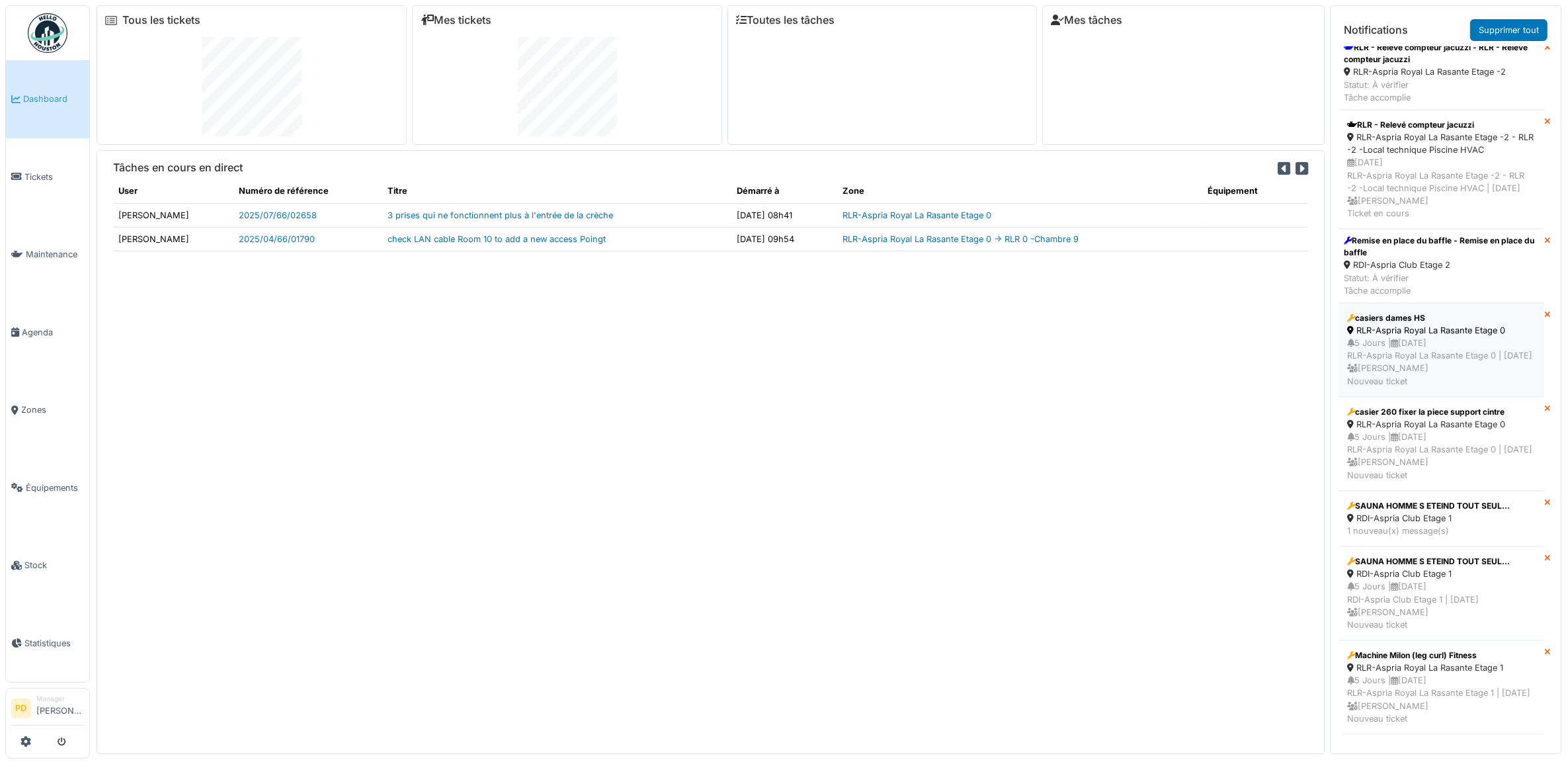
scroll to position [710, 0]
click at [1513, 31] on link "Supprimer tout" at bounding box center [1508, 29] width 77 height 22
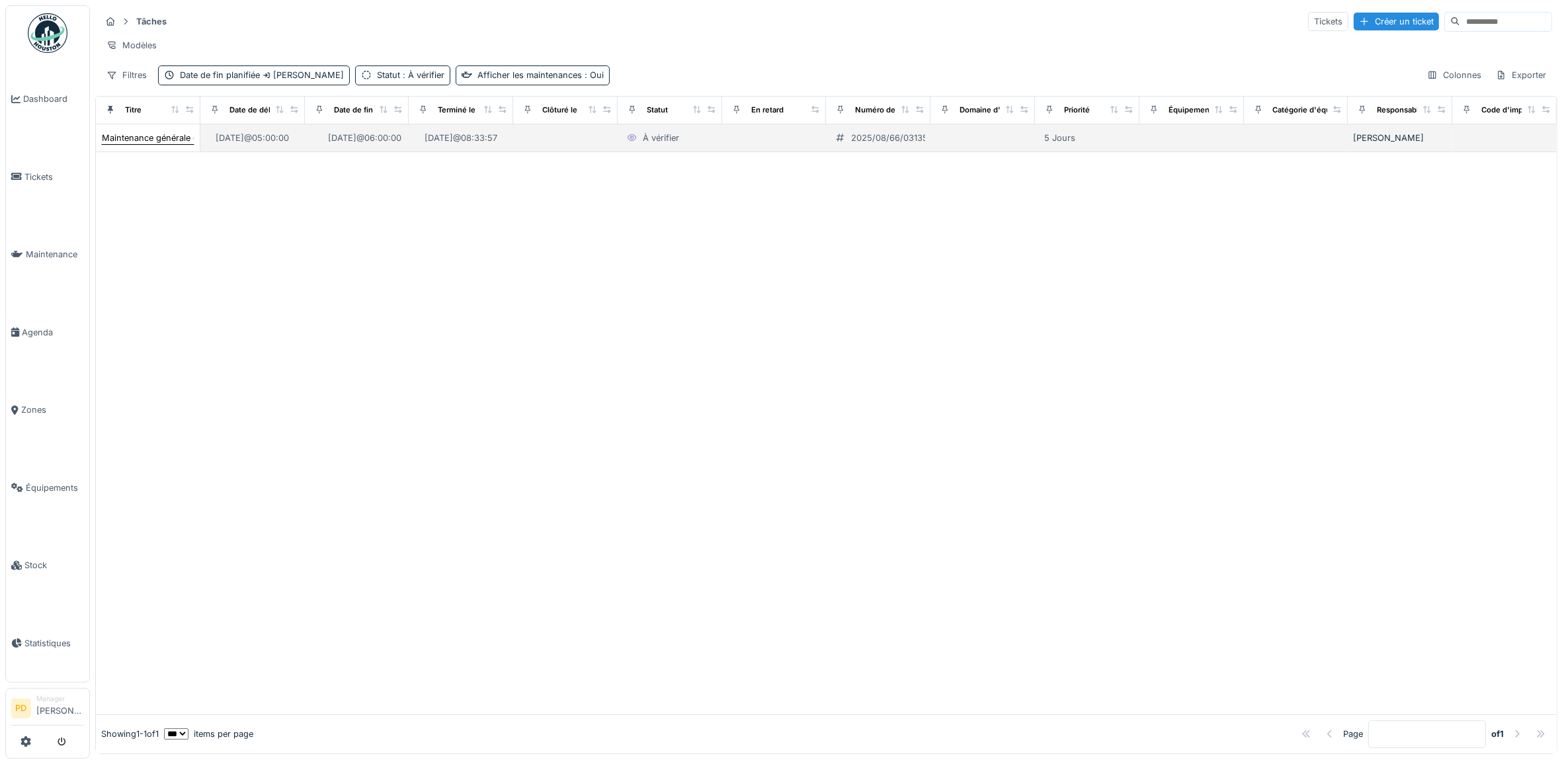
click at [158, 144] on div "Maintenance générale ch14" at bounding box center [157, 138] width 109 height 12
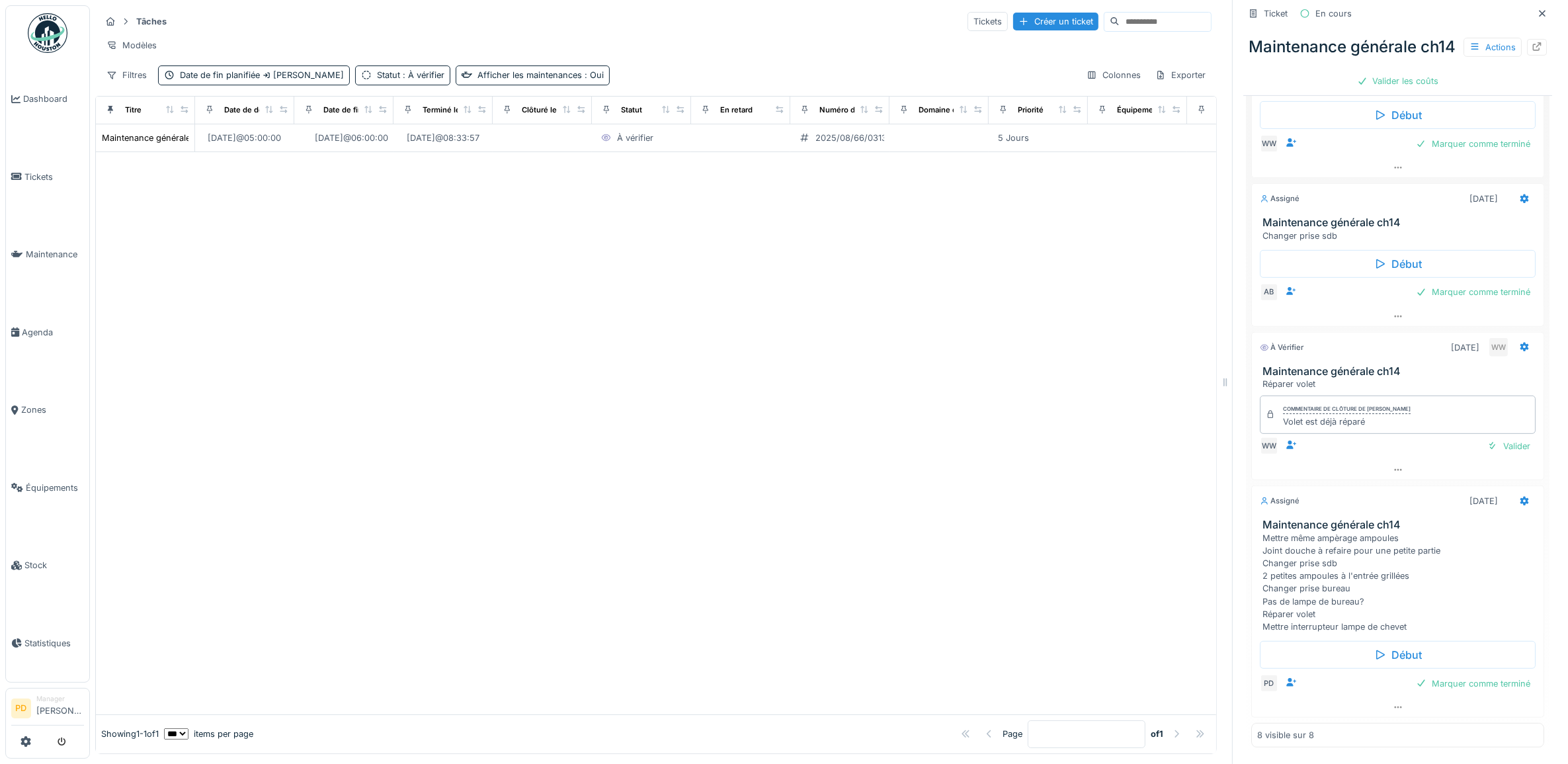
scroll to position [594, 0]
click at [1482, 437] on div "Valider" at bounding box center [1509, 446] width 54 height 18
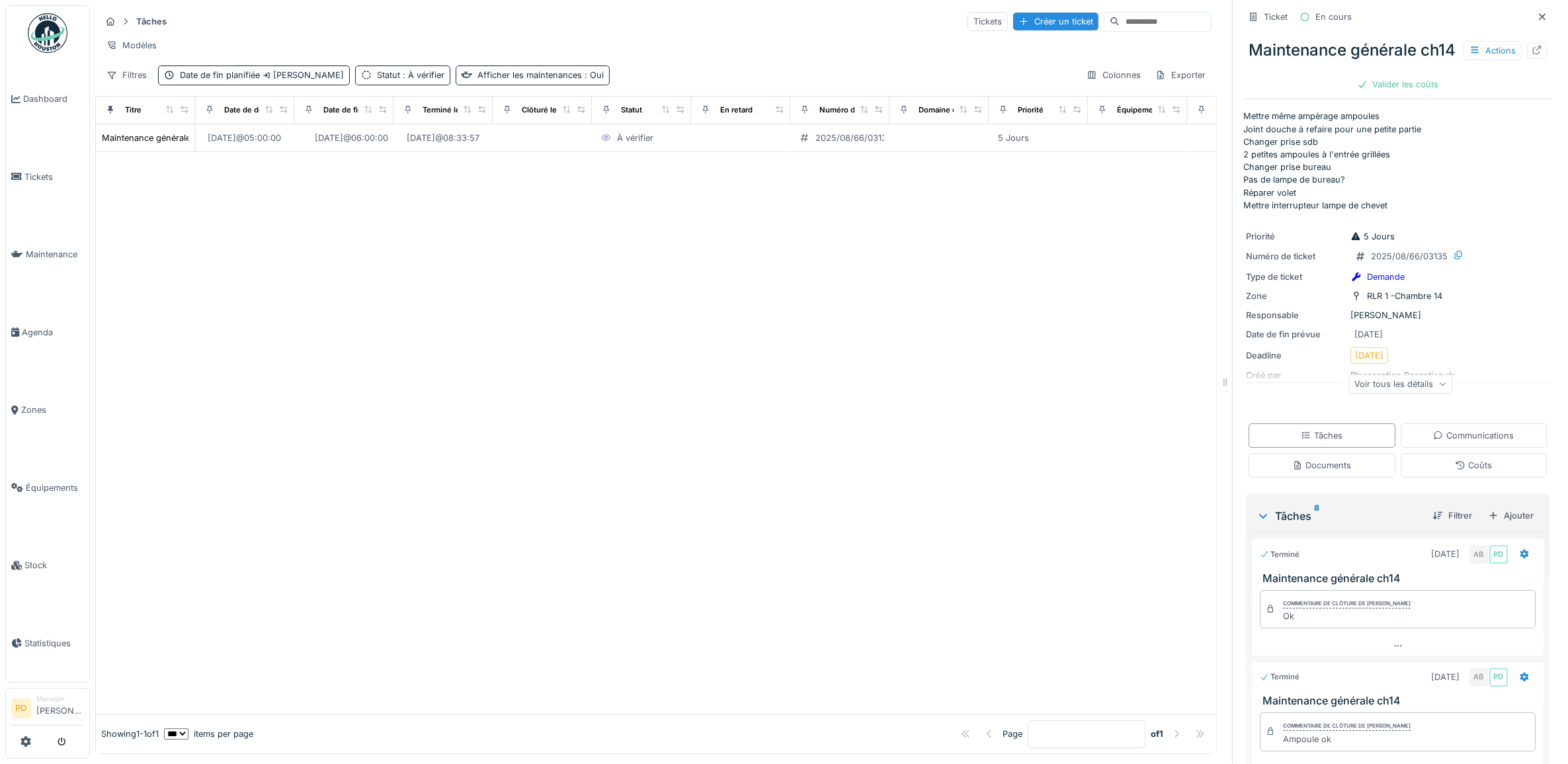
scroll to position [0, 0]
click at [21, 173] on icon at bounding box center [16, 176] width 10 height 10
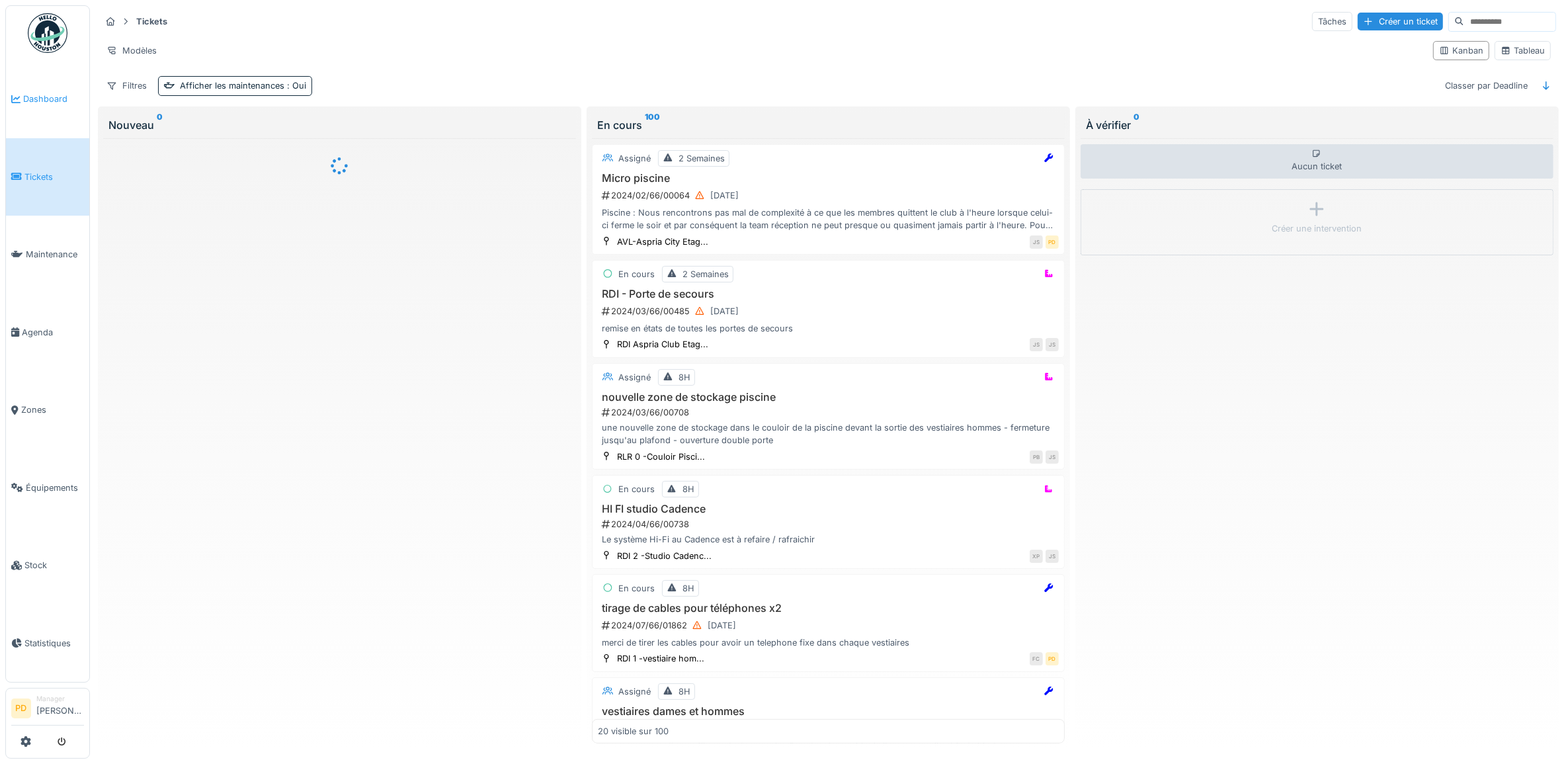
click at [44, 98] on span "Dashboard" at bounding box center [54, 99] width 61 height 12
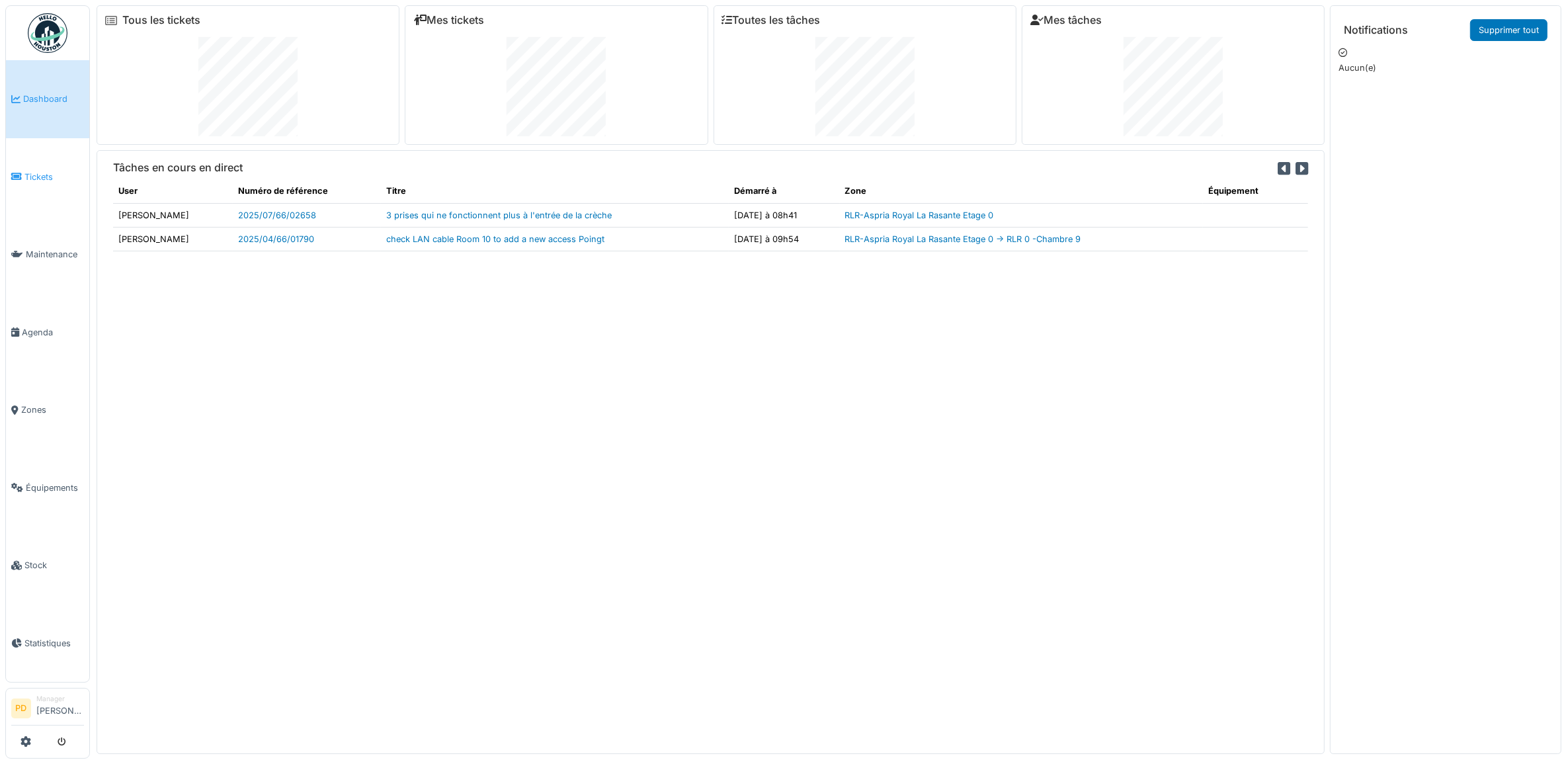
click at [46, 176] on span "Tickets" at bounding box center [54, 177] width 60 height 12
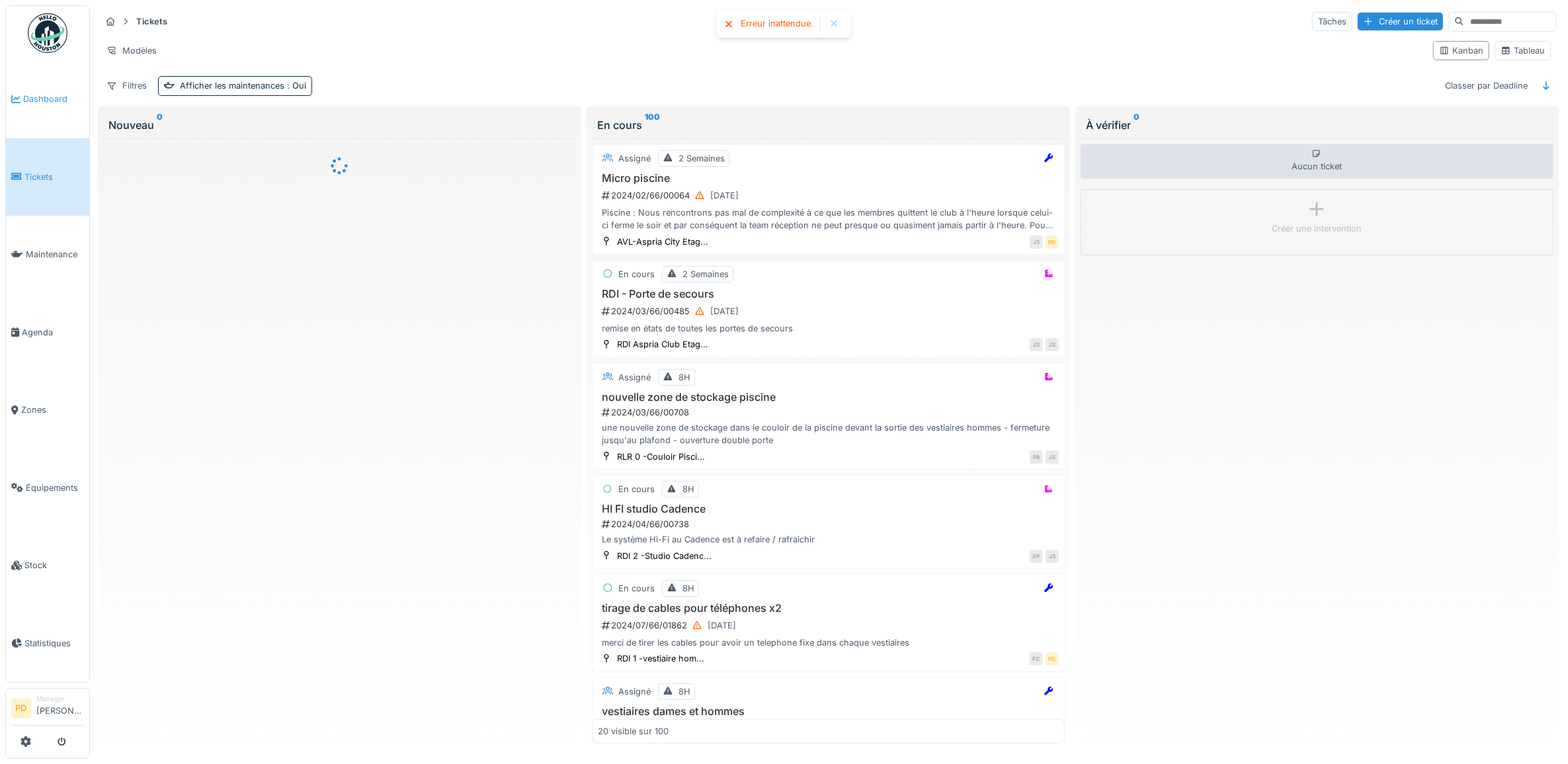
click at [42, 100] on span "Dashboard" at bounding box center [54, 99] width 61 height 12
click at [49, 97] on span "Dashboard" at bounding box center [54, 99] width 61 height 12
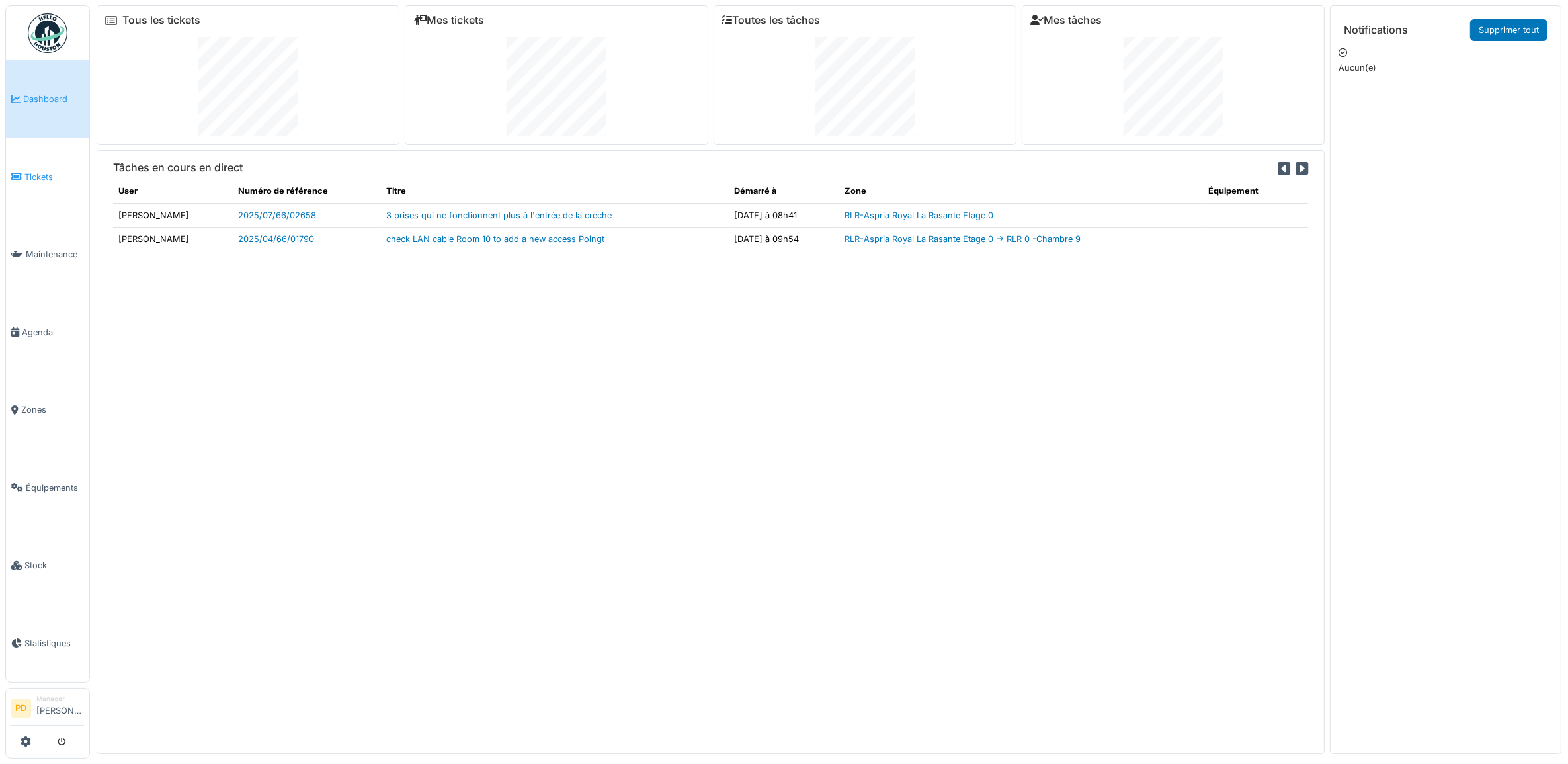
click at [47, 171] on span "Tickets" at bounding box center [54, 177] width 60 height 12
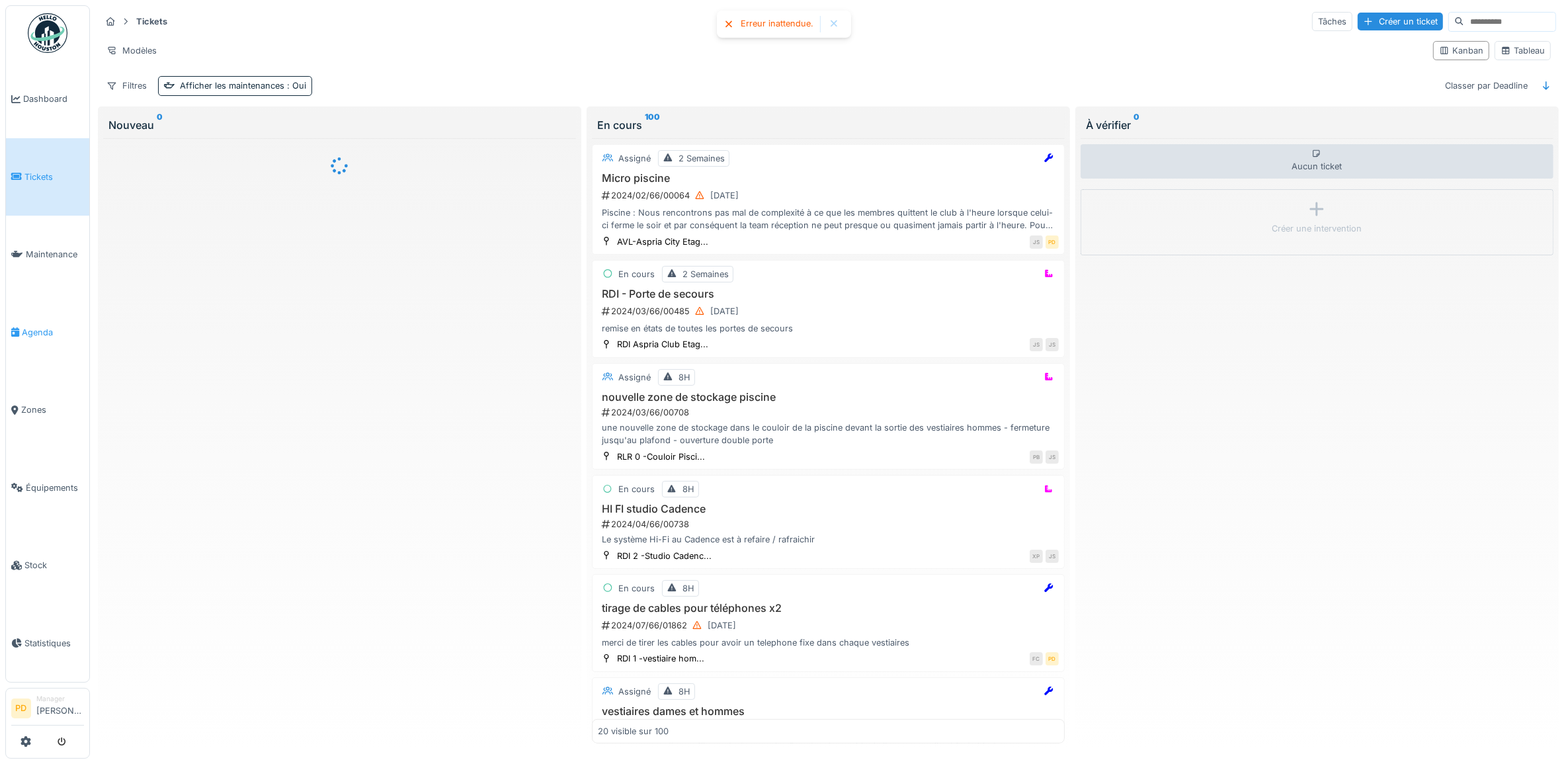
click at [49, 326] on span "Agenda" at bounding box center [53, 332] width 62 height 12
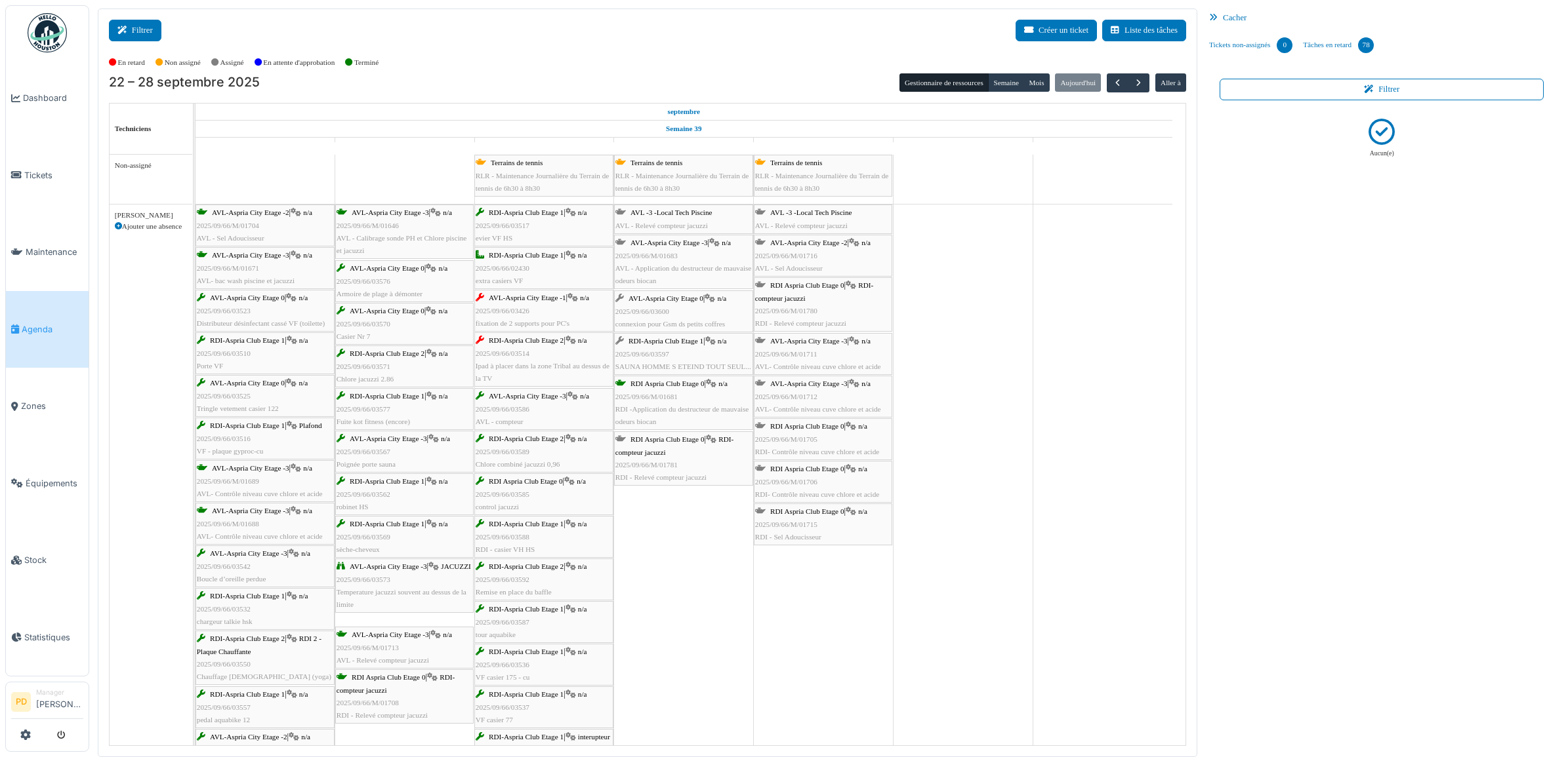
click at [126, 36] on button "Filtrer" at bounding box center [135, 30] width 52 height 21
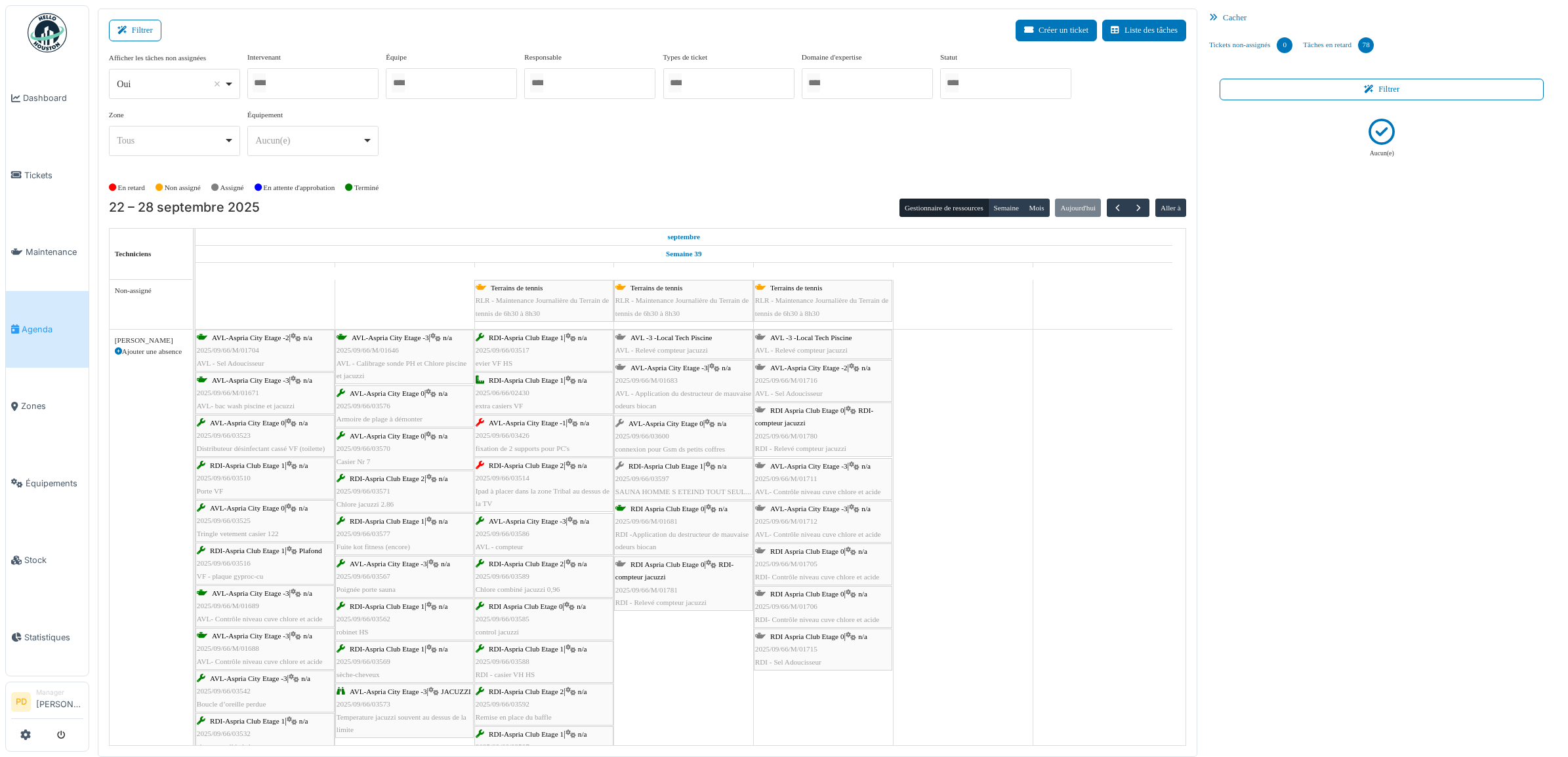
click at [989, 92] on div at bounding box center [1006, 83] width 132 height 31
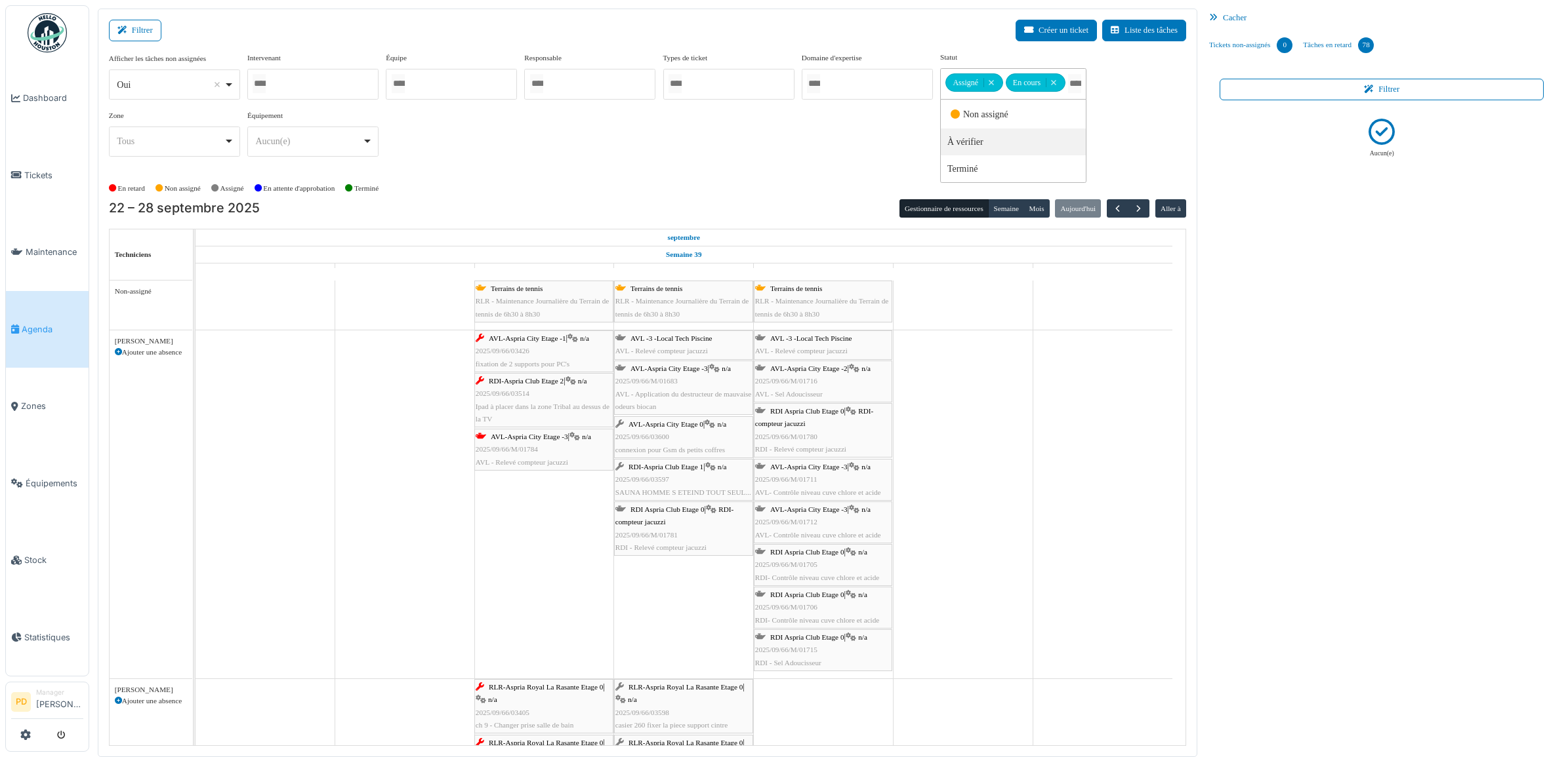
drag, startPoint x: 559, startPoint y: 361, endPoint x: 647, endPoint y: 362, distance: 88.0
click at [195, 362] on div "AVL-Aspria City Etage -1 | n/a 2025/09/66/03426 fixation de 2 supports pour PC'…" at bounding box center [195, 504] width 0 height 348
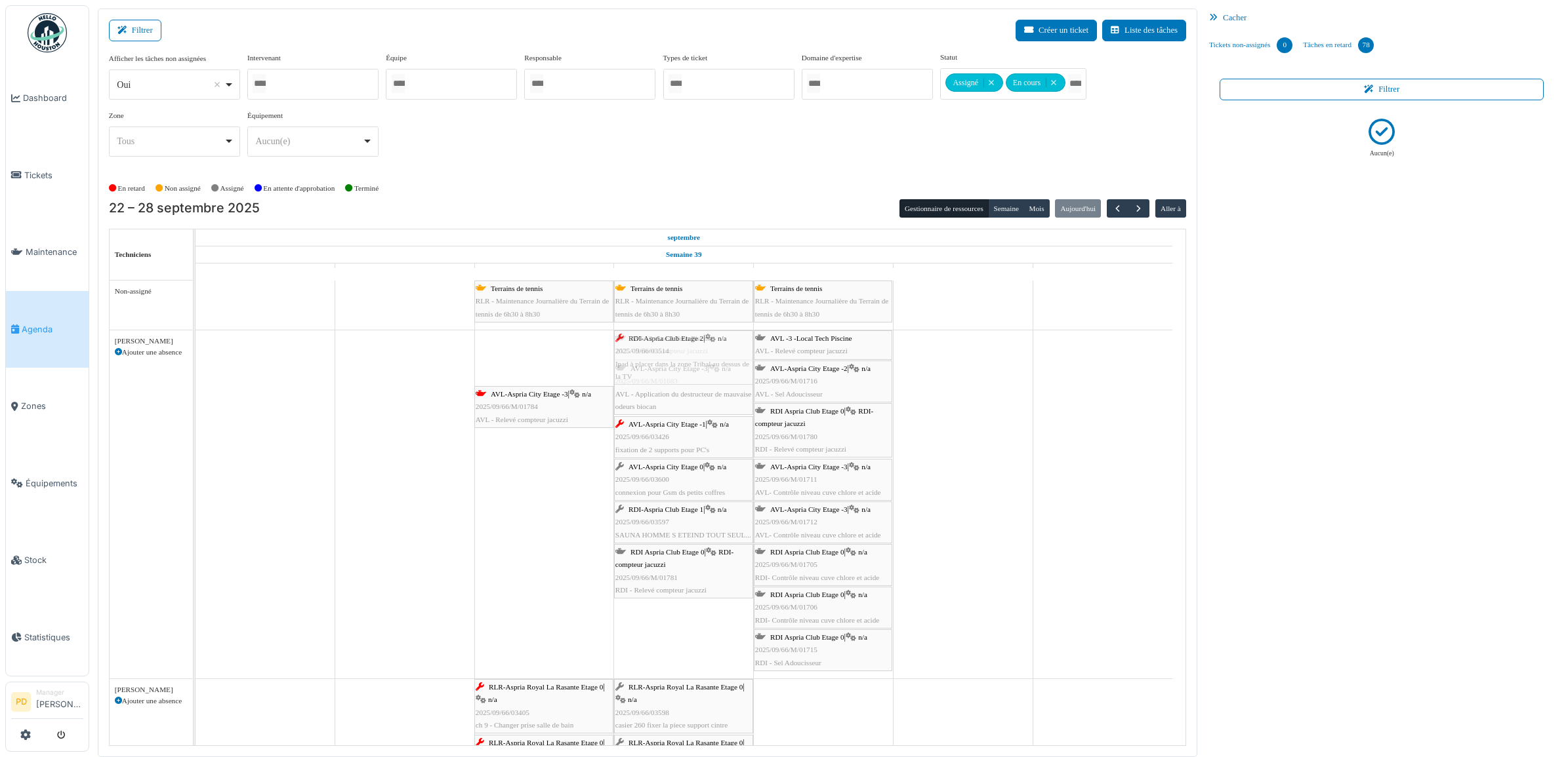
drag, startPoint x: 573, startPoint y: 364, endPoint x: 656, endPoint y: 361, distance: 83.1
click at [195, 361] on div "RDI-Aspria Club Etage 2 | n/a 2025/09/66/03514 Ipad à placer dans la zone Triba…" at bounding box center [195, 504] width 0 height 348
drag, startPoint x: 562, startPoint y: 363, endPoint x: 641, endPoint y: 364, distance: 79.0
click at [195, 364] on div "AVL-Aspria City Etage -3 | n/a 2025/09/66/M/01784 AVL - Relevé compteur jacuzzi…" at bounding box center [195, 504] width 0 height 348
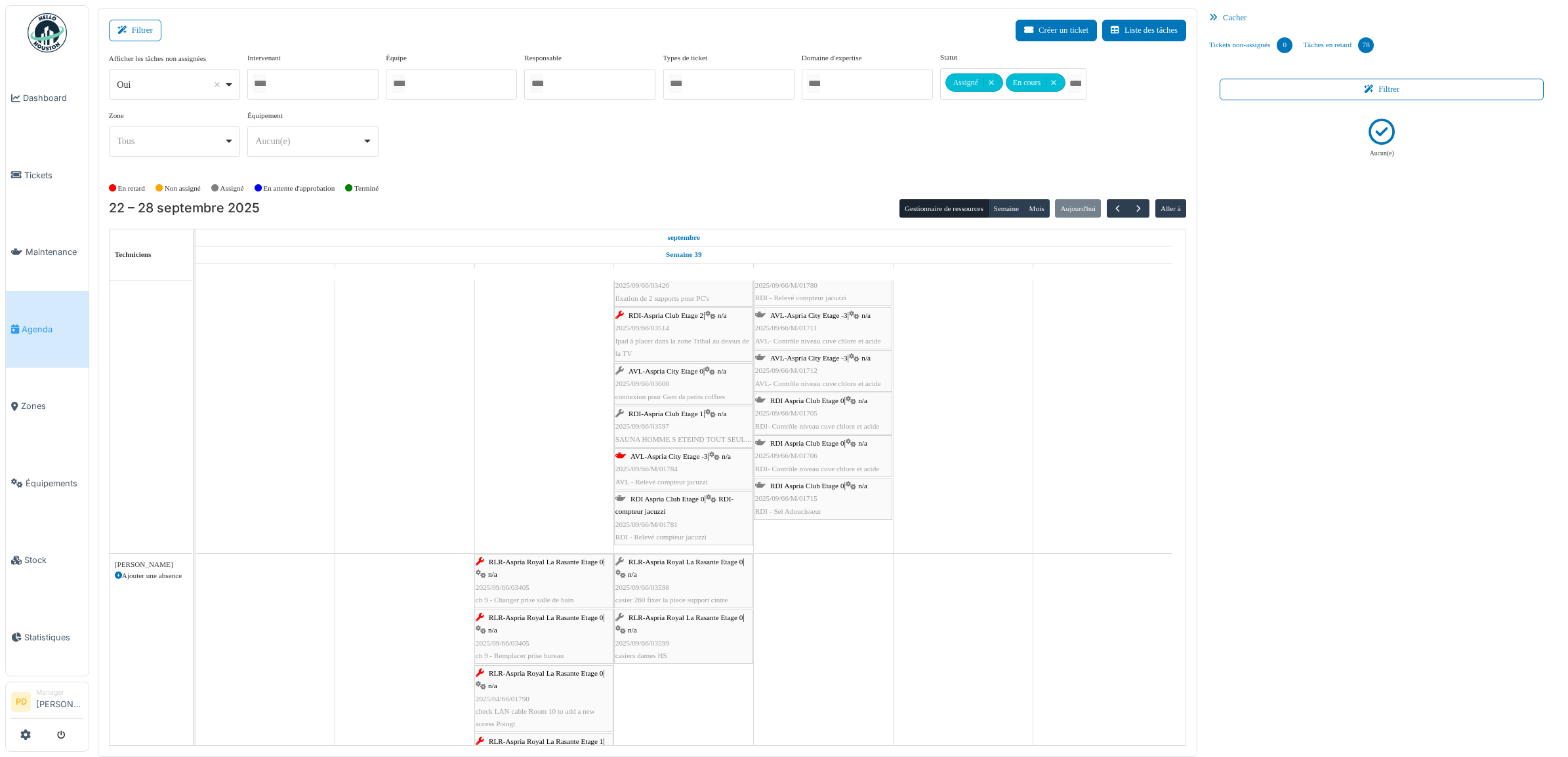
scroll to position [328, 0]
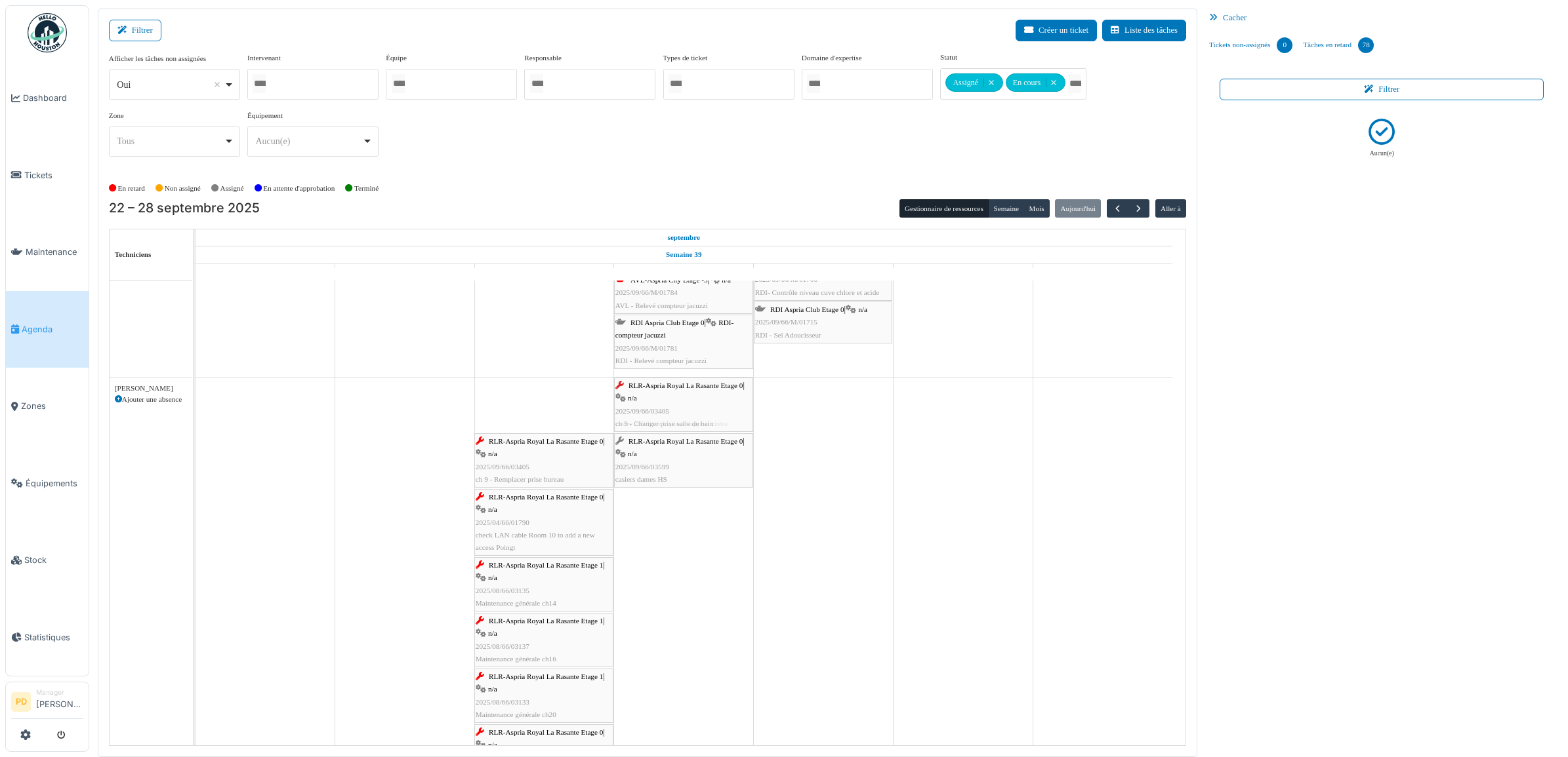
drag, startPoint x: 561, startPoint y: 403, endPoint x: 605, endPoint y: 408, distance: 44.3
click at [195, 403] on div "RLR-Aspria Royal La Rasante Etage 0 | n/a 2025/09/66/03405 ch 9 - Changer prise…" at bounding box center [195, 644] width 0 height 533
drag, startPoint x: 572, startPoint y: 408, endPoint x: 625, endPoint y: 408, distance: 53.0
click at [195, 407] on div "RLR-Aspria Royal La Rasante Etage 0 | n/a 2025/09/66/03405 ch 9 - Remplacer pri…" at bounding box center [195, 617] width 0 height 478
drag, startPoint x: 565, startPoint y: 413, endPoint x: 638, endPoint y: 412, distance: 73.0
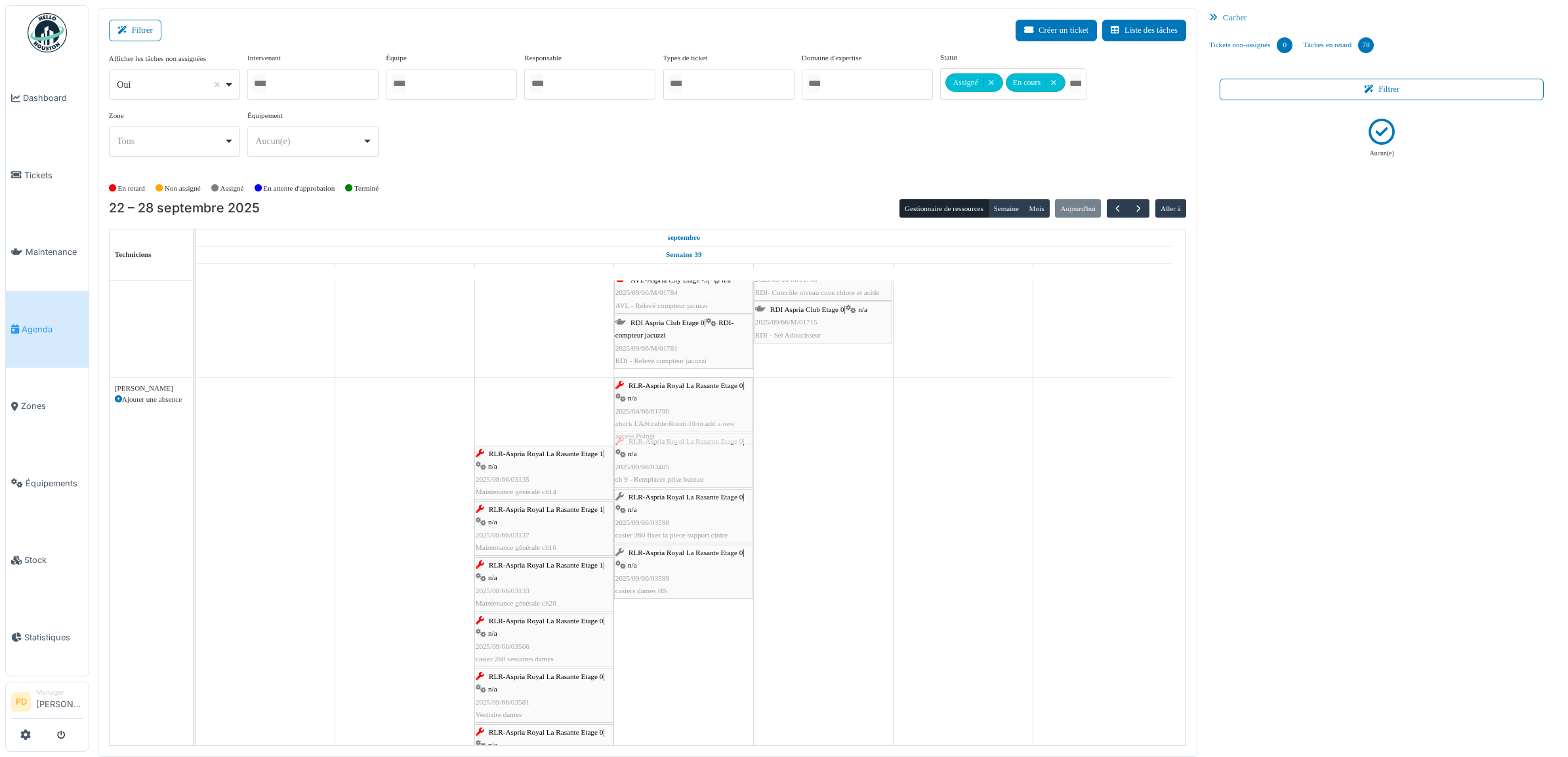
click at [195, 410] on div "RLR-Aspria Royal La Rasante Etage 0 | n/a 2025/04/66/01790 check LAN cable Room…" at bounding box center [195, 589] width 0 height 422
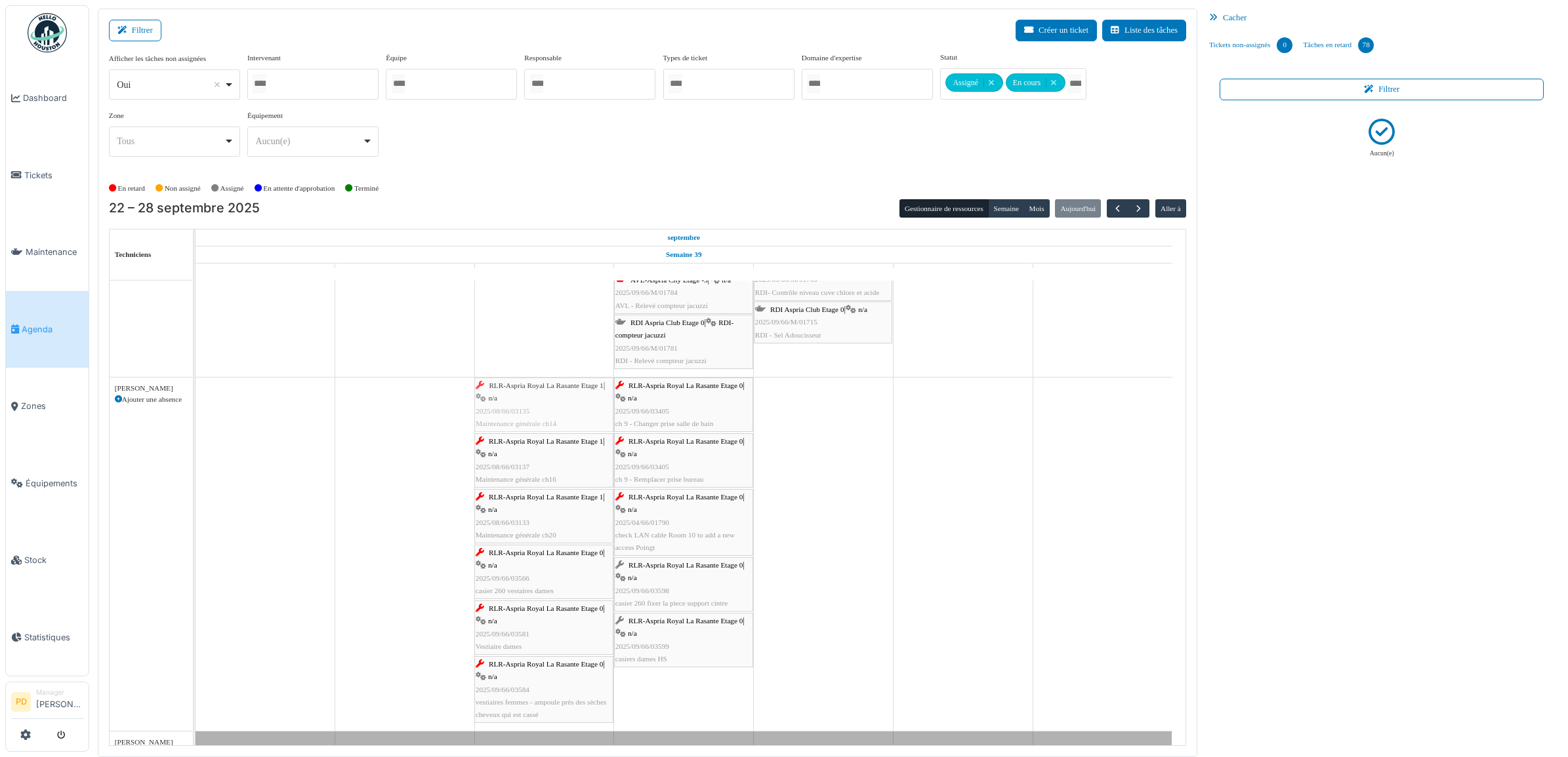
drag, startPoint x: 548, startPoint y: 421, endPoint x: 641, endPoint y: 419, distance: 93.0
click at [195, 419] on div "RLR-Aspria Royal La Rasante Etage 1 | n/a 2025/08/66/03135 Maintenance générale…" at bounding box center [195, 554] width 0 height 353
drag, startPoint x: 552, startPoint y: 403, endPoint x: 628, endPoint y: 408, distance: 76.2
click at [195, 410] on div "RLR-Aspria Royal La Rasante Etage 1 | n/a 2025/08/66/03137 Maintenance générale…" at bounding box center [195, 554] width 0 height 353
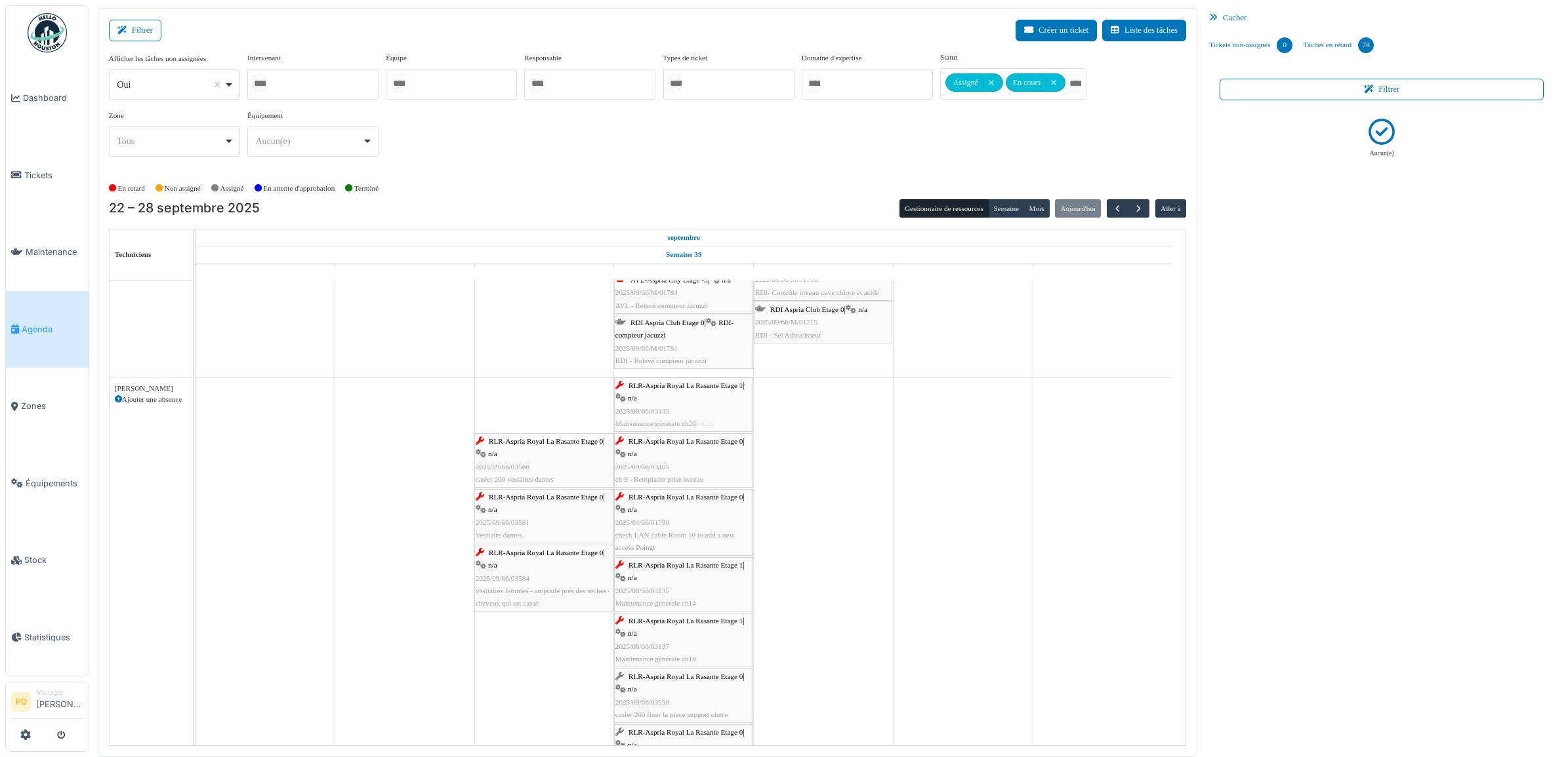
drag, startPoint x: 539, startPoint y: 417, endPoint x: 556, endPoint y: 430, distance: 21.4
click at [195, 419] on div "RLR-Aspria Royal La Rasante Etage 1 | n/a 2025/08/66/03133 Maintenance générale…" at bounding box center [195, 583] width 0 height 409
drag, startPoint x: 551, startPoint y: 414, endPoint x: 623, endPoint y: 418, distance: 72.1
click at [195, 415] on div "RLR-Aspria Royal La Rasante Etage 0 | n/a 2025/09/66/03566 casier 260 vestaires…" at bounding box center [195, 610] width 0 height 465
drag, startPoint x: 558, startPoint y: 414, endPoint x: 585, endPoint y: 428, distance: 30.4
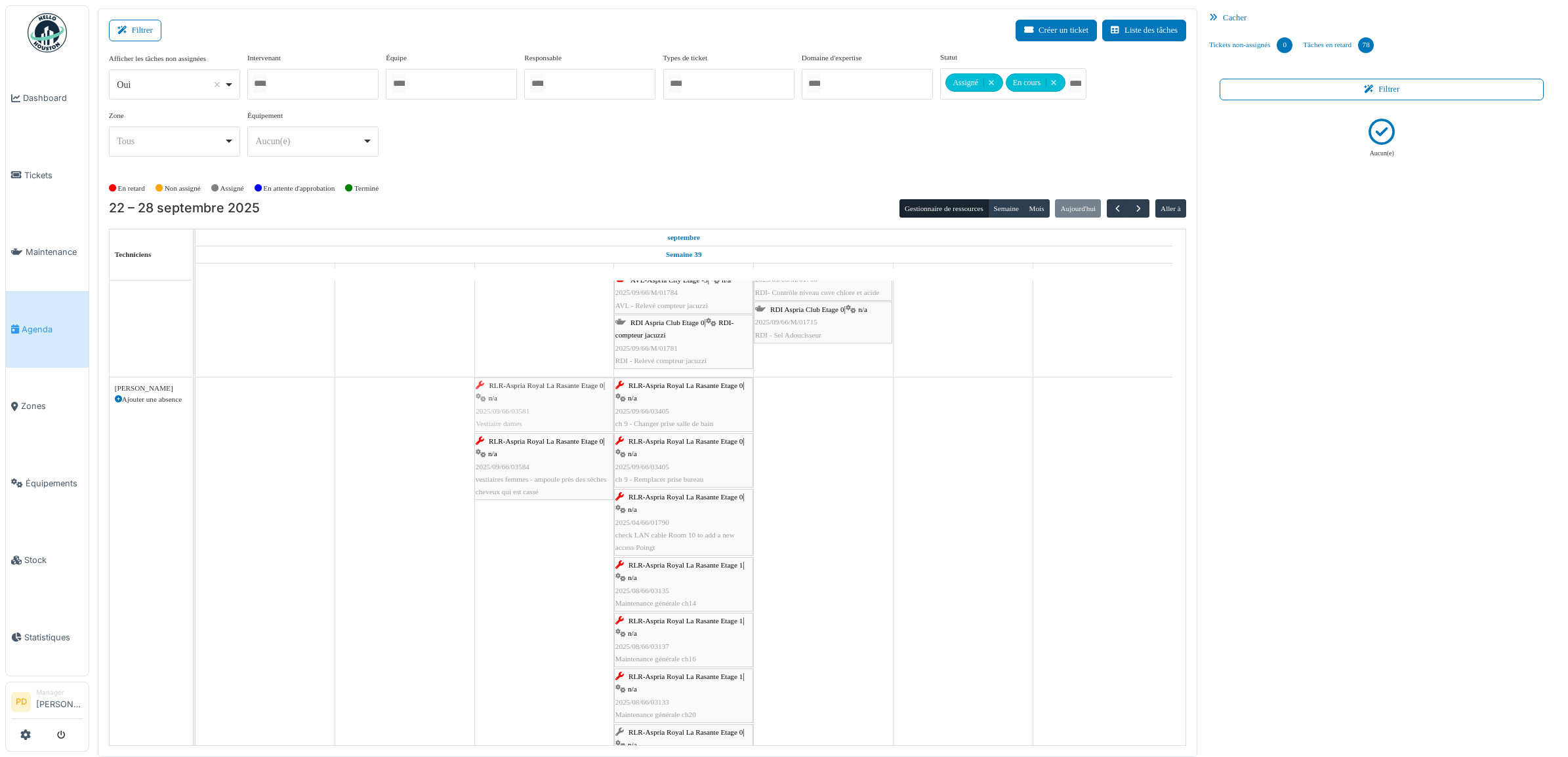
click at [195, 418] on div "RLR-Aspria Royal La Rasante Etage 0 | n/a 2025/09/66/03581 Vestiaire dames RLR-…" at bounding box center [195, 638] width 0 height 521
drag, startPoint x: 542, startPoint y: 463, endPoint x: 630, endPoint y: 463, distance: 88.0
click at [195, 474] on div "RLR-Aspria Royal La Rasante Etage 0 | n/a 2025/09/66/03581 Vestiaire dames RLR-…" at bounding box center [195, 638] width 0 height 521
drag, startPoint x: 589, startPoint y: 417, endPoint x: 661, endPoint y: 419, distance: 72.0
click at [195, 419] on div "RLR-Aspria Royal La Rasante Etage 0 | n/a 2025/09/66/03581 Vestiaire dames RLR-…" at bounding box center [195, 672] width 0 height 589
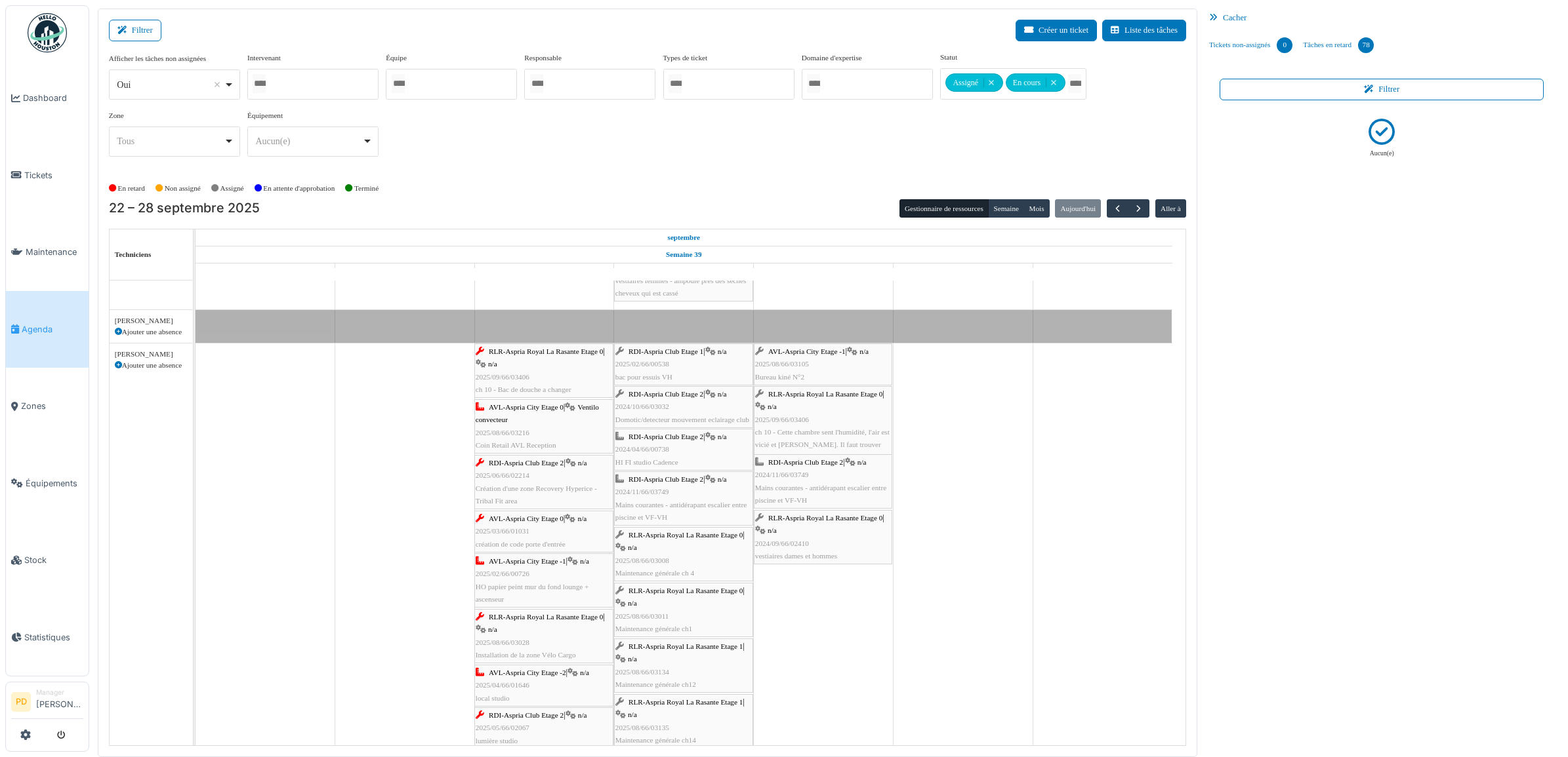
scroll to position [1065, 0]
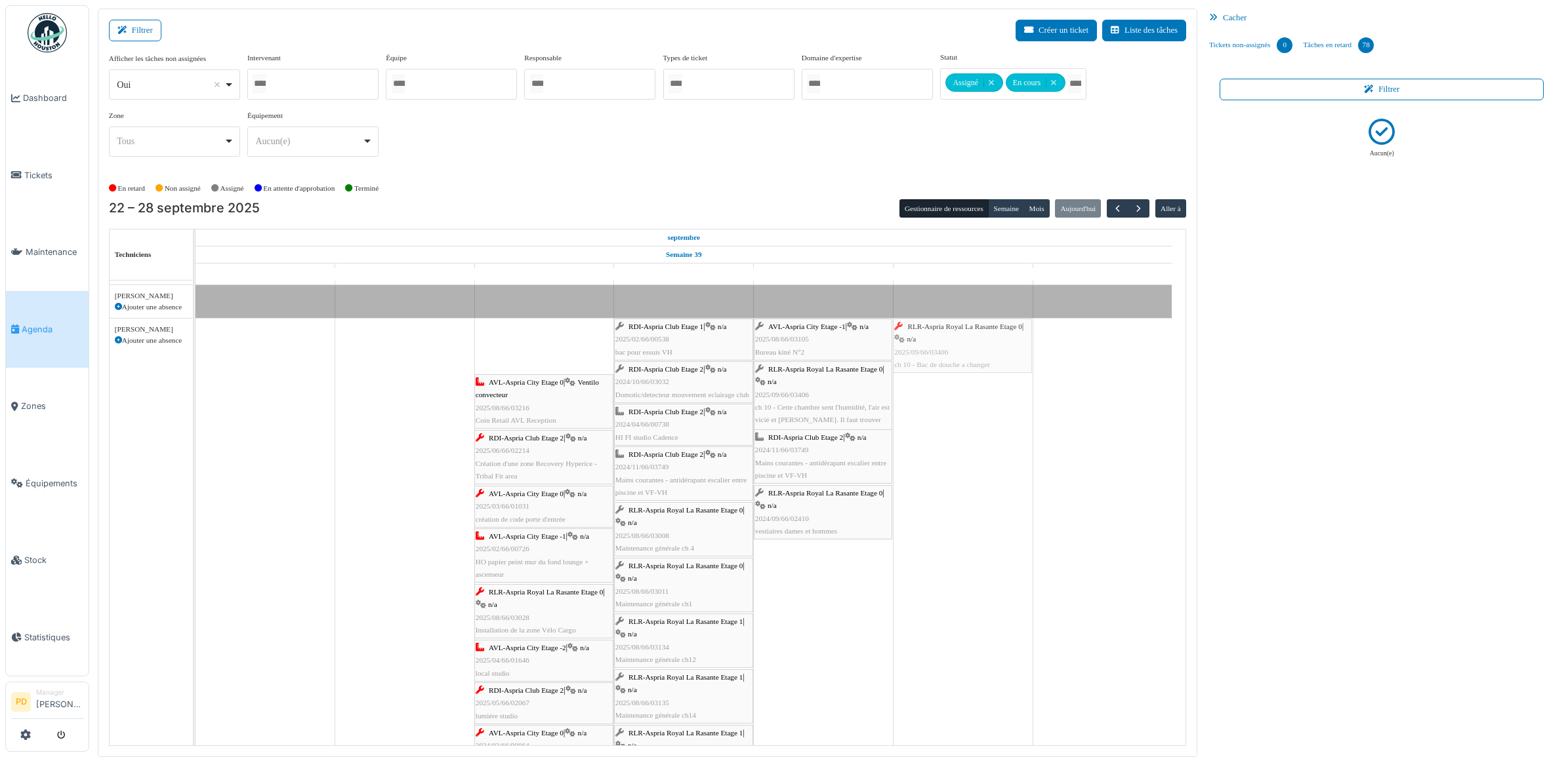
drag, startPoint x: 561, startPoint y: 358, endPoint x: 777, endPoint y: 365, distance: 216.1
drag, startPoint x: 533, startPoint y: 356, endPoint x: 848, endPoint y: 363, distance: 315.1
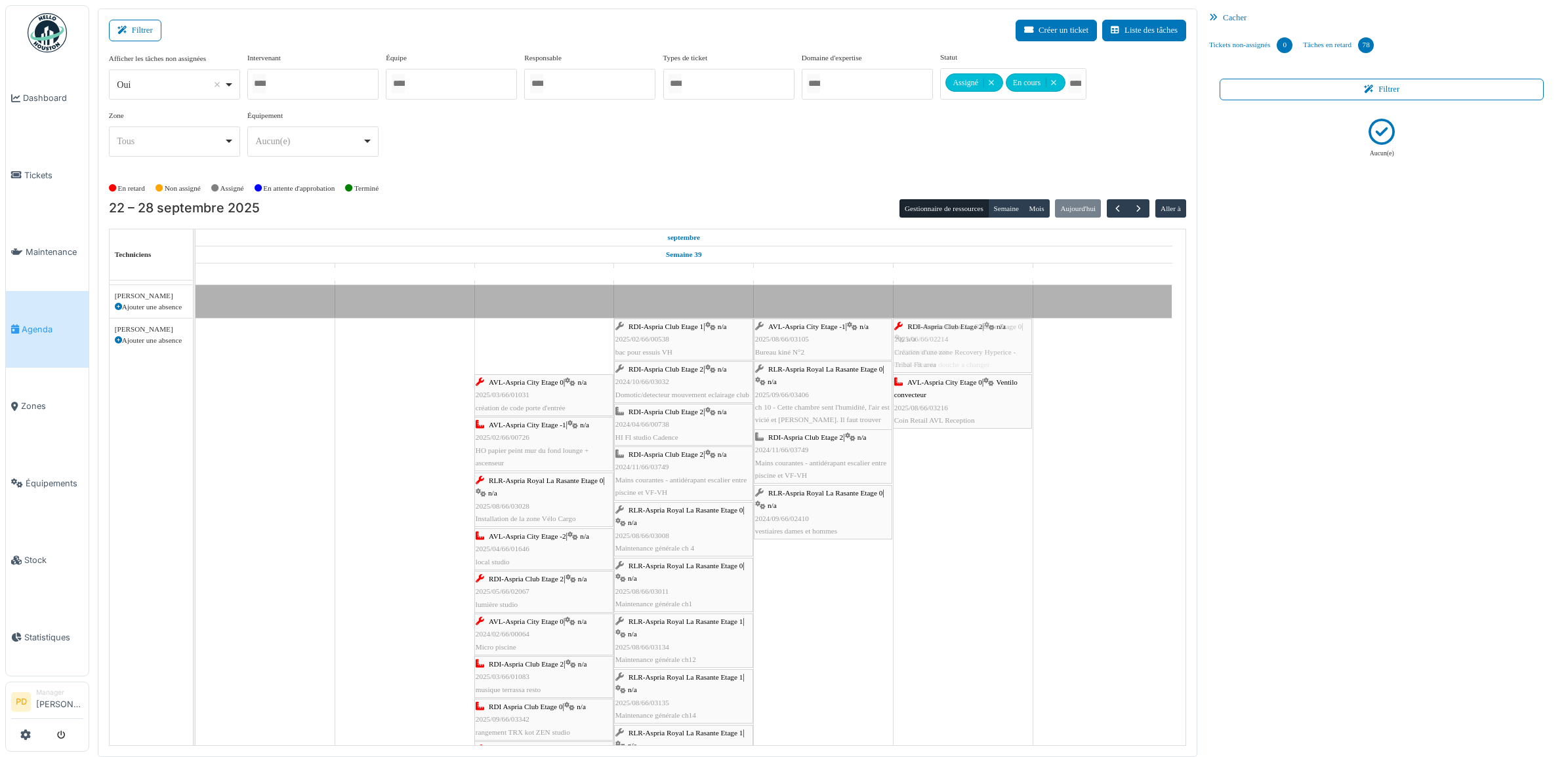
drag, startPoint x: 513, startPoint y: 355, endPoint x: 723, endPoint y: 361, distance: 210.1
drag, startPoint x: 532, startPoint y: 347, endPoint x: 772, endPoint y: 349, distance: 240.0
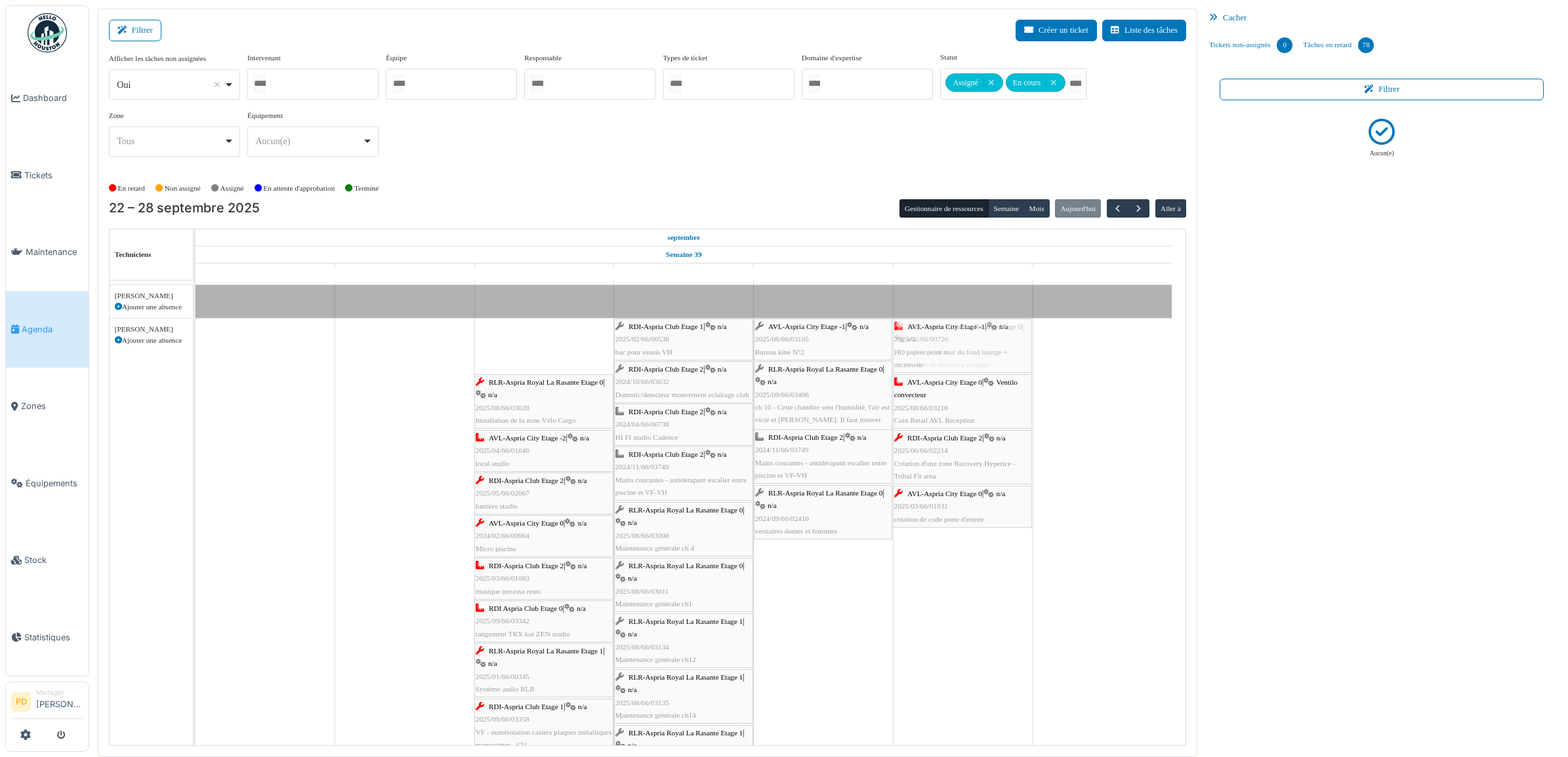
drag, startPoint x: 523, startPoint y: 338, endPoint x: 744, endPoint y: 348, distance: 221.2
drag, startPoint x: 542, startPoint y: 348, endPoint x: 702, endPoint y: 351, distance: 160.0
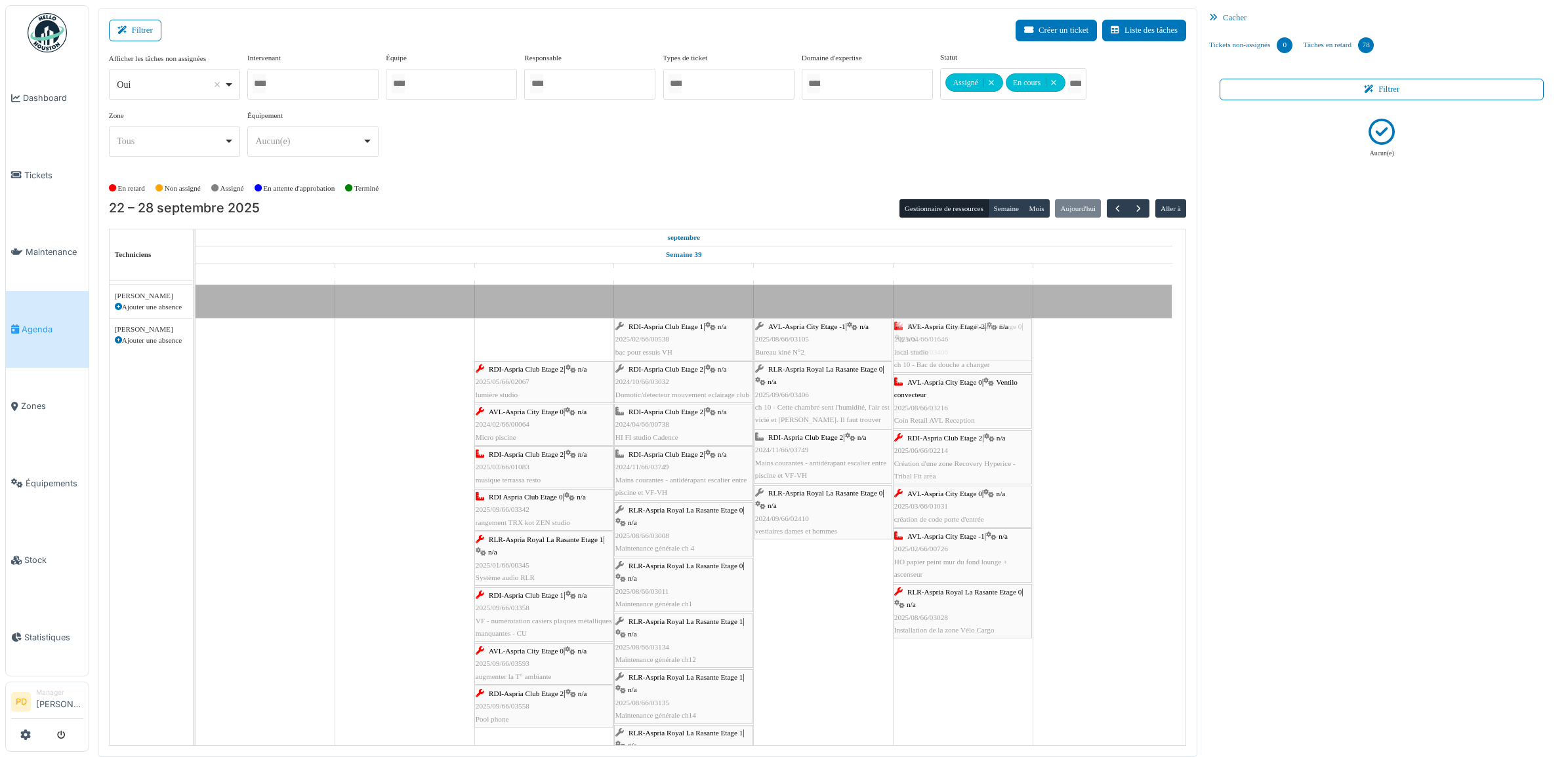
drag, startPoint x: 644, startPoint y: 349, endPoint x: 846, endPoint y: 353, distance: 202.0
drag, startPoint x: 556, startPoint y: 345, endPoint x: 883, endPoint y: 352, distance: 327.1
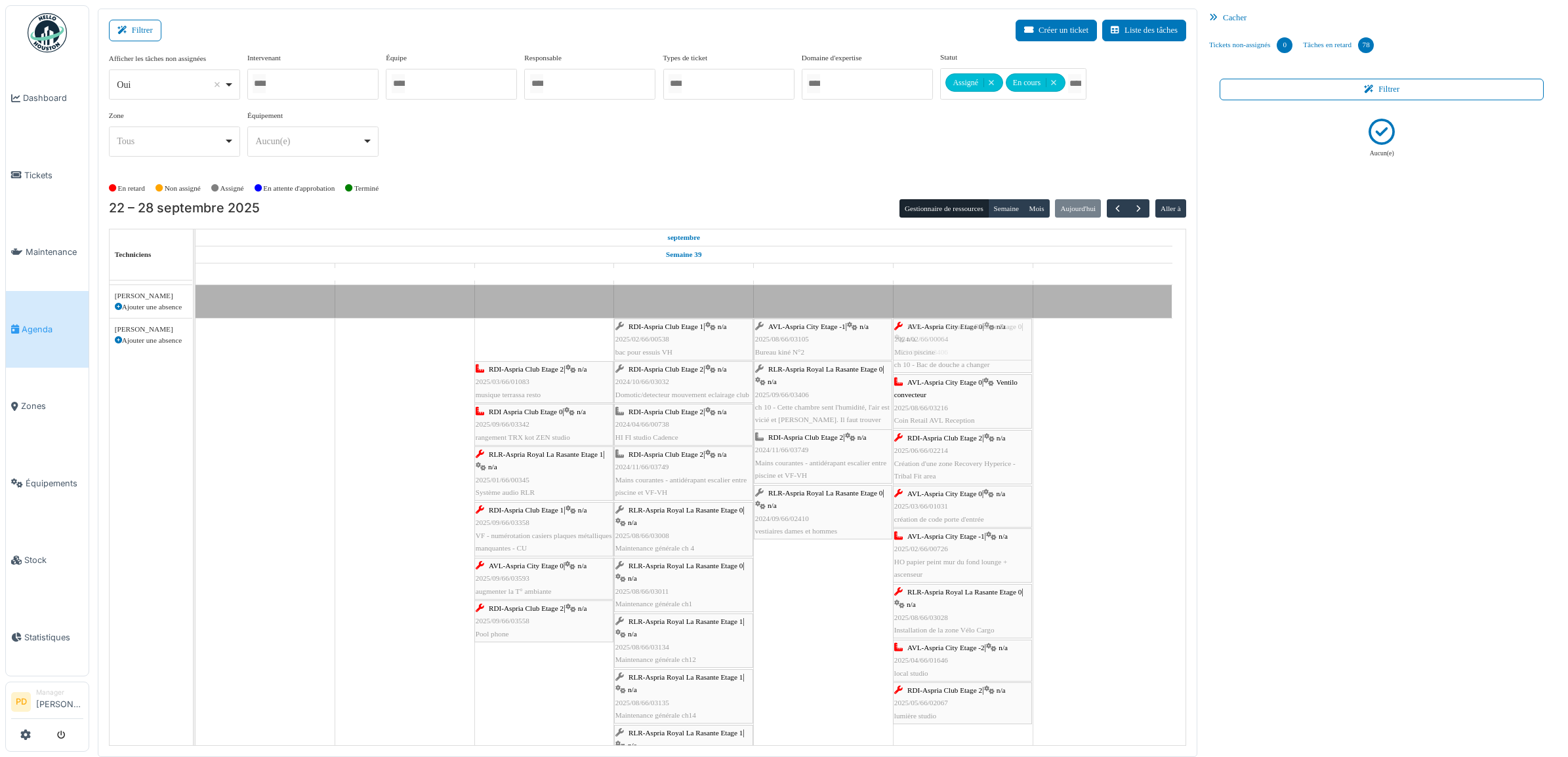
drag, startPoint x: 519, startPoint y: 339, endPoint x: 749, endPoint y: 351, distance: 230.3
drag, startPoint x: 533, startPoint y: 345, endPoint x: 861, endPoint y: 349, distance: 328.0
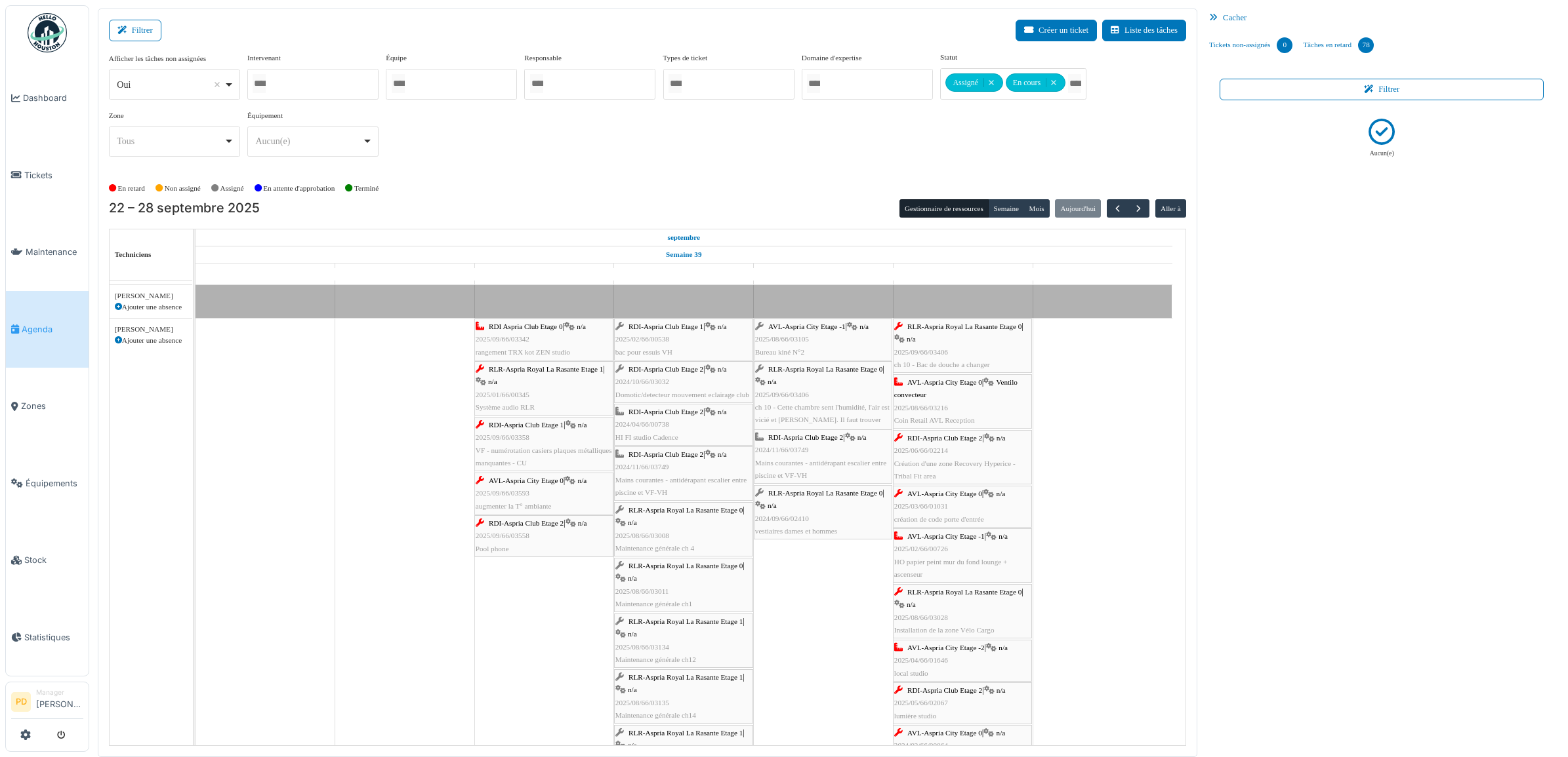
drag, startPoint x: 483, startPoint y: 343, endPoint x: 818, endPoint y: 350, distance: 335.1
drag, startPoint x: 549, startPoint y: 345, endPoint x: 749, endPoint y: 348, distance: 200.0
drag, startPoint x: 536, startPoint y: 345, endPoint x: 852, endPoint y: 349, distance: 316.0
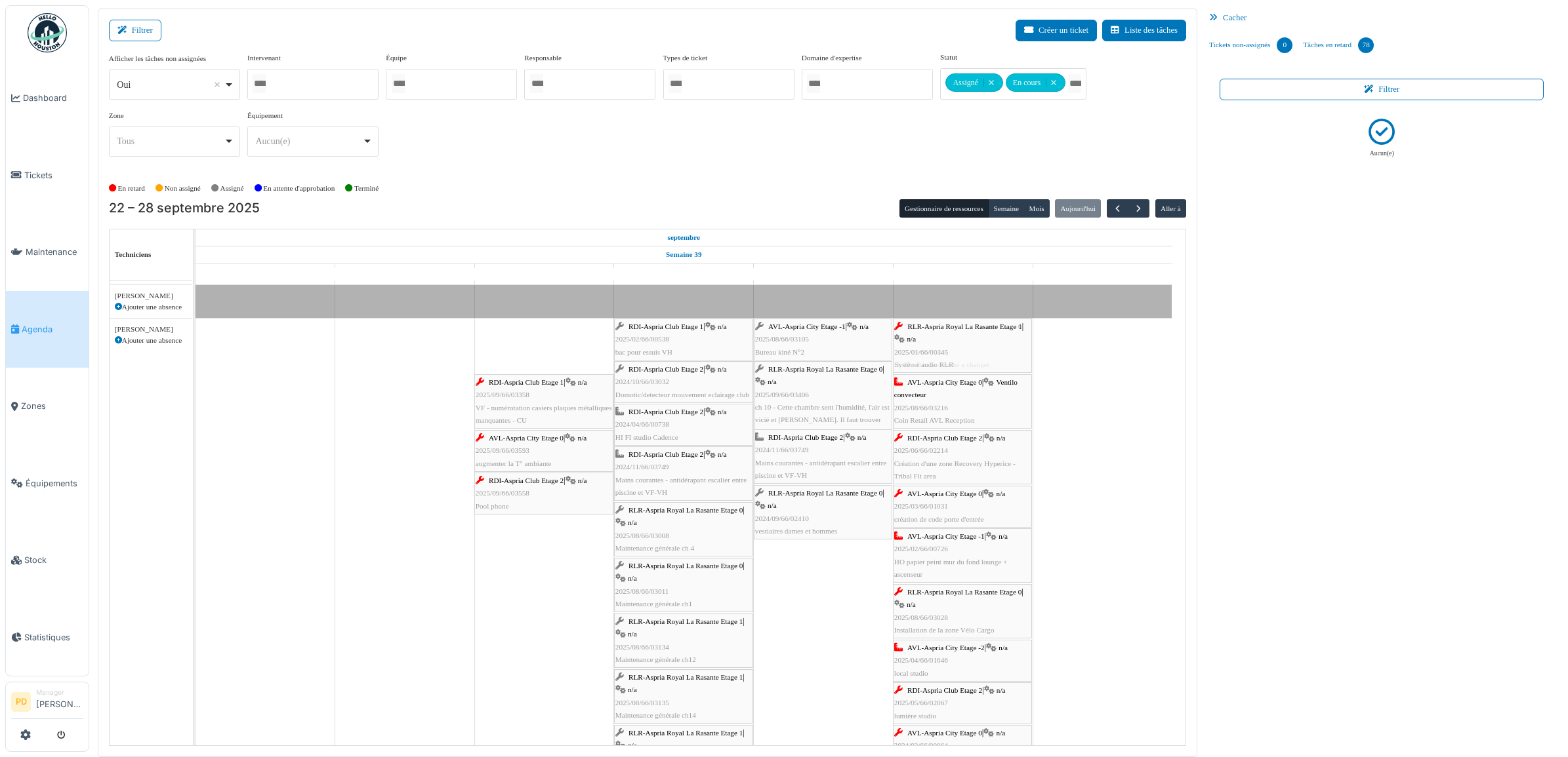
drag, startPoint x: 569, startPoint y: 345, endPoint x: 781, endPoint y: 347, distance: 212.0
drag, startPoint x: 524, startPoint y: 345, endPoint x: 719, endPoint y: 351, distance: 195.1
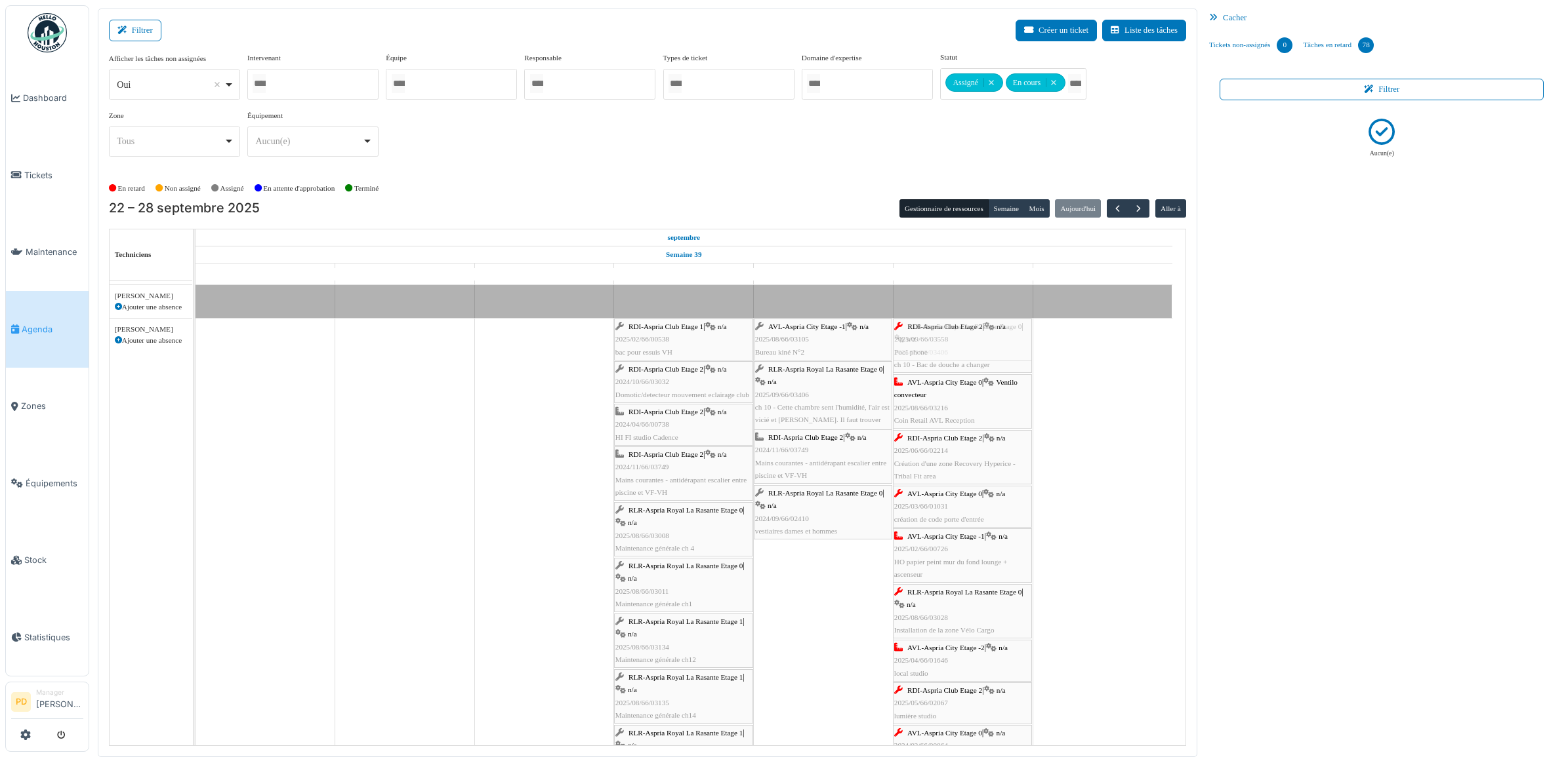
drag, startPoint x: 522, startPoint y: 343, endPoint x: 952, endPoint y: 347, distance: 430.0
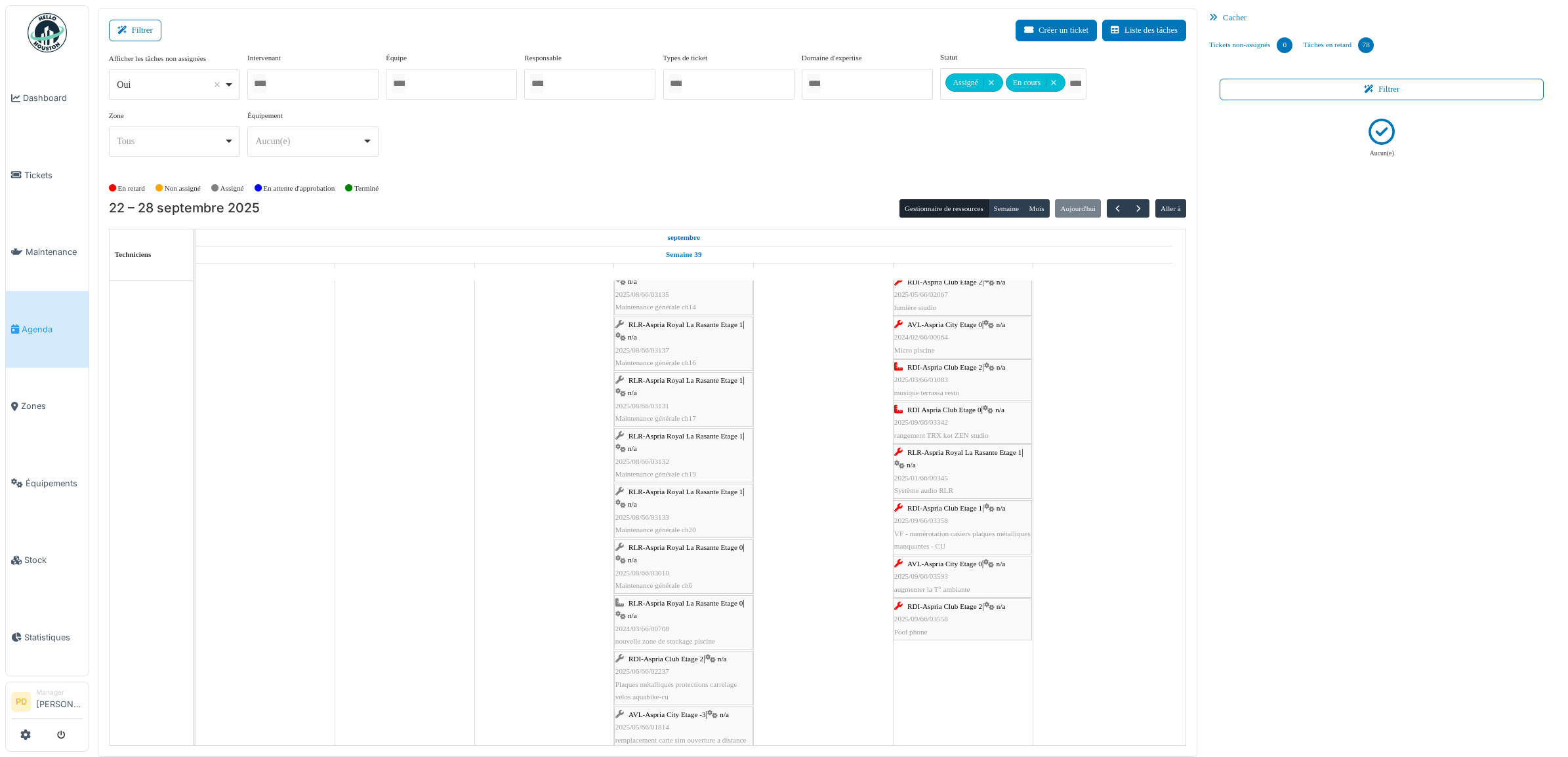
scroll to position [1804, 0]
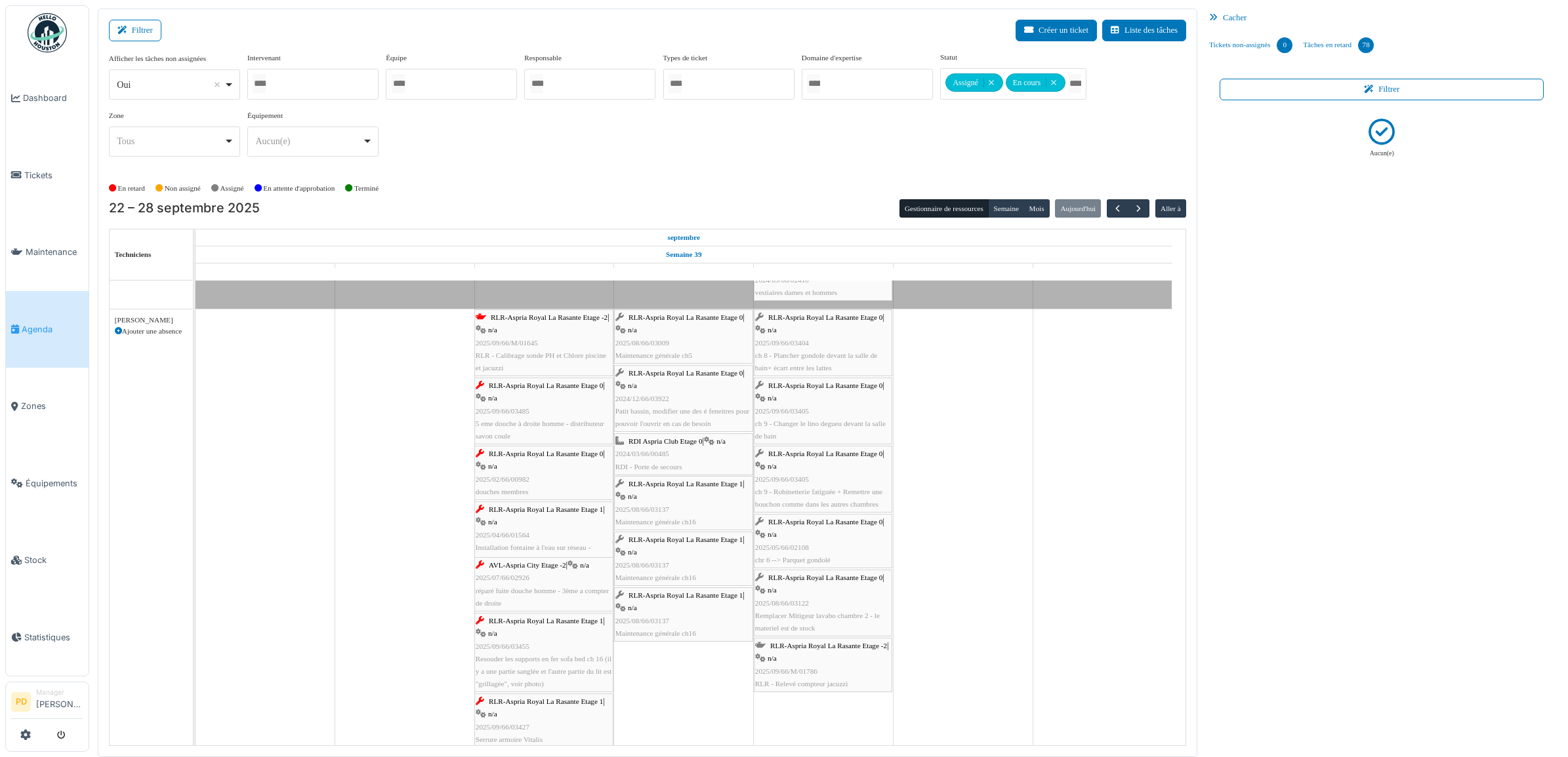
click at [571, 321] on span "RLR-Aspria Royal La Rasante Etage -2" at bounding box center [549, 317] width 117 height 8
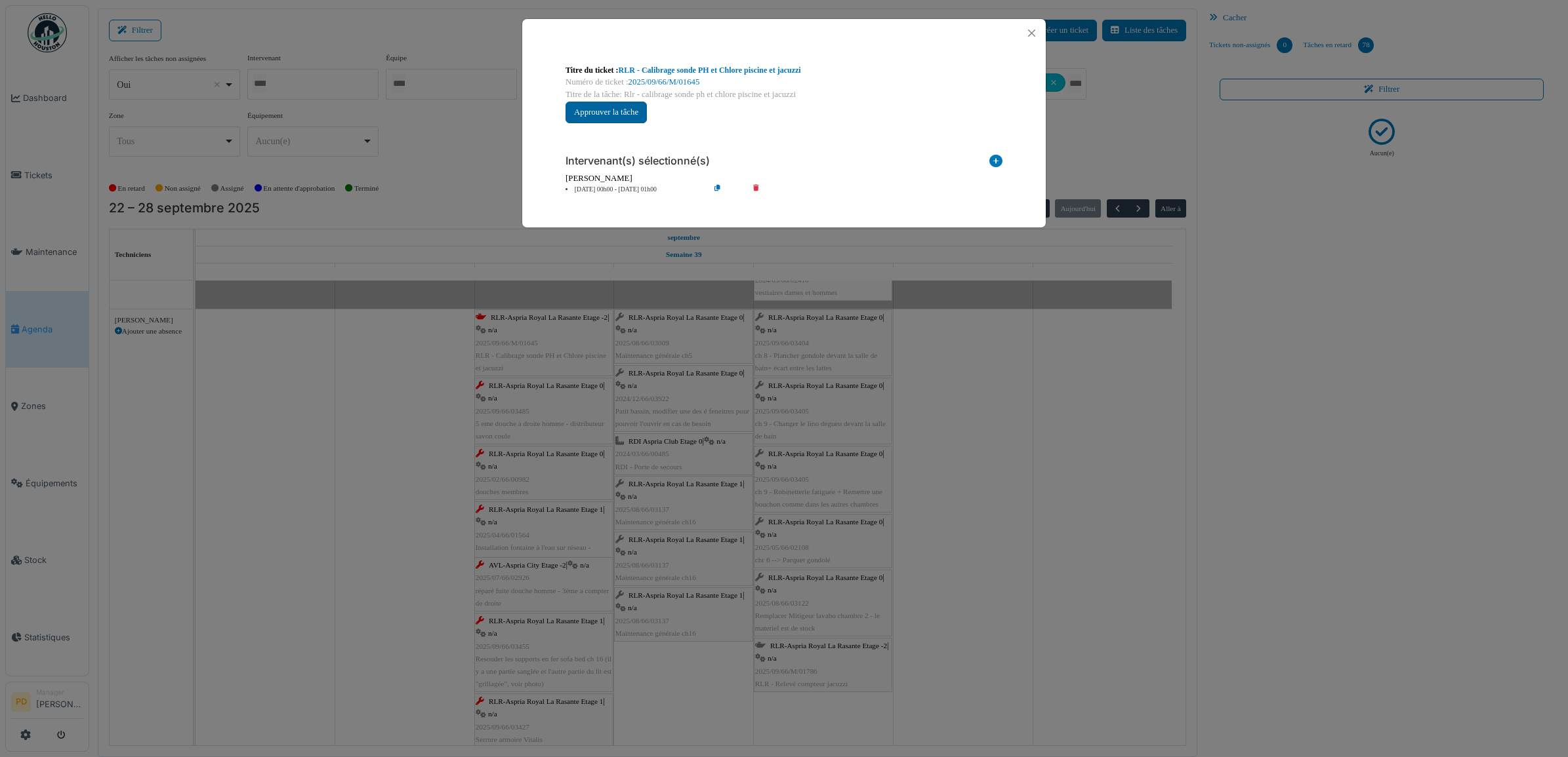
click at [622, 118] on button "Approuver la tâche" at bounding box center [606, 112] width 82 height 21
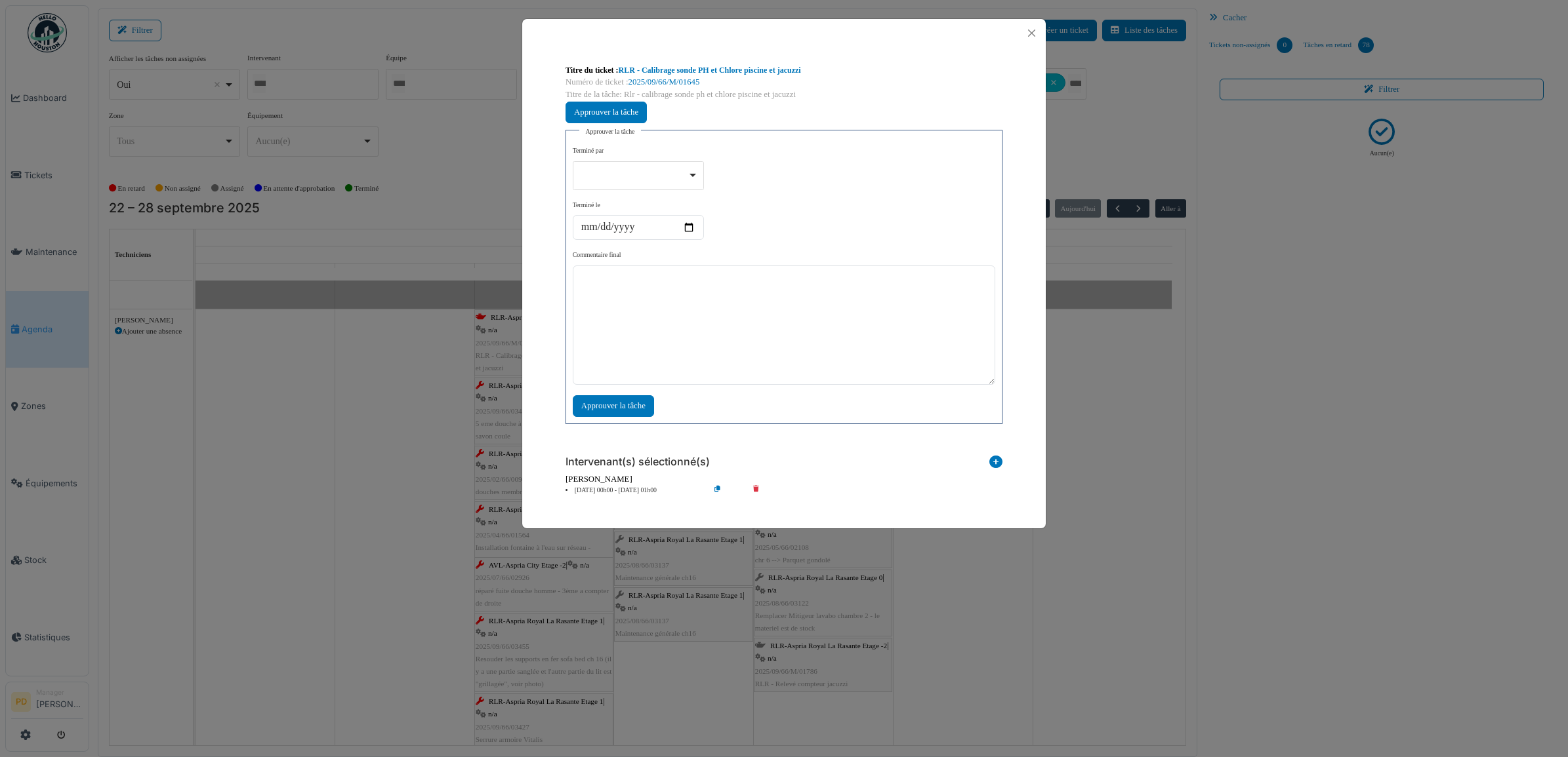
drag, startPoint x: 693, startPoint y: 174, endPoint x: 692, endPoint y: 181, distance: 7.1
click at [693, 175] on div at bounding box center [638, 174] width 120 height 5
select select "****"
click at [630, 311] on textarea at bounding box center [783, 327] width 422 height 119
type textarea "**"
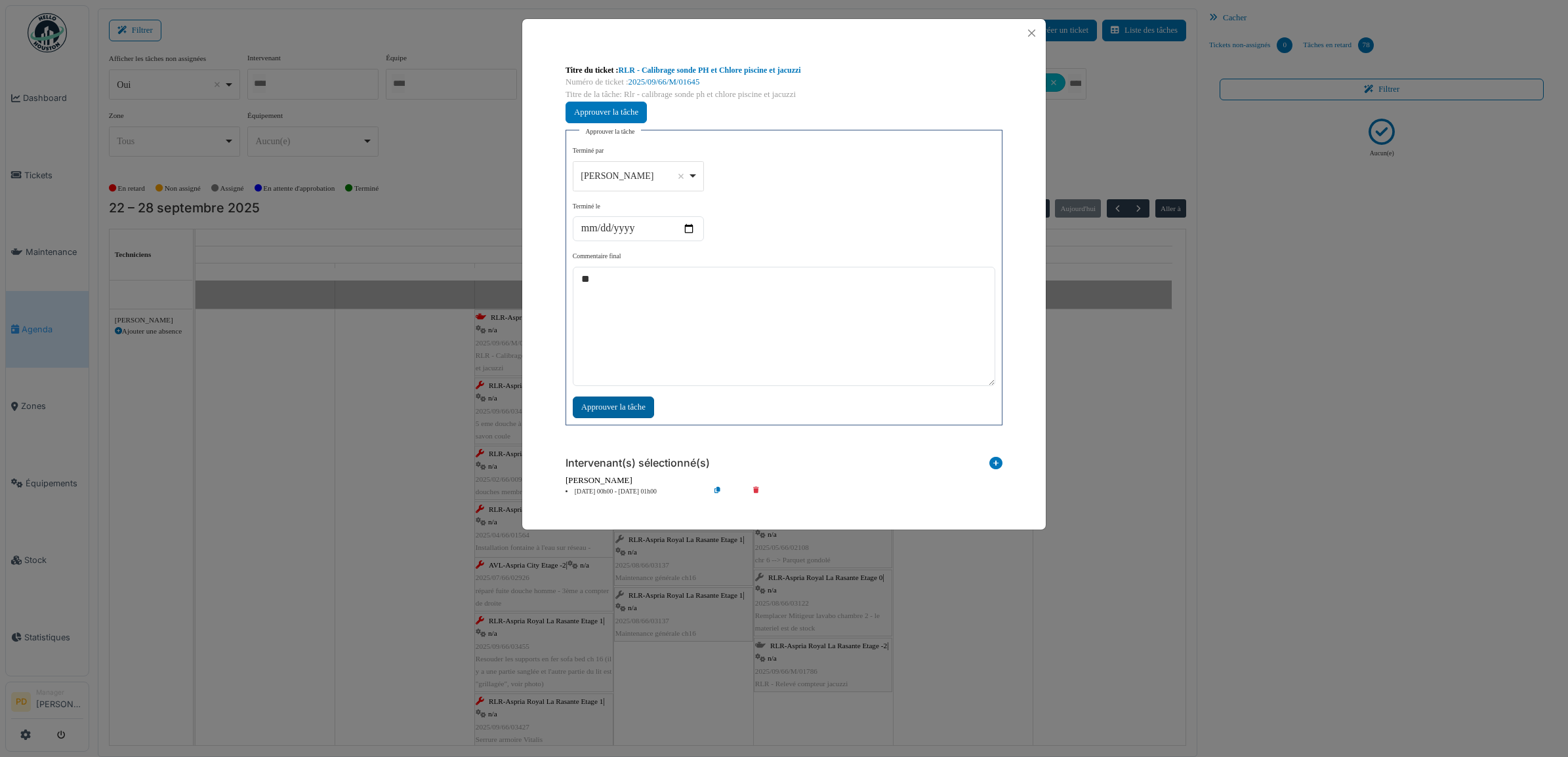
click at [622, 411] on div "Approuver la tâche" at bounding box center [613, 407] width 82 height 21
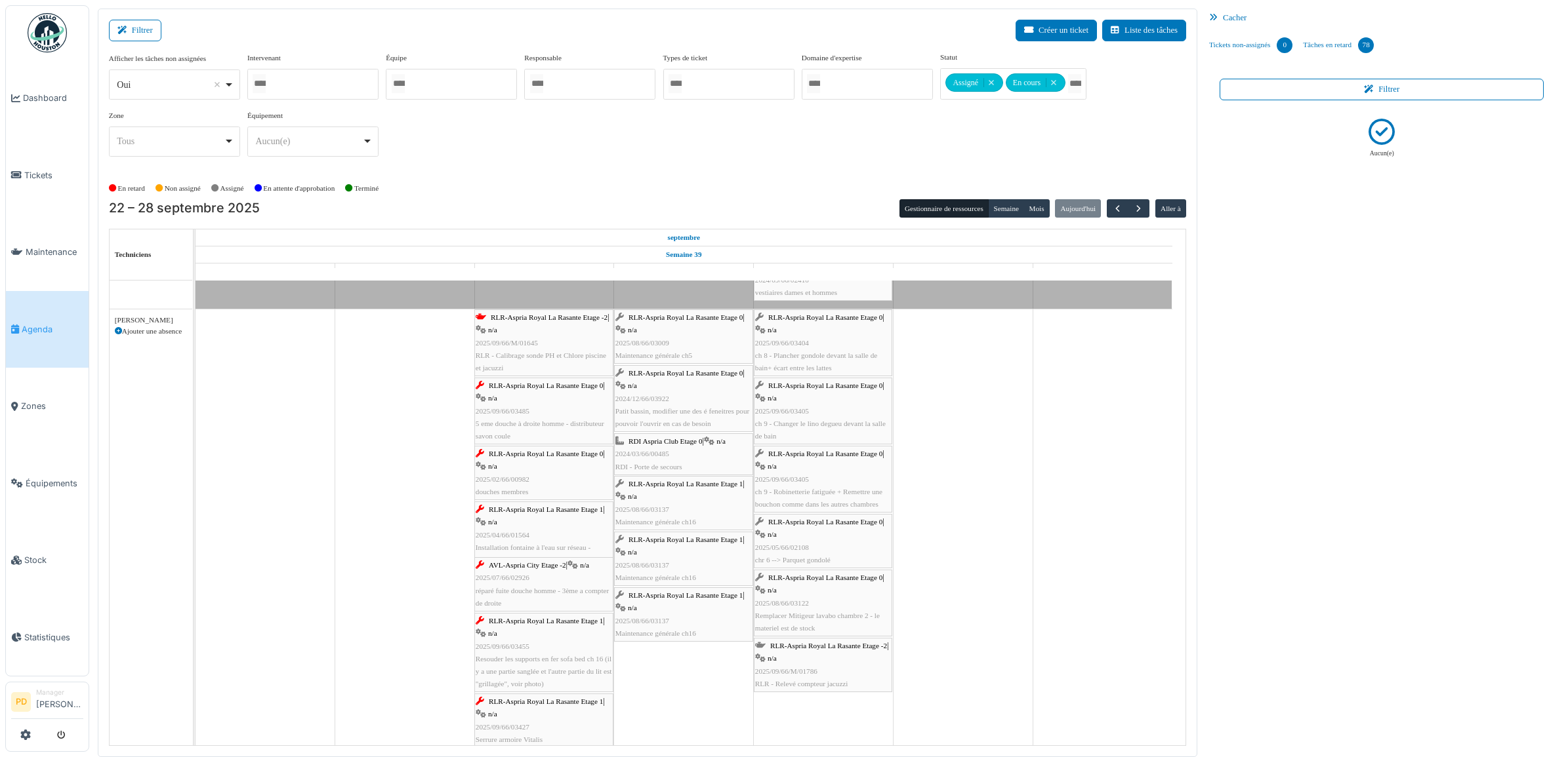
drag, startPoint x: 549, startPoint y: 391, endPoint x: 674, endPoint y: 395, distance: 125.1
click at [195, 395] on div "RLR-Aspria Royal La Rasante Etage -2 | n/a 2025/09/66/M/01645 RLR - Calibrage s…" at bounding box center [195, 616] width 0 height 614
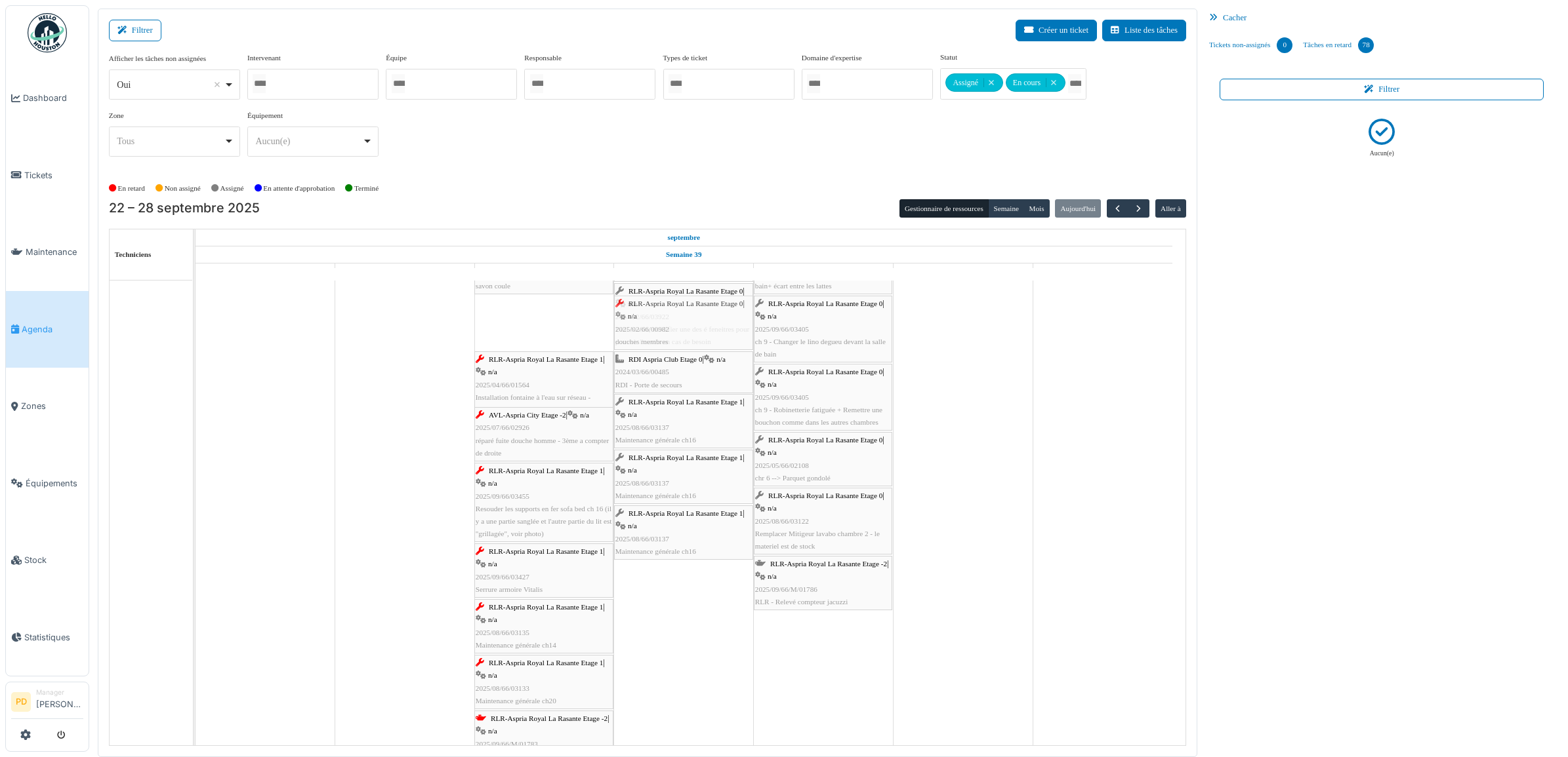
drag, startPoint x: 546, startPoint y: 327, endPoint x: 664, endPoint y: 327, distance: 118.0
click at [195, 327] on div "RLR-Aspria Royal La Rasante Etage 0 | n/a 2025/09/66/03485 5 eme douche à droit…" at bounding box center [195, 500] width 0 height 546
drag, startPoint x: 552, startPoint y: 328, endPoint x: 650, endPoint y: 326, distance: 98.0
click at [195, 326] on div "RLR-Aspria Royal La Rasante Etage 0 | n/a 2025/09/66/03485 5 eme douche à droit…" at bounding box center [195, 473] width 0 height 490
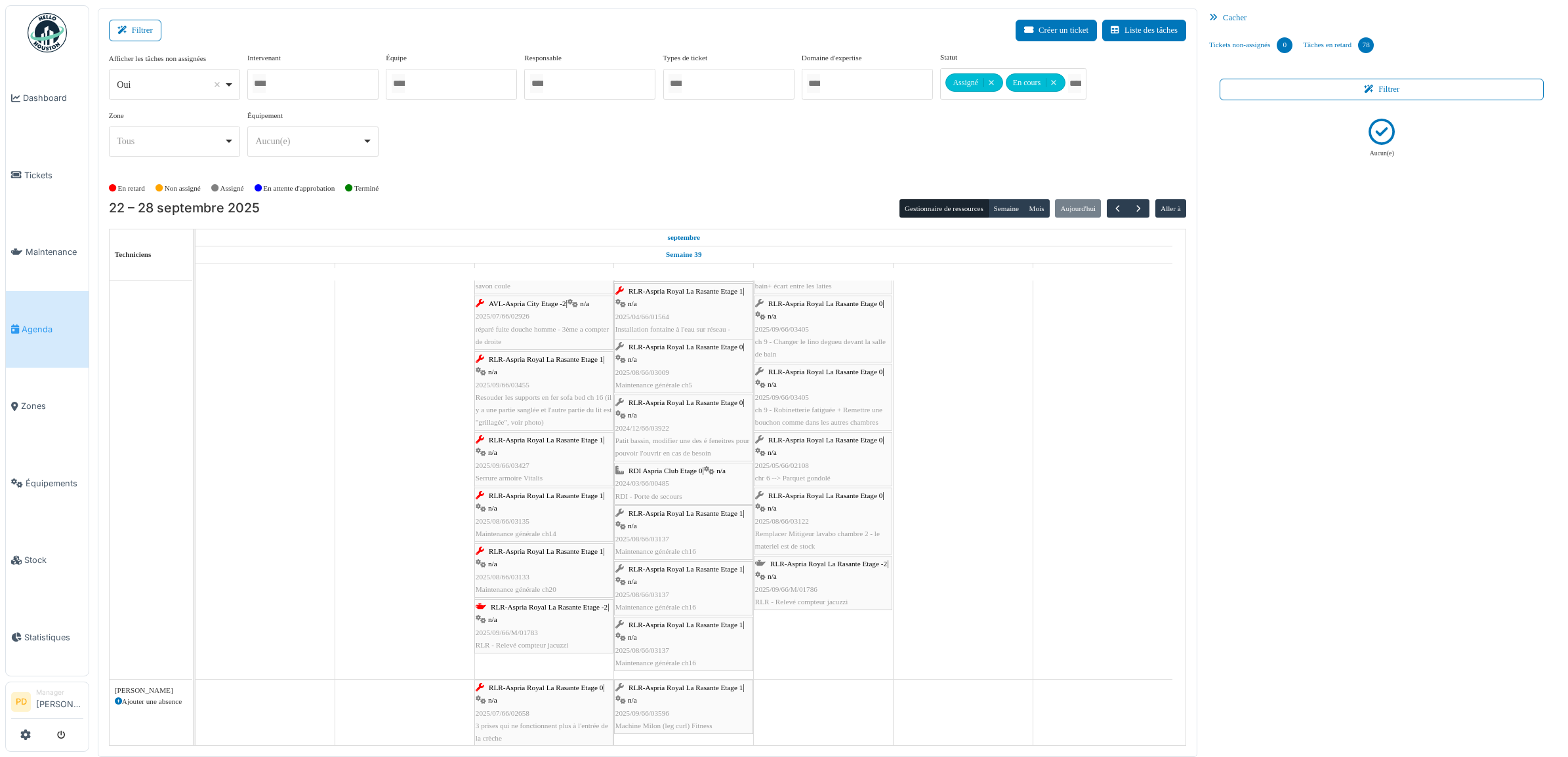
scroll to position [2459, 0]
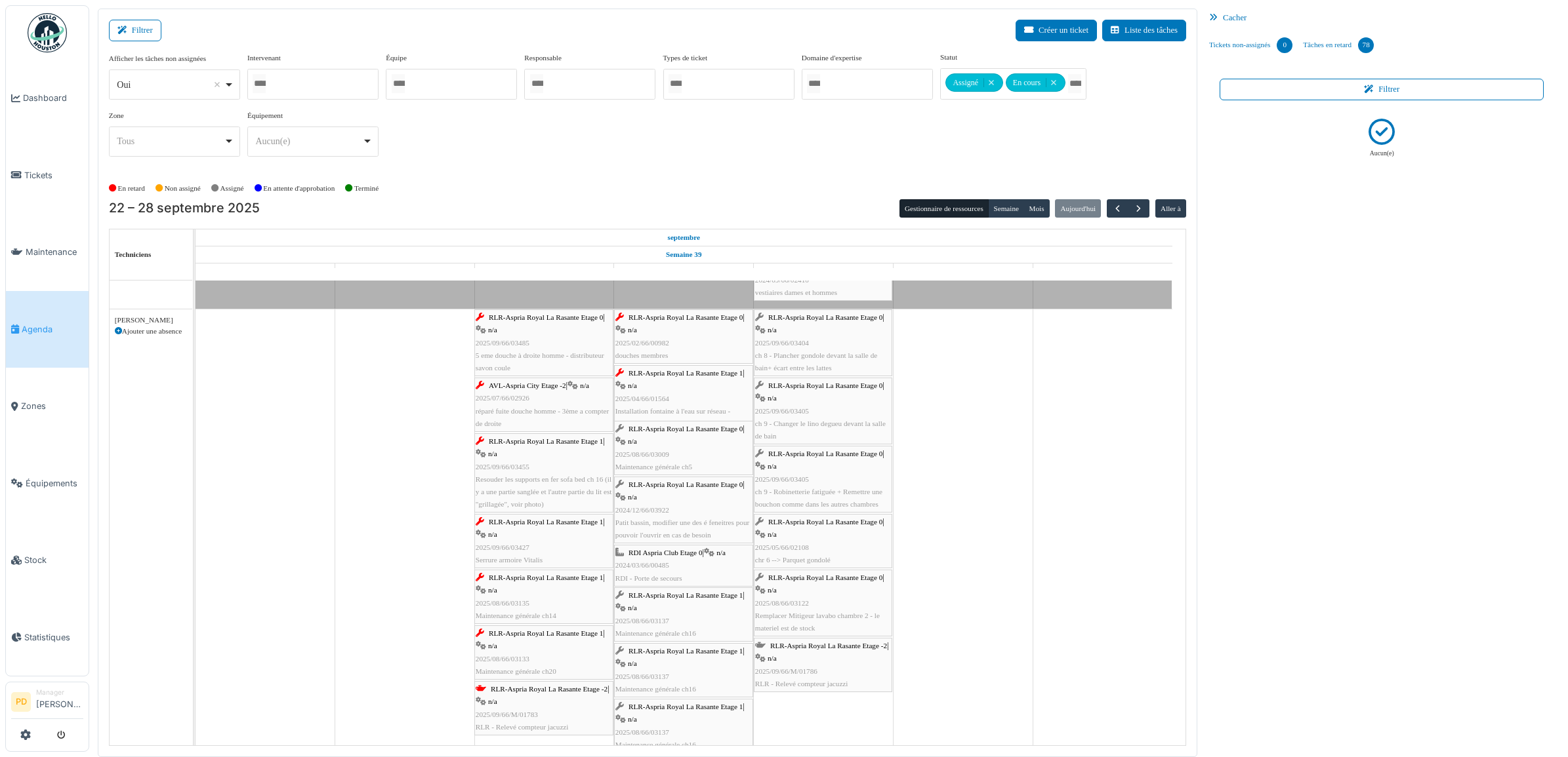
click at [547, 394] on div "AVL-Aspria City Etage -2 | n/a 2025/07/66/02926 réparé fuite douche homme - 3èm…" at bounding box center [543, 405] width 137 height 51
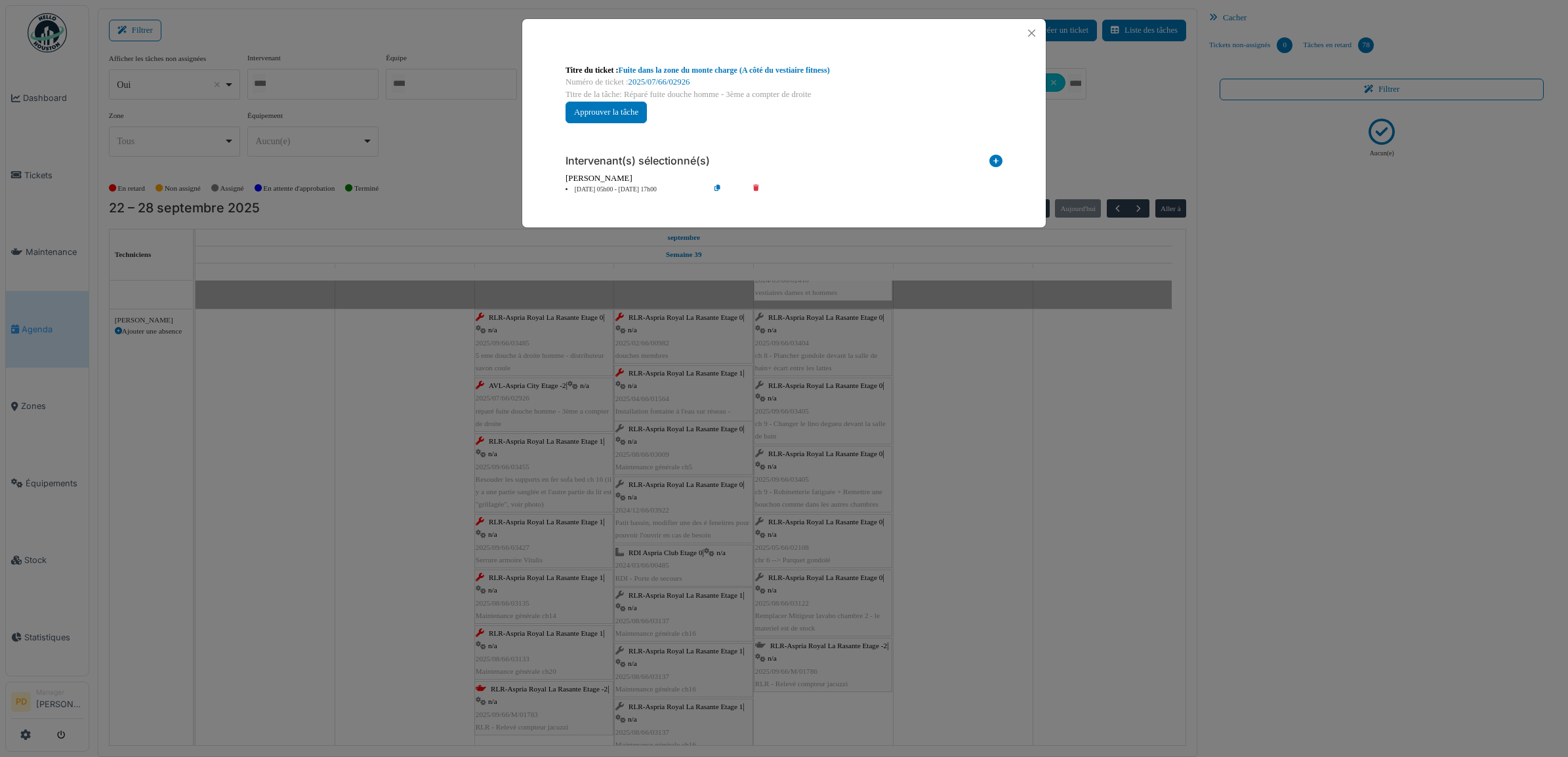
click at [620, 189] on li "24 sep 05h00 - 24 sep 17h00" at bounding box center [634, 189] width 150 height 9
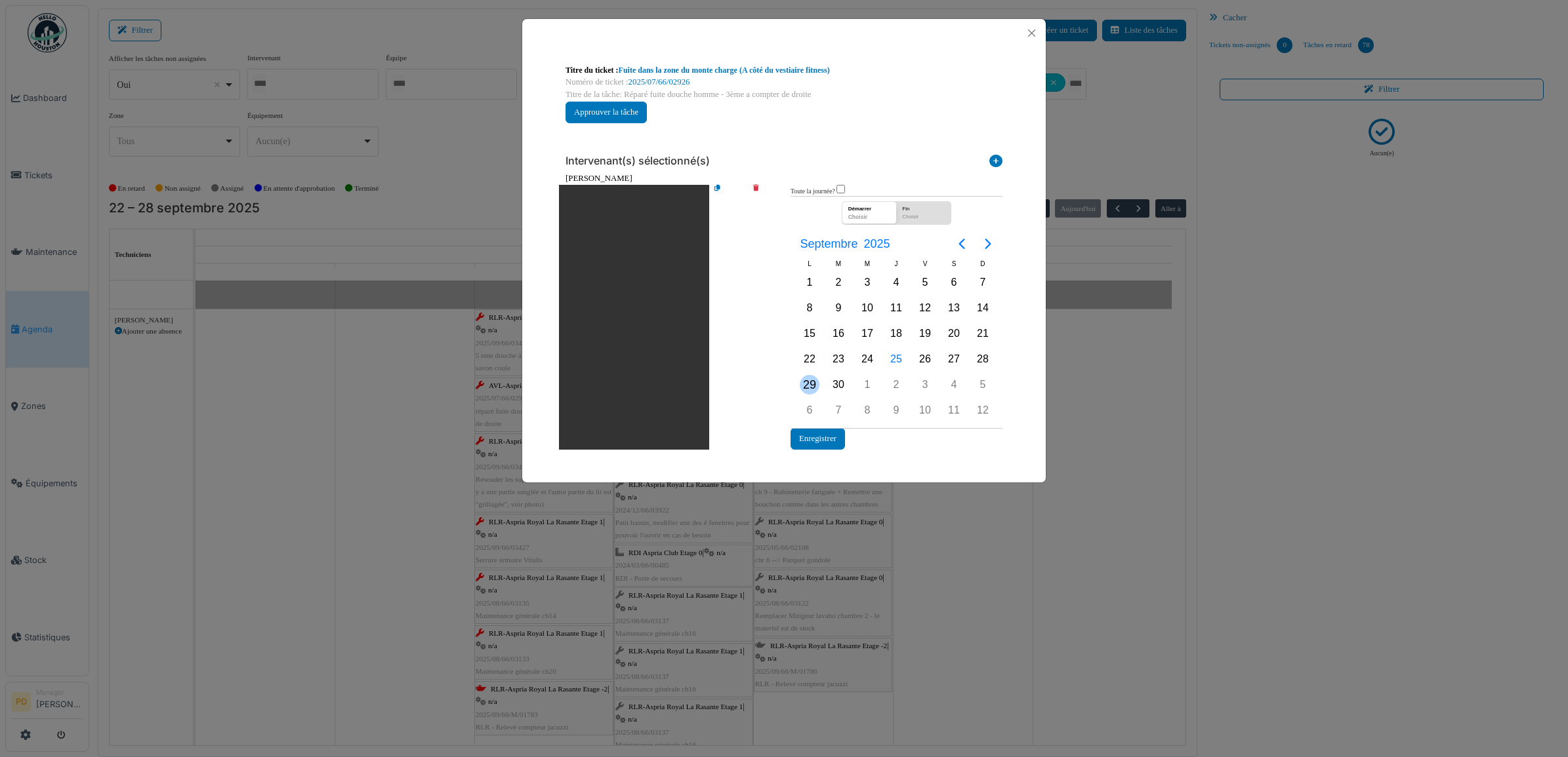
click at [805, 378] on div "29" at bounding box center [809, 384] width 20 height 20
click at [805, 378] on div "29" at bounding box center [809, 384] width 20 height 20
click at [809, 433] on button "Enregistrer" at bounding box center [818, 438] width 54 height 21
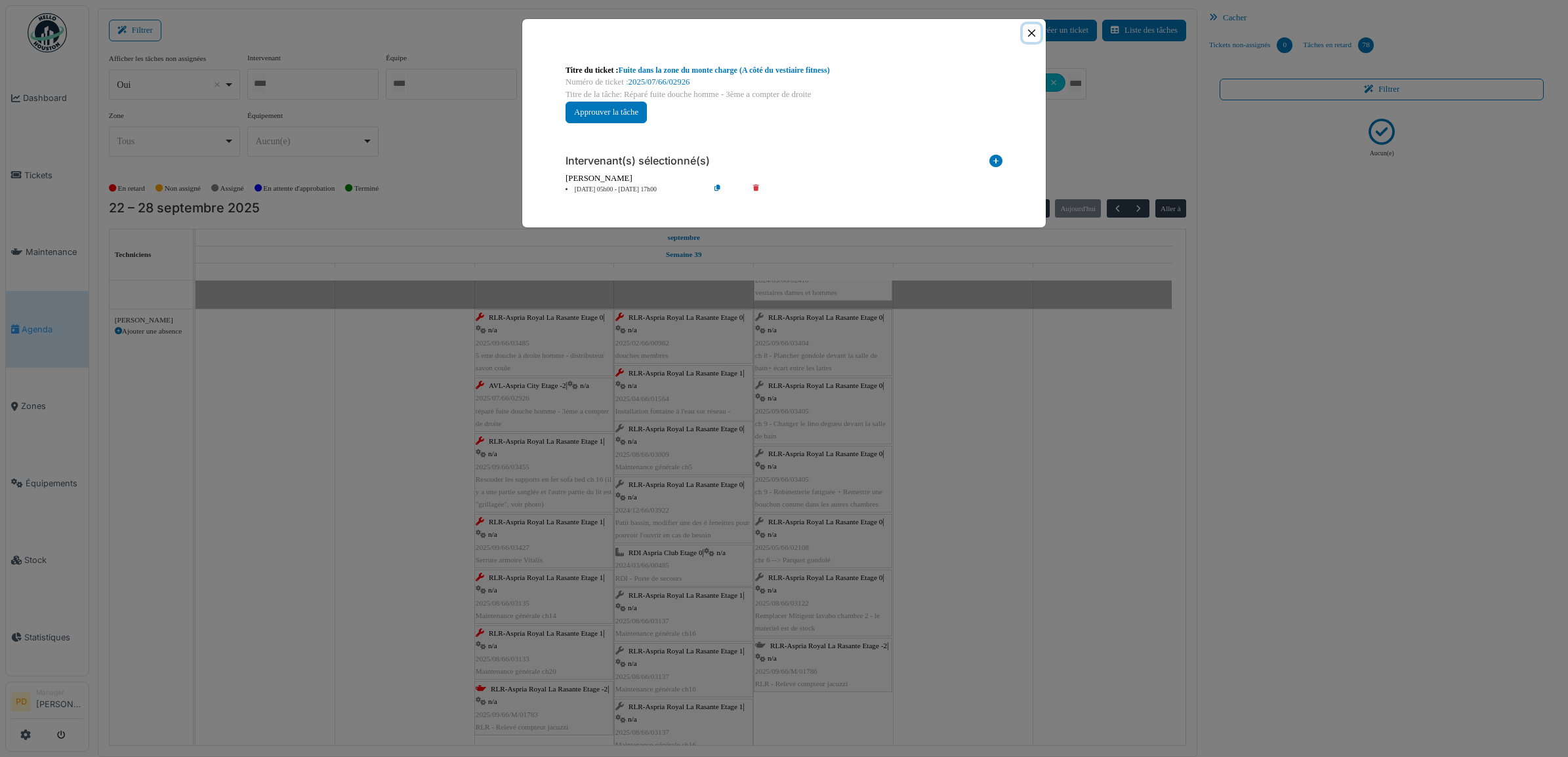
click at [1027, 33] on button "Close" at bounding box center [1032, 33] width 18 height 18
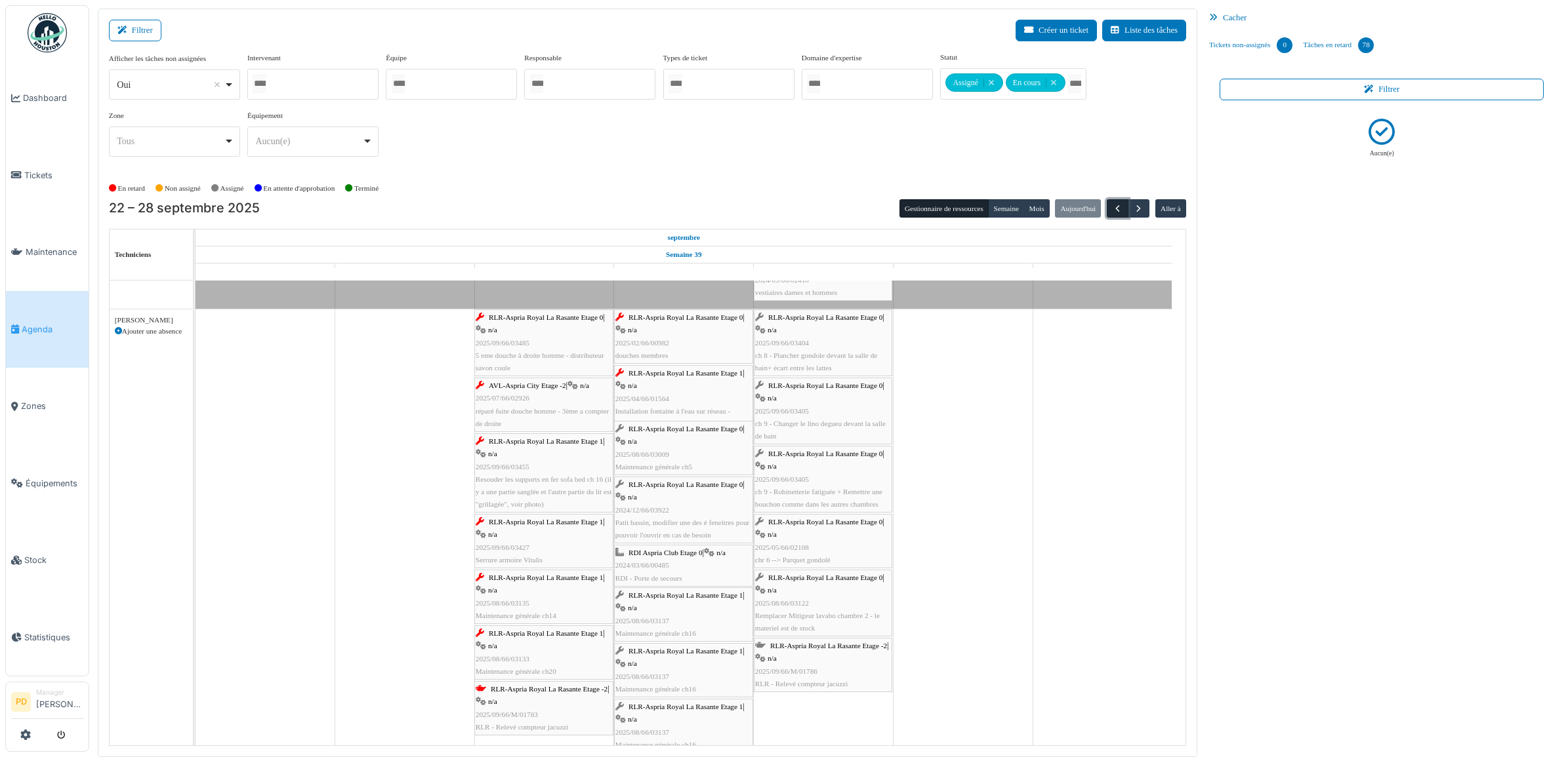
click at [1116, 205] on span "button" at bounding box center [1117, 209] width 11 height 11
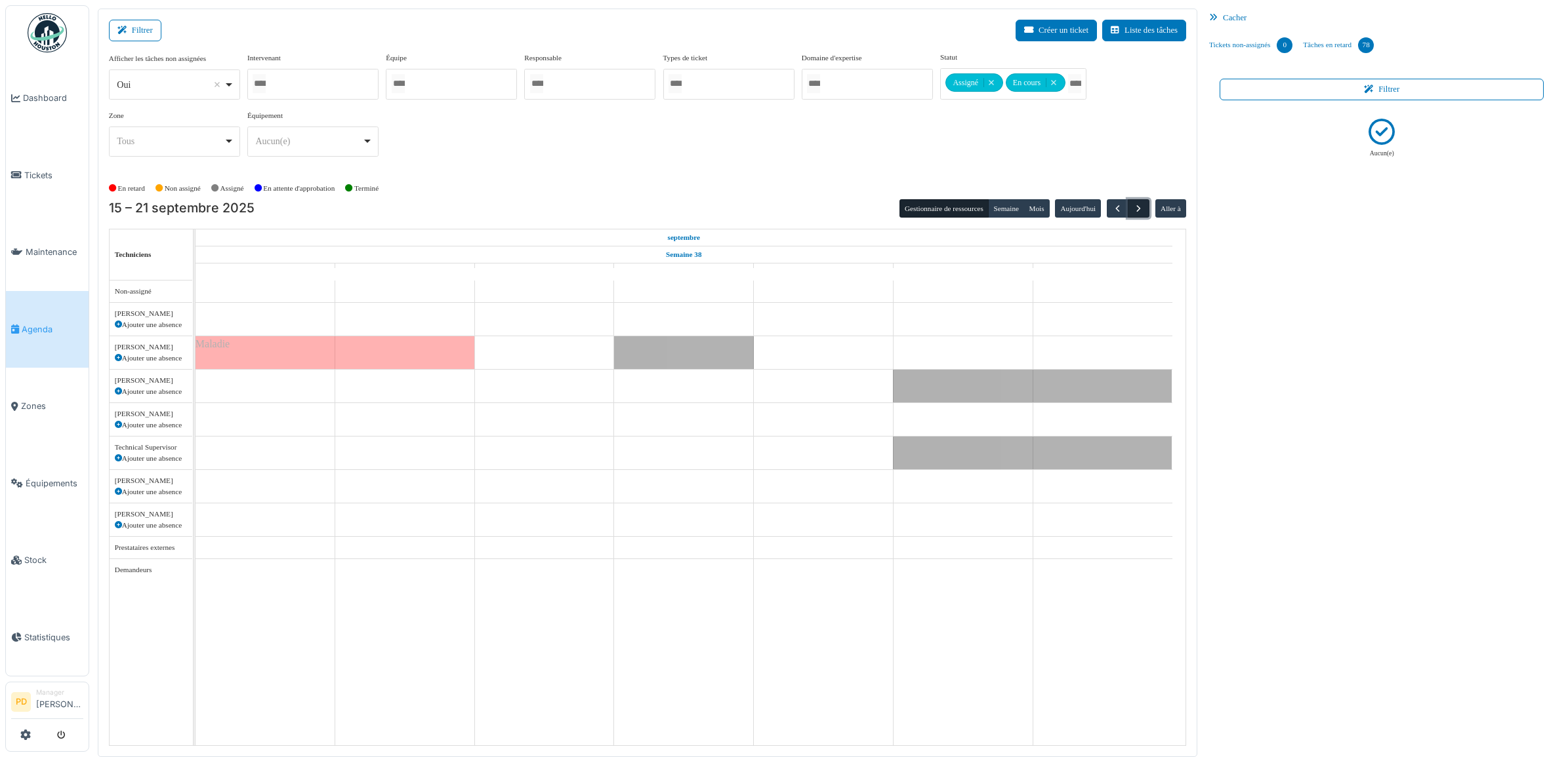
click at [1134, 206] on span "button" at bounding box center [1138, 209] width 11 height 11
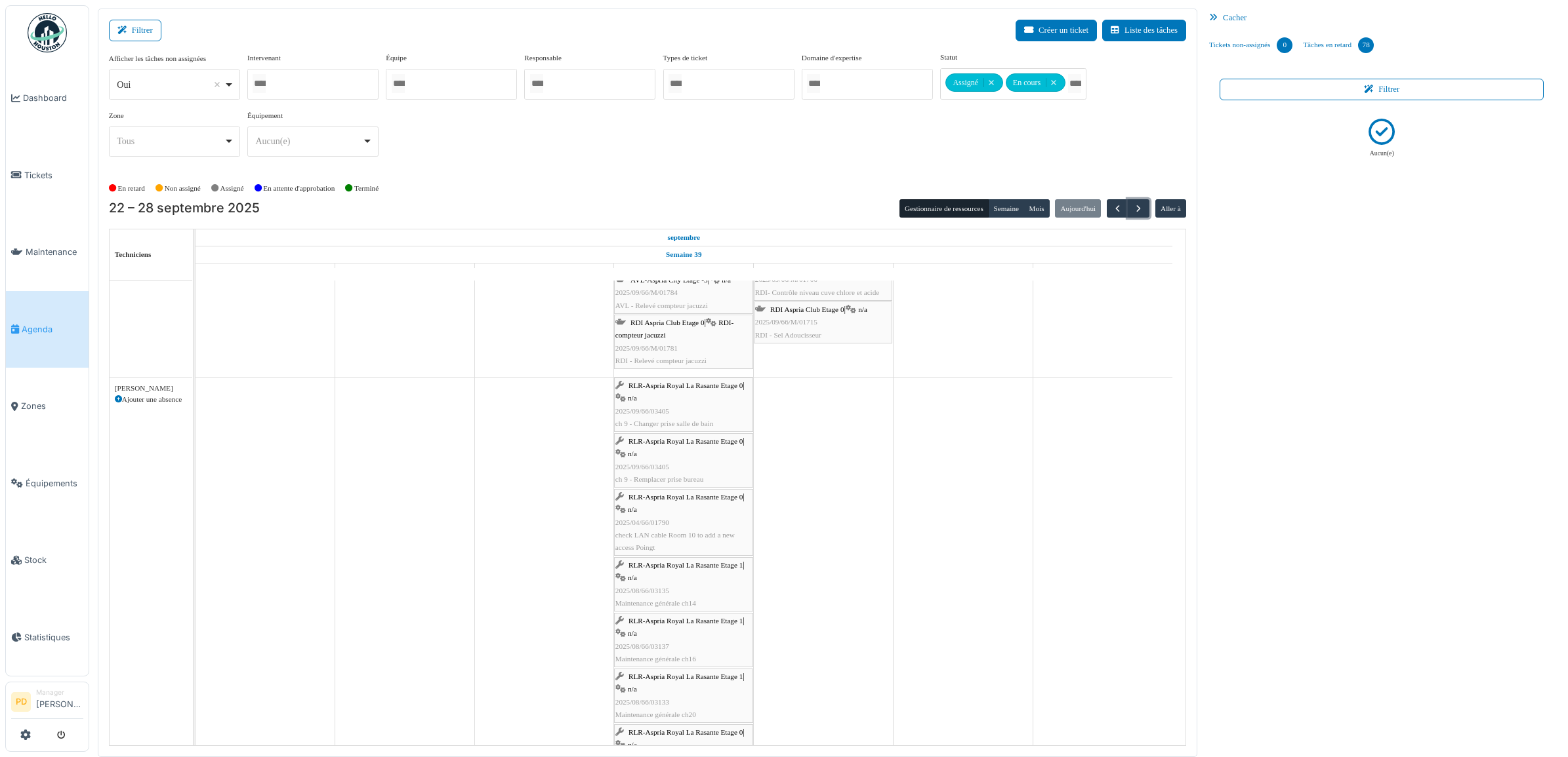
scroll to position [733, 0]
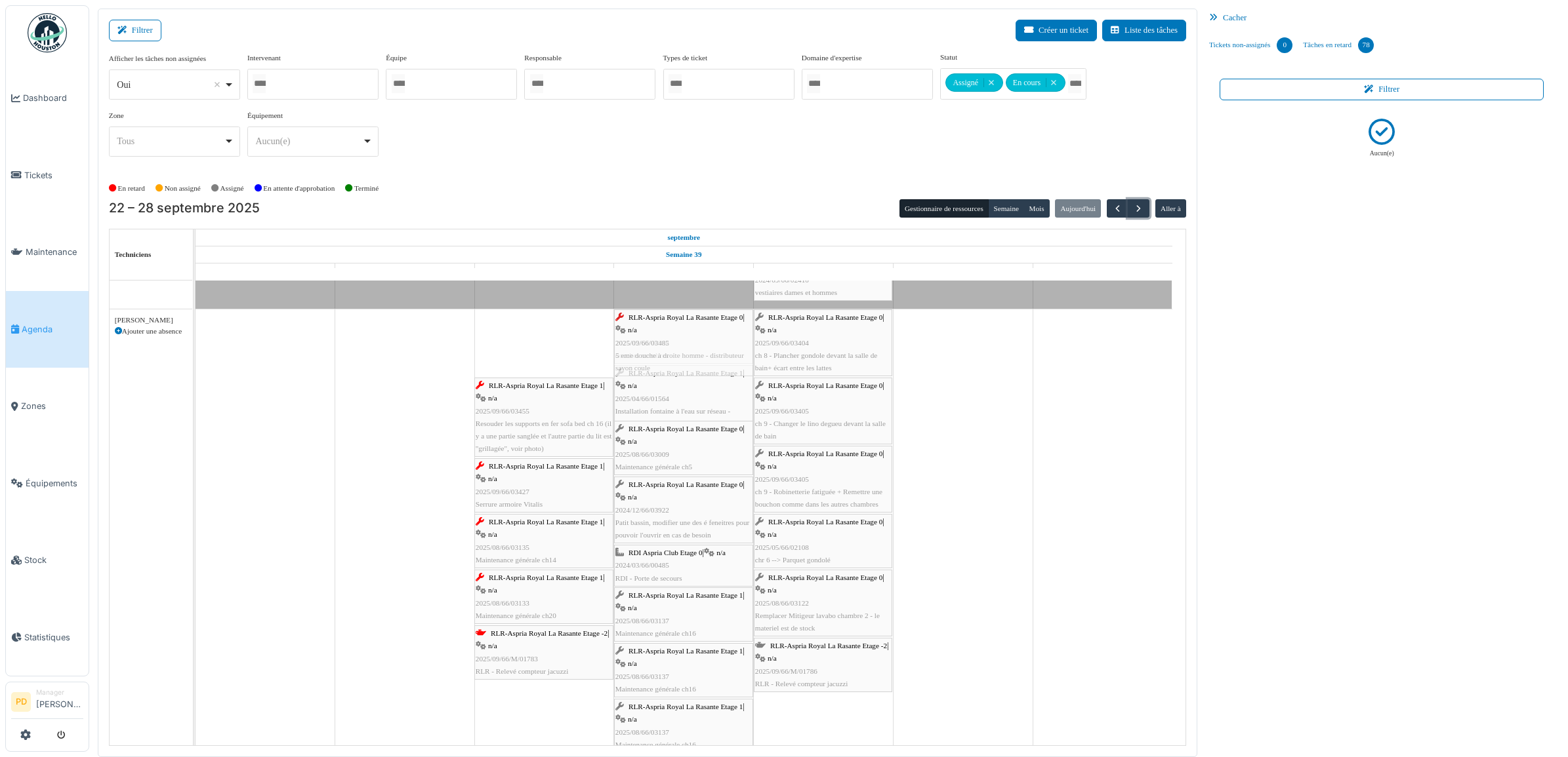
drag, startPoint x: 543, startPoint y: 338, endPoint x: 660, endPoint y: 345, distance: 117.2
click at [195, 345] on div "RLR-Aspria Royal La Rasante Etage 0 | n/a 2025/09/66/03485 5 eme douche à droit…" at bounding box center [195, 535] width 0 height 452
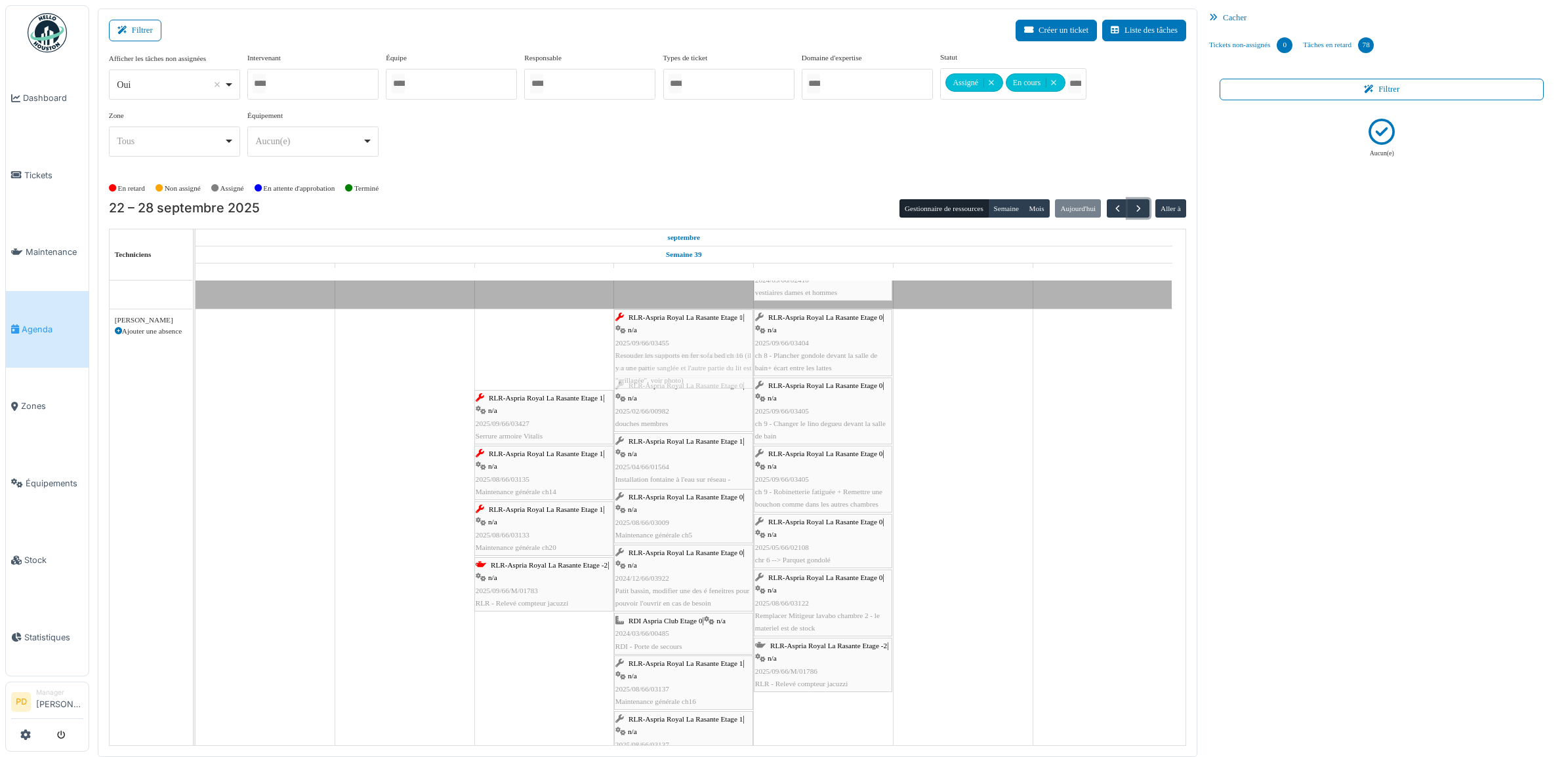
drag, startPoint x: 548, startPoint y: 317, endPoint x: 622, endPoint y: 321, distance: 74.1
click at [195, 321] on div "RLR-Aspria Royal La Rasante Etage 1 | n/a 2025/09/66/03455 Resouder les support…" at bounding box center [195, 569] width 0 height 520
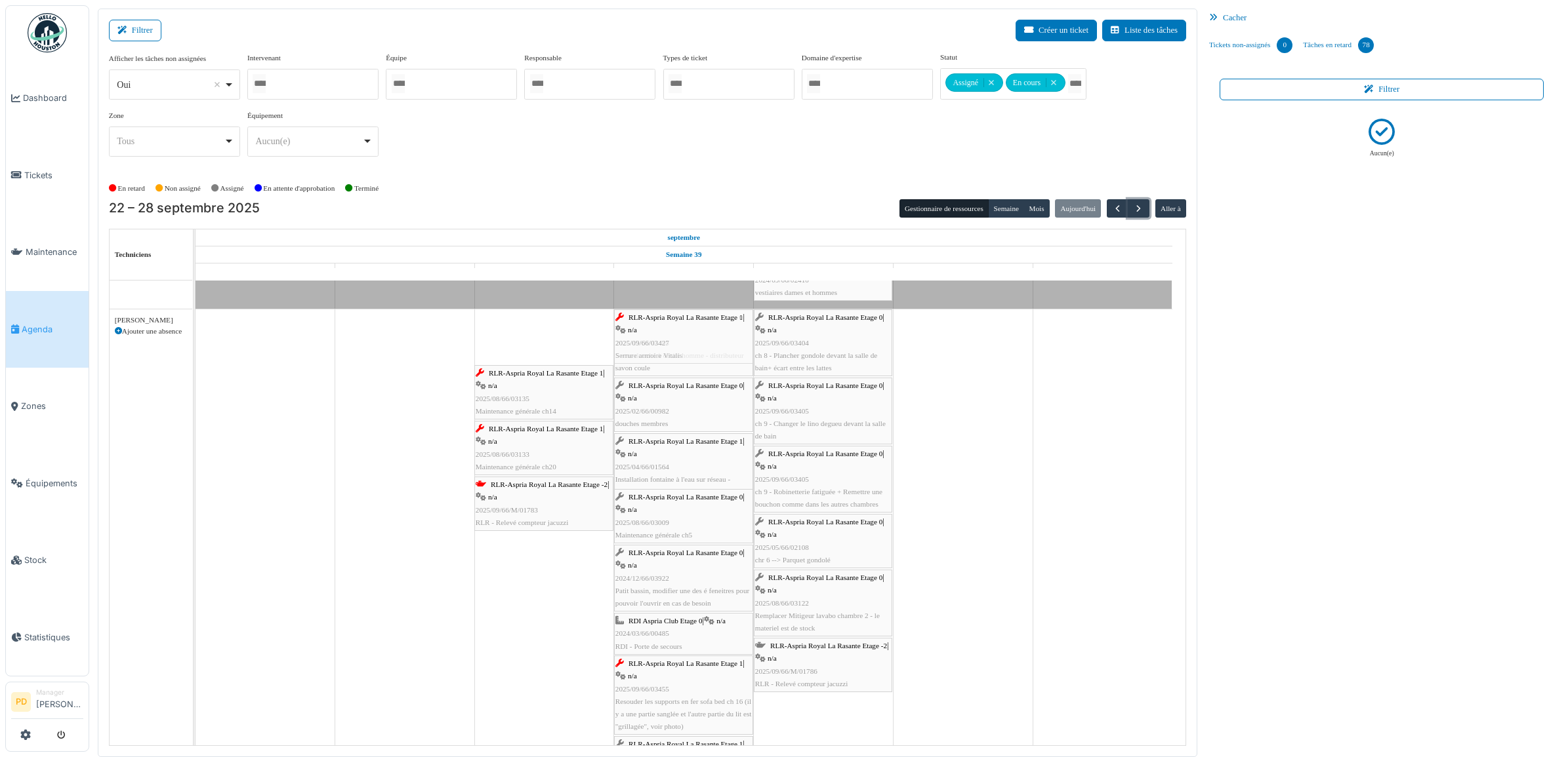
drag, startPoint x: 565, startPoint y: 325, endPoint x: 643, endPoint y: 326, distance: 78.0
click at [195, 326] on div "RLR-Aspria Royal La Rasante Etage 1 | n/a 2025/09/66/03427 Serrure armoire Vita…" at bounding box center [195, 609] width 0 height 601
drag, startPoint x: 569, startPoint y: 329, endPoint x: 656, endPoint y: 328, distance: 87.0
click at [195, 328] on div "RLR-Aspria Royal La Rasante Etage 1 | n/a 2025/08/66/03135 Maintenance générale…" at bounding box center [195, 638] width 0 height 656
drag, startPoint x: 565, startPoint y: 327, endPoint x: 650, endPoint y: 326, distance: 85.0
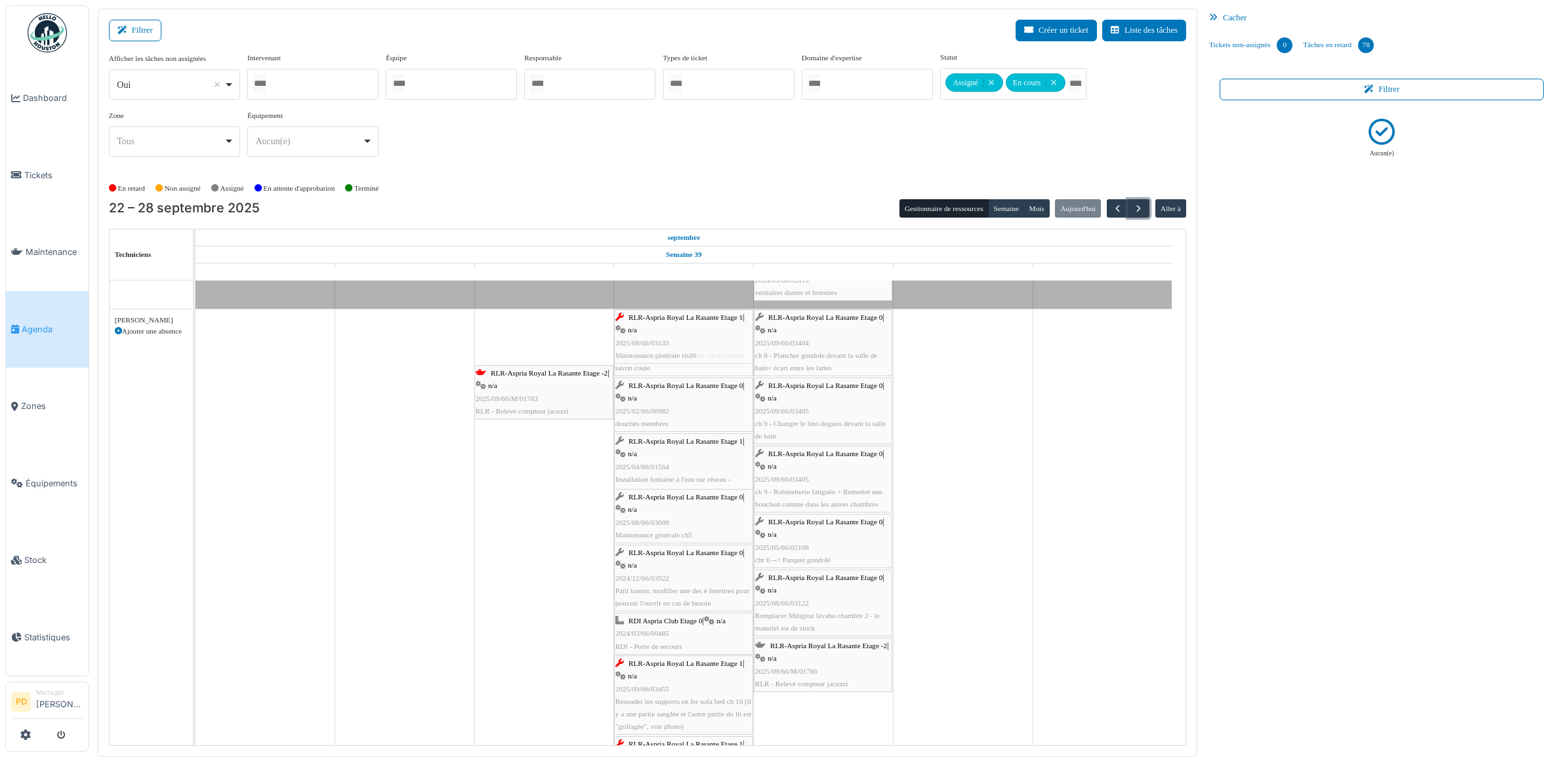
click at [195, 326] on div "RLR-Aspria Royal La Rasante Etage 1 | n/a 2025/08/66/03133 Maintenance générale…" at bounding box center [195, 665] width 0 height 712
drag, startPoint x: 564, startPoint y: 326, endPoint x: 658, endPoint y: 326, distance: 94.0
click at [195, 326] on div "RLR-Aspria Royal La Rasante Etage -2 | n/a 2025/09/66/M/01783 RLR - Relevé comp…" at bounding box center [195, 693] width 0 height 768
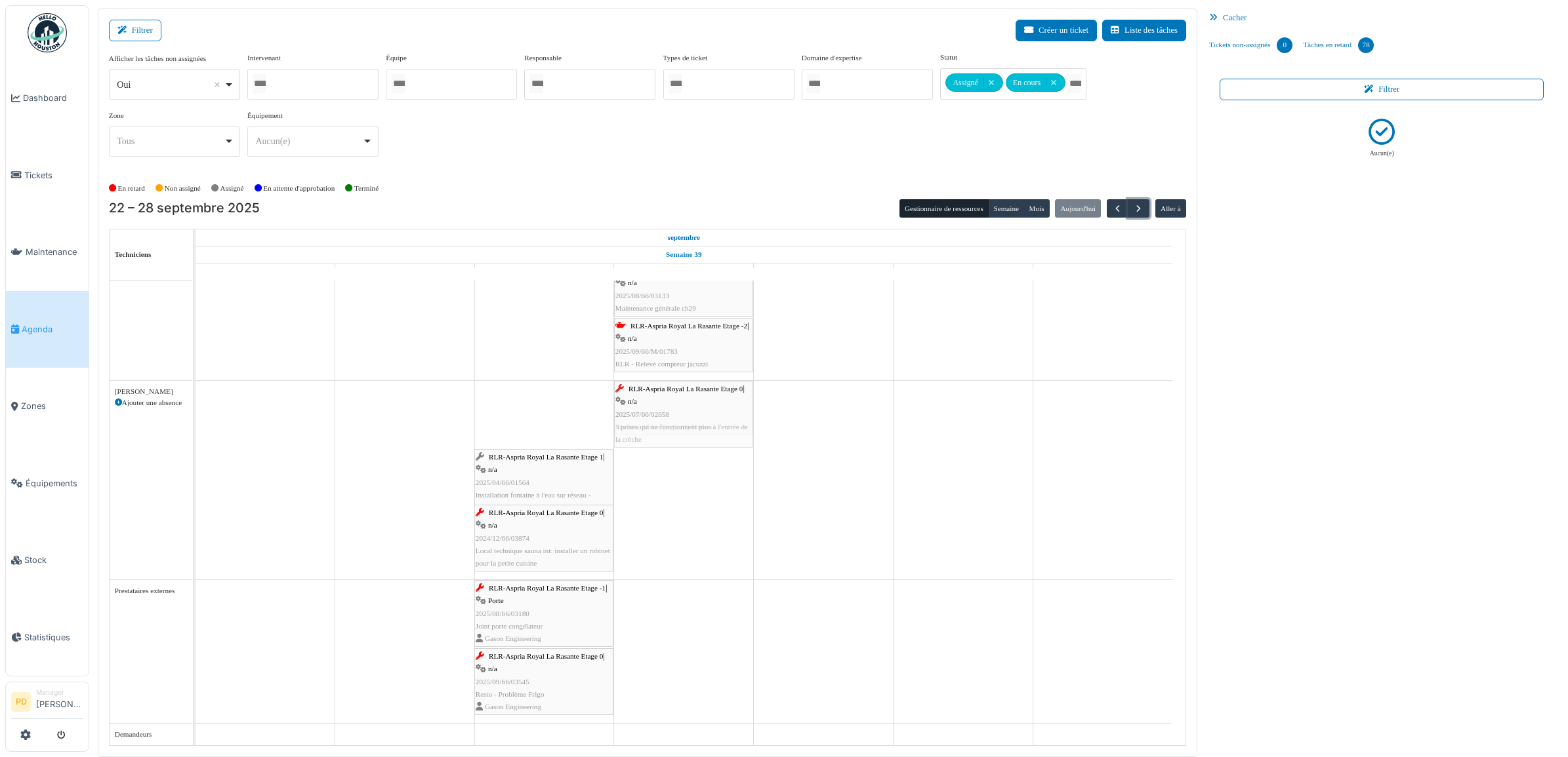
drag, startPoint x: 575, startPoint y: 402, endPoint x: 665, endPoint y: 401, distance: 90.0
click at [195, 401] on div "RLR-Aspria Royal La Rasante Etage 0 | n/a 2025/07/66/02658 3 prises qui ne fonc…" at bounding box center [195, 479] width 0 height 198
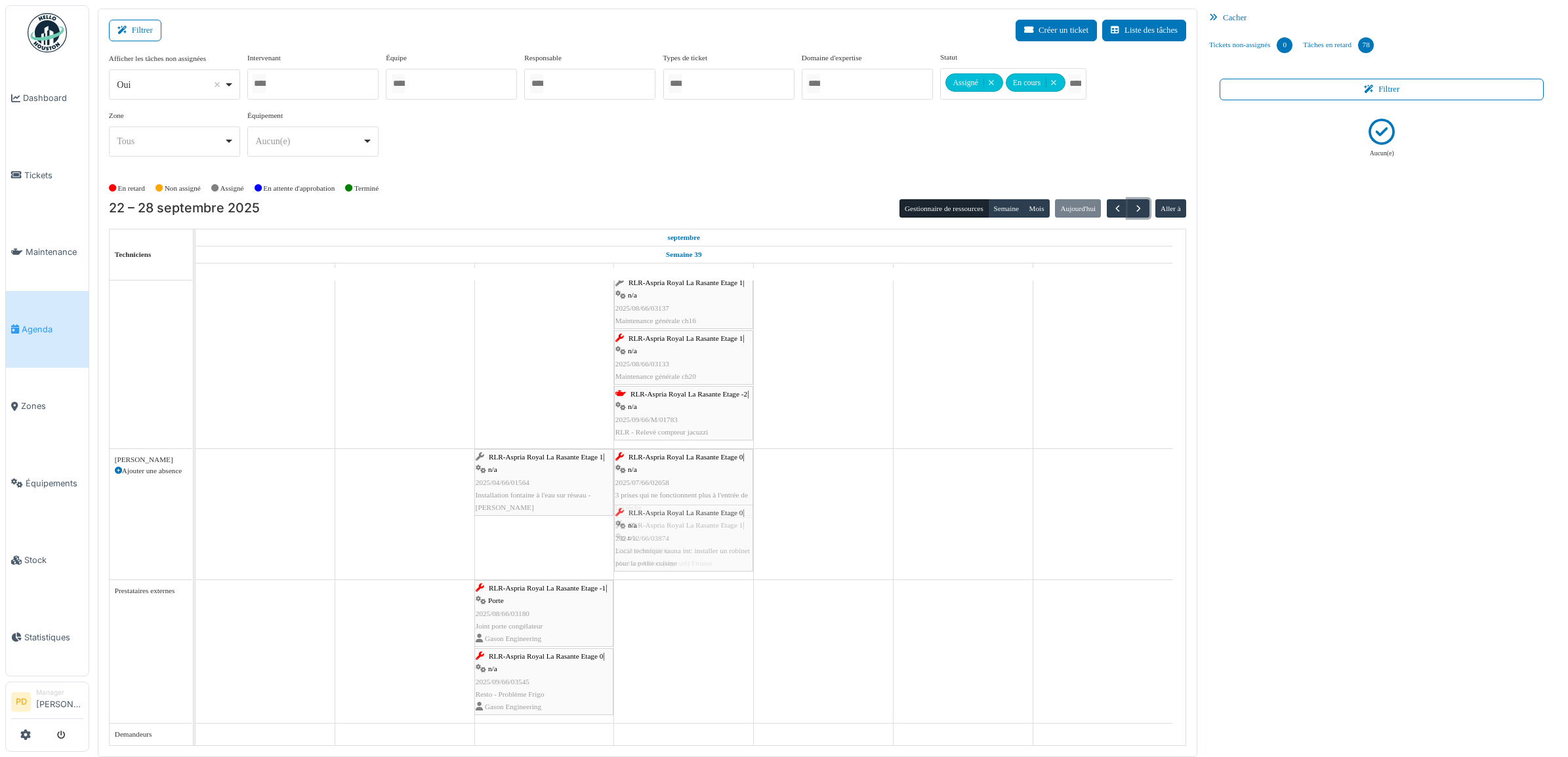
drag, startPoint x: 565, startPoint y: 531, endPoint x: 658, endPoint y: 526, distance: 93.1
click at [195, 527] on div "RLR-Aspria Royal La Rasante Etage 1 | n/a 2025/04/66/01564 Installation fontain…" at bounding box center [195, 515] width 0 height 131
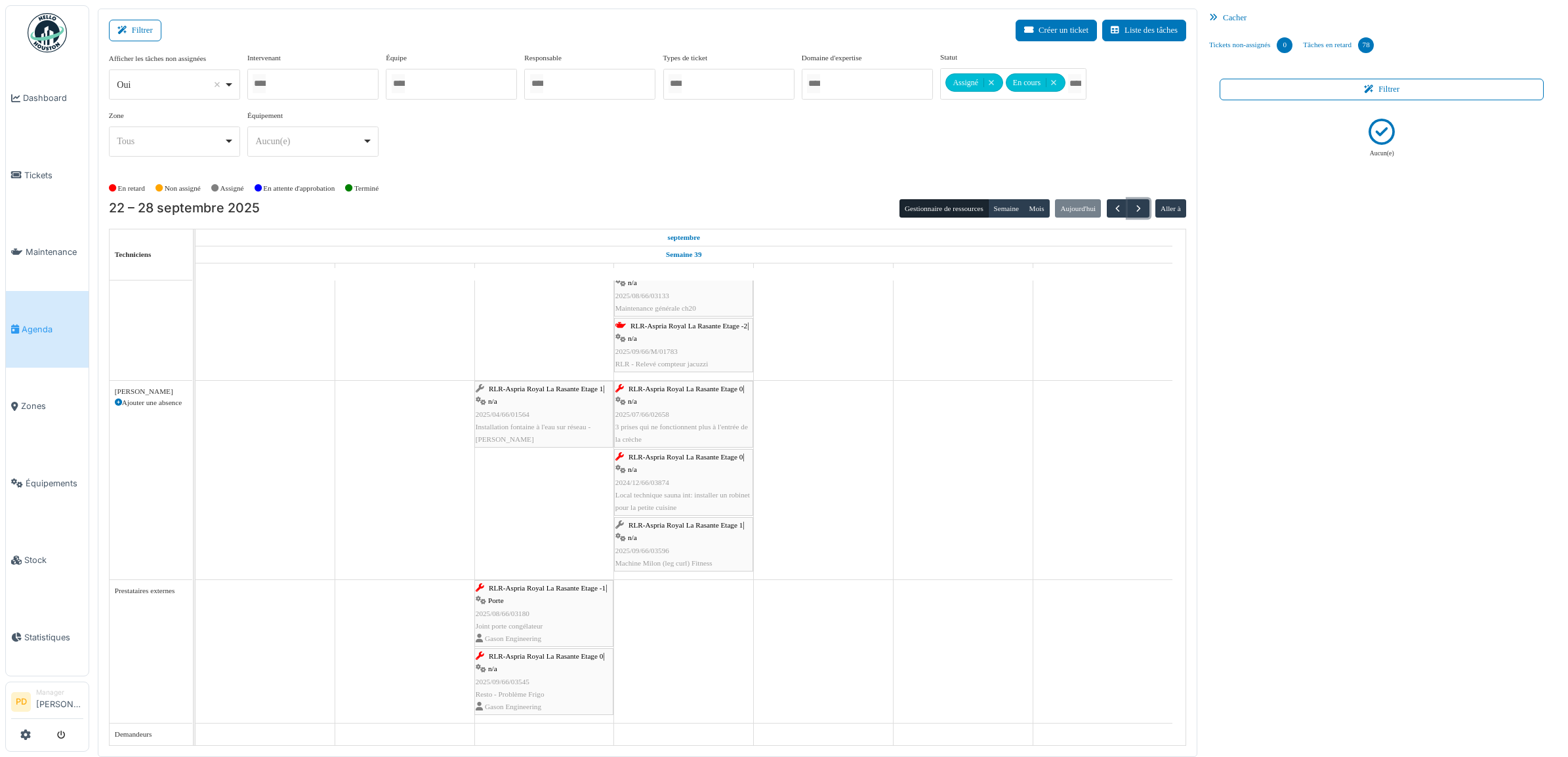
click at [562, 591] on span "RLR-Aspria Royal La Rasante Etage -1" at bounding box center [548, 588] width 117 height 8
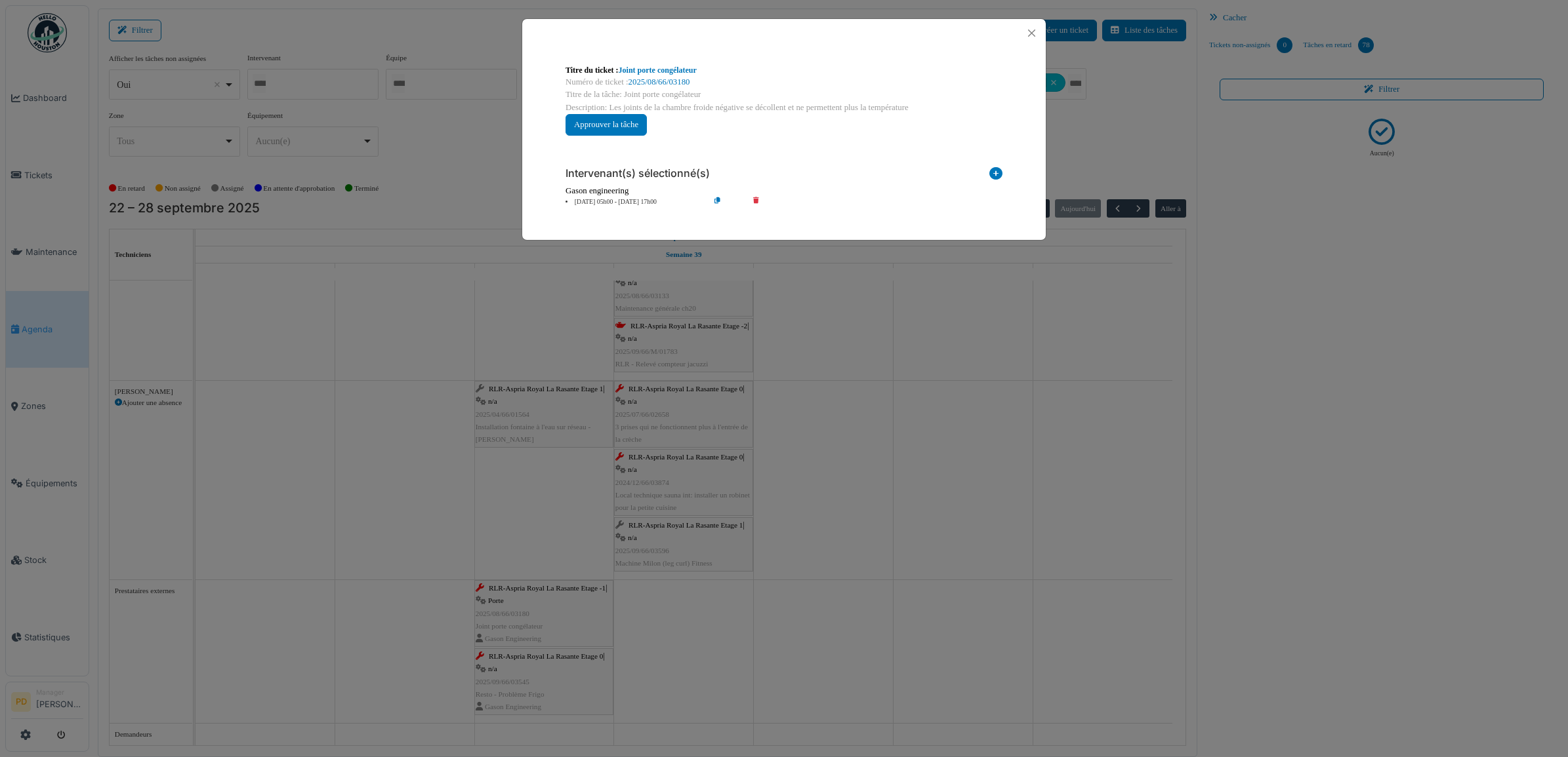
drag, startPoint x: 627, startPoint y: 204, endPoint x: 644, endPoint y: 211, distance: 18.4
click at [628, 204] on li "24 sep 05h00 - 24 sep 17h00" at bounding box center [634, 202] width 150 height 9
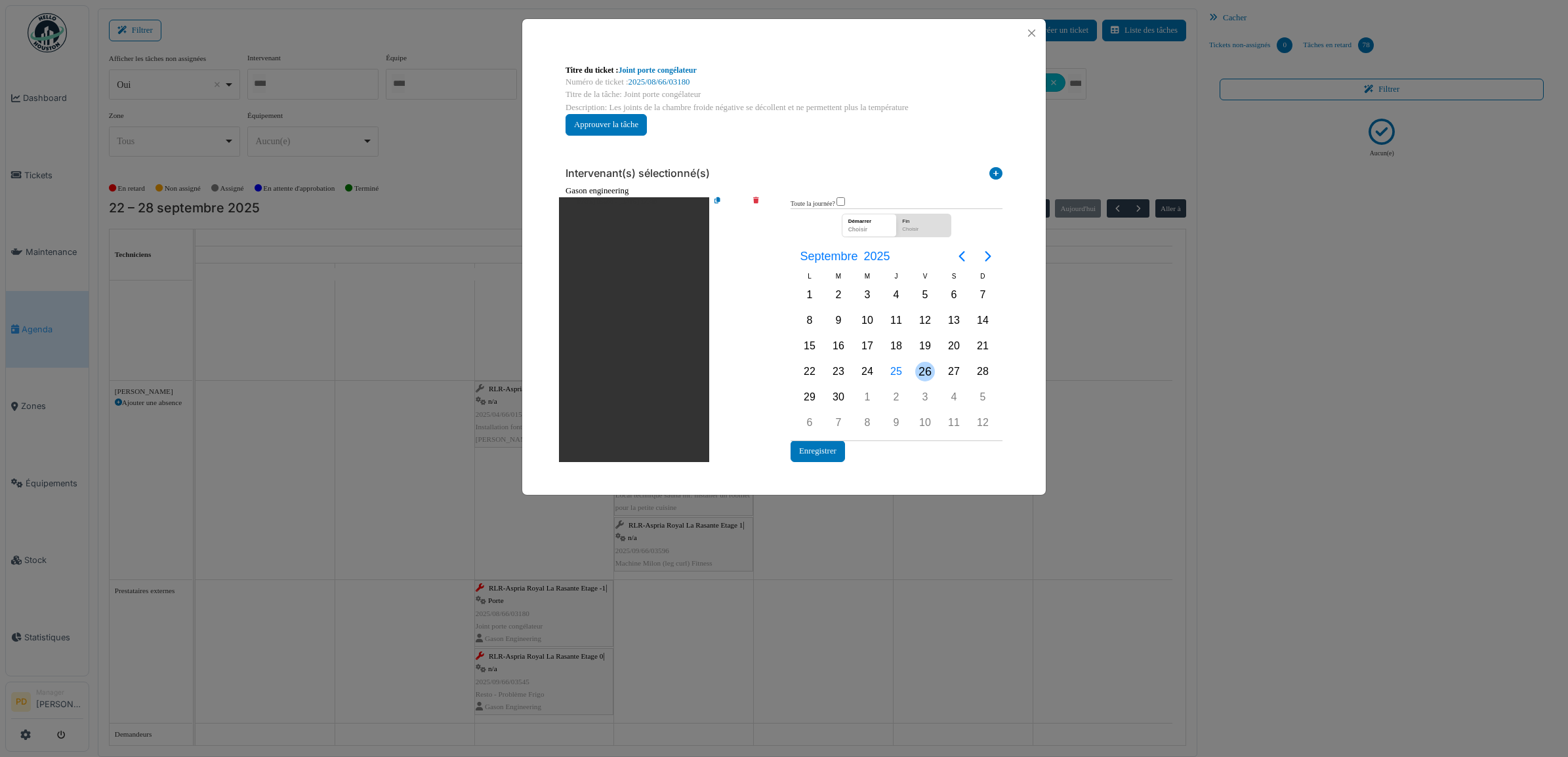
click at [920, 372] on div "26" at bounding box center [925, 371] width 20 height 20
click at [841, 444] on button "Enregistrer" at bounding box center [818, 451] width 54 height 21
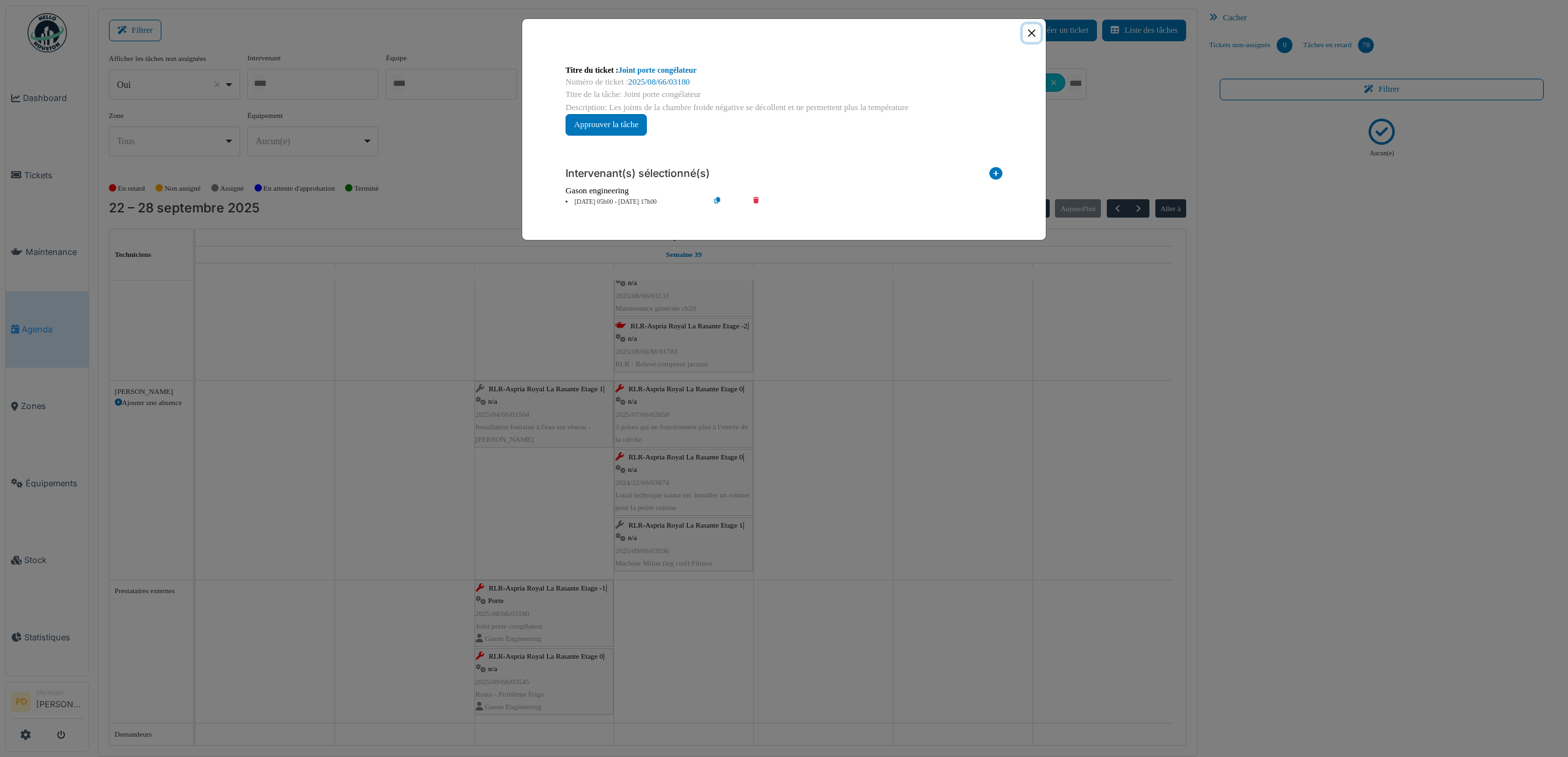
click at [1034, 34] on button "Close" at bounding box center [1032, 33] width 18 height 18
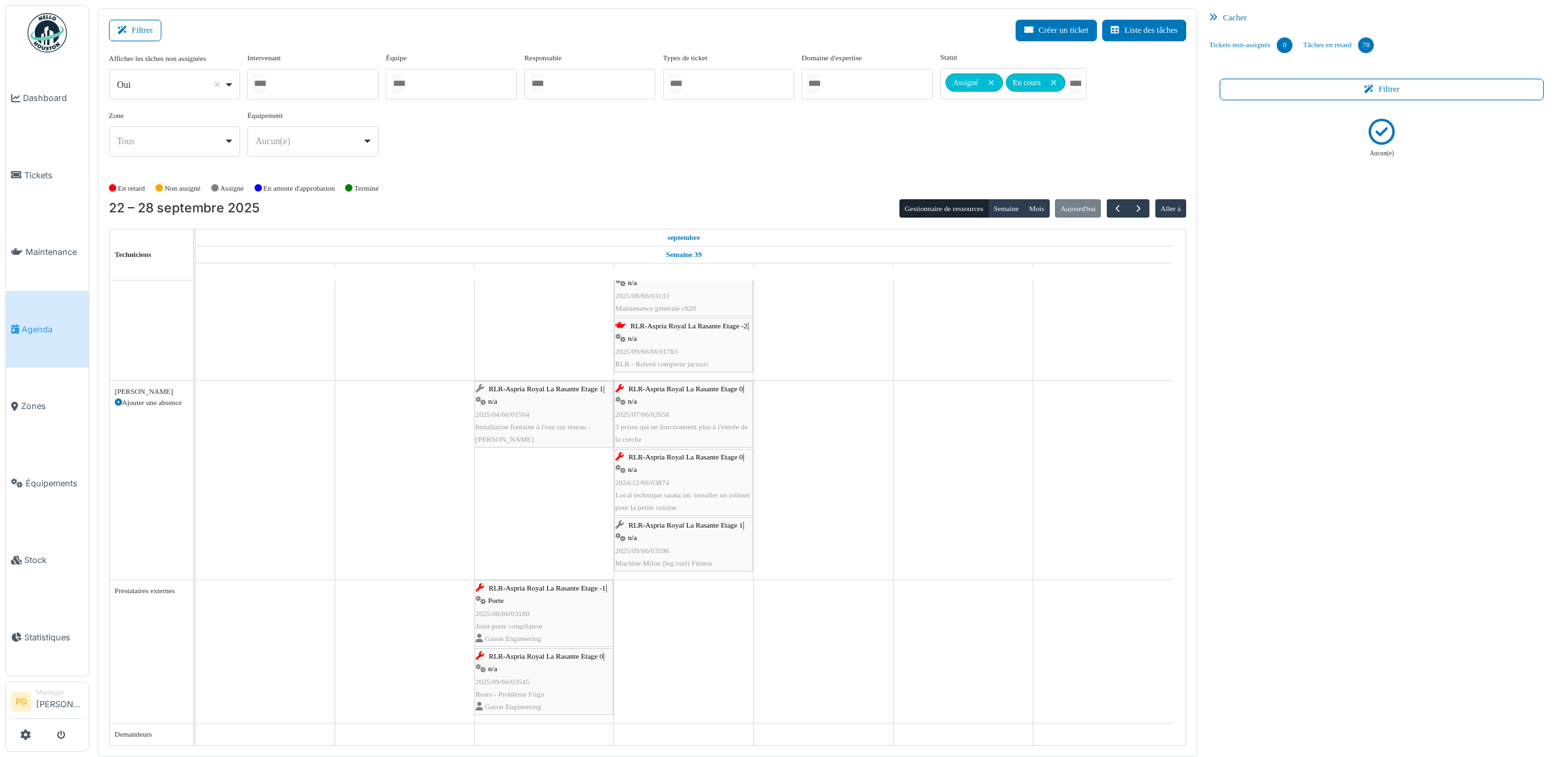
click at [551, 656] on span "RLR-Aspria Royal La Rasante Etage 0" at bounding box center [546, 656] width 114 height 8
click at [561, 659] on span "RLR-Aspria Royal La Rasante Etage 0" at bounding box center [546, 656] width 114 height 8
click at [506, 661] on body "Dashboard Tickets Maintenance Agenda Zones Équipements Stock Statistiques PD Ma…" at bounding box center [784, 378] width 1568 height 757
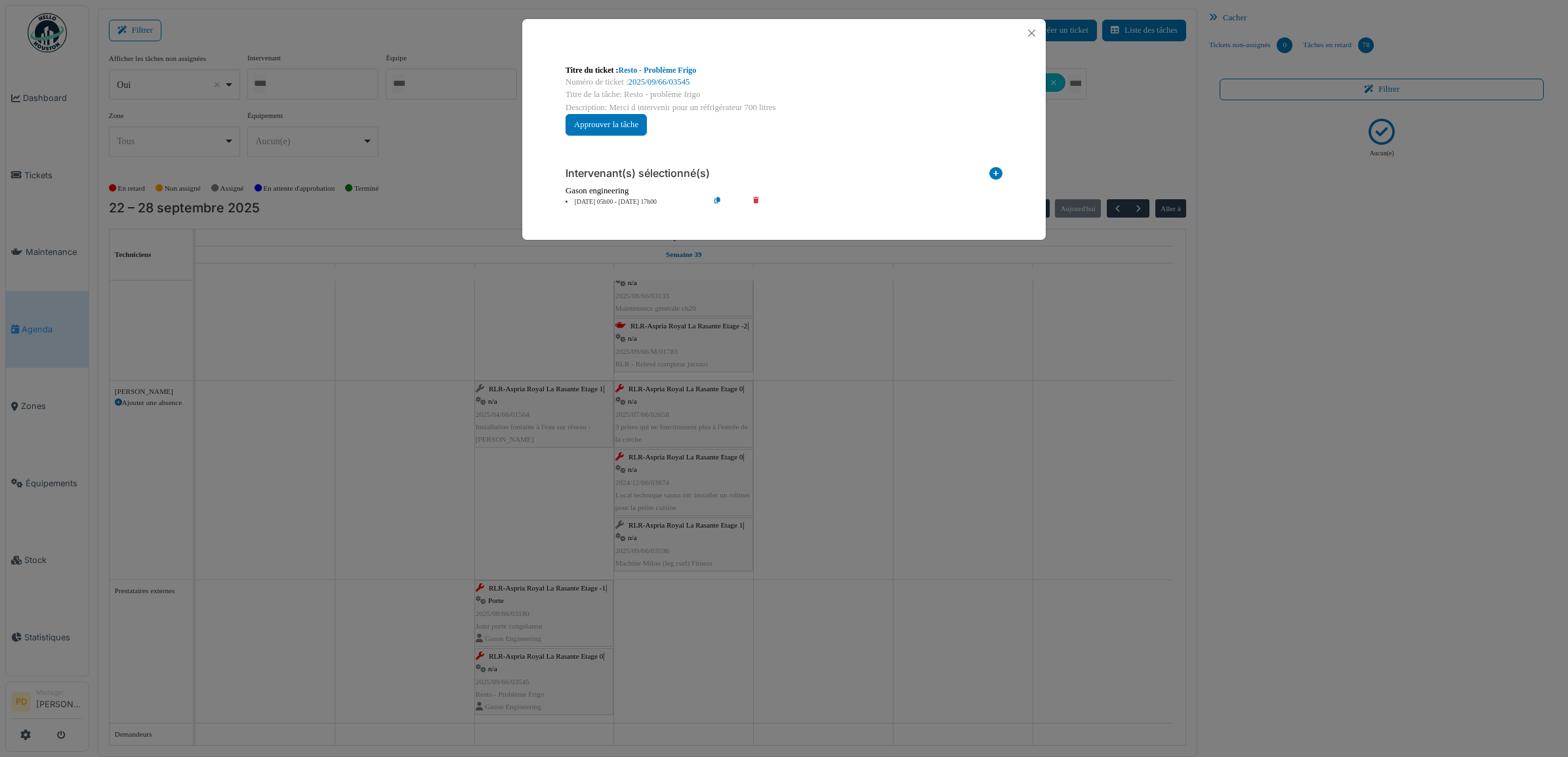
click at [638, 201] on li "24 sep 05h00 - 24 sep 17h00" at bounding box center [634, 202] width 150 height 9
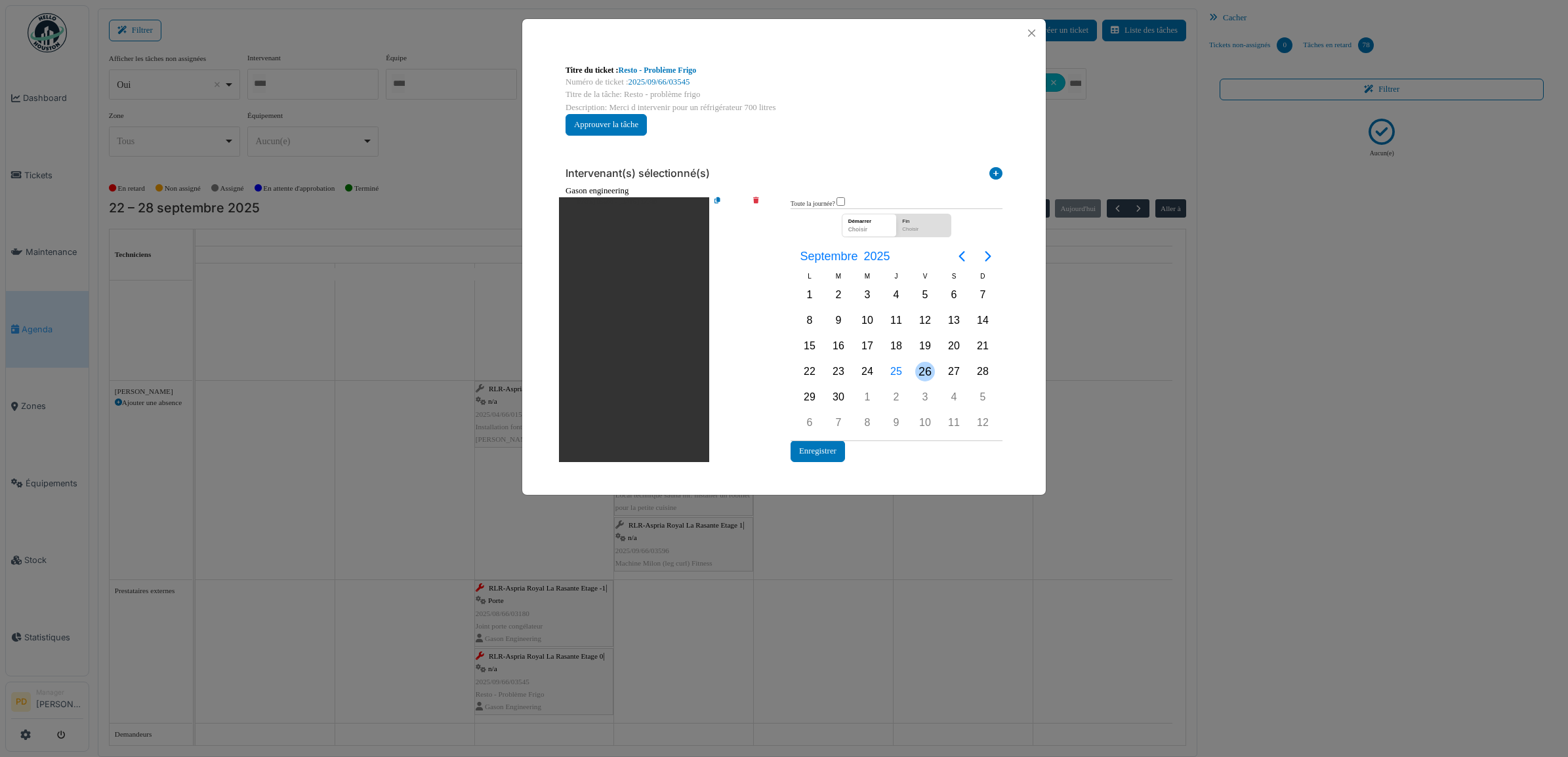
click at [923, 371] on div "26" at bounding box center [925, 371] width 20 height 20
click at [807, 448] on button "Enregistrer" at bounding box center [818, 451] width 54 height 21
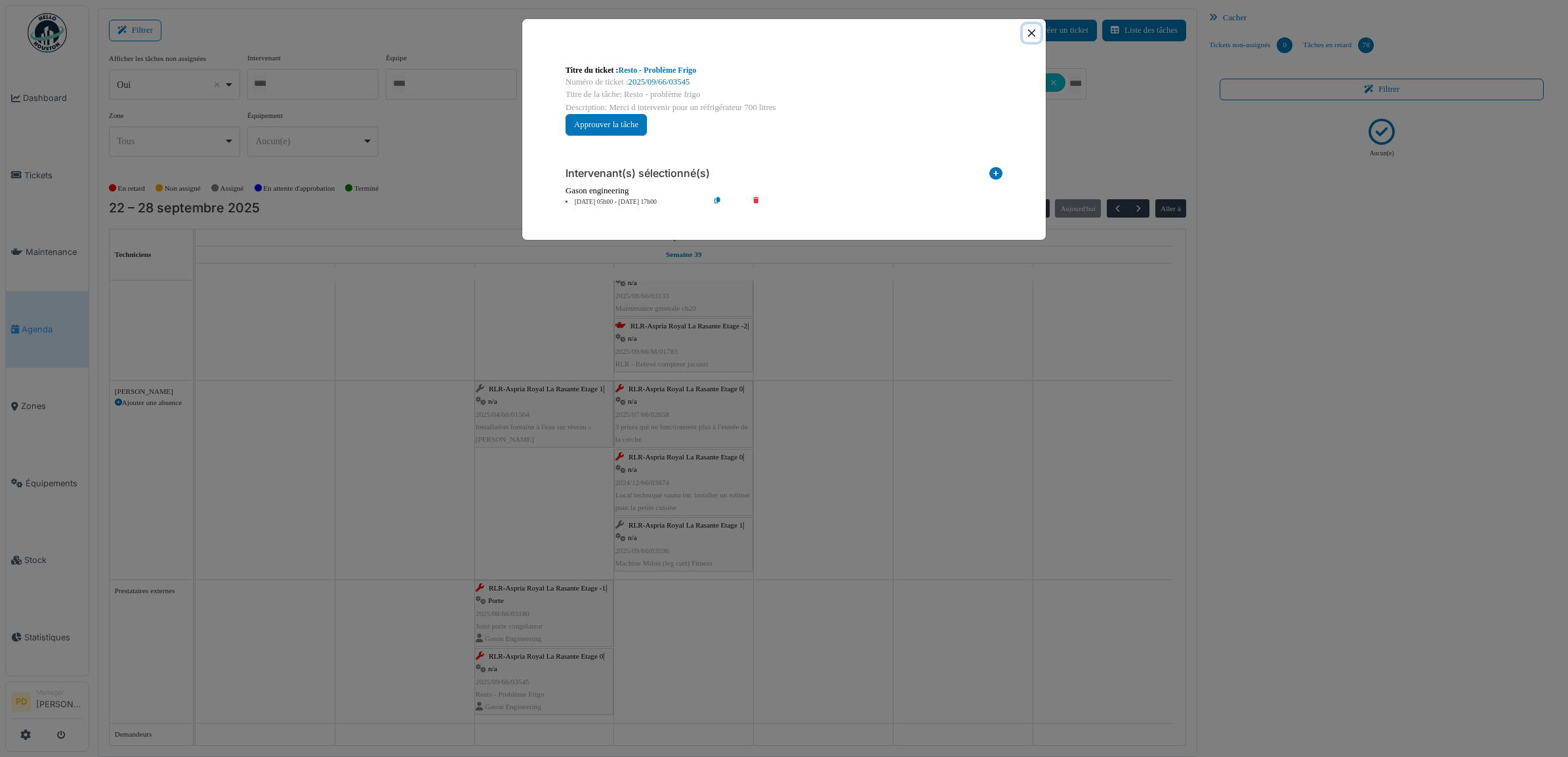
drag, startPoint x: 1032, startPoint y: 34, endPoint x: 995, endPoint y: 134, distance: 106.6
click at [1031, 34] on button "Close" at bounding box center [1032, 33] width 18 height 18
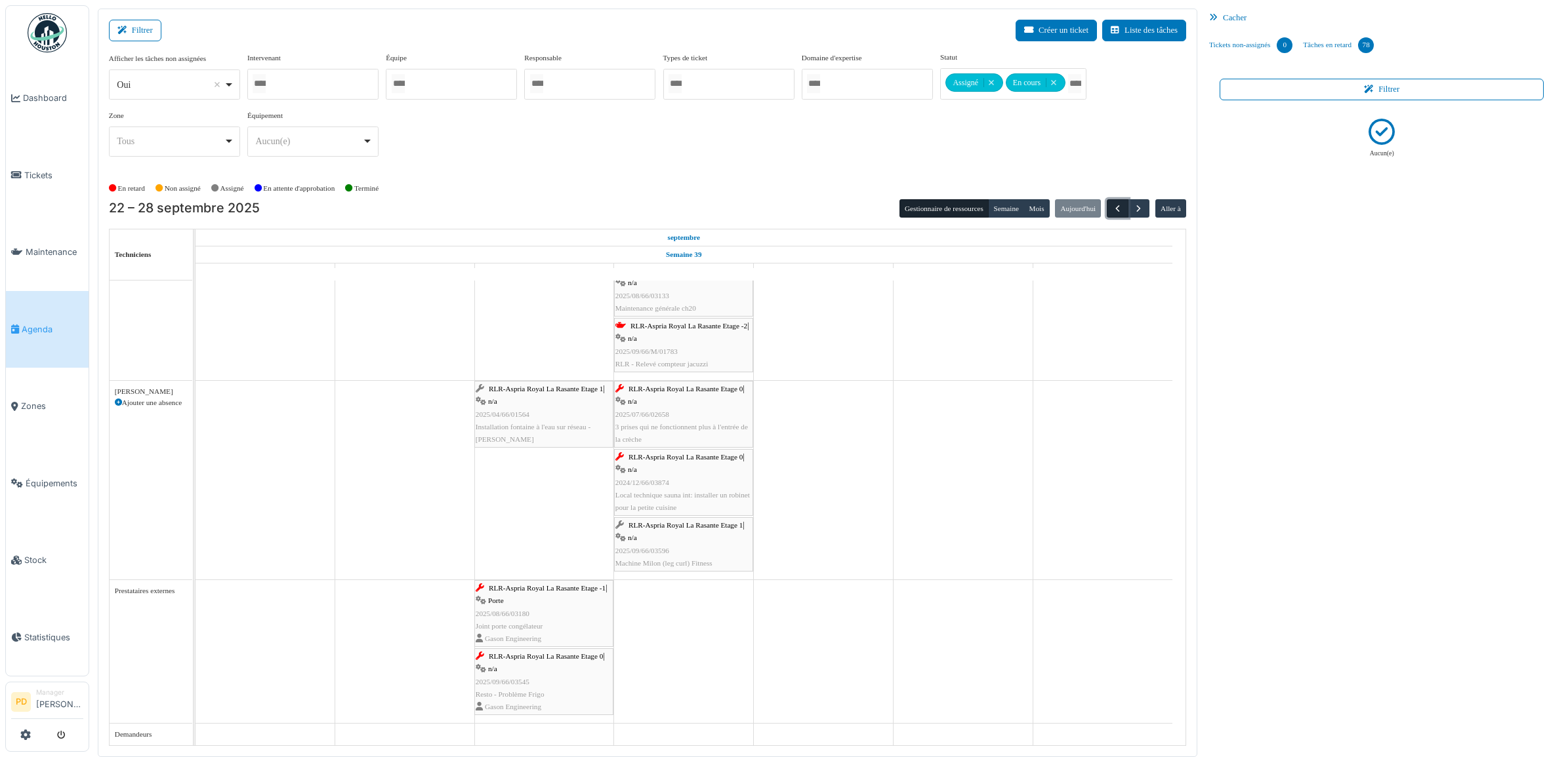
click at [1120, 208] on span "button" at bounding box center [1117, 209] width 11 height 11
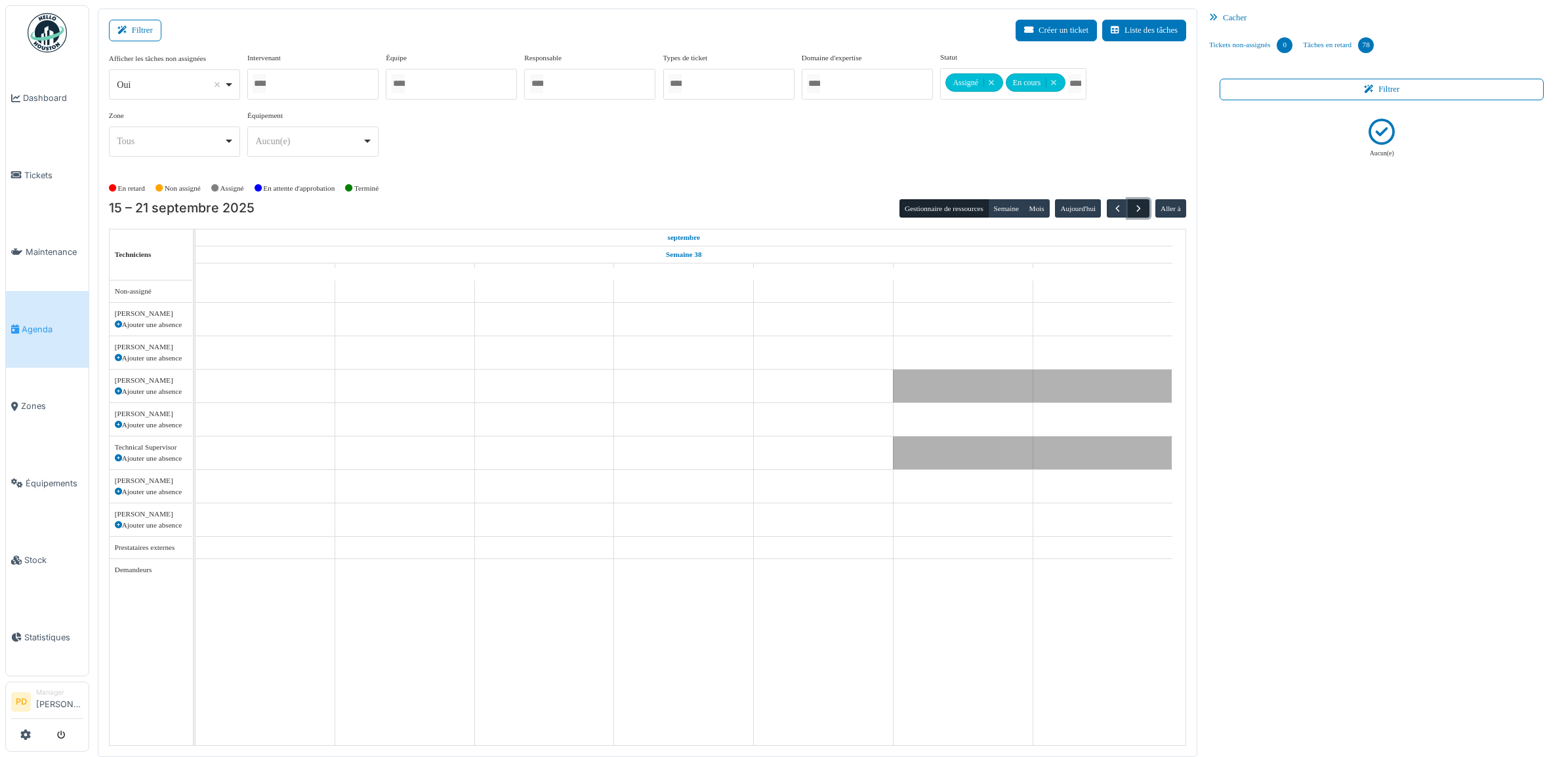
click at [1134, 210] on button "button" at bounding box center [1138, 209] width 21 height 19
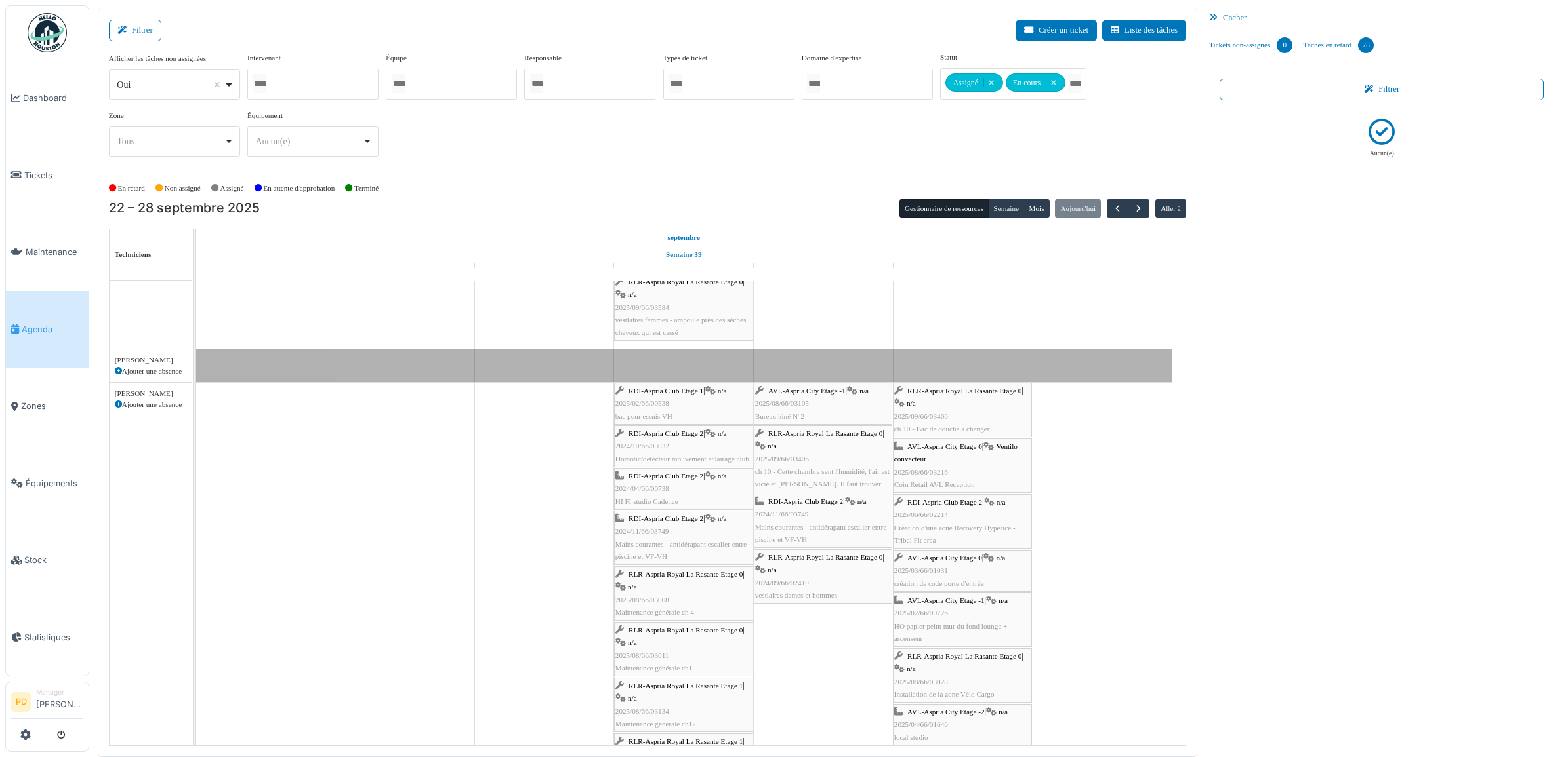
click at [51, 323] on span "Agenda" at bounding box center [52, 329] width 62 height 12
click at [45, 169] on span "Tickets" at bounding box center [53, 175] width 59 height 12
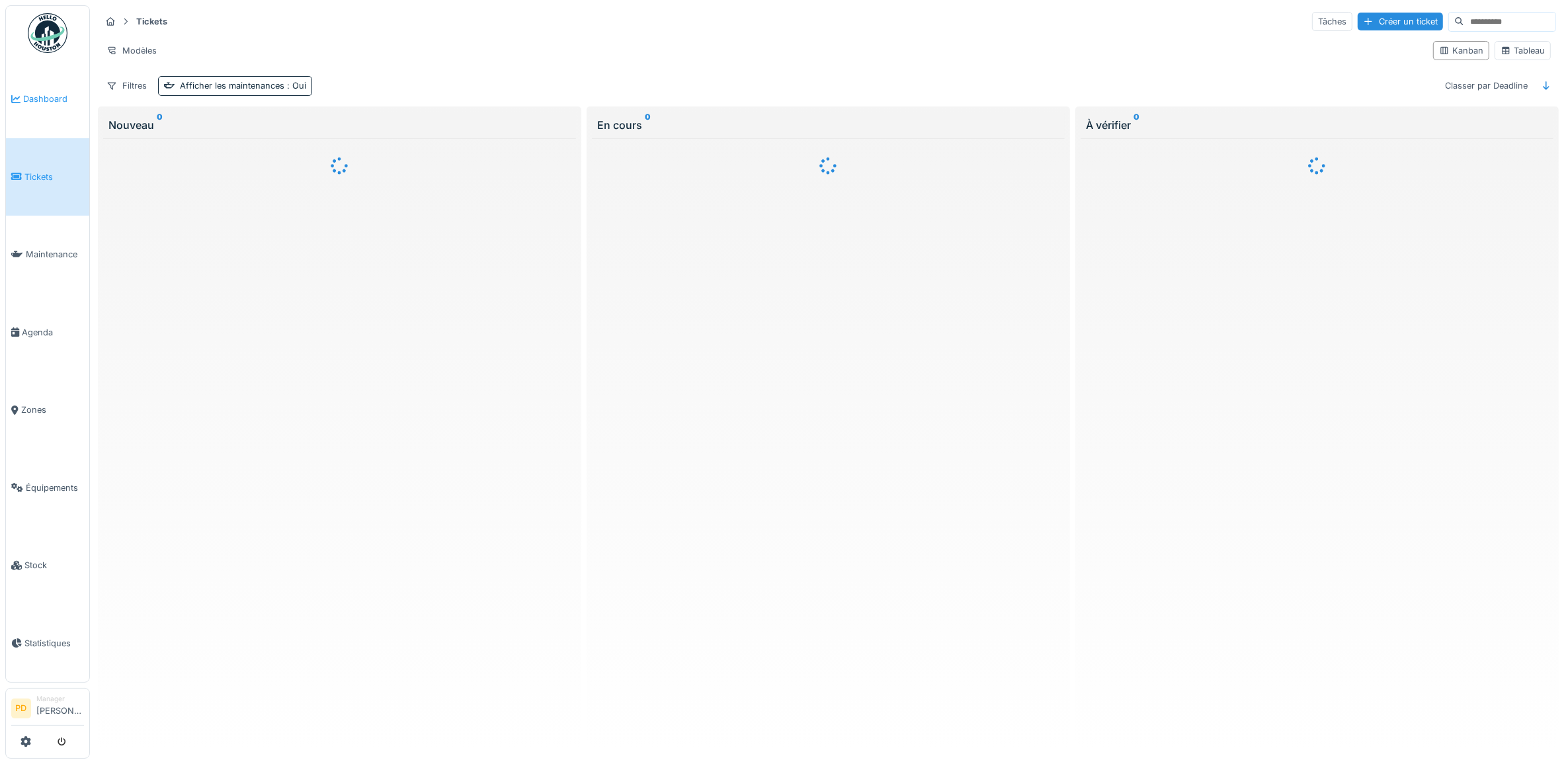
click at [42, 94] on span "Dashboard" at bounding box center [54, 99] width 61 height 12
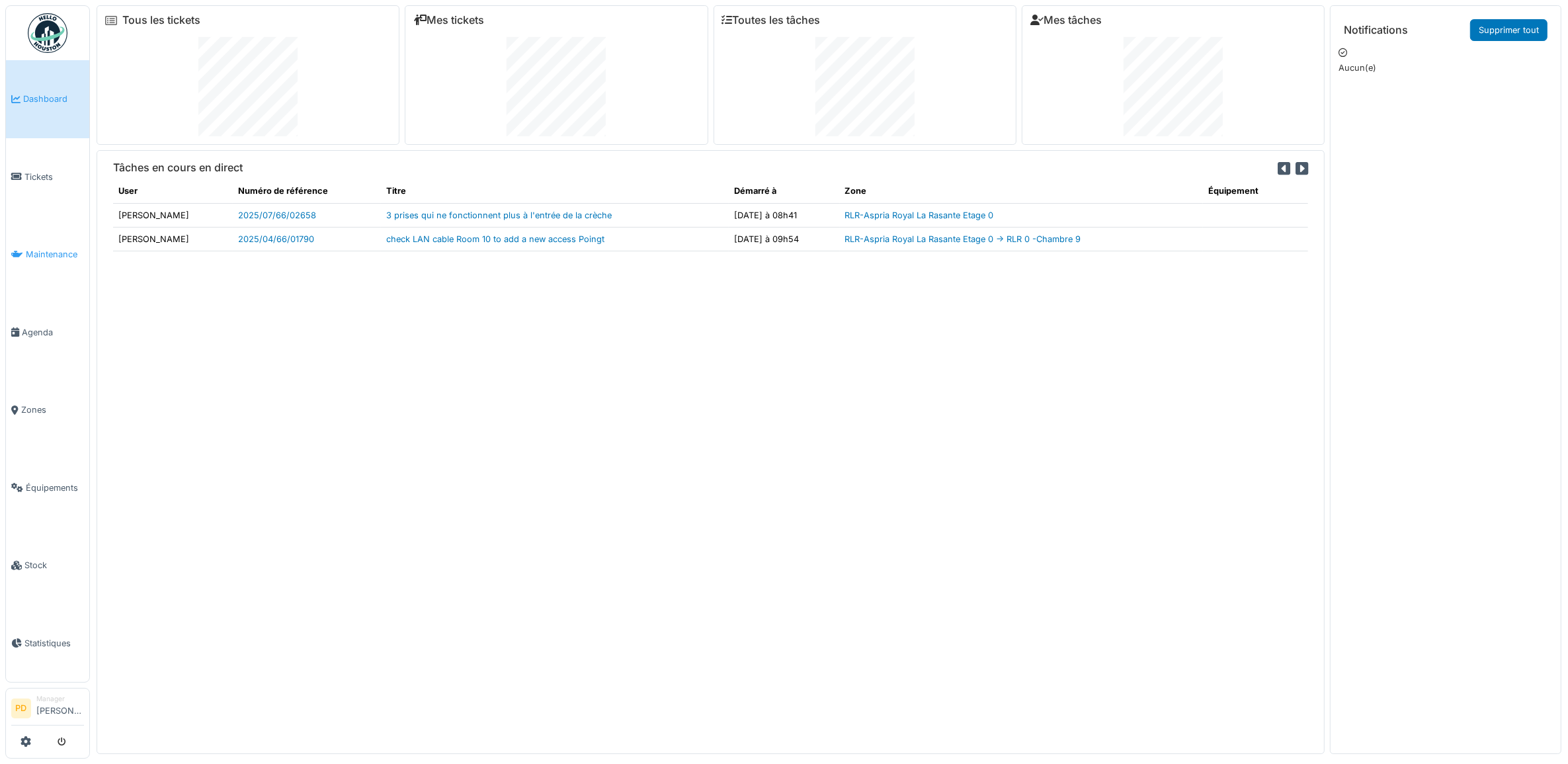
click at [57, 248] on span "Maintenance" at bounding box center [55, 254] width 58 height 12
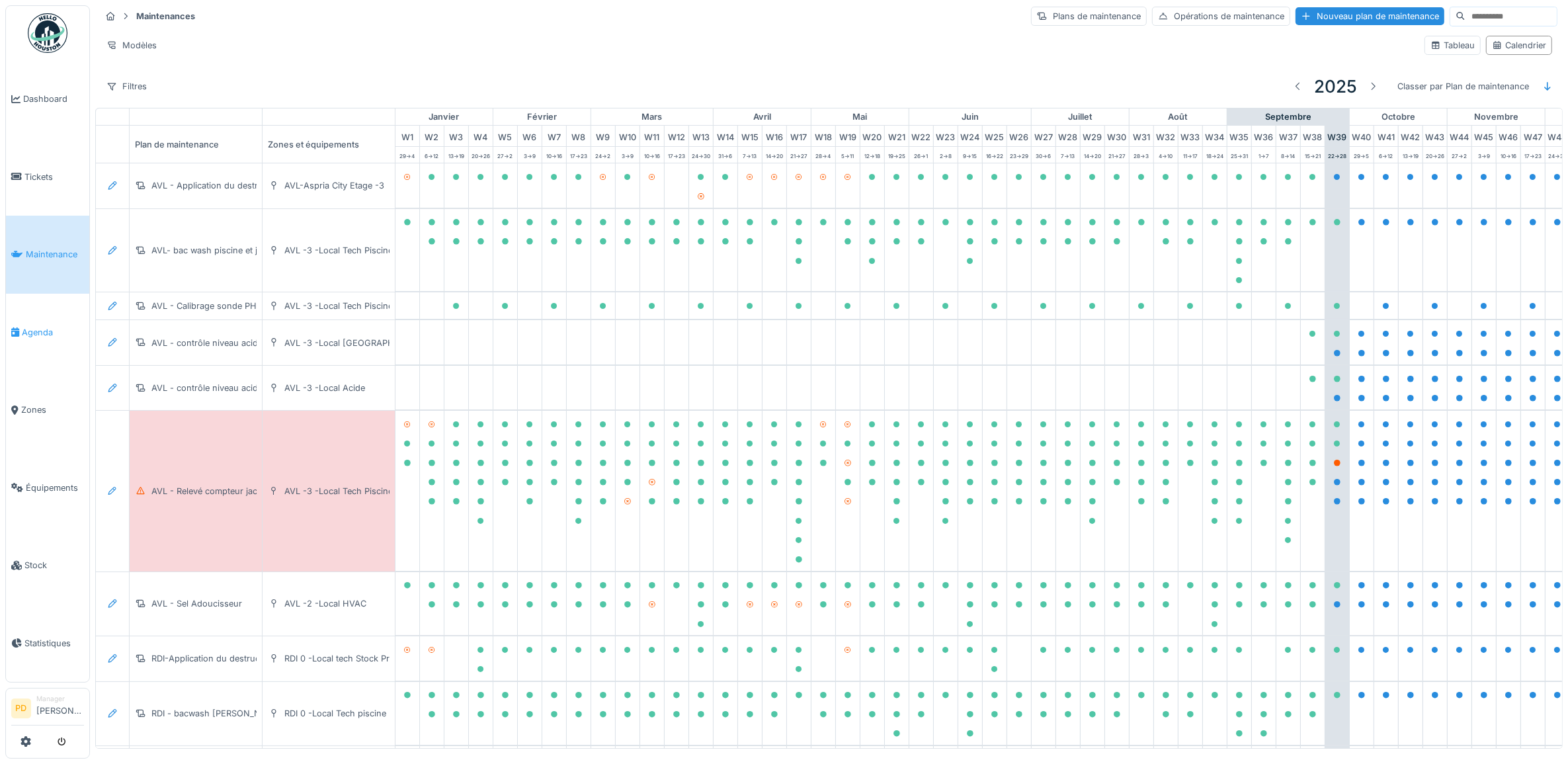
click at [49, 329] on span "Agenda" at bounding box center [53, 332] width 62 height 12
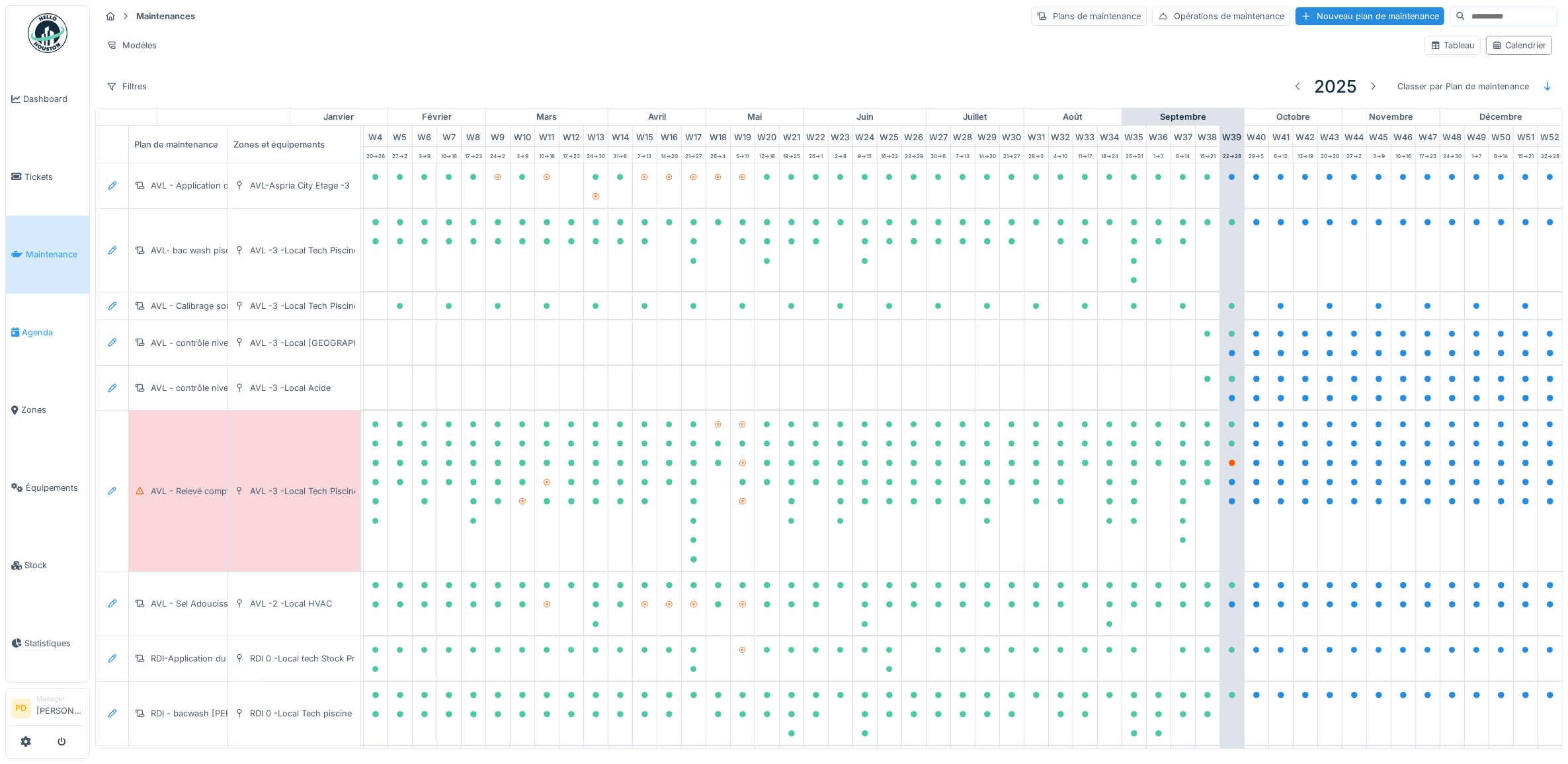
scroll to position [0, 130]
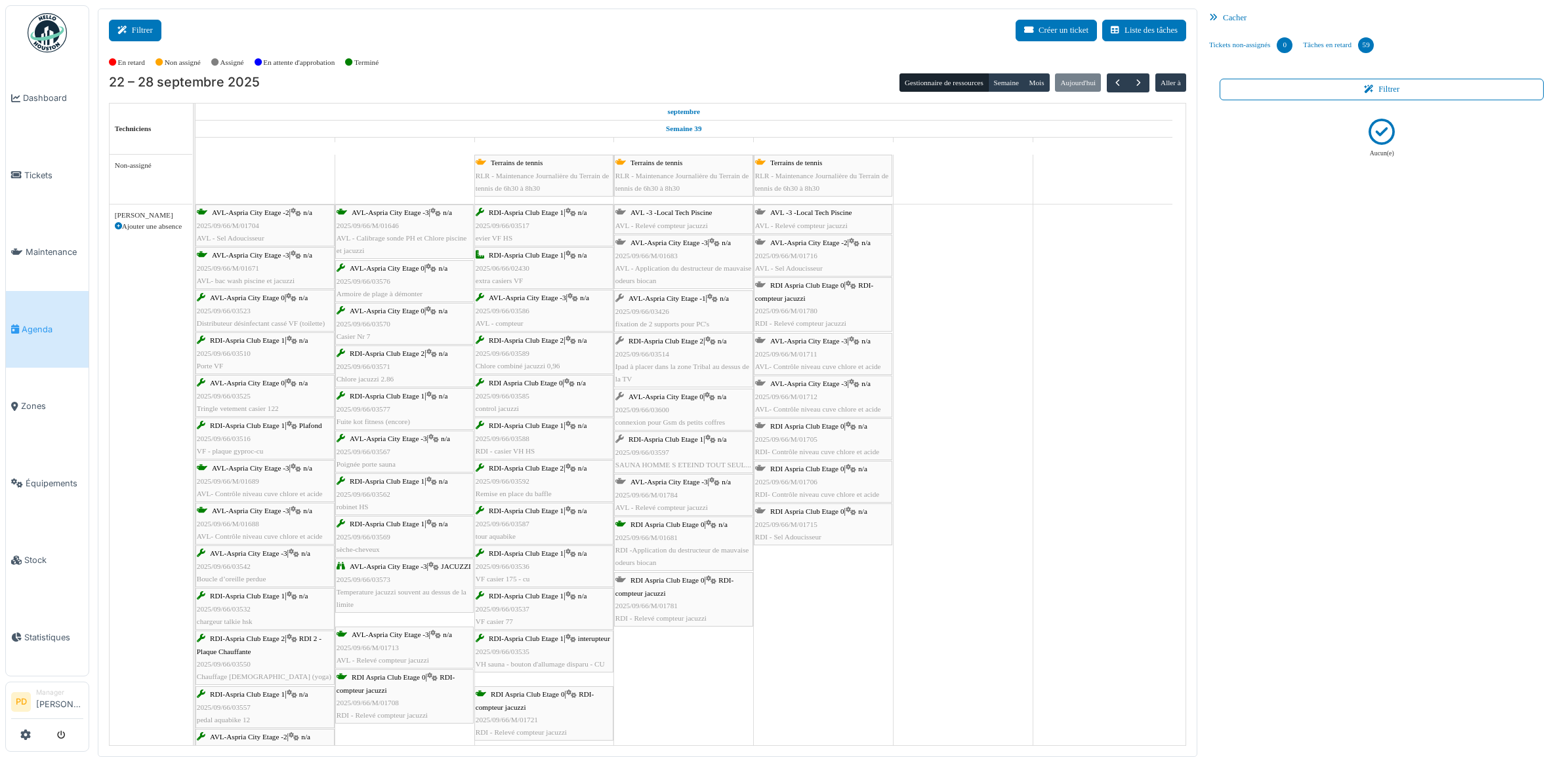
click at [151, 32] on button "Filtrer" at bounding box center [135, 30] width 52 height 21
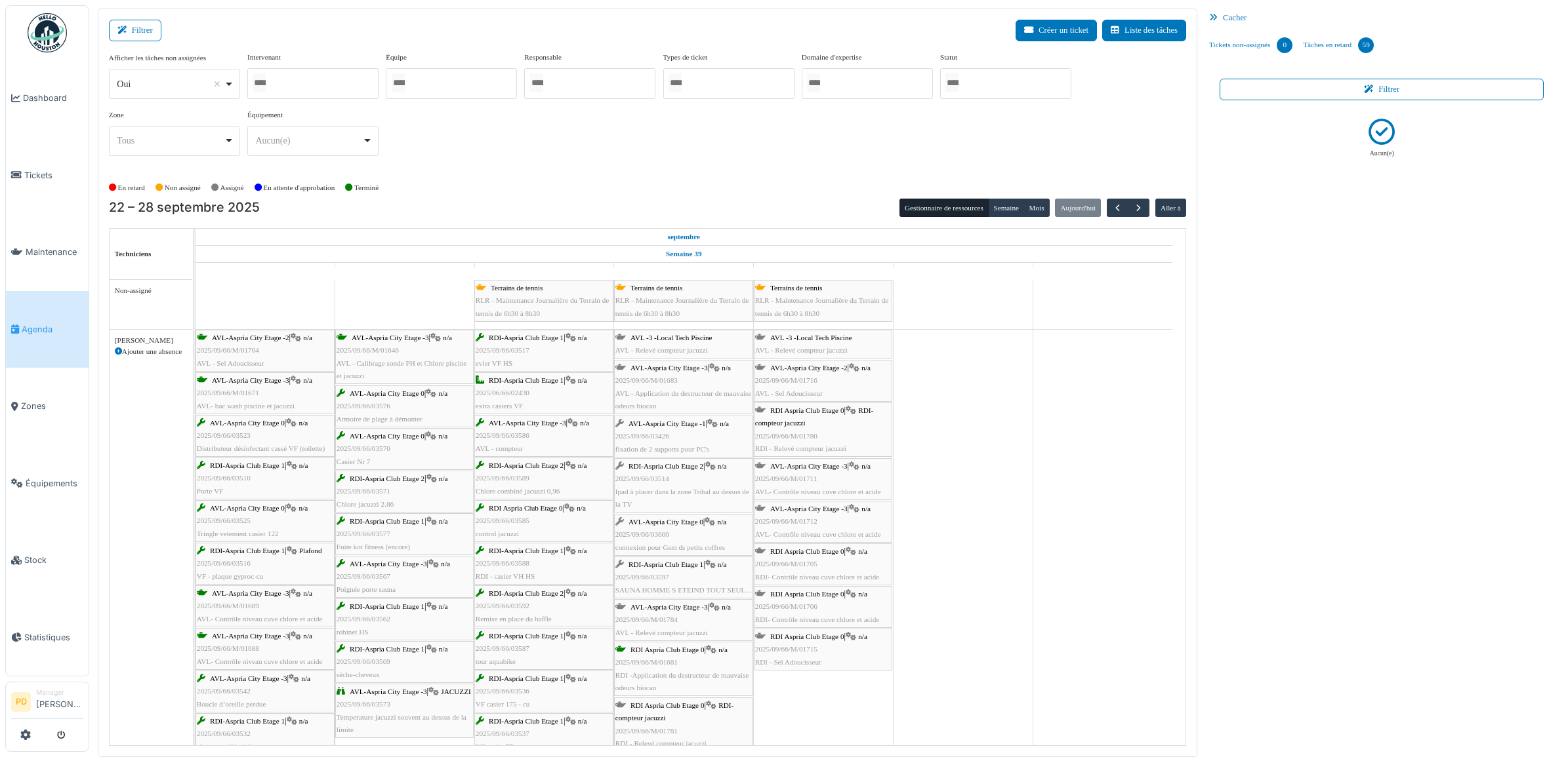
click at [981, 92] on div at bounding box center [1006, 83] width 132 height 31
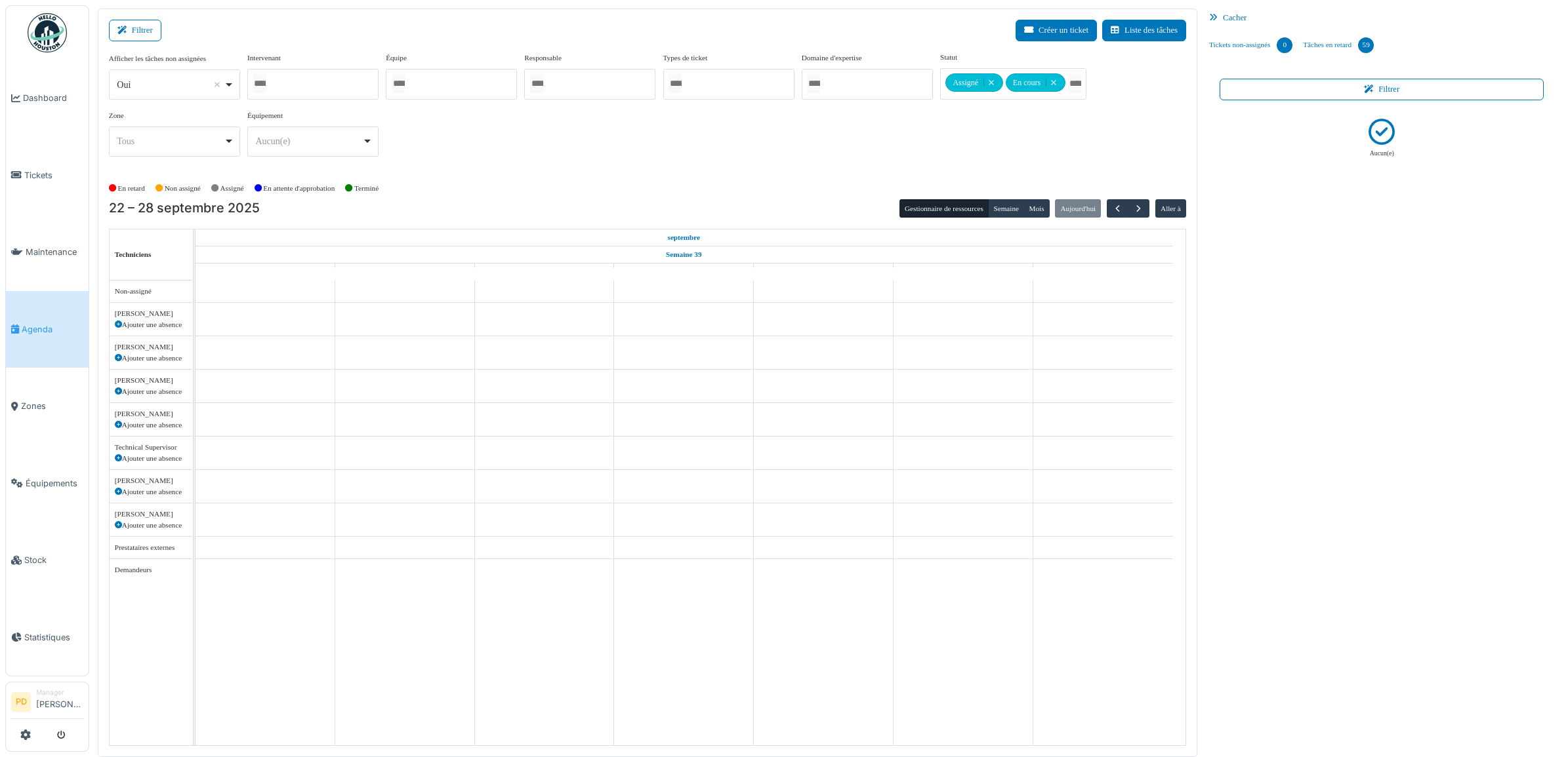
click at [881, 148] on div "Afficher les tâches non assignées *** Oui Remove item Oui Non Intervenant [PERS…" at bounding box center [647, 109] width 1077 height 115
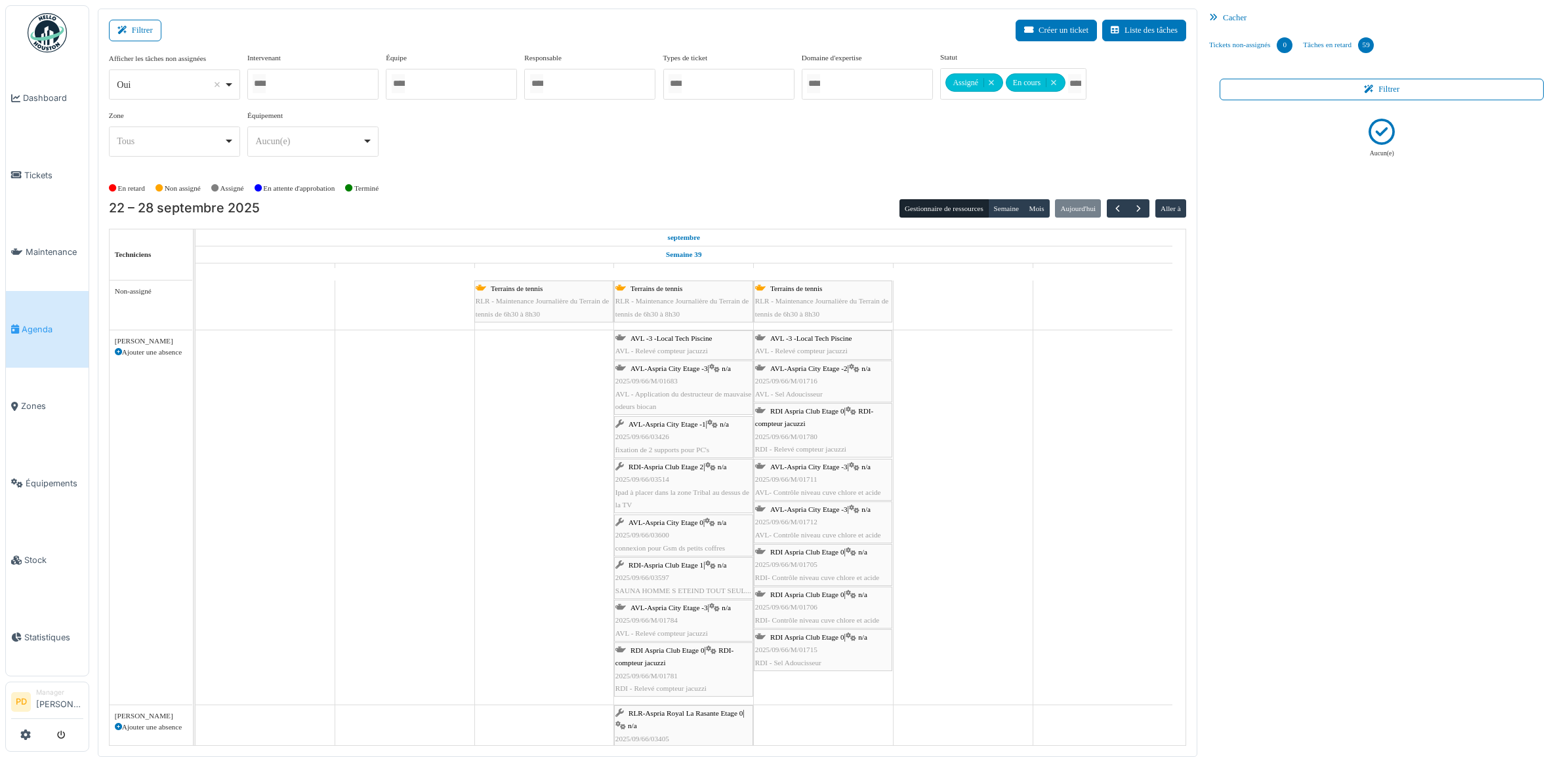
click at [554, 290] on div "Terrains de tennis RLR - Maintenance Journalière du Terrain de tennis de 6h30 à…" at bounding box center [543, 302] width 137 height 38
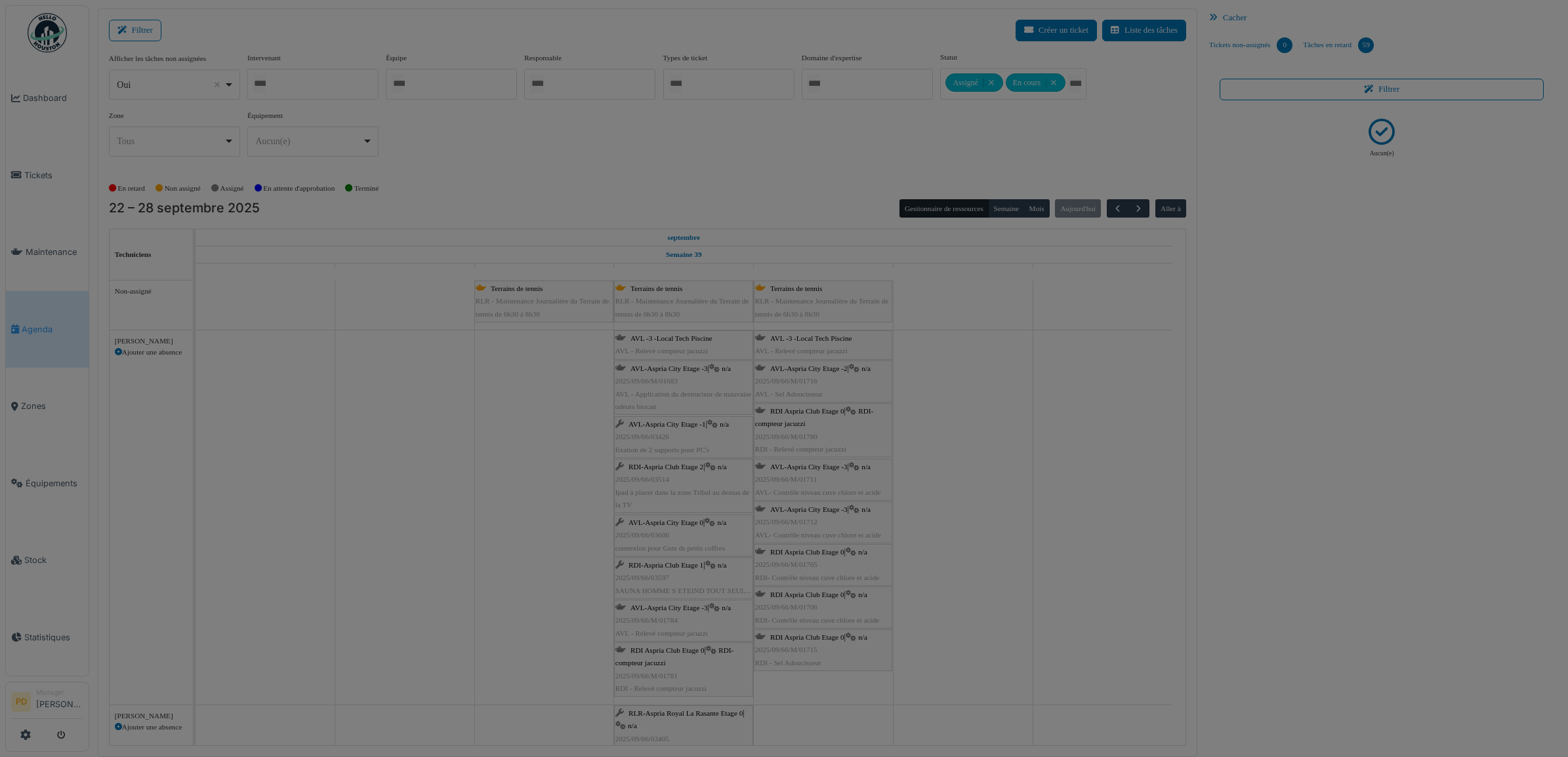
click at [523, 290] on div at bounding box center [784, 378] width 1568 height 757
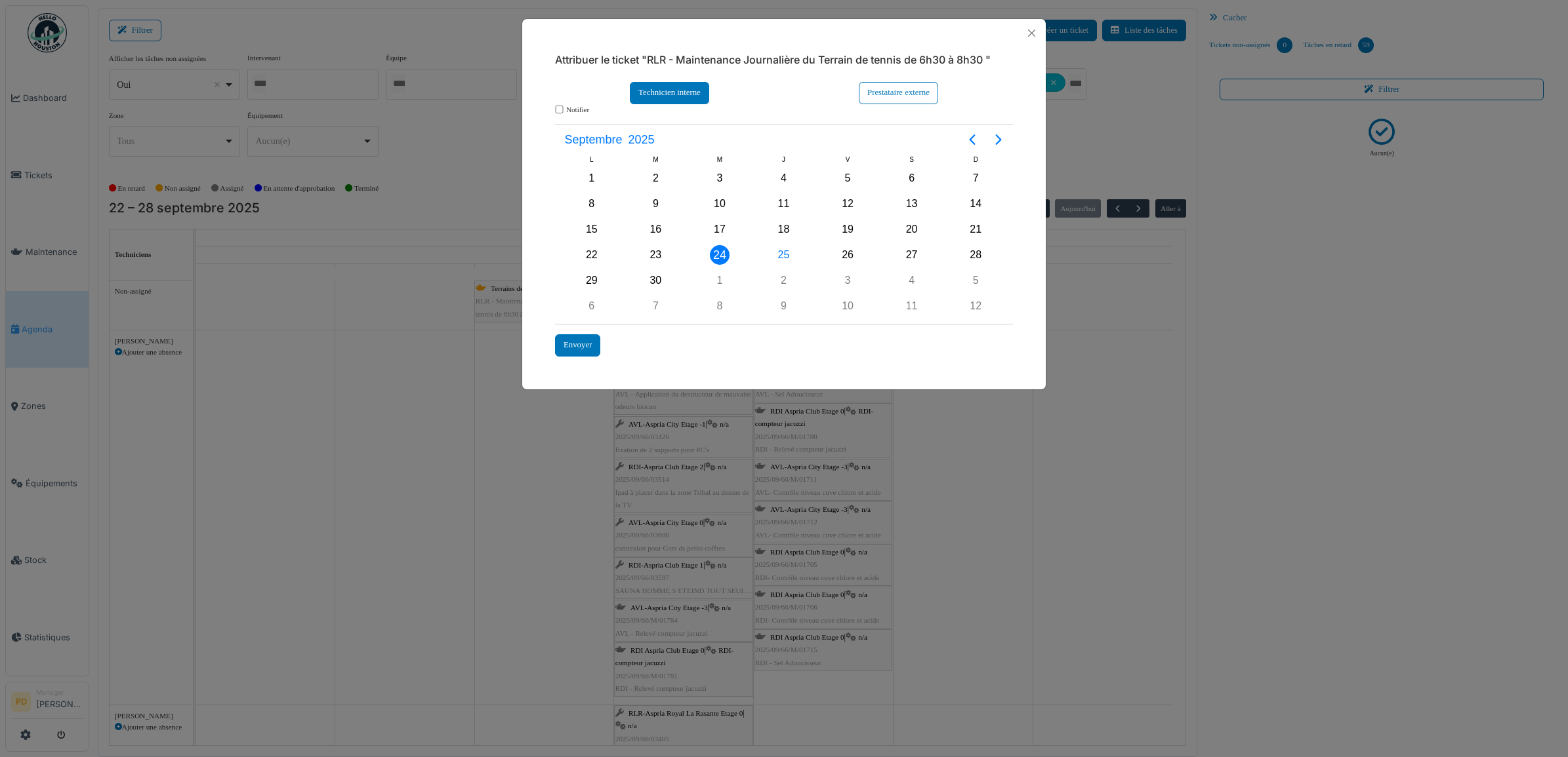
click at [685, 97] on div "Technicien interne" at bounding box center [670, 92] width 79 height 21
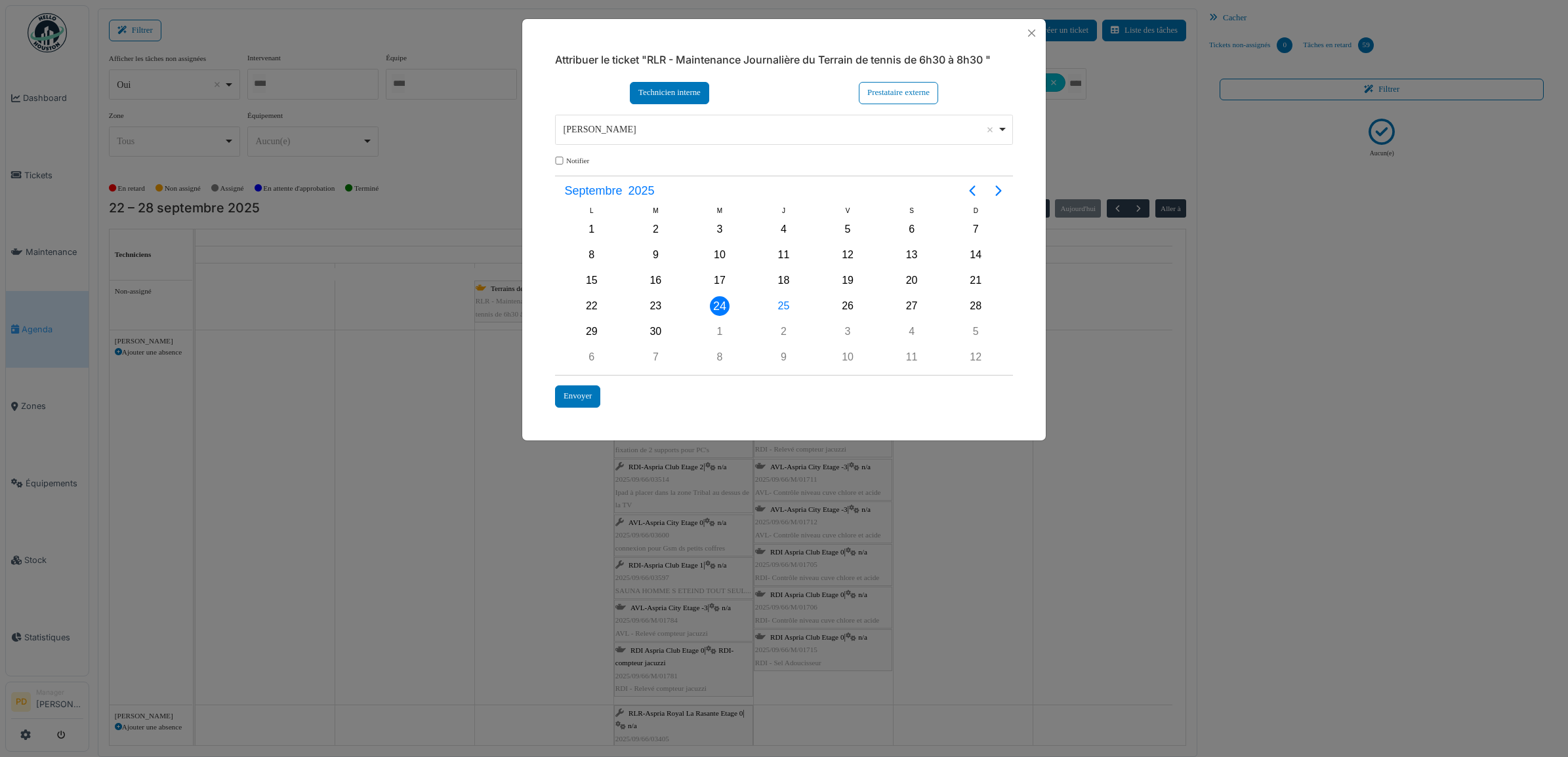
click at [648, 135] on div "[PERSON_NAME] Remove item" at bounding box center [781, 130] width 433 height 14
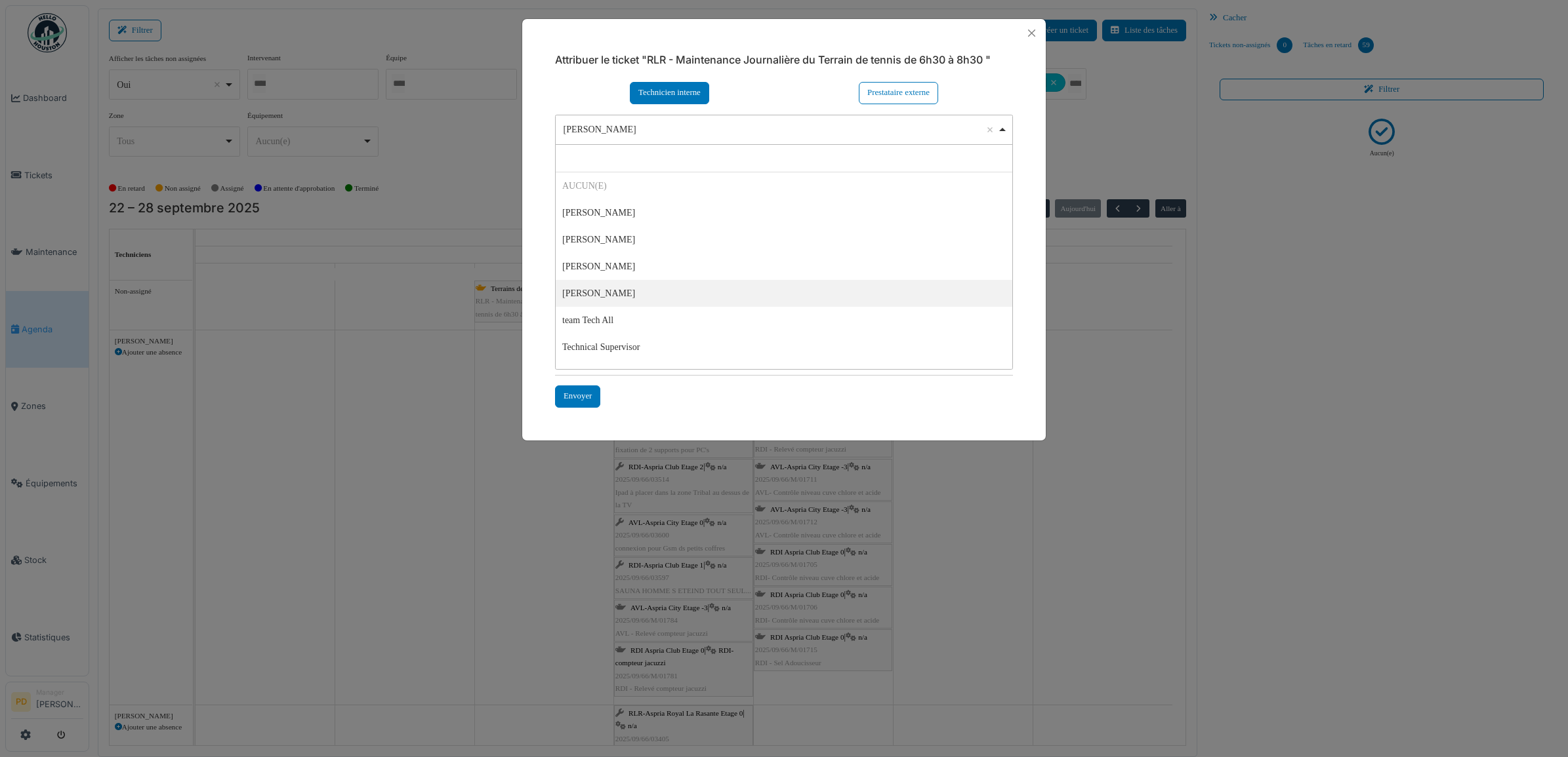
select select "****"
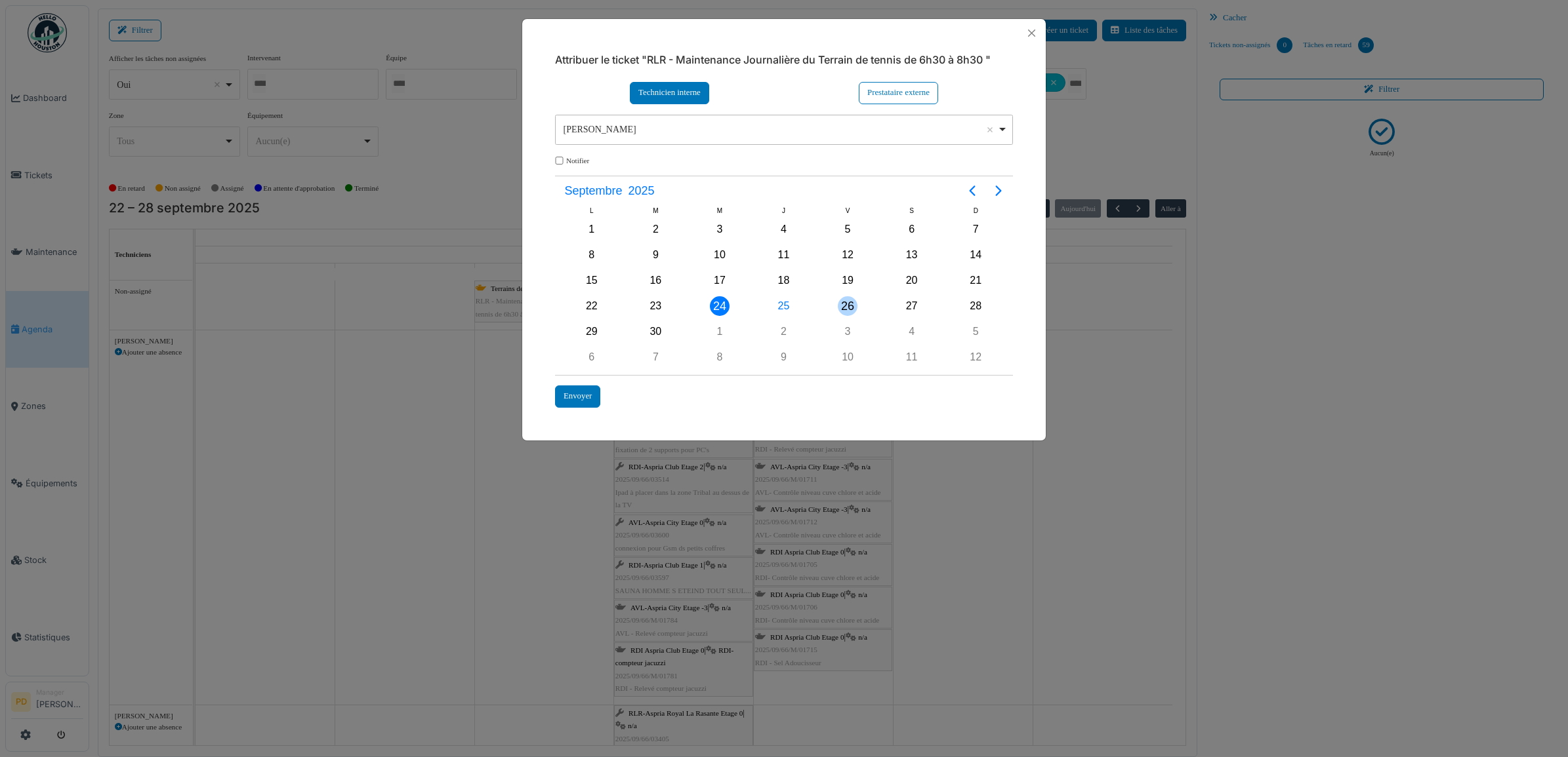
click at [830, 303] on div "26" at bounding box center [848, 306] width 64 height 25
drag, startPoint x: 832, startPoint y: 303, endPoint x: 764, endPoint y: 334, distance: 74.7
click at [831, 306] on div "26" at bounding box center [848, 306] width 64 height 25
click at [782, 308] on div "25" at bounding box center [783, 306] width 20 height 20
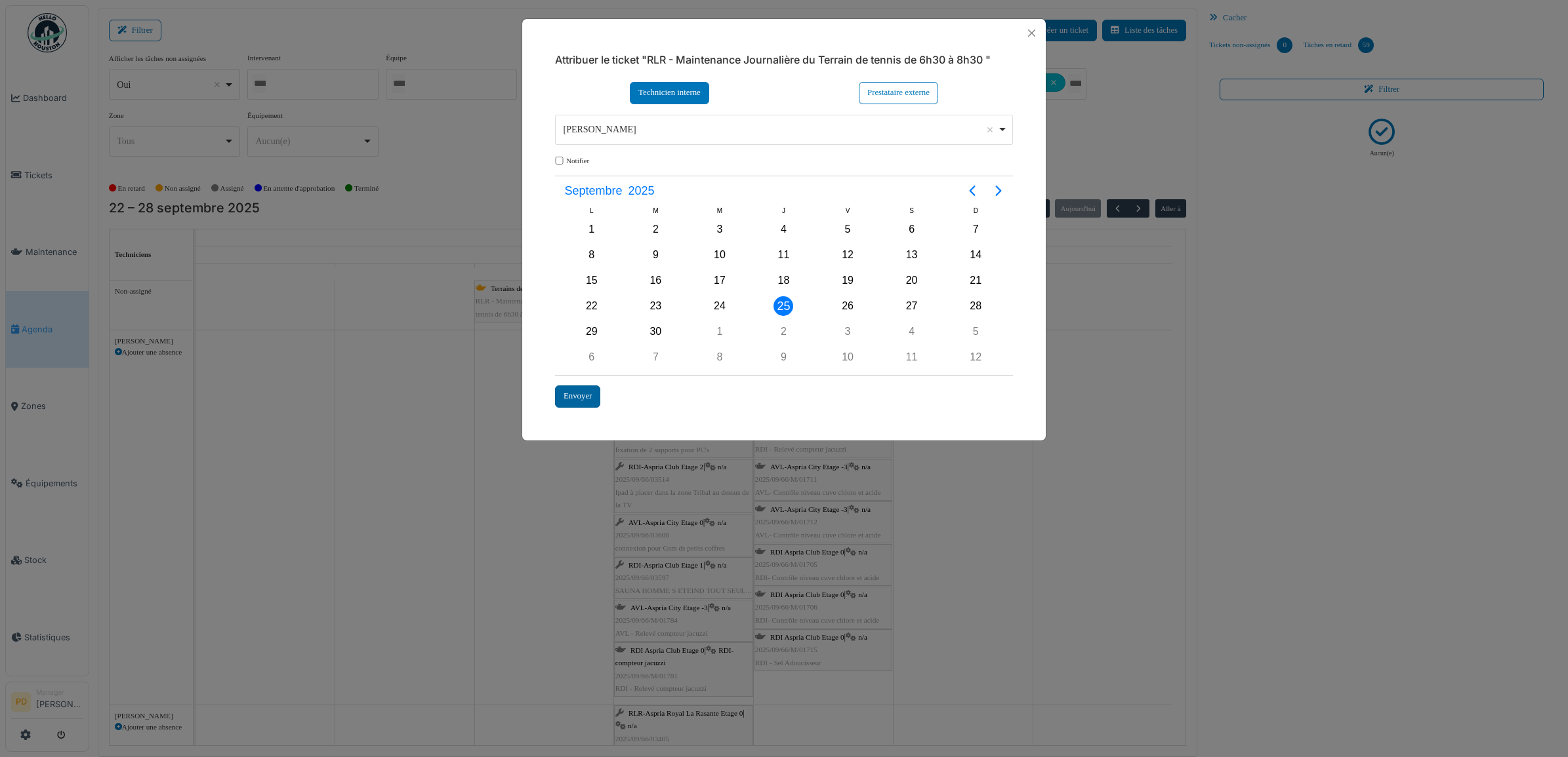
click at [589, 394] on div "Envoyer" at bounding box center [578, 396] width 46 height 21
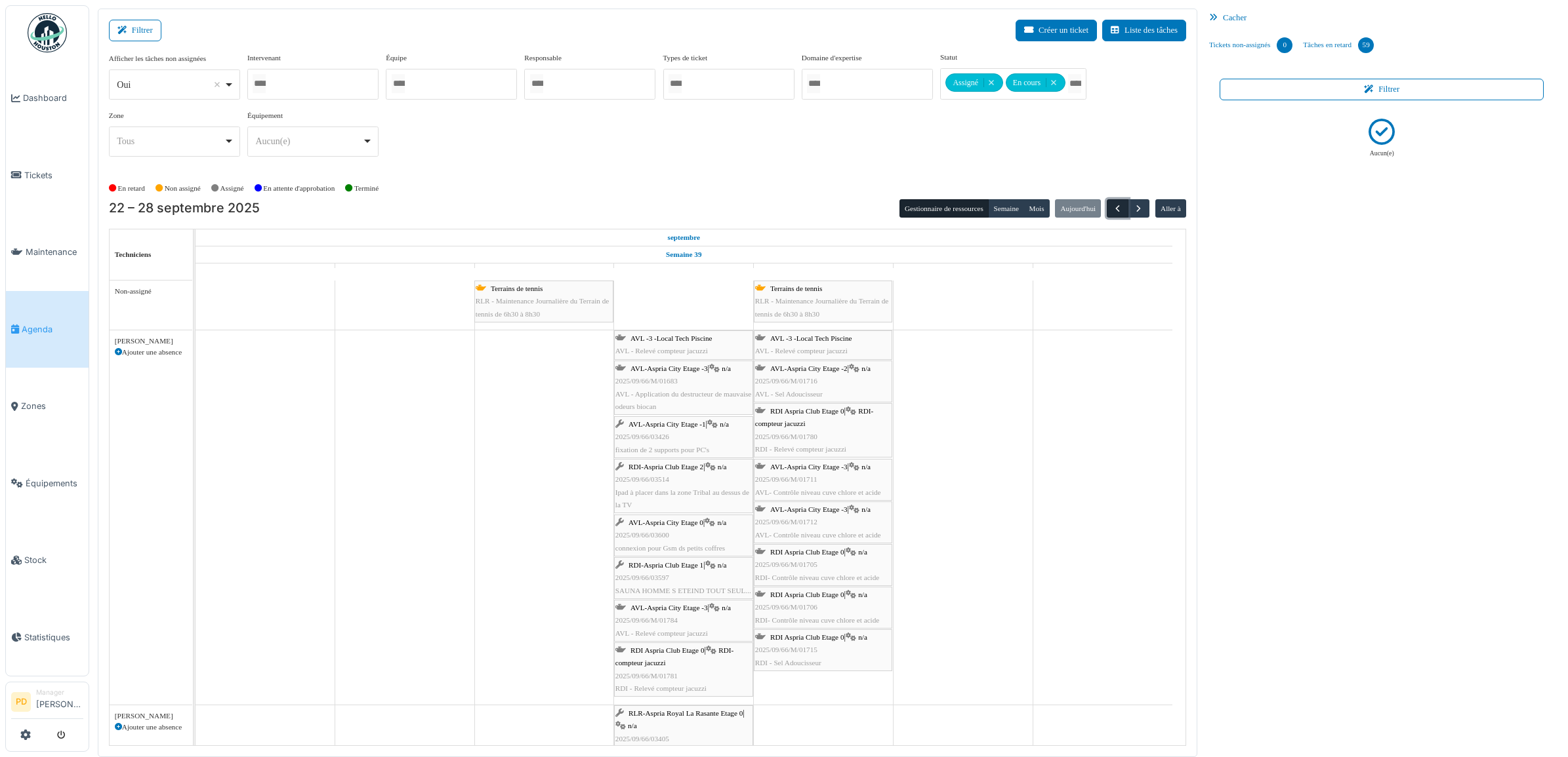
click at [1118, 205] on span "button" at bounding box center [1117, 209] width 11 height 11
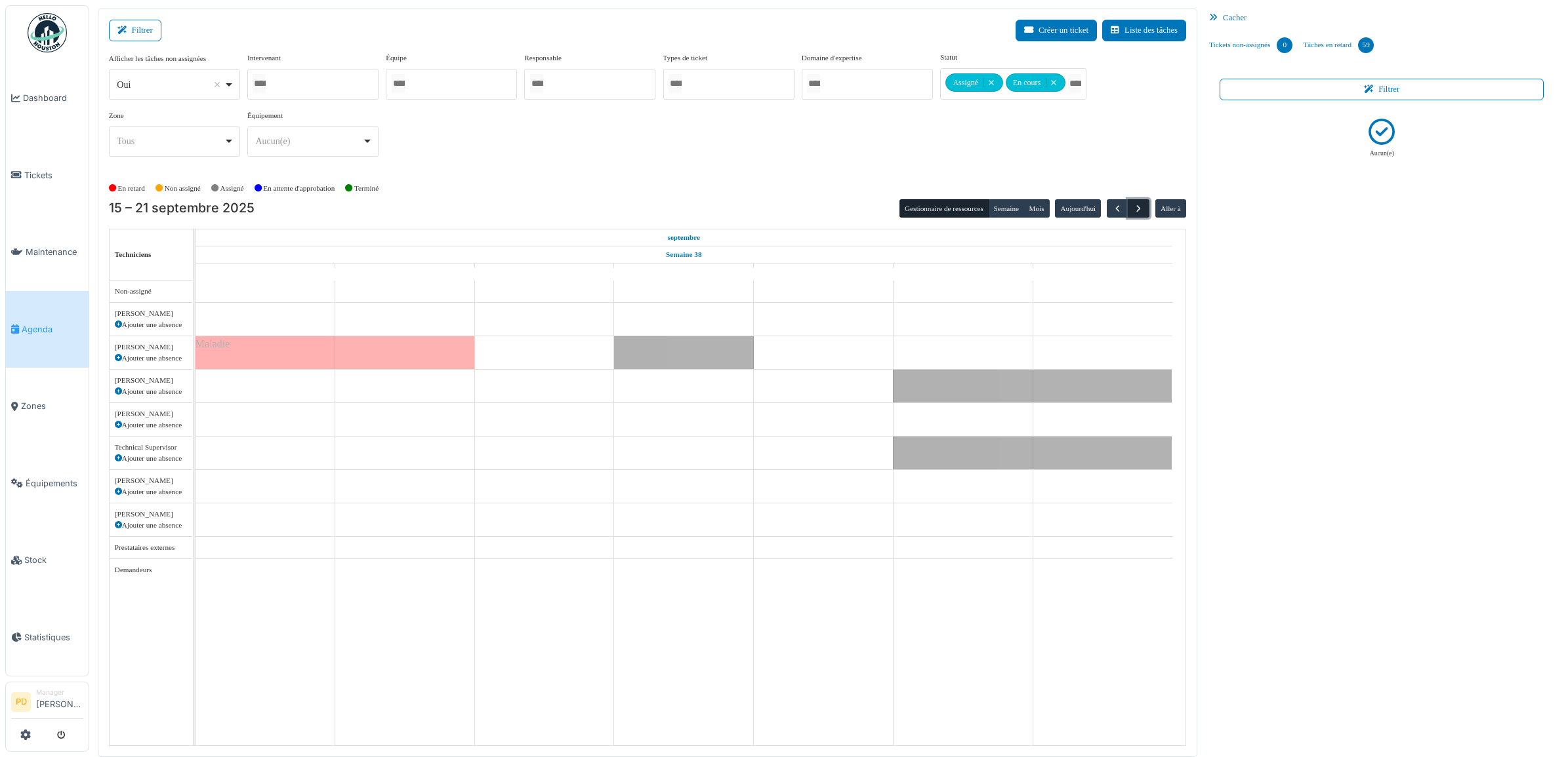
click at [1136, 209] on span "button" at bounding box center [1138, 209] width 11 height 11
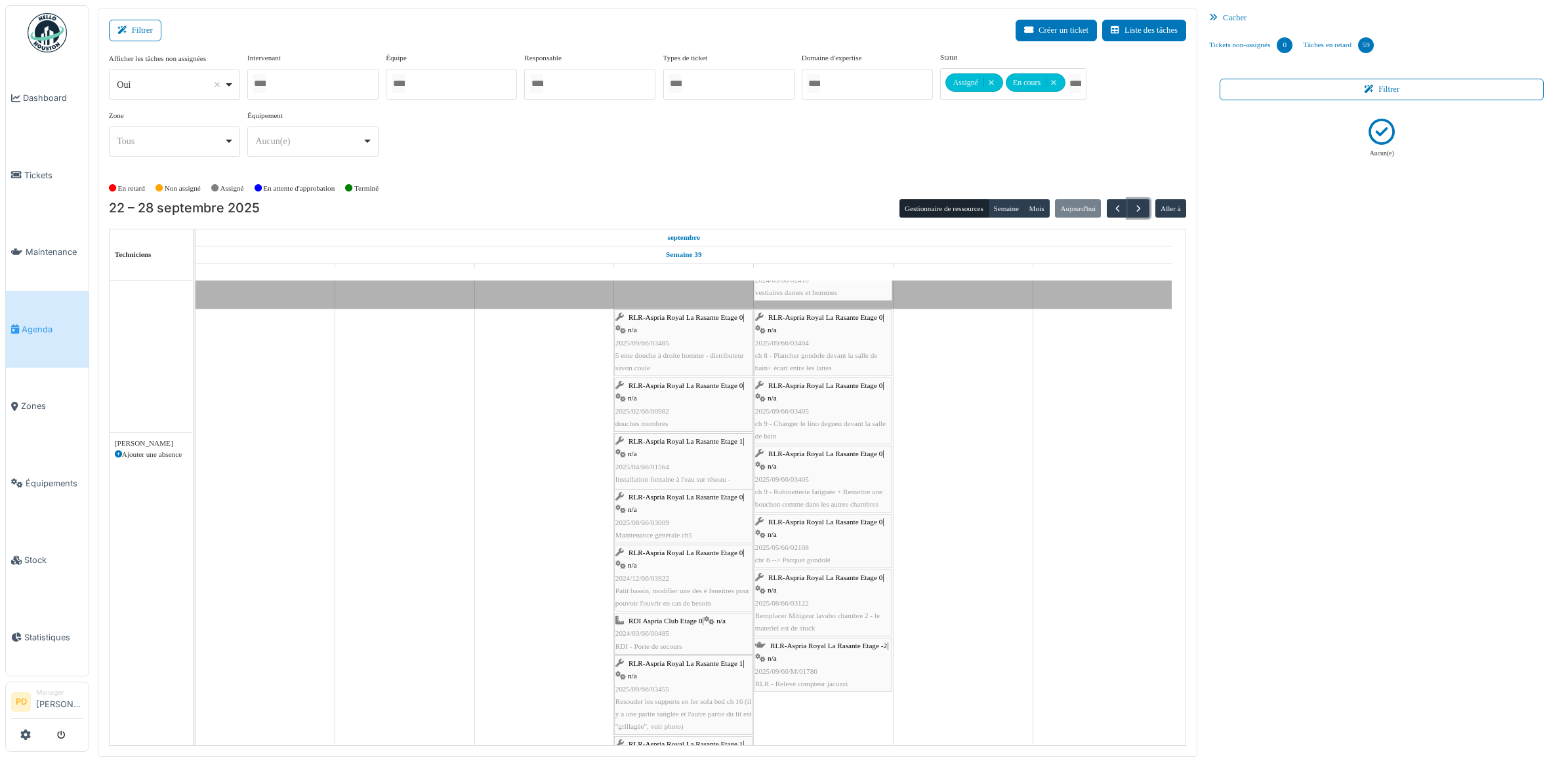
scroll to position [2459, 0]
